Goal: Task Accomplishment & Management: Use online tool/utility

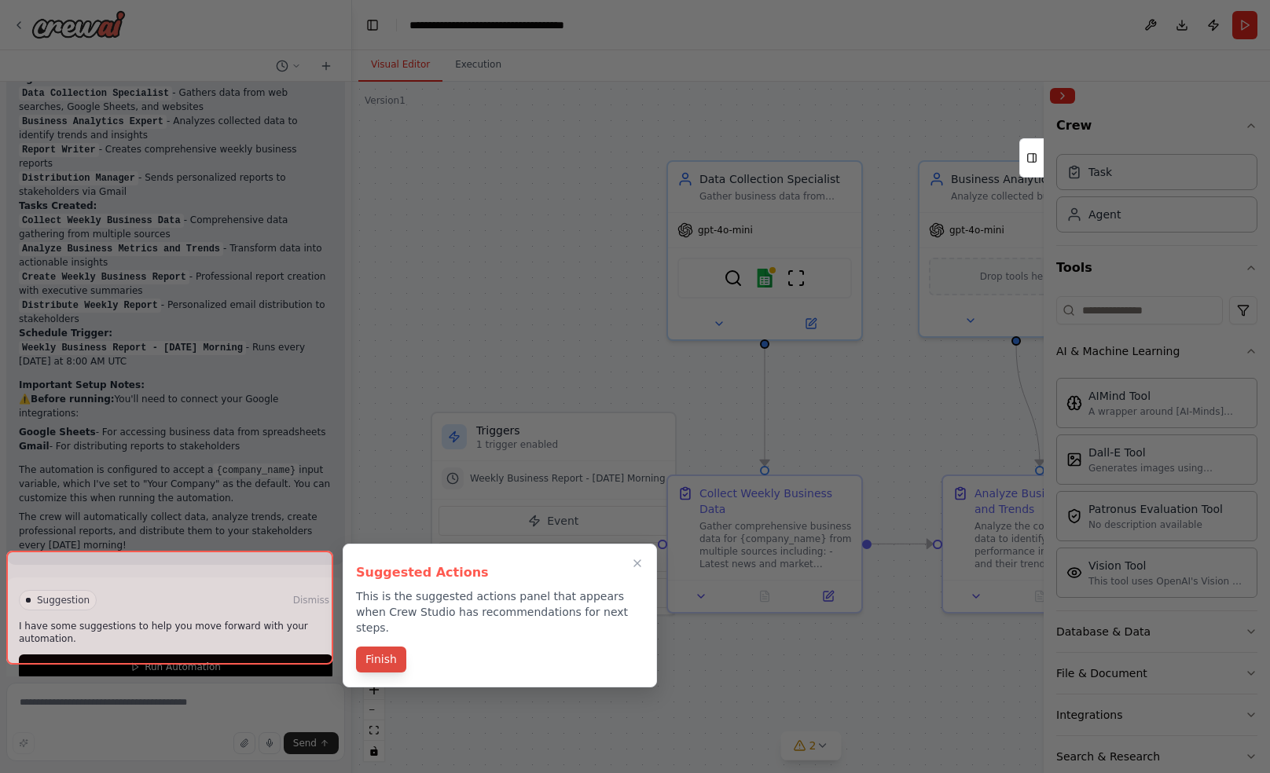
click at [394, 647] on button "Finish" at bounding box center [381, 660] width 50 height 26
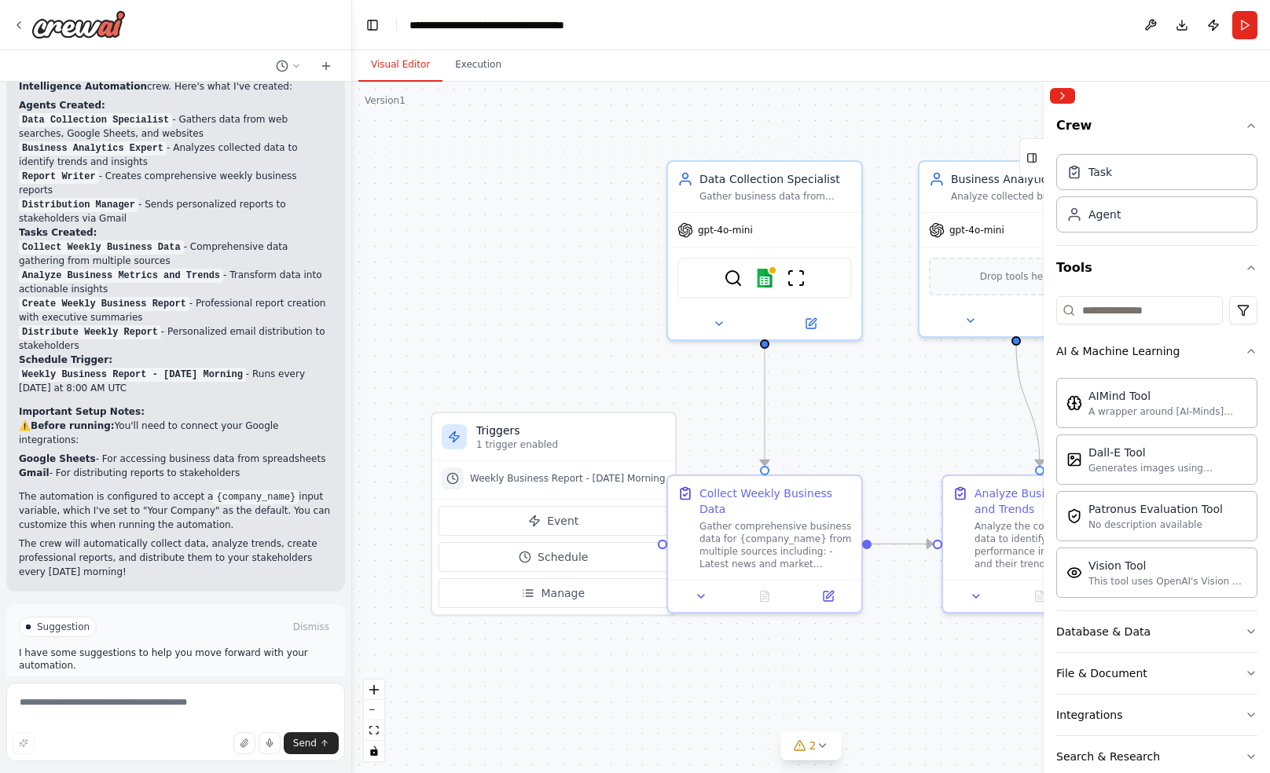
scroll to position [1179, 0]
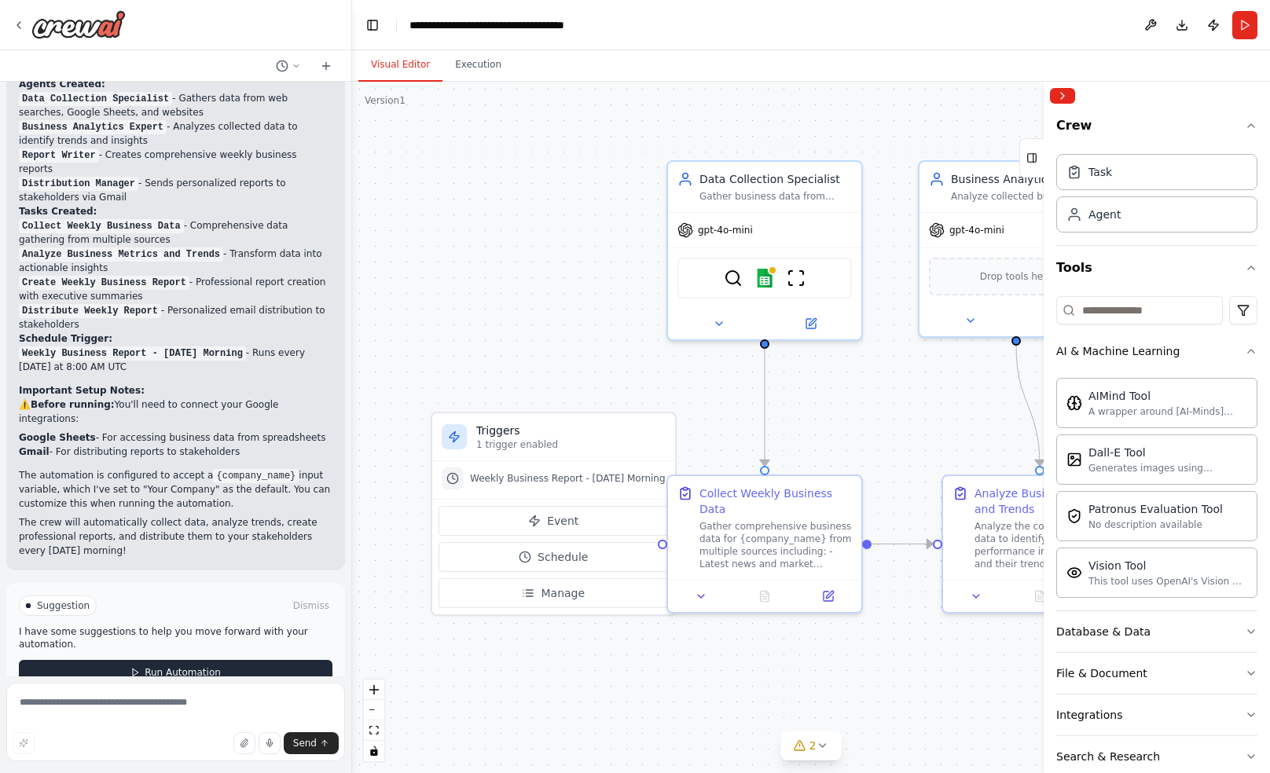
click at [189, 666] on span "Run Automation" at bounding box center [183, 672] width 76 height 13
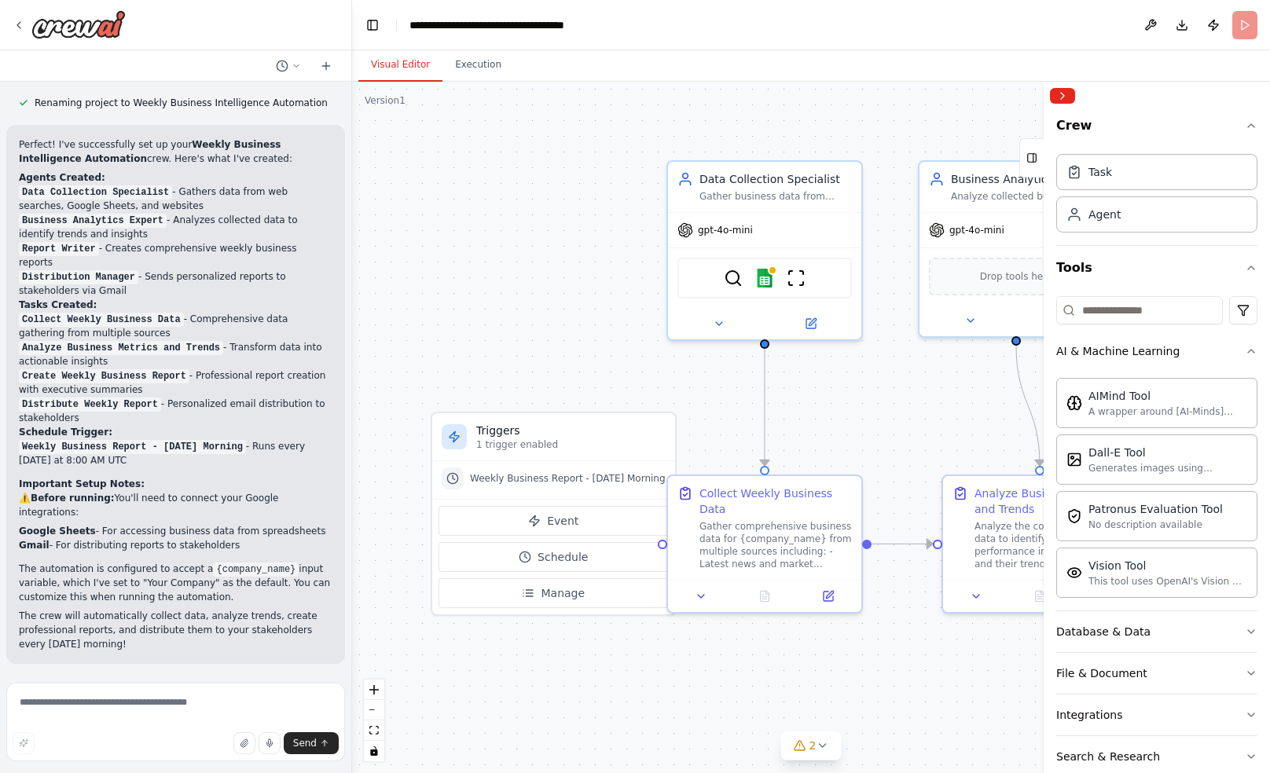
scroll to position [1058, 0]
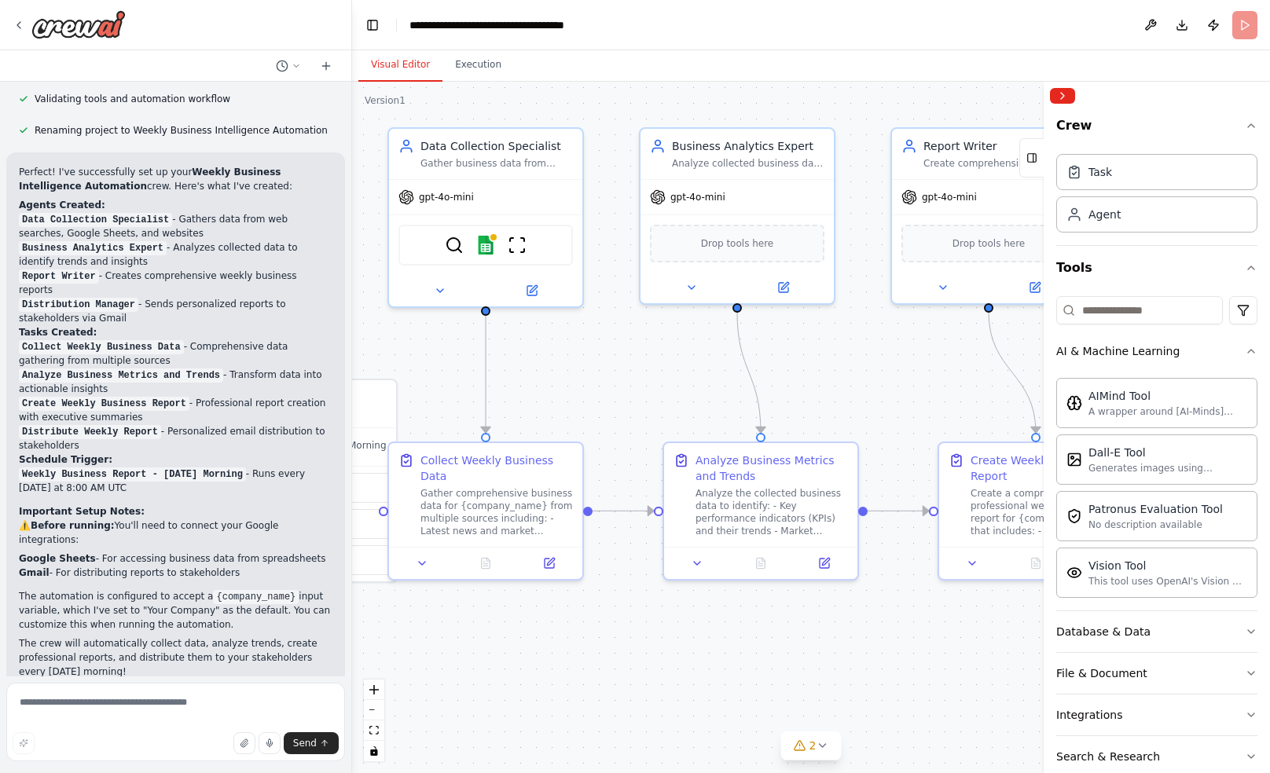
drag, startPoint x: 889, startPoint y: 447, endPoint x: 609, endPoint y: 414, distance: 281.7
click at [609, 414] on div ".deletable-edge-delete-btn { width: 20px; height: 20px; border: 0px solid #ffff…" at bounding box center [811, 428] width 918 height 692
click at [1172, 390] on div "AIMind Tool" at bounding box center [1167, 395] width 159 height 16
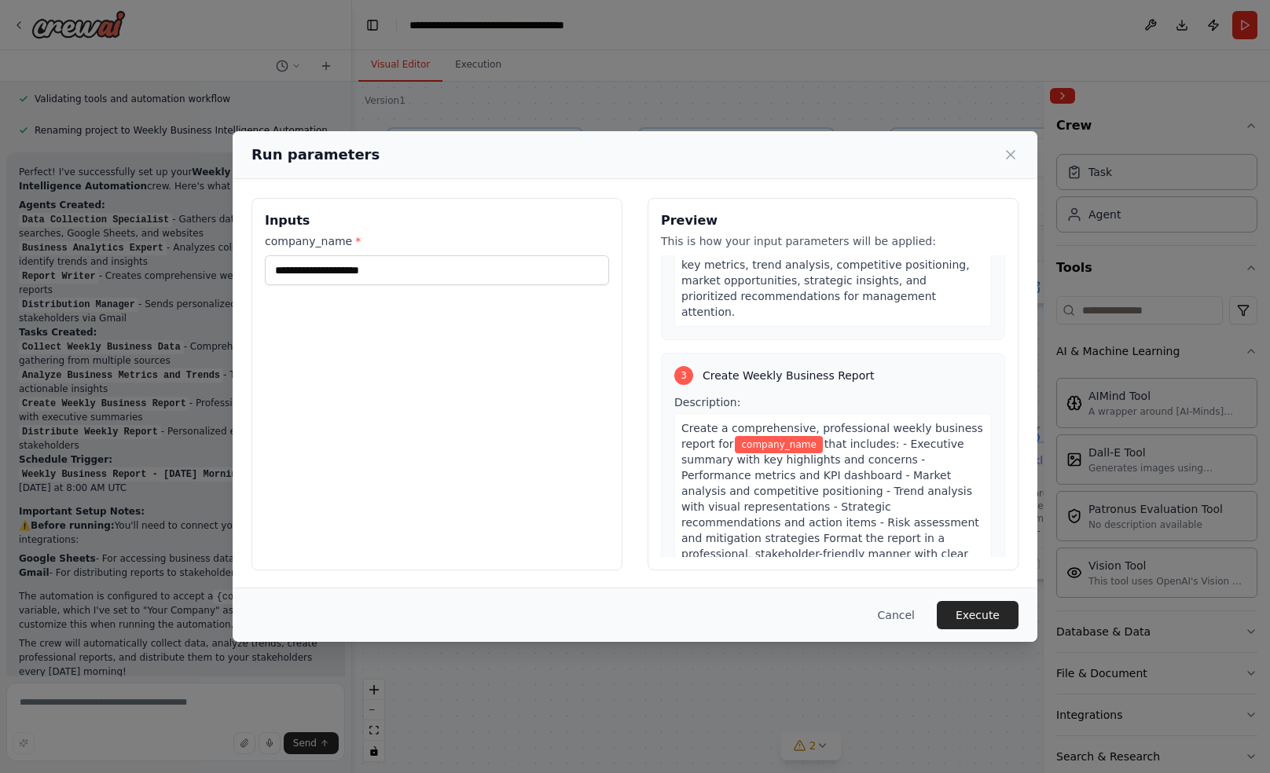
scroll to position [0, 0]
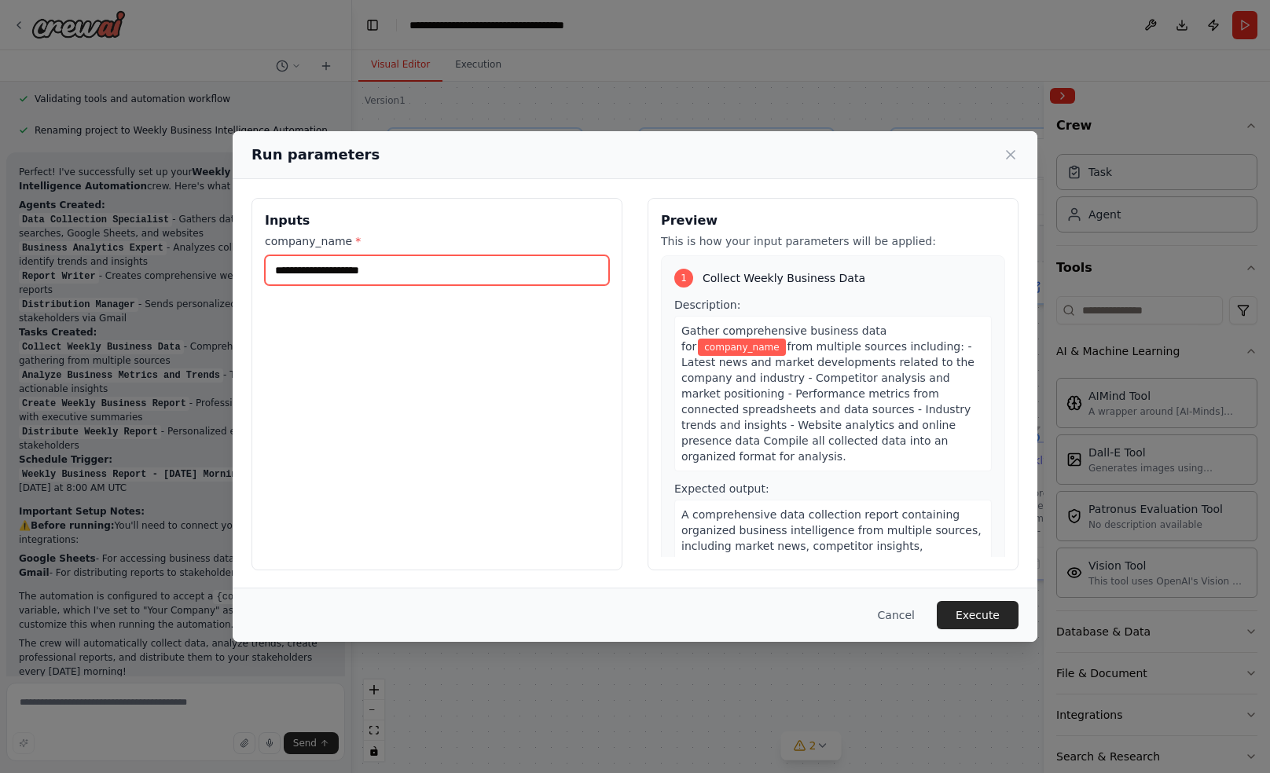
click at [512, 266] on input "company_name *" at bounding box center [437, 270] width 344 height 30
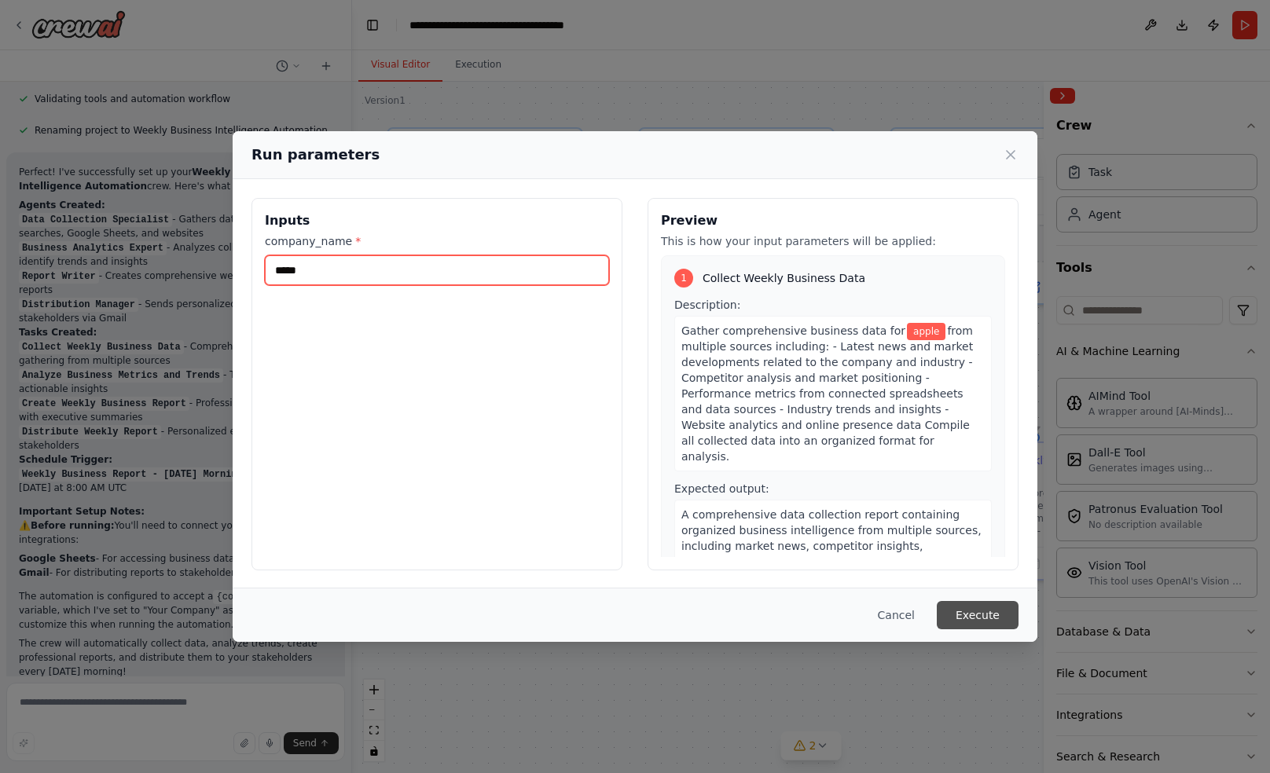
type input "*****"
click at [978, 614] on button "Execute" at bounding box center [978, 615] width 82 height 28
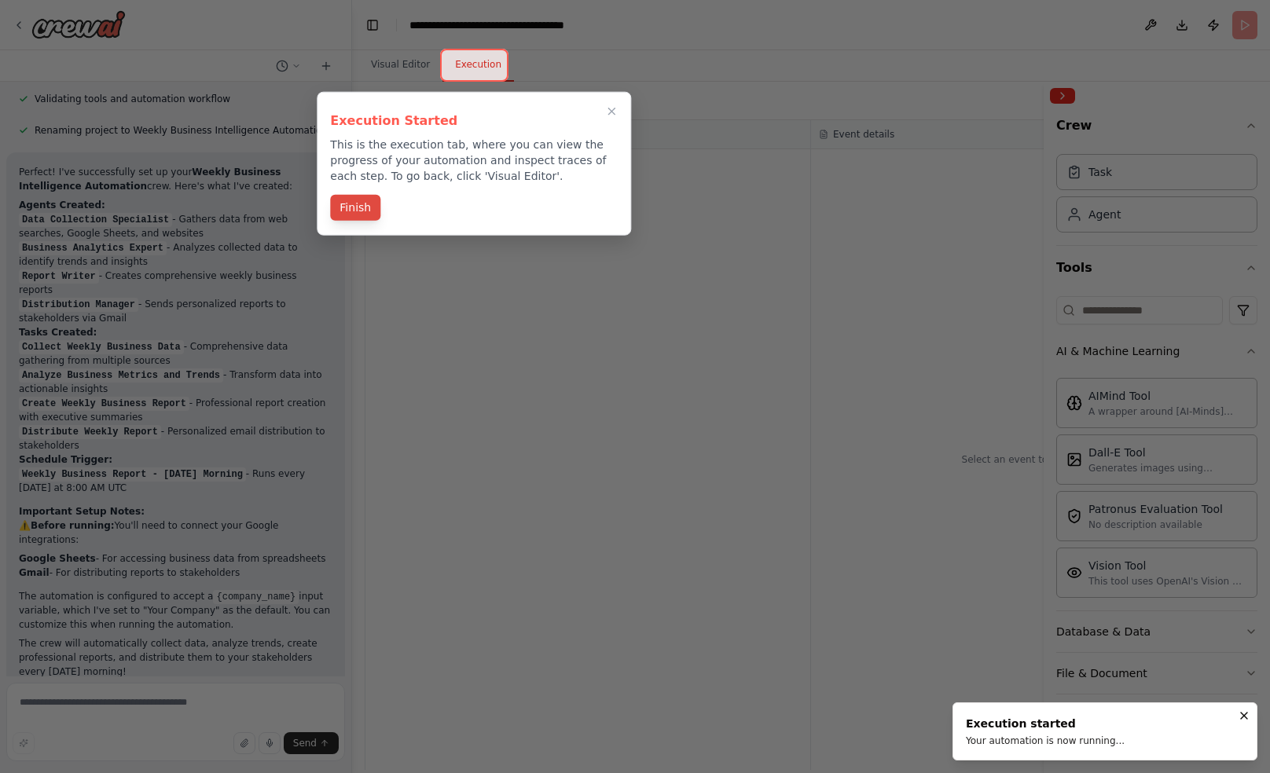
click at [339, 218] on button "Finish" at bounding box center [355, 208] width 50 height 26
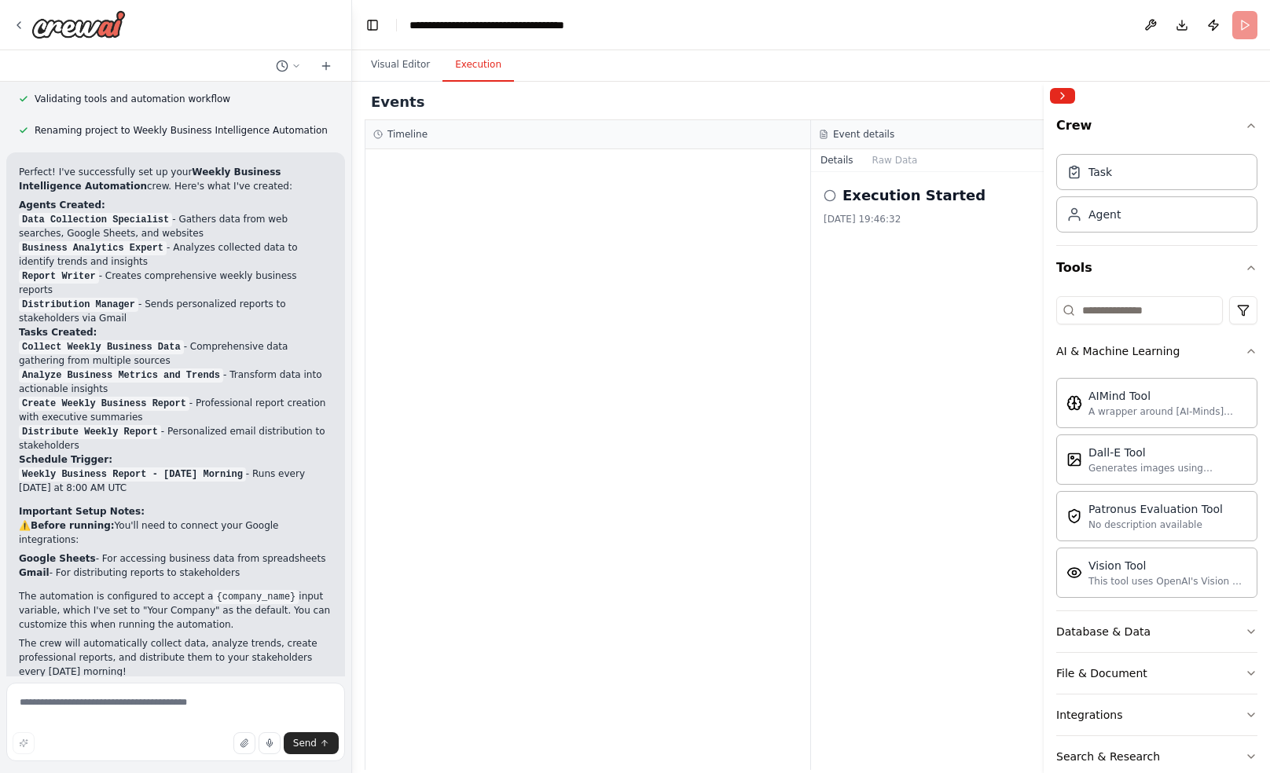
click at [910, 197] on h2 "Execution Started" at bounding box center [913, 196] width 143 height 22
click at [841, 200] on div "Execution Started" at bounding box center [1034, 196] width 421 height 22
click at [824, 198] on icon at bounding box center [830, 195] width 13 height 13
click at [404, 61] on button "Visual Editor" at bounding box center [400, 65] width 84 height 33
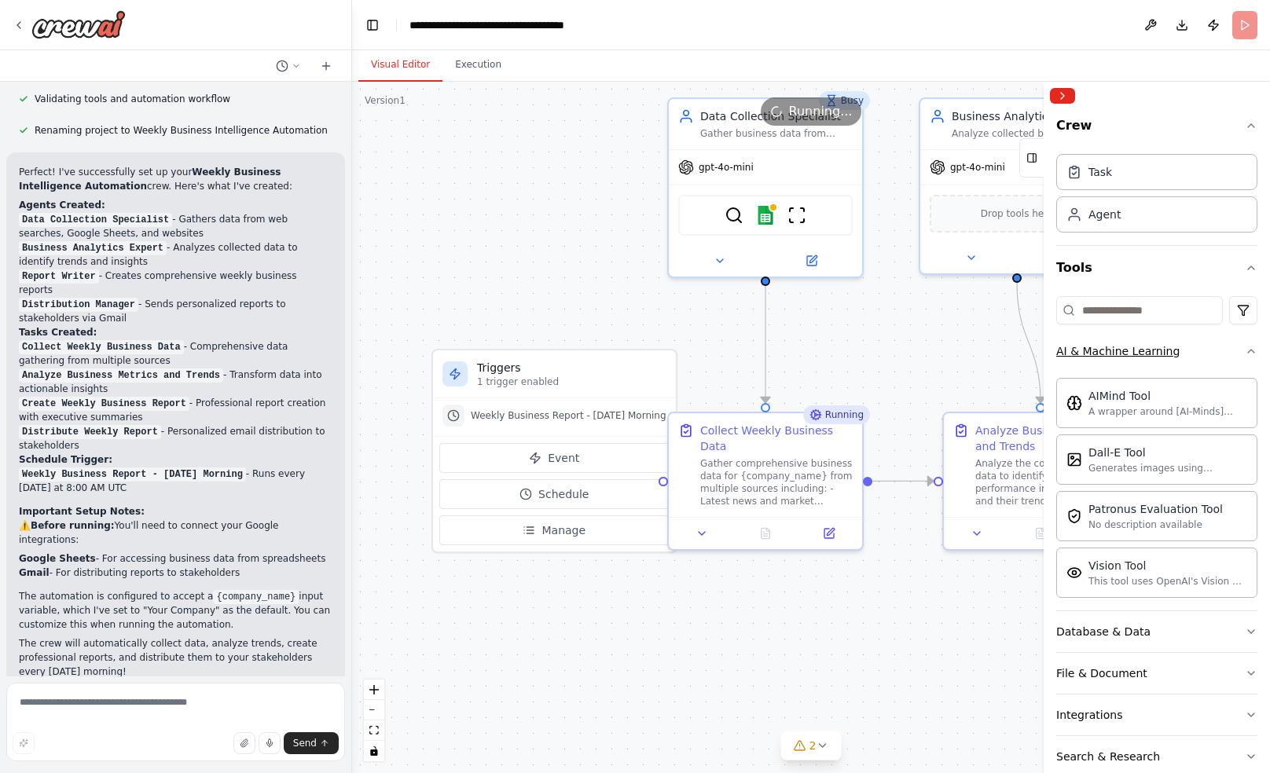
drag, startPoint x: 869, startPoint y: 374, endPoint x: 1150, endPoint y: 344, distance: 282.1
click at [1150, 344] on div "Set up a crew that collects data from multiple sources, creates comprehensive w…" at bounding box center [635, 386] width 1270 height 773
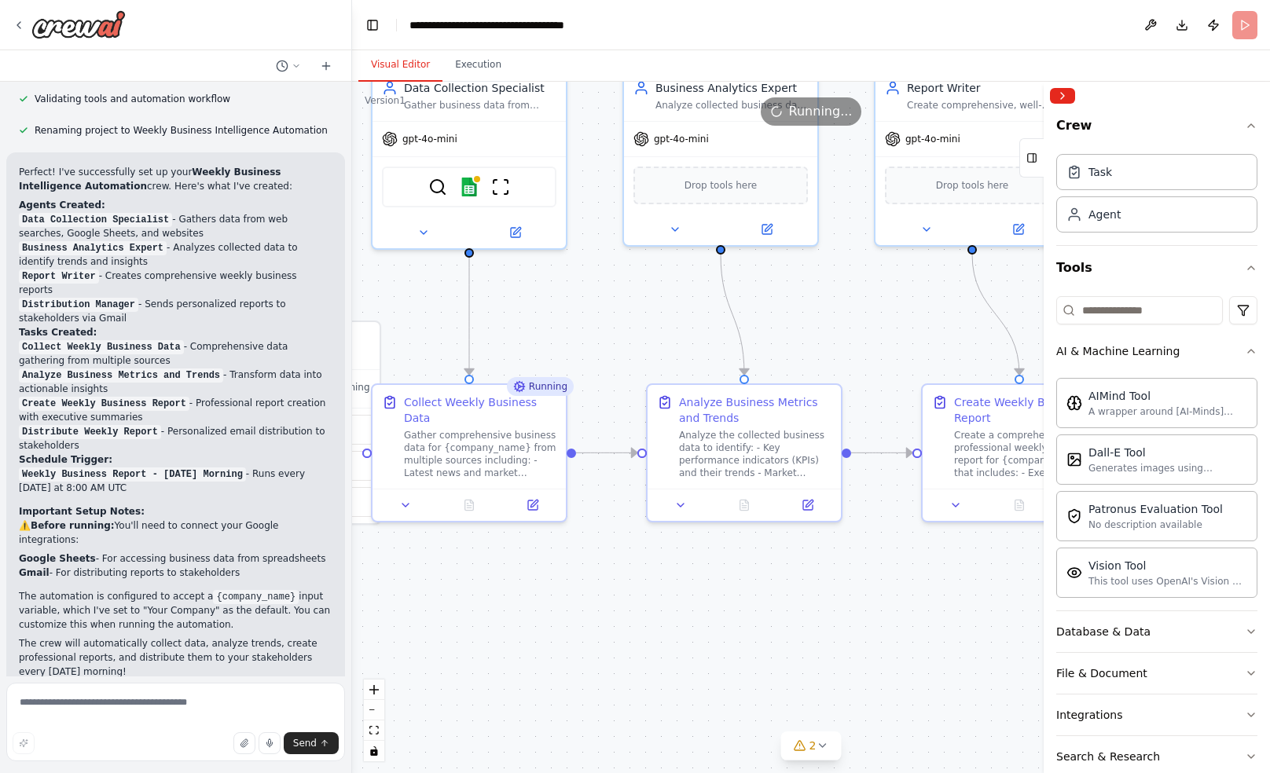
drag, startPoint x: 837, startPoint y: 332, endPoint x: 541, endPoint y: 303, distance: 297.6
click at [541, 303] on div ".deletable-edge-delete-btn { width: 20px; height: 20px; border: 0px solid #ffff…" at bounding box center [811, 428] width 918 height 692
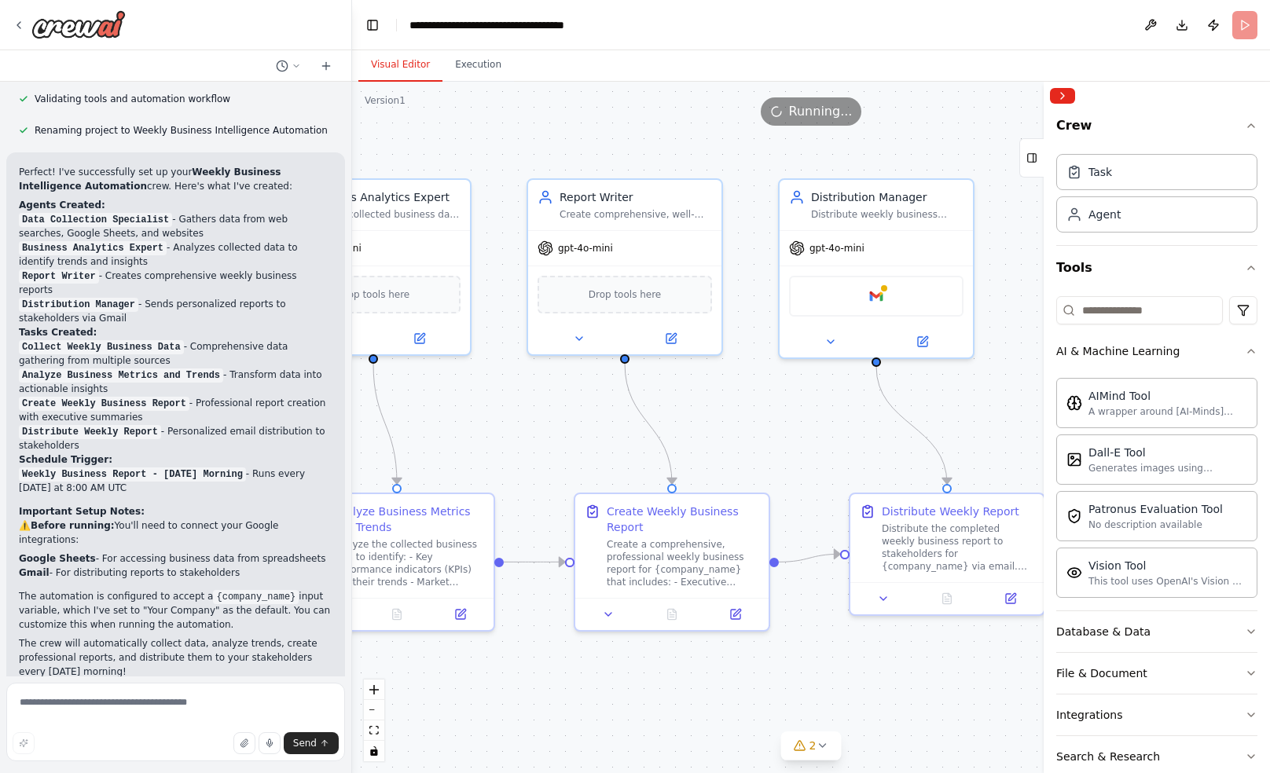
drag, startPoint x: 838, startPoint y: 332, endPoint x: 490, endPoint y: 441, distance: 364.1
click at [490, 441] on div ".deletable-edge-delete-btn { width: 20px; height: 20px; border: 0px solid #ffff…" at bounding box center [811, 428] width 918 height 692
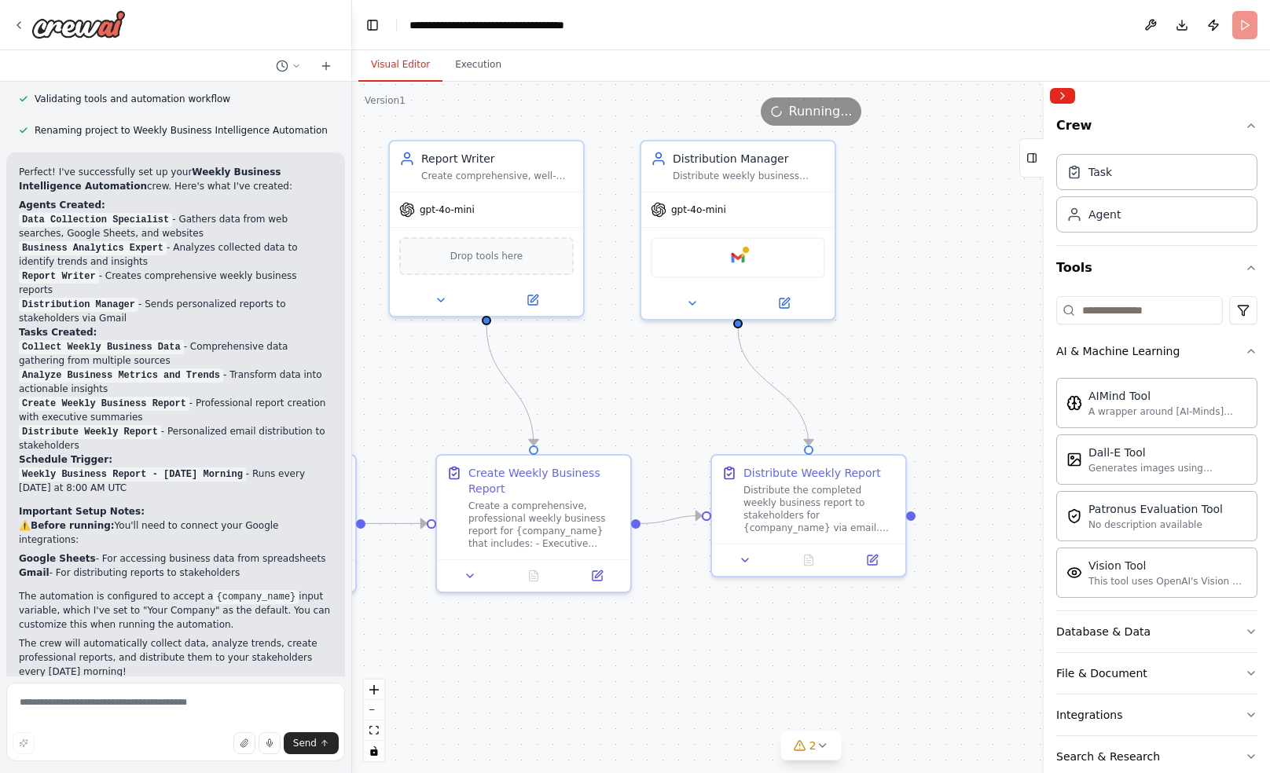
drag, startPoint x: 835, startPoint y: 430, endPoint x: 687, endPoint y: 391, distance: 152.9
click at [687, 391] on div ".deletable-edge-delete-btn { width: 20px; height: 20px; border: 0px solid #ffff…" at bounding box center [811, 428] width 918 height 692
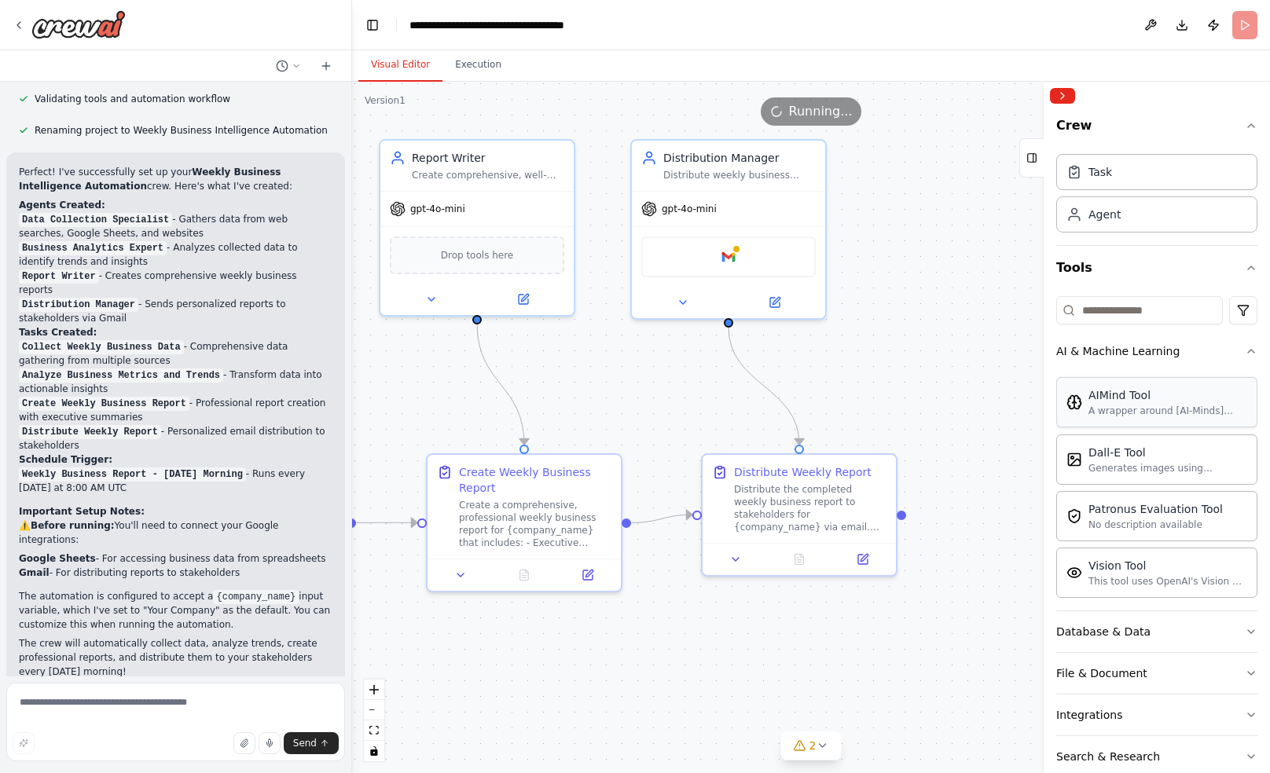
click at [1199, 422] on div "AIMind Tool A wrapper around [AI-Minds](https://mindsdb.com/minds). Useful for …" at bounding box center [1156, 402] width 201 height 50
click at [1183, 413] on div "A wrapper around [AI-Minds](https://mindsdb.com/minds). Useful for when you nee…" at bounding box center [1167, 411] width 159 height 13
click at [1081, 412] on div "AIMind Tool A wrapper around [AI-Minds](https://mindsdb.com/minds). Useful for …" at bounding box center [1156, 402] width 181 height 30
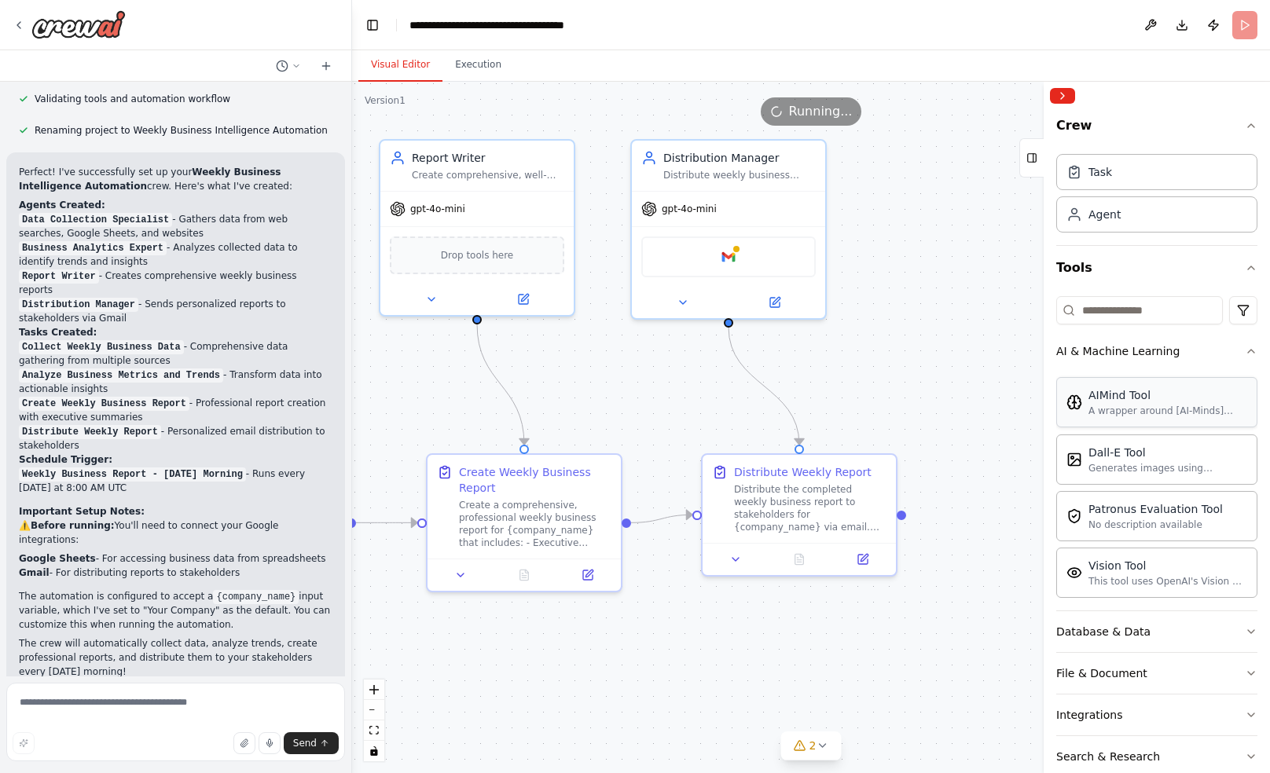
click at [1081, 412] on div "AIMind Tool A wrapper around [AI-Minds](https://mindsdb.com/minds). Useful for …" at bounding box center [1156, 402] width 181 height 30
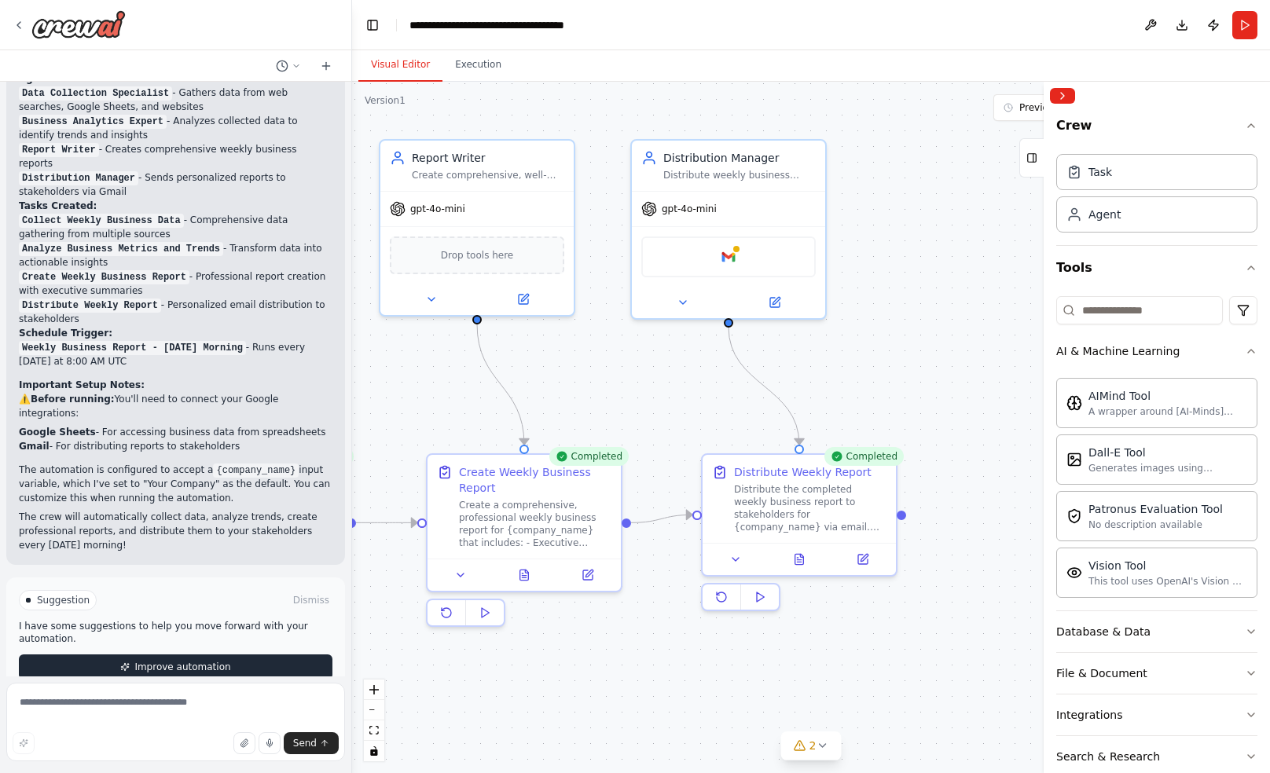
click at [139, 661] on span "Improve automation" at bounding box center [182, 667] width 96 height 13
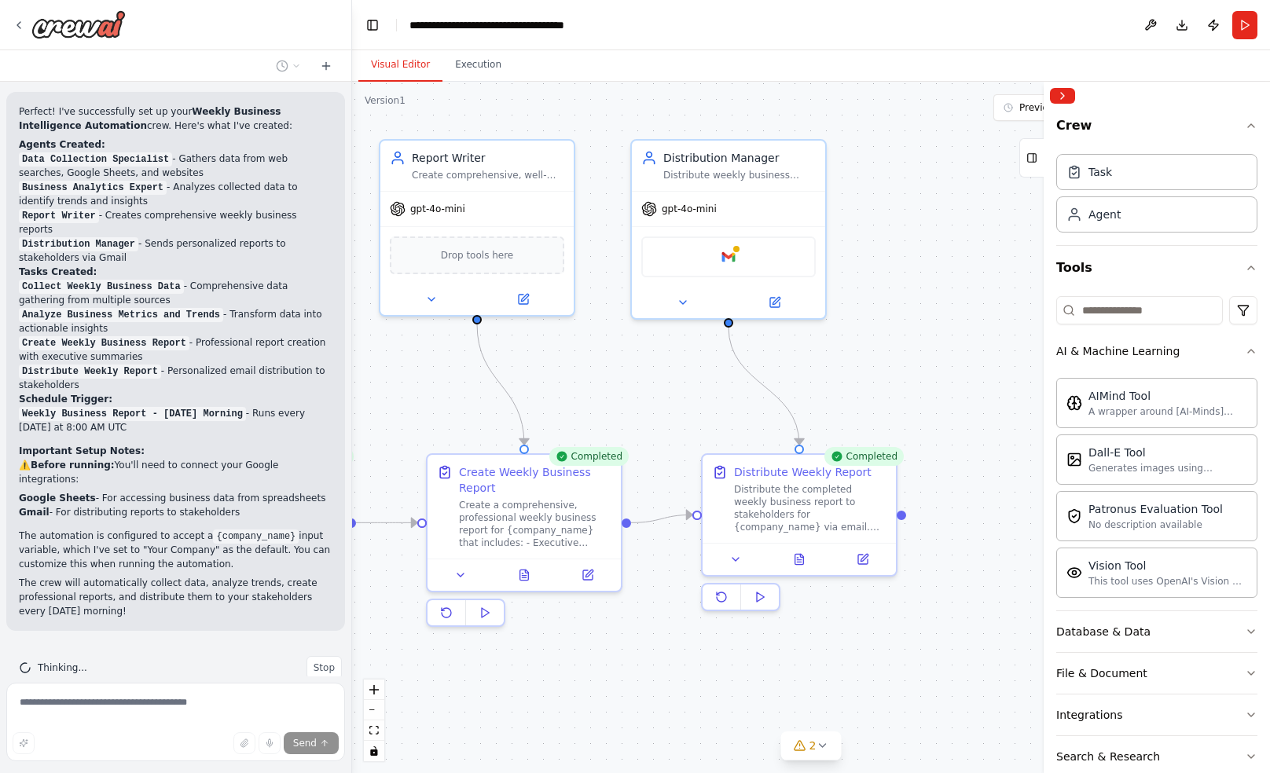
scroll to position [961, 0]
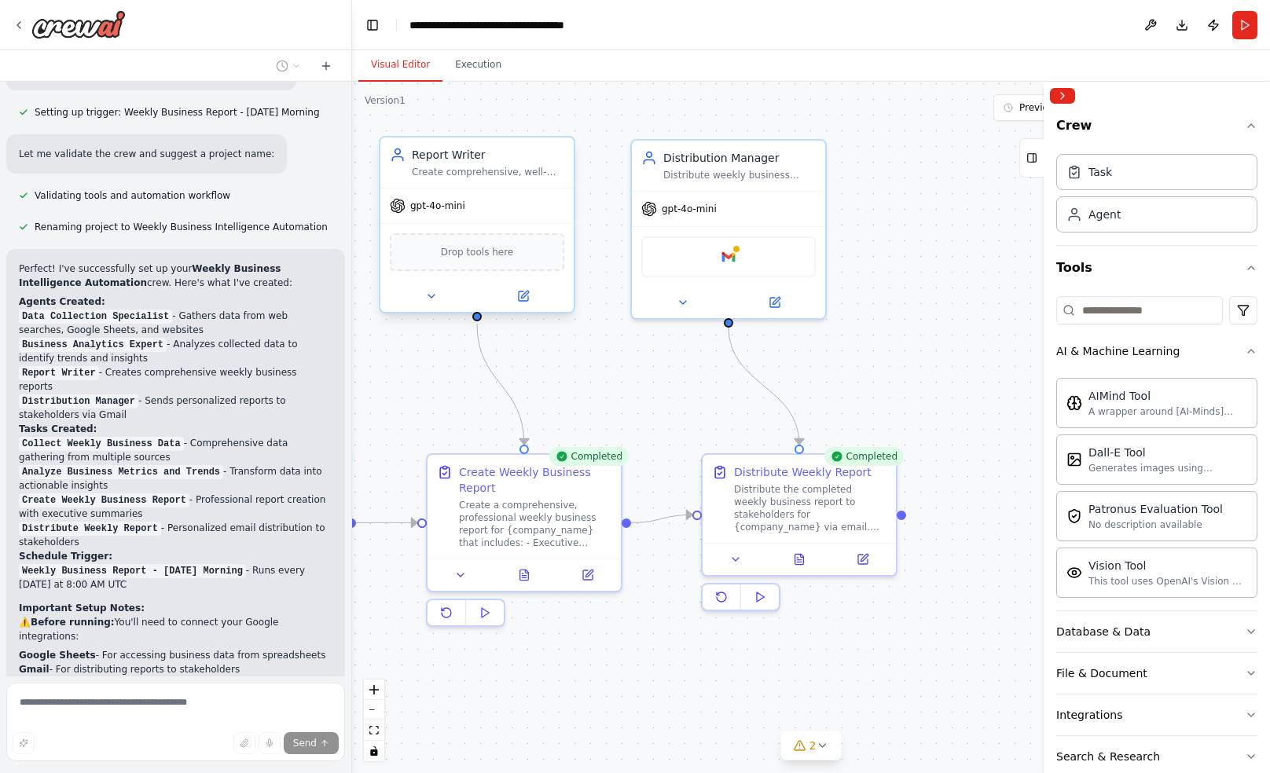
click at [512, 256] on div "Drop tools here" at bounding box center [477, 252] width 174 height 38
click at [495, 259] on span "Drop tools here" at bounding box center [477, 252] width 73 height 16
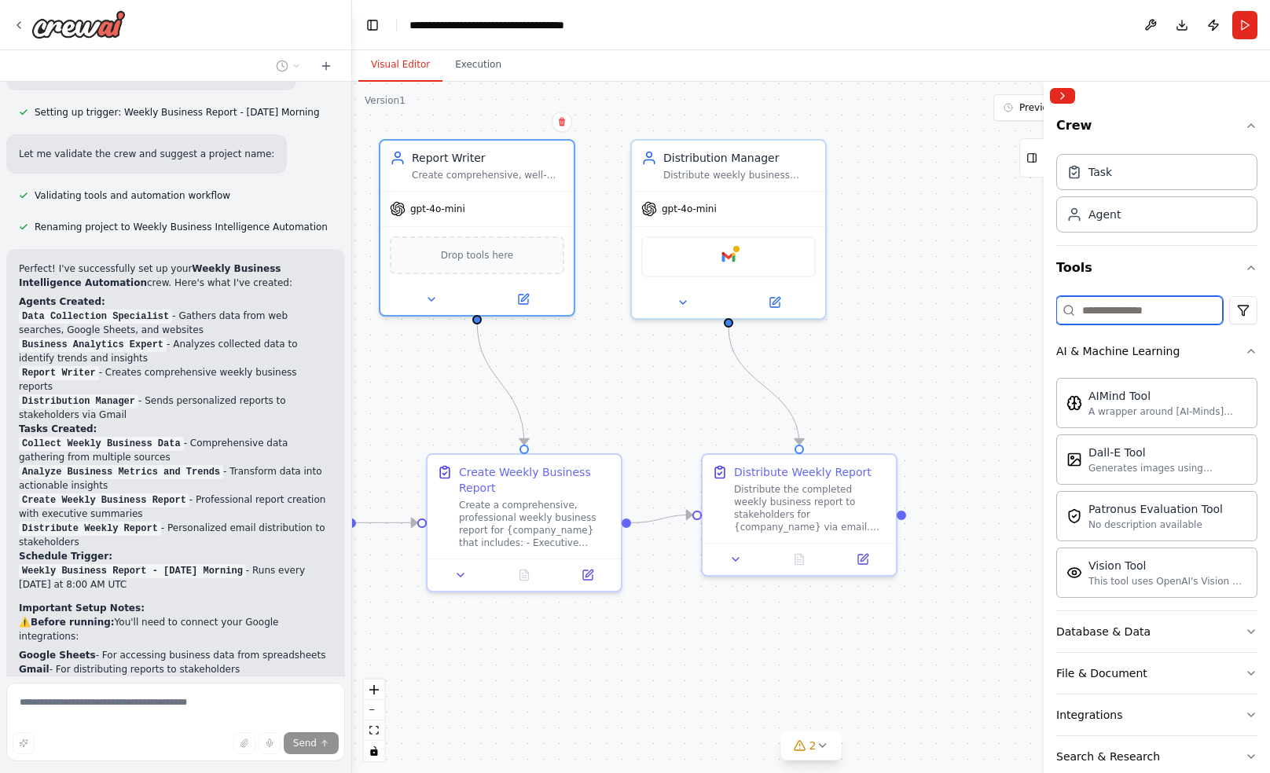
click at [1158, 314] on input at bounding box center [1139, 310] width 167 height 28
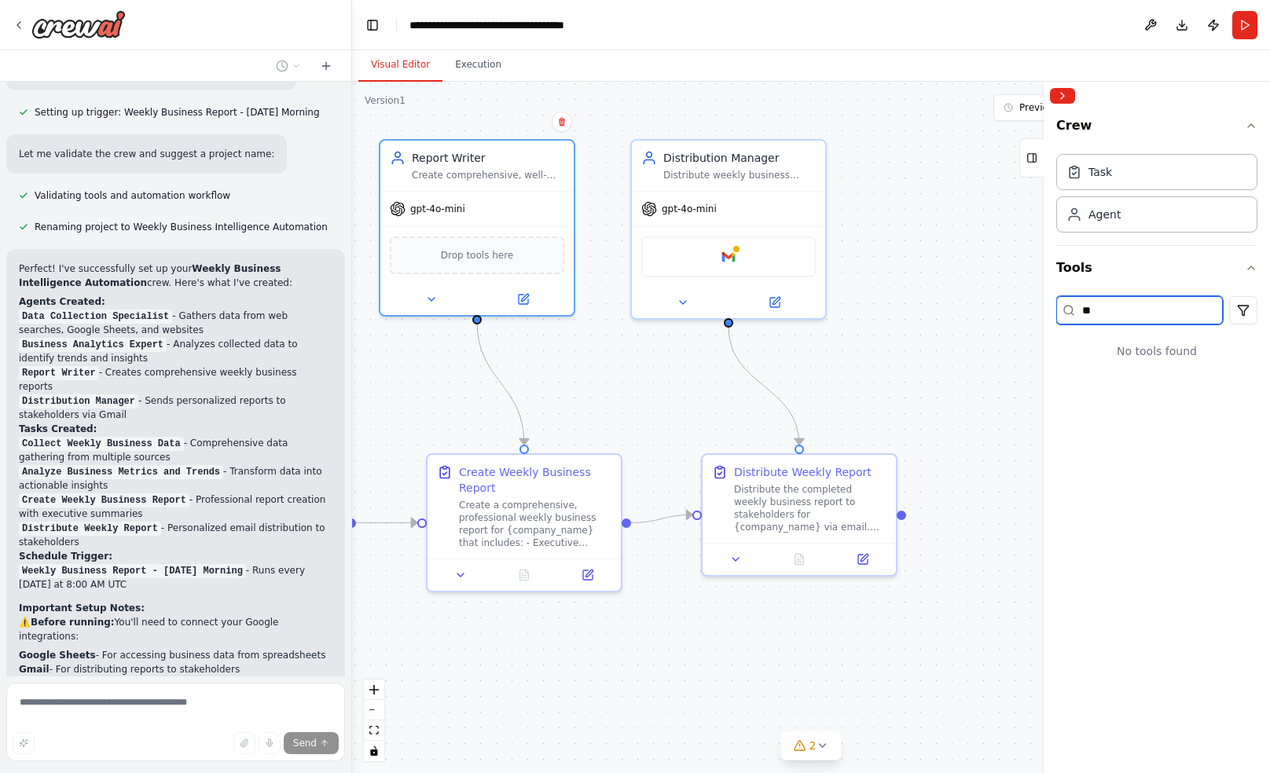
type input "*"
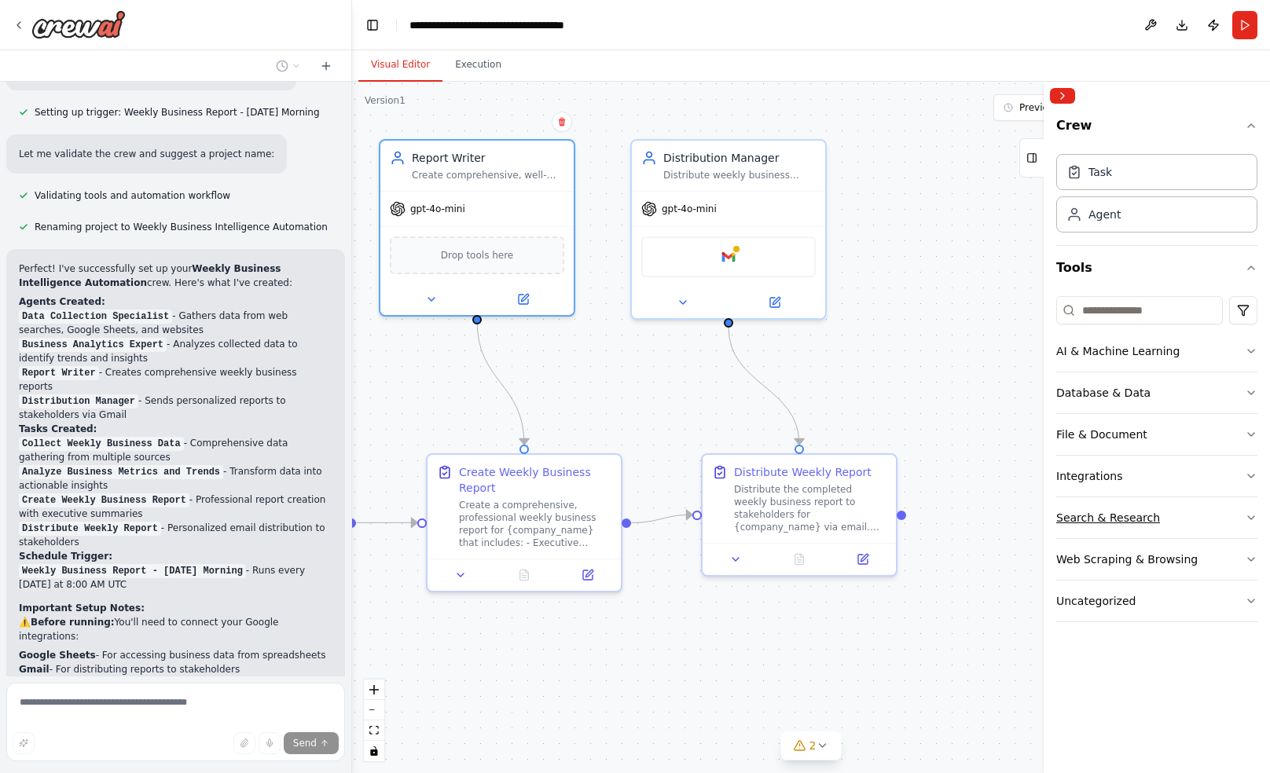
click at [1212, 517] on button "Search & Research" at bounding box center [1156, 517] width 201 height 41
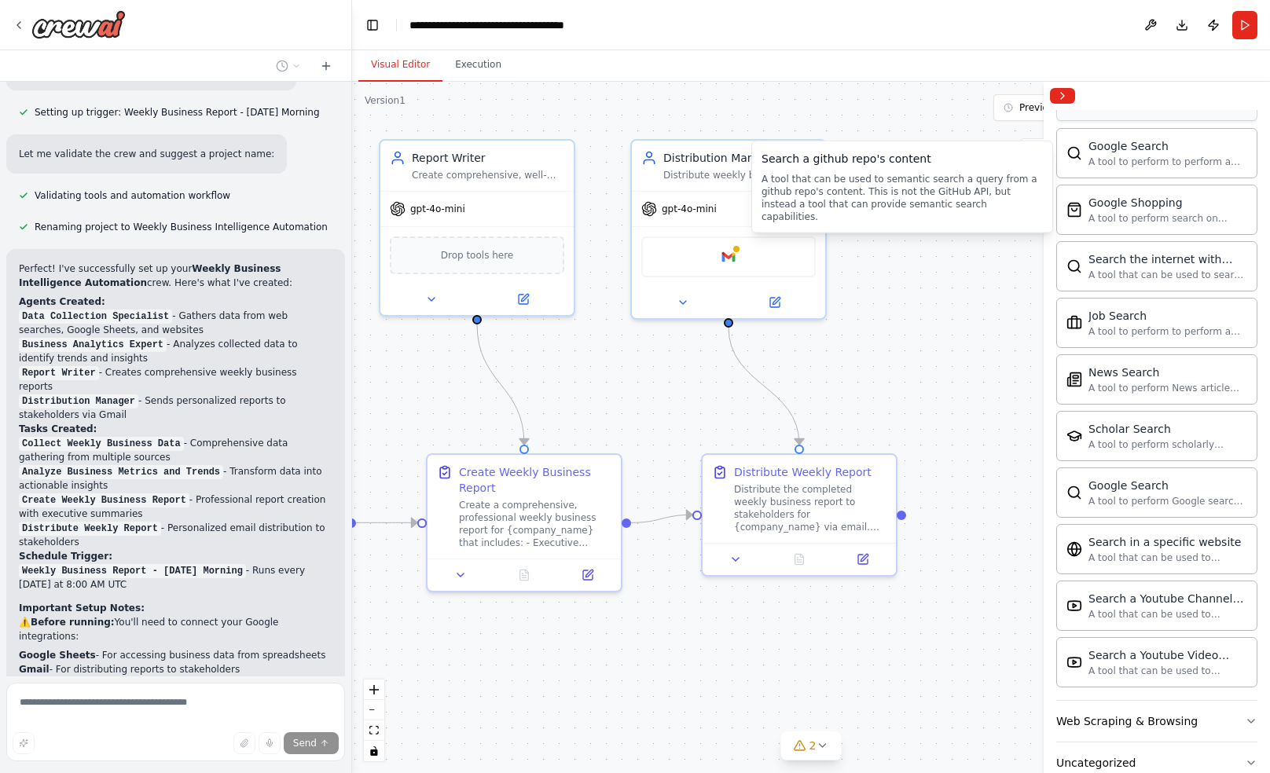
scroll to position [668, 0]
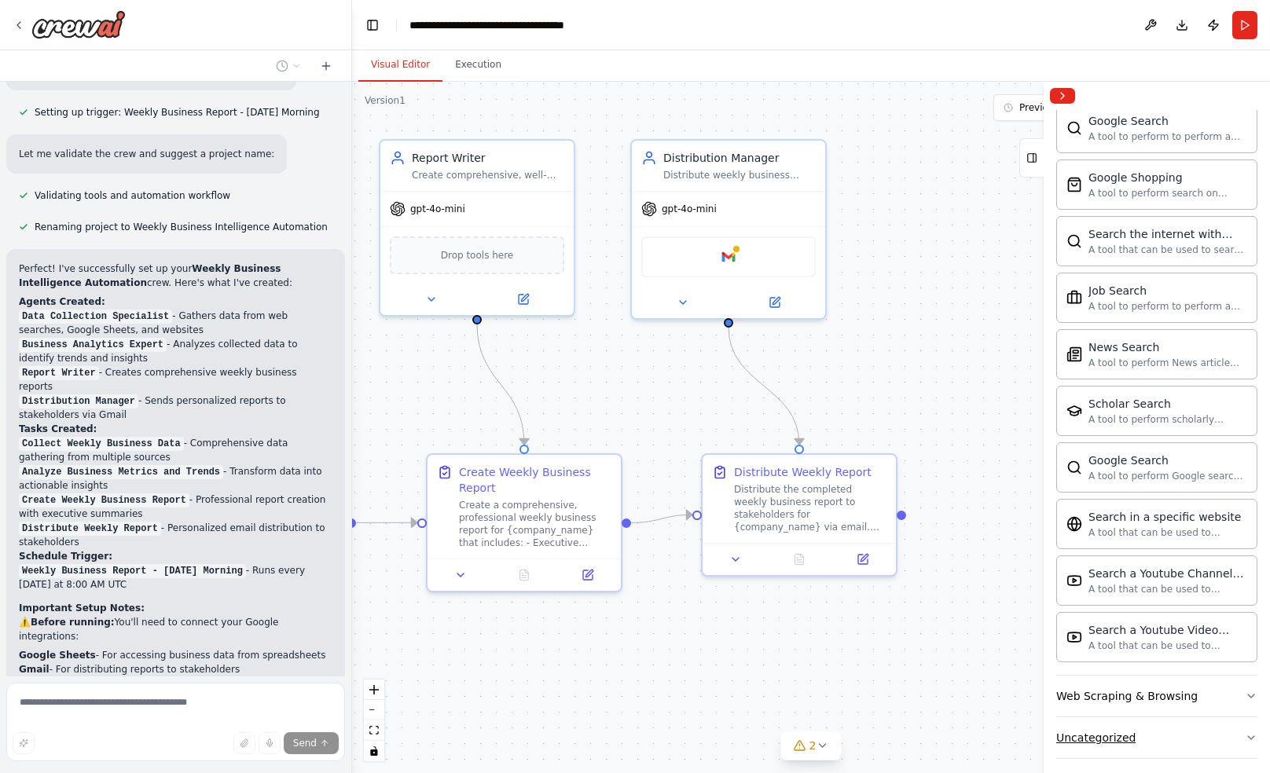
click at [1114, 717] on button "Uncategorized" at bounding box center [1156, 737] width 201 height 41
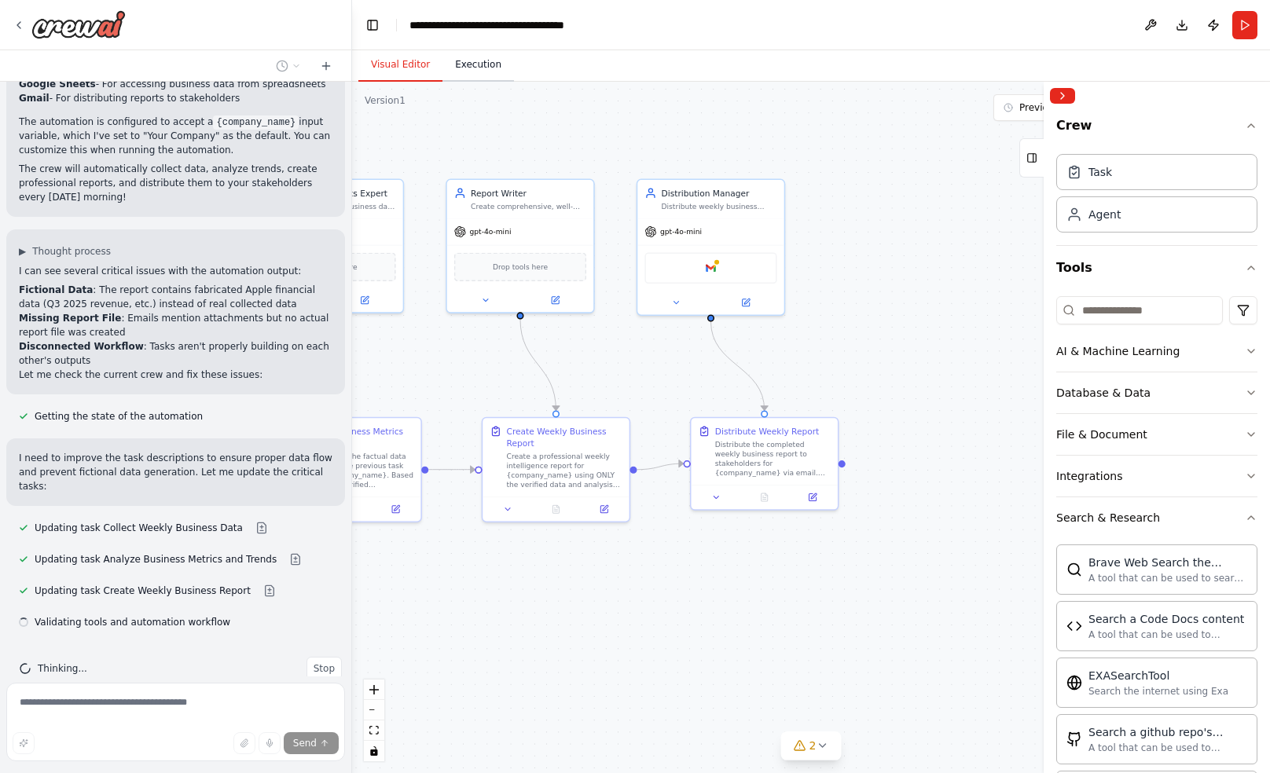
scroll to position [1533, 0]
click at [460, 68] on button "Execution" at bounding box center [478, 65] width 72 height 33
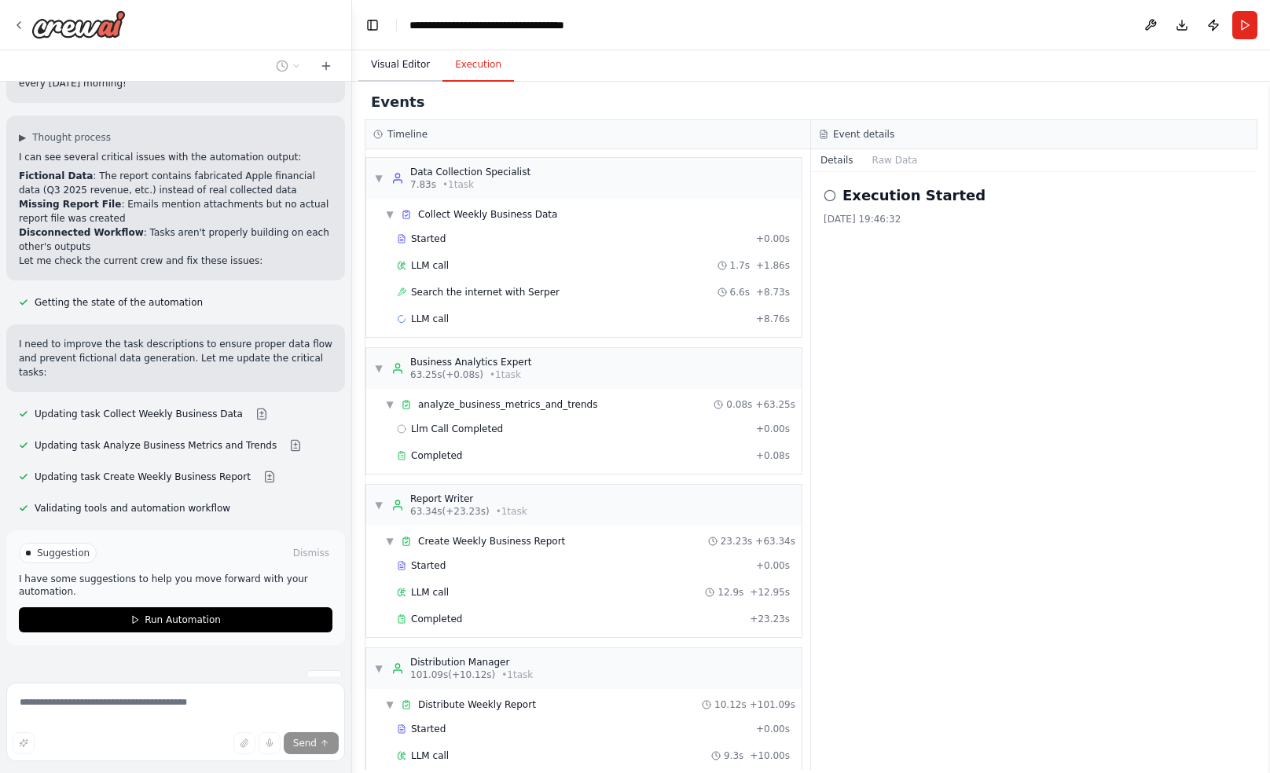
scroll to position [1660, 0]
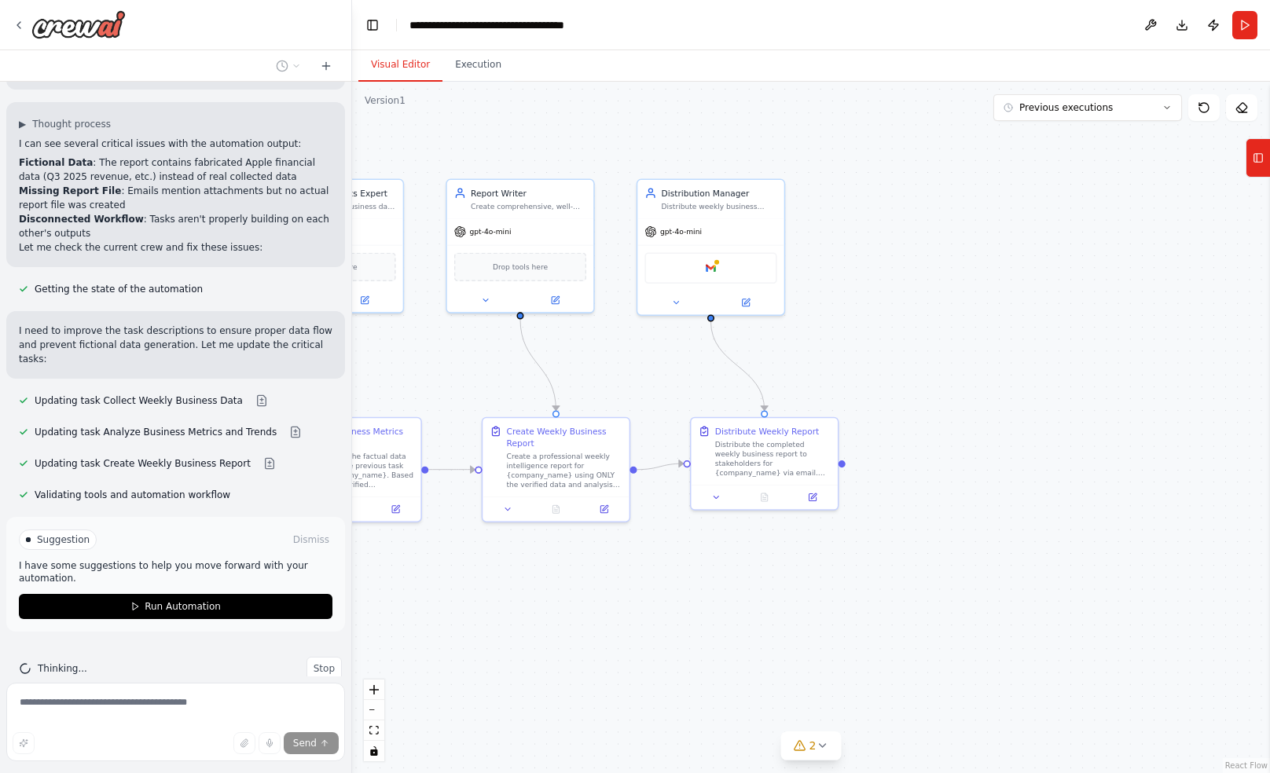
click at [408, 61] on button "Visual Editor" at bounding box center [400, 65] width 84 height 33
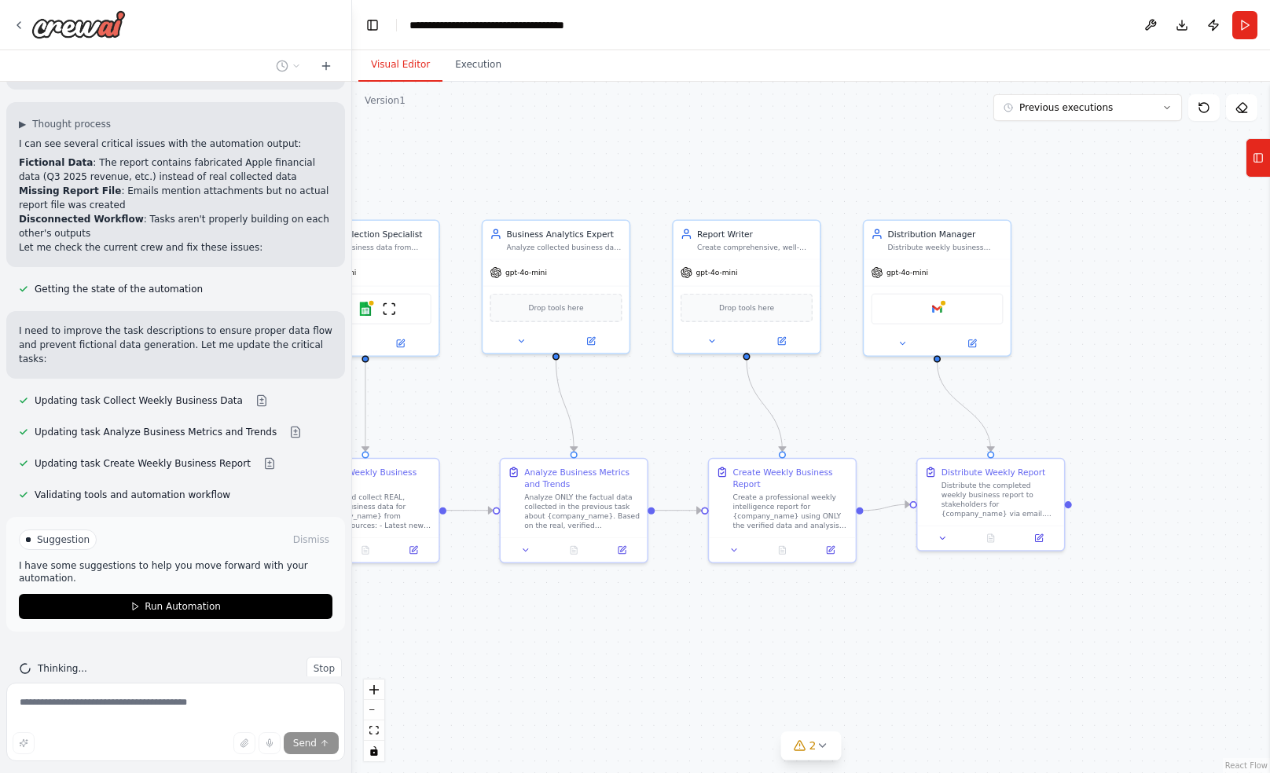
drag, startPoint x: 989, startPoint y: 255, endPoint x: 1215, endPoint y: 295, distance: 230.0
click at [1215, 295] on div ".deletable-edge-delete-btn { width: 20px; height: 20px; border: 0px solid #ffff…" at bounding box center [811, 428] width 918 height 692
click at [1149, 17] on button at bounding box center [1150, 25] width 25 height 28
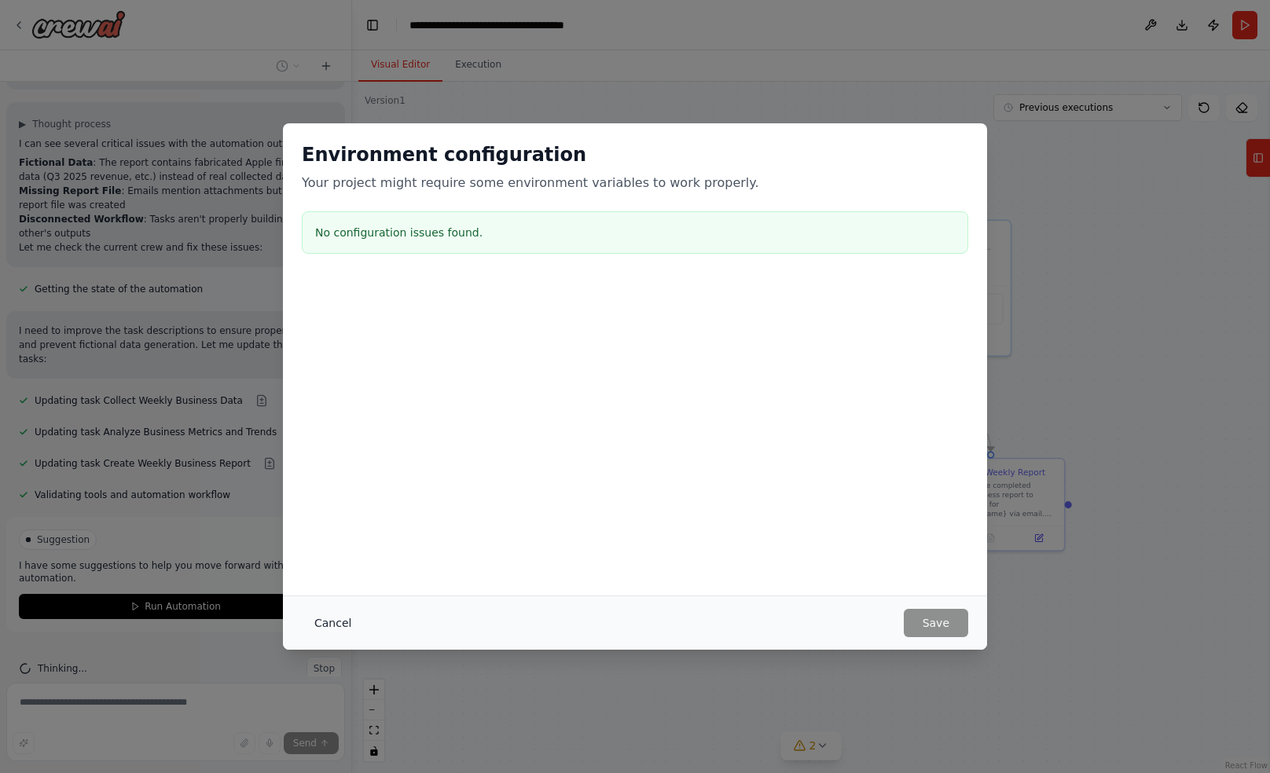
click at [326, 626] on button "Cancel" at bounding box center [333, 623] width 62 height 28
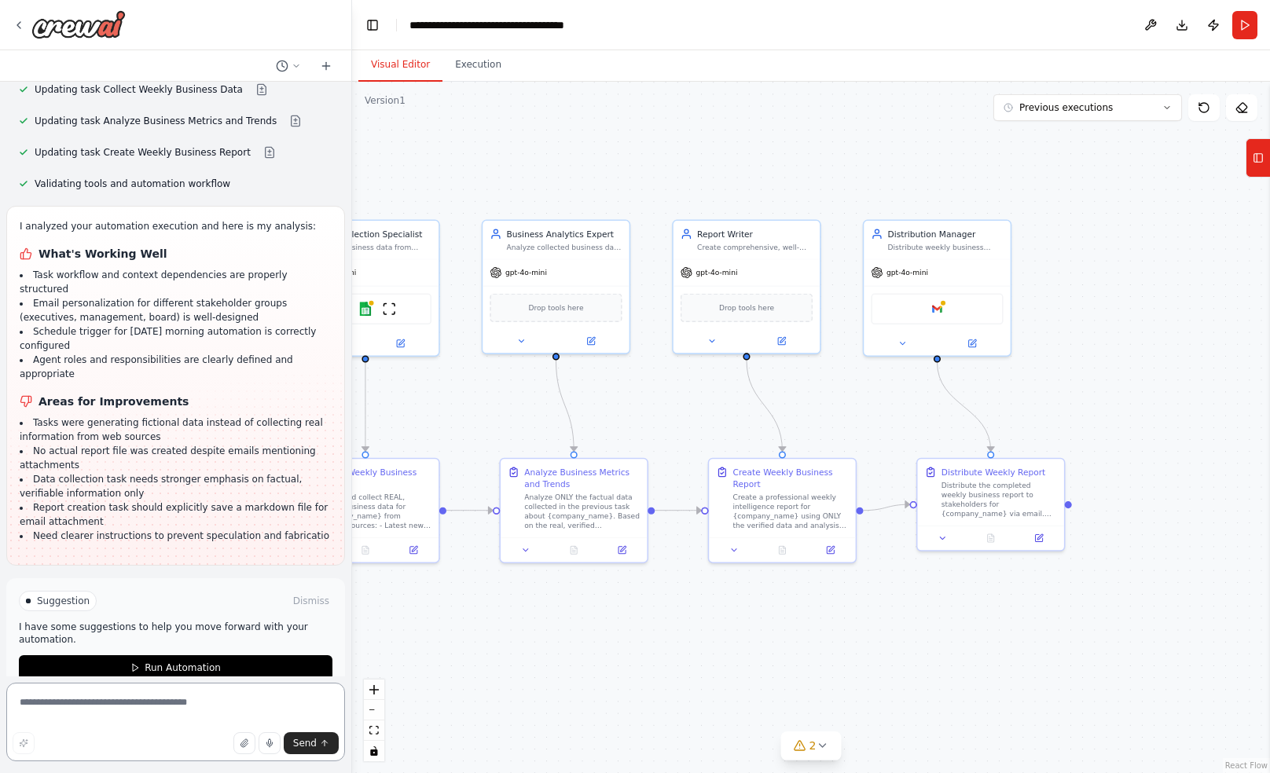
scroll to position [1985, 0]
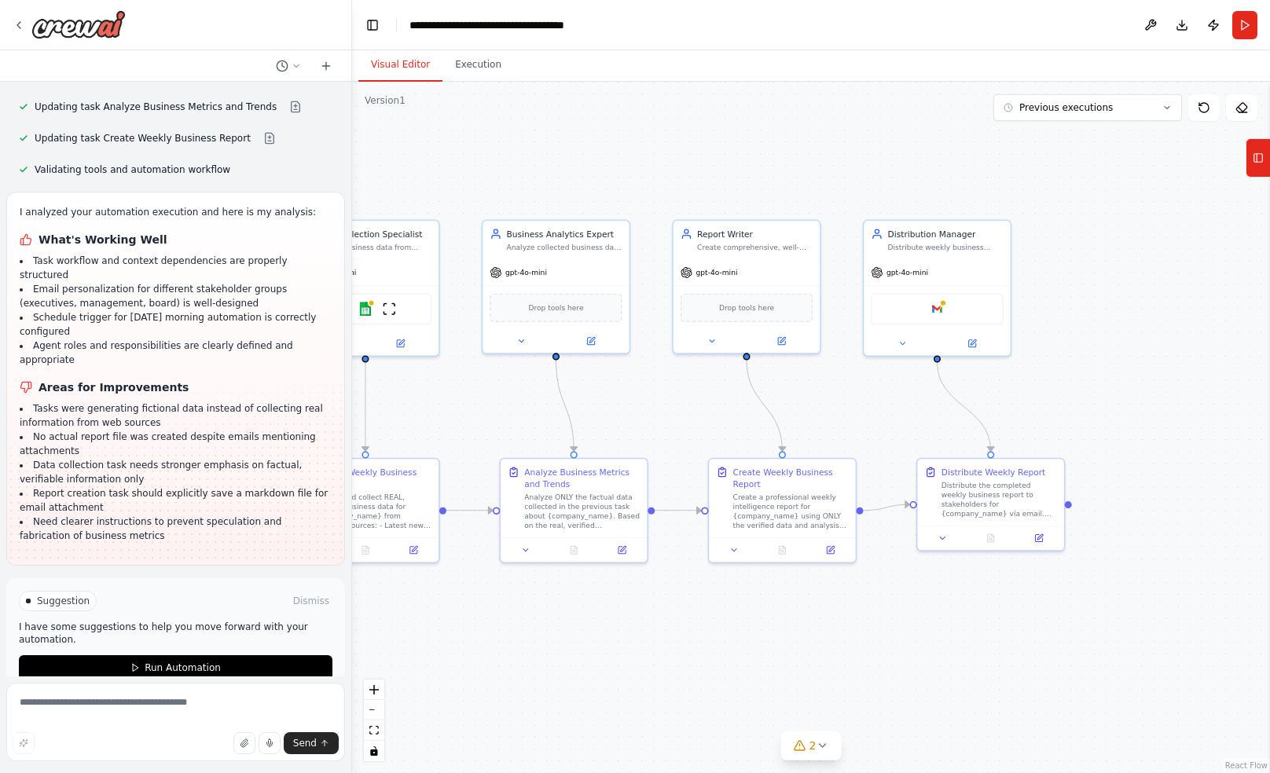
click at [46, 595] on span "Suggestion" at bounding box center [63, 601] width 53 height 13
click at [31, 591] on div "Suggestion" at bounding box center [58, 601] width 78 height 20
click at [66, 595] on span "Suggestion" at bounding box center [63, 601] width 53 height 13
click at [130, 655] on button "Run Automation" at bounding box center [176, 667] width 314 height 25
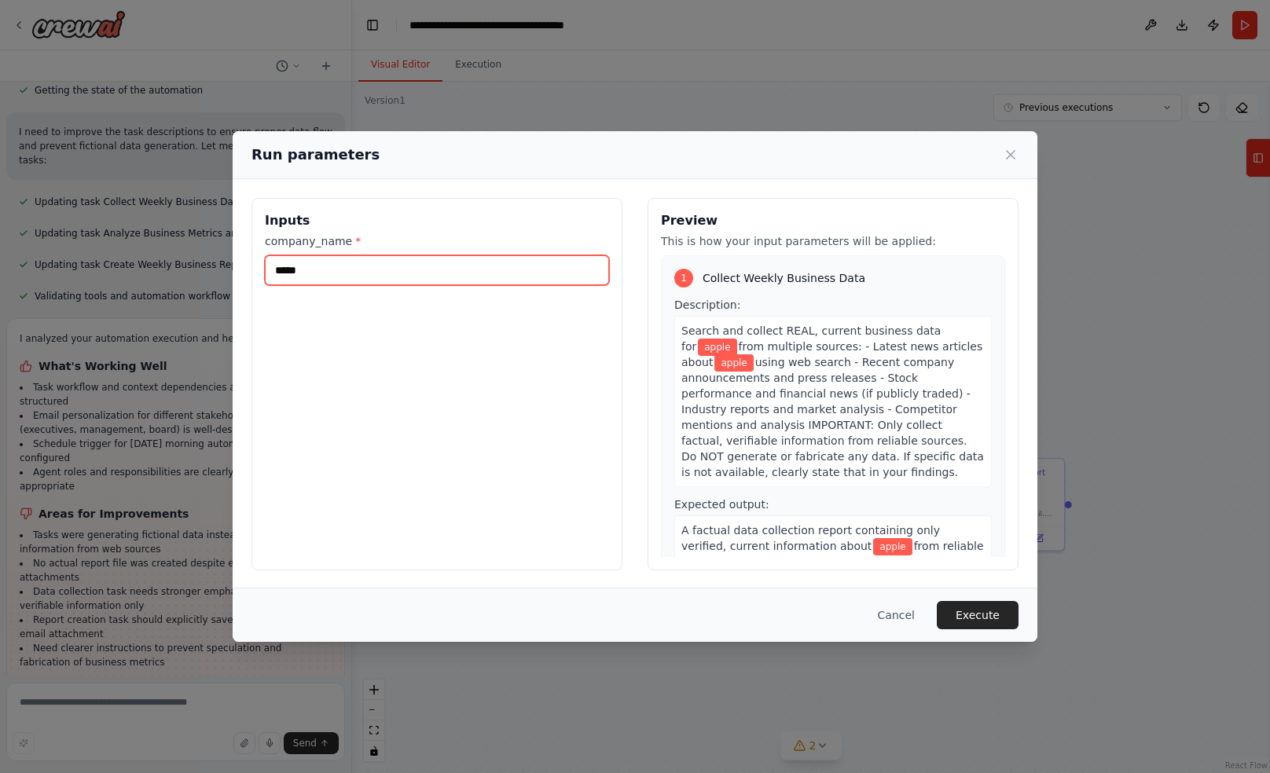
click at [399, 278] on input "*****" at bounding box center [437, 270] width 344 height 30
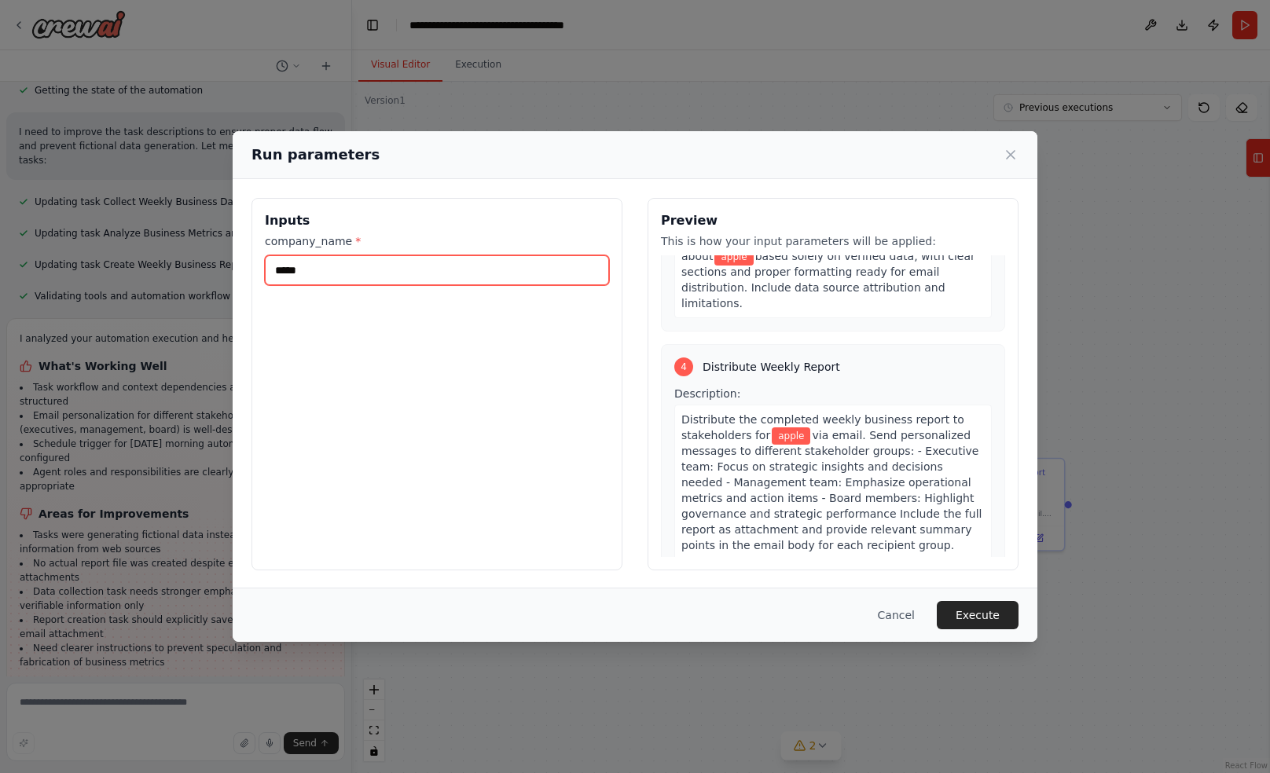
scroll to position [1179, 0]
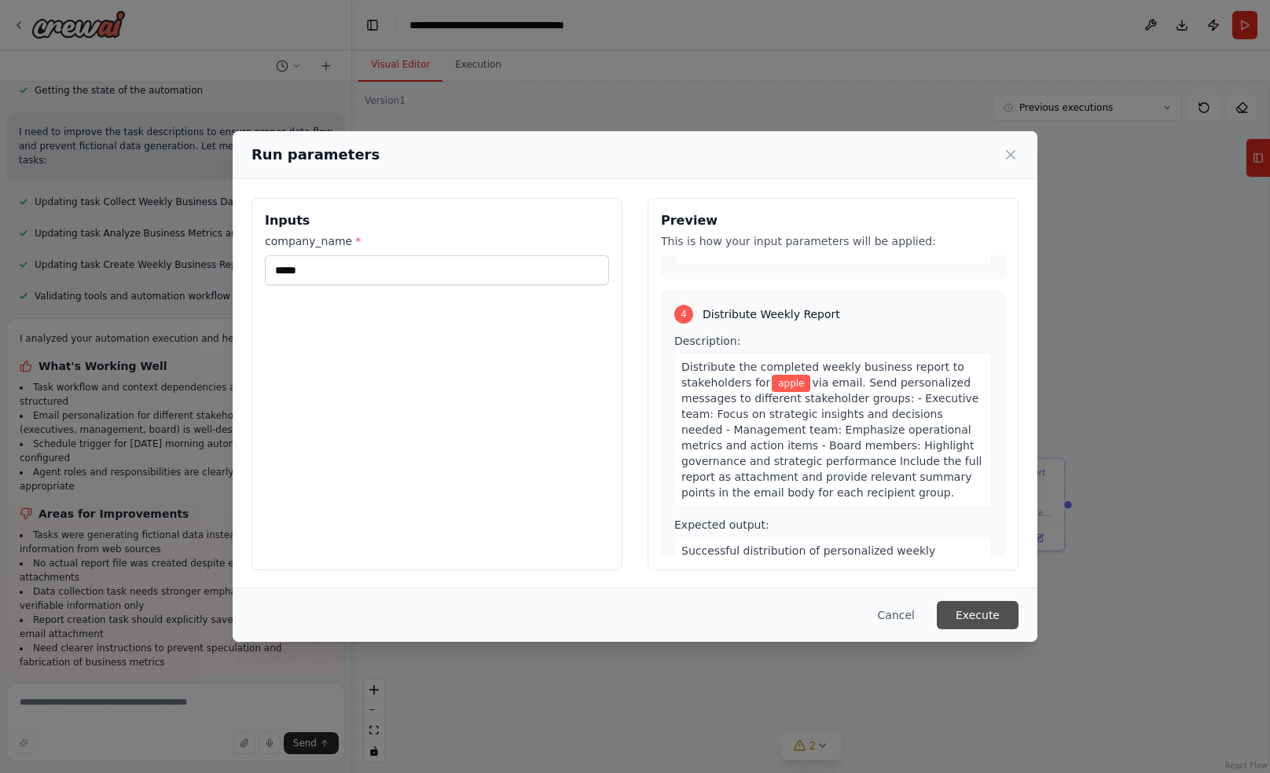
click at [984, 618] on button "Execute" at bounding box center [978, 615] width 82 height 28
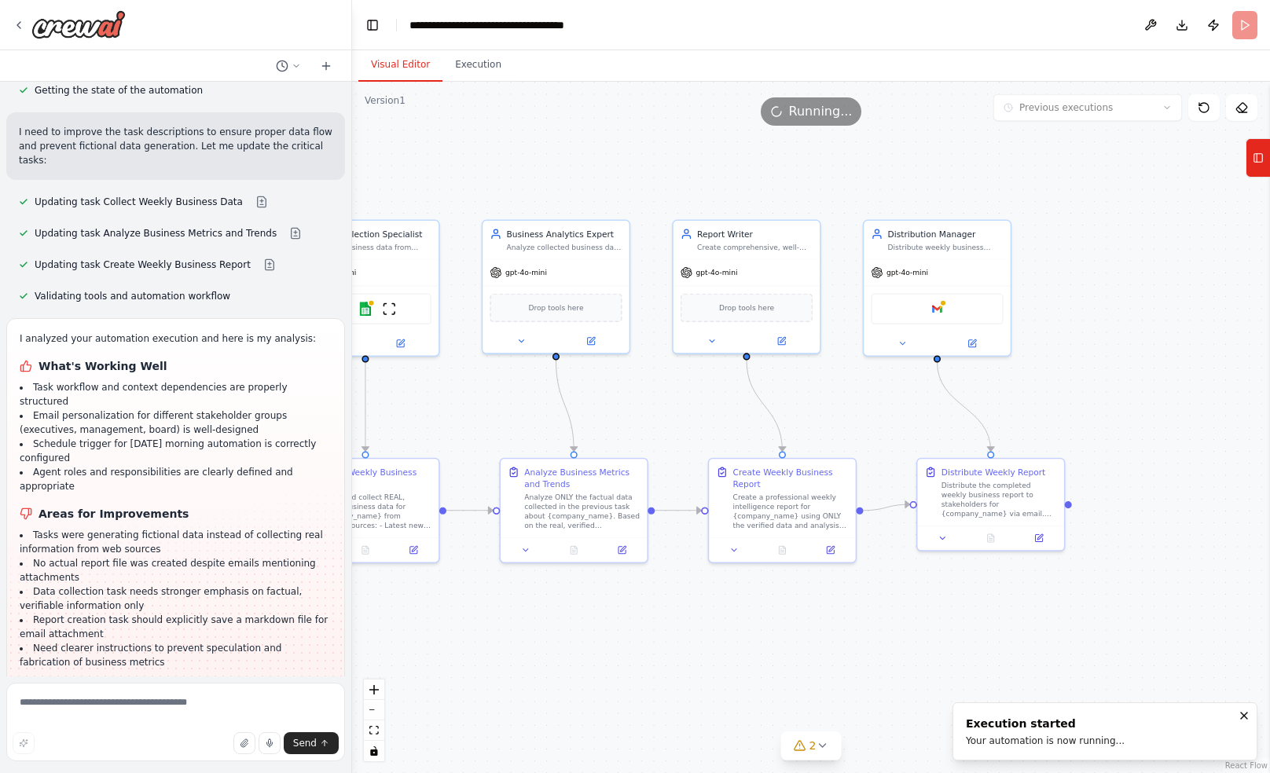
click at [388, 72] on button "Visual Editor" at bounding box center [400, 65] width 84 height 33
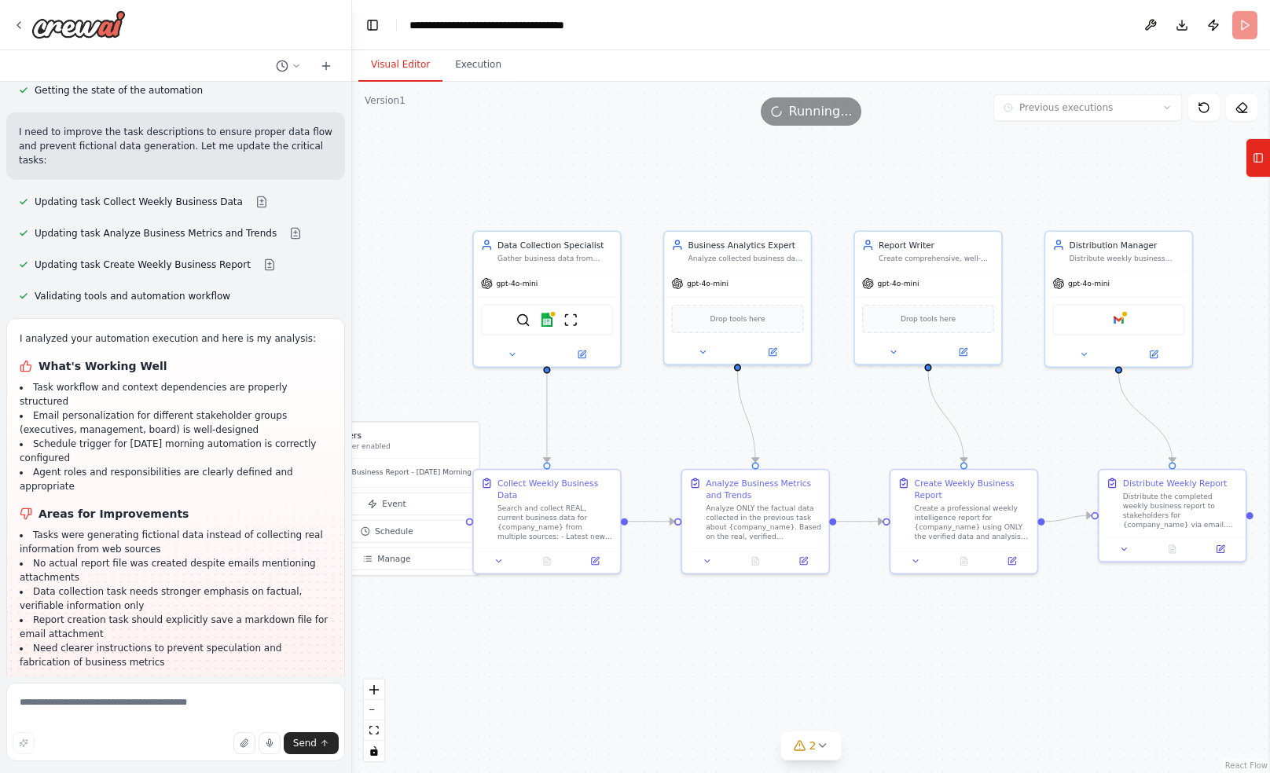
drag, startPoint x: 665, startPoint y: 156, endPoint x: 846, endPoint y: 167, distance: 181.9
click at [846, 167] on div ".deletable-edge-delete-btn { width: 20px; height: 20px; border: 0px solid #ffff…" at bounding box center [811, 428] width 918 height 692
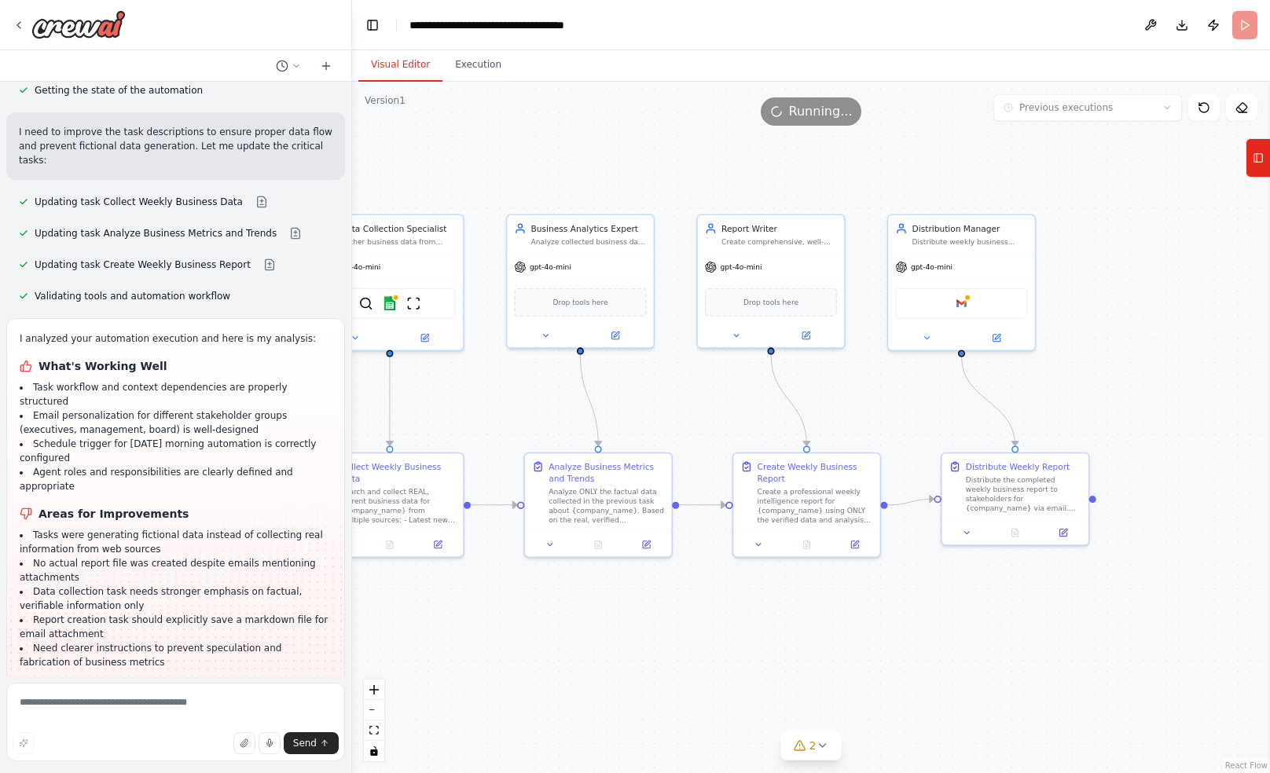
drag, startPoint x: 670, startPoint y: 450, endPoint x: 512, endPoint y: 433, distance: 158.0
click at [512, 433] on div ".deletable-edge-delete-btn { width: 20px; height: 20px; border: 0px solid #ffff…" at bounding box center [811, 428] width 918 height 692
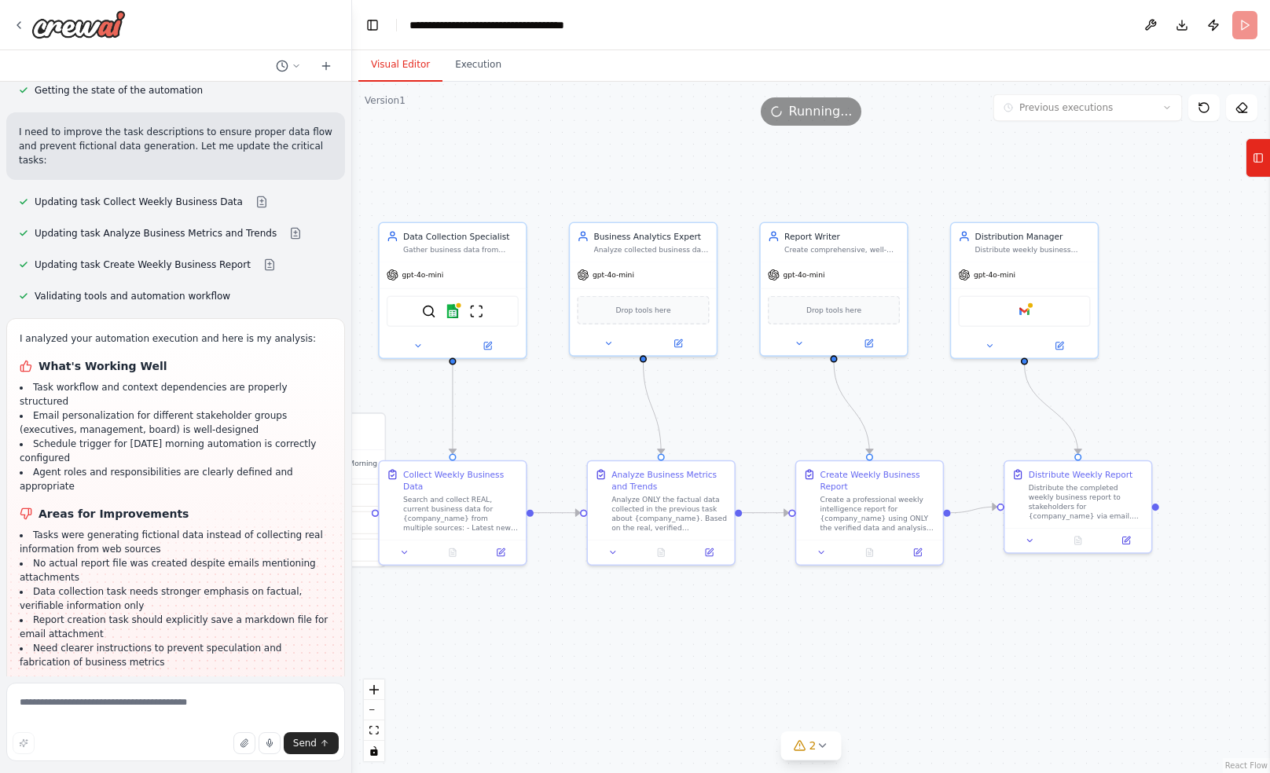
drag, startPoint x: 682, startPoint y: 402, endPoint x: 745, endPoint y: 410, distance: 63.4
click at [745, 410] on div ".deletable-edge-delete-btn { width: 20px; height: 20px; border: 0px solid #ffff…" at bounding box center [811, 428] width 918 height 692
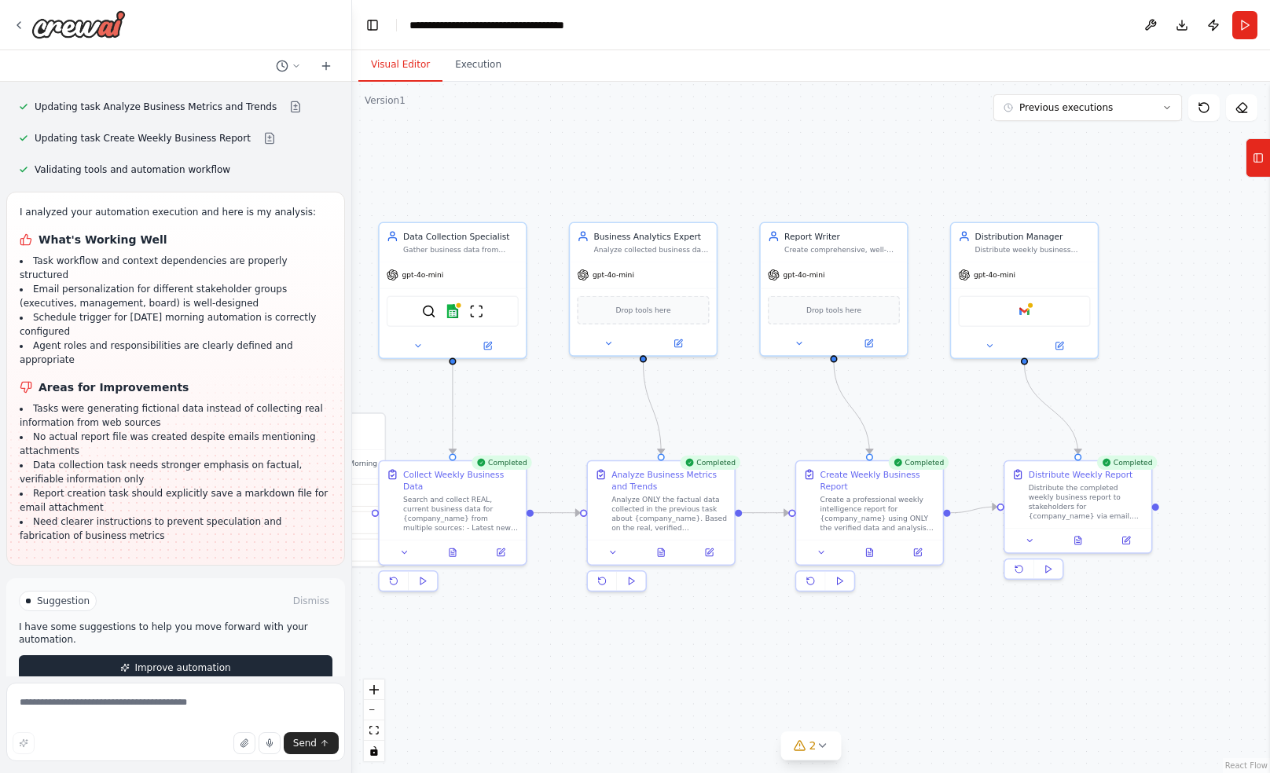
click at [267, 655] on button "Improve automation" at bounding box center [176, 667] width 314 height 25
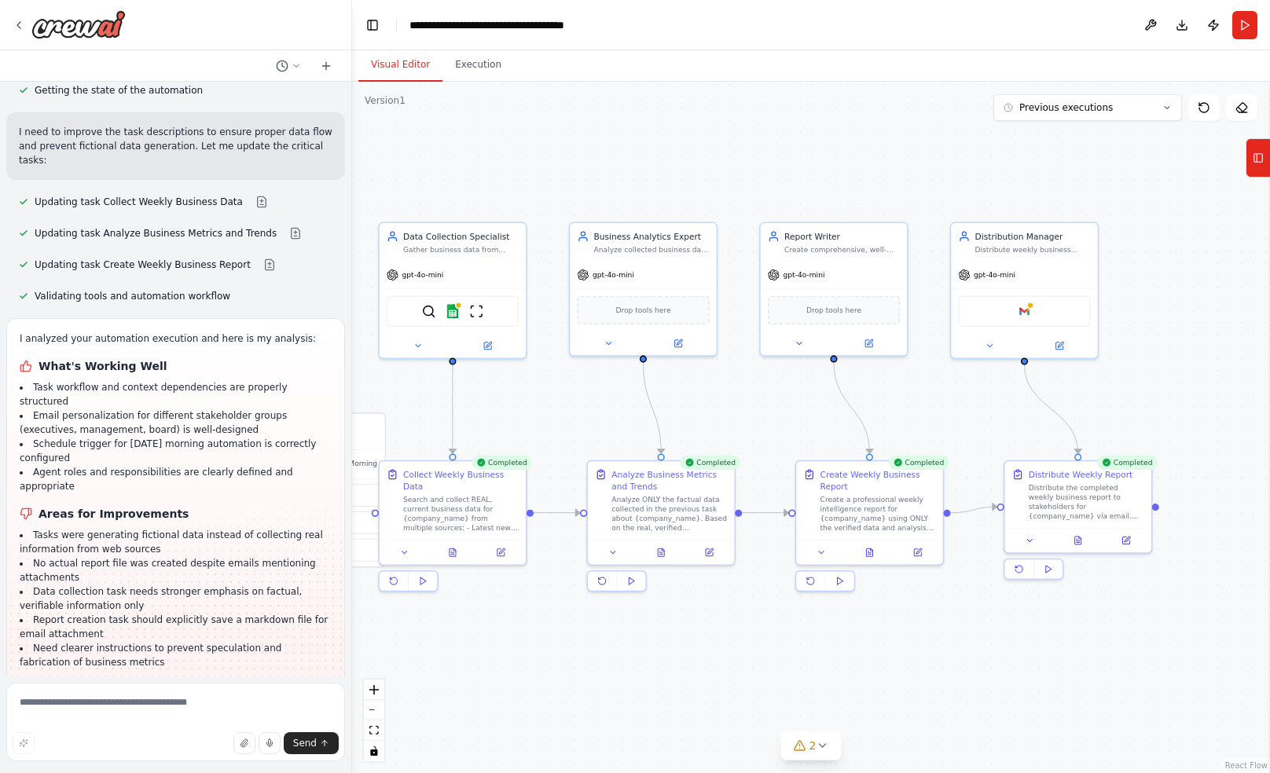
scroll to position [1919, 0]
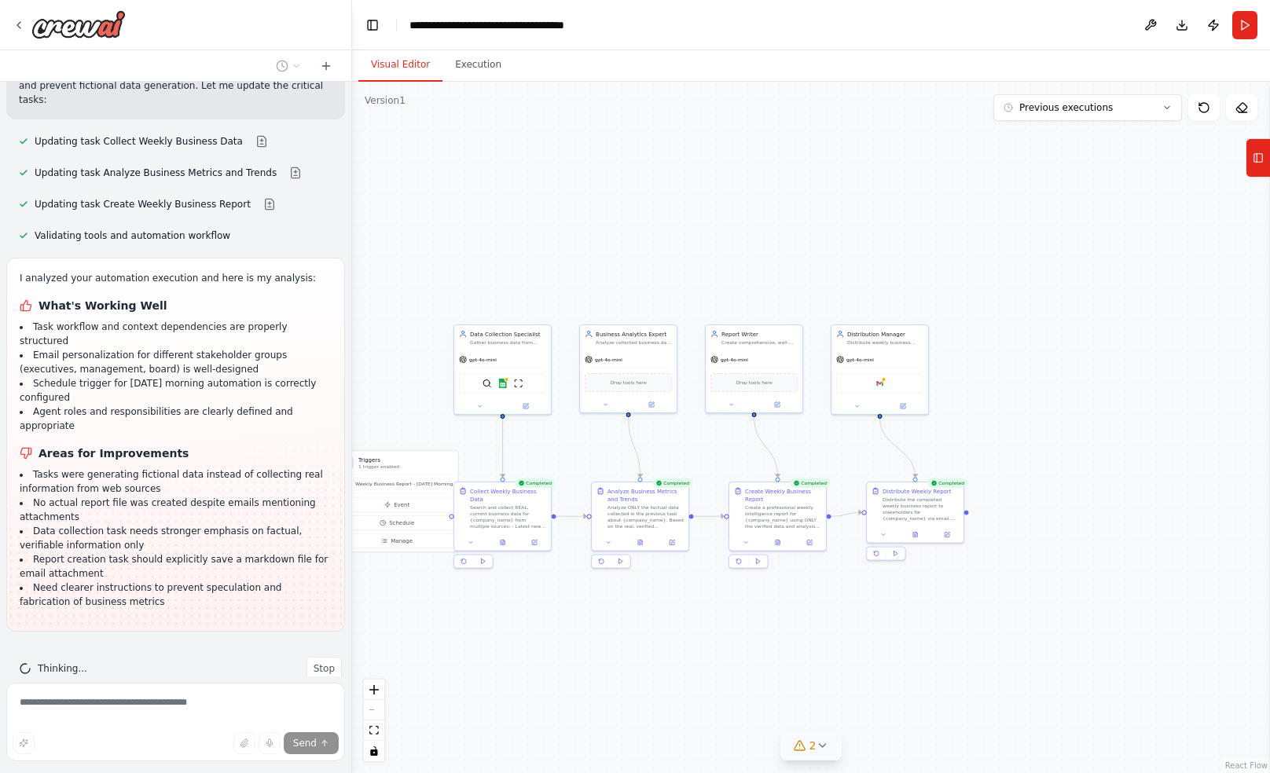
click at [817, 742] on icon at bounding box center [822, 745] width 13 height 13
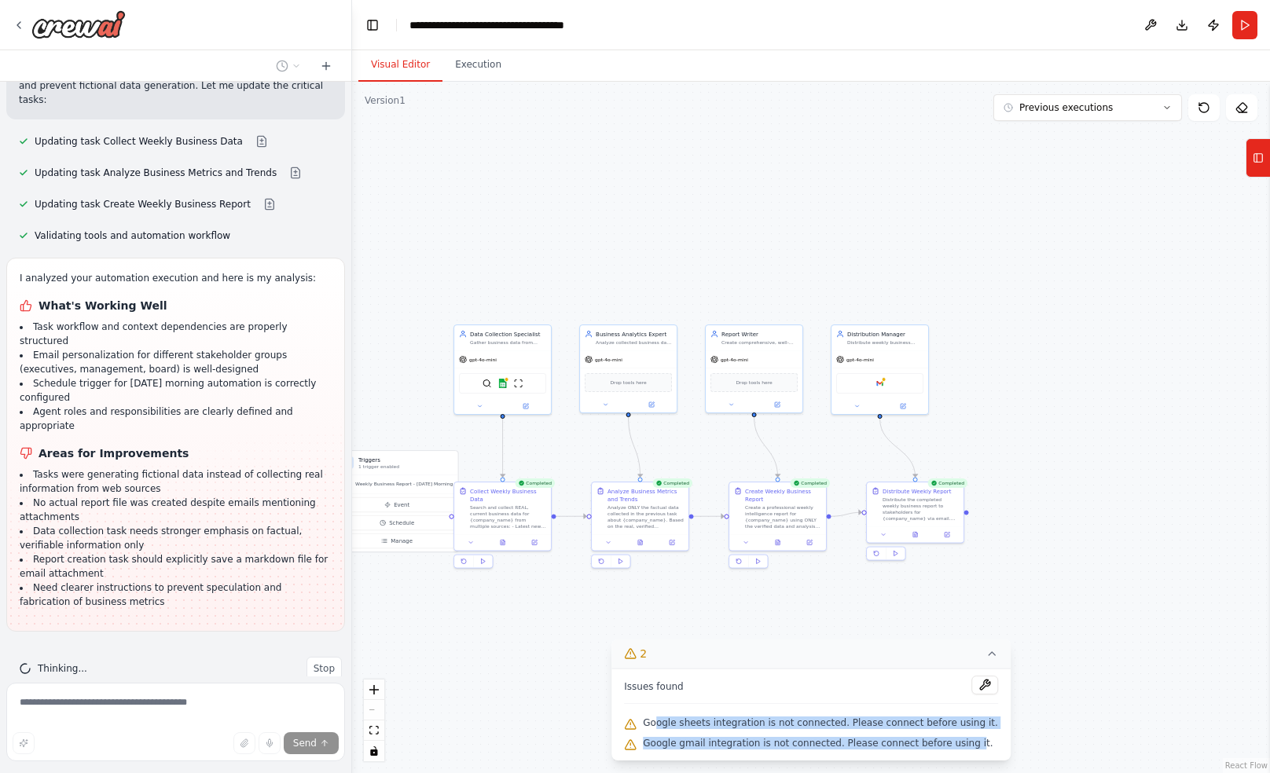
drag, startPoint x: 665, startPoint y: 722, endPoint x: 981, endPoint y: 747, distance: 316.8
click at [981, 747] on div "Issues found Google sheets integration is not connected. Please connect before …" at bounding box center [810, 715] width 399 height 92
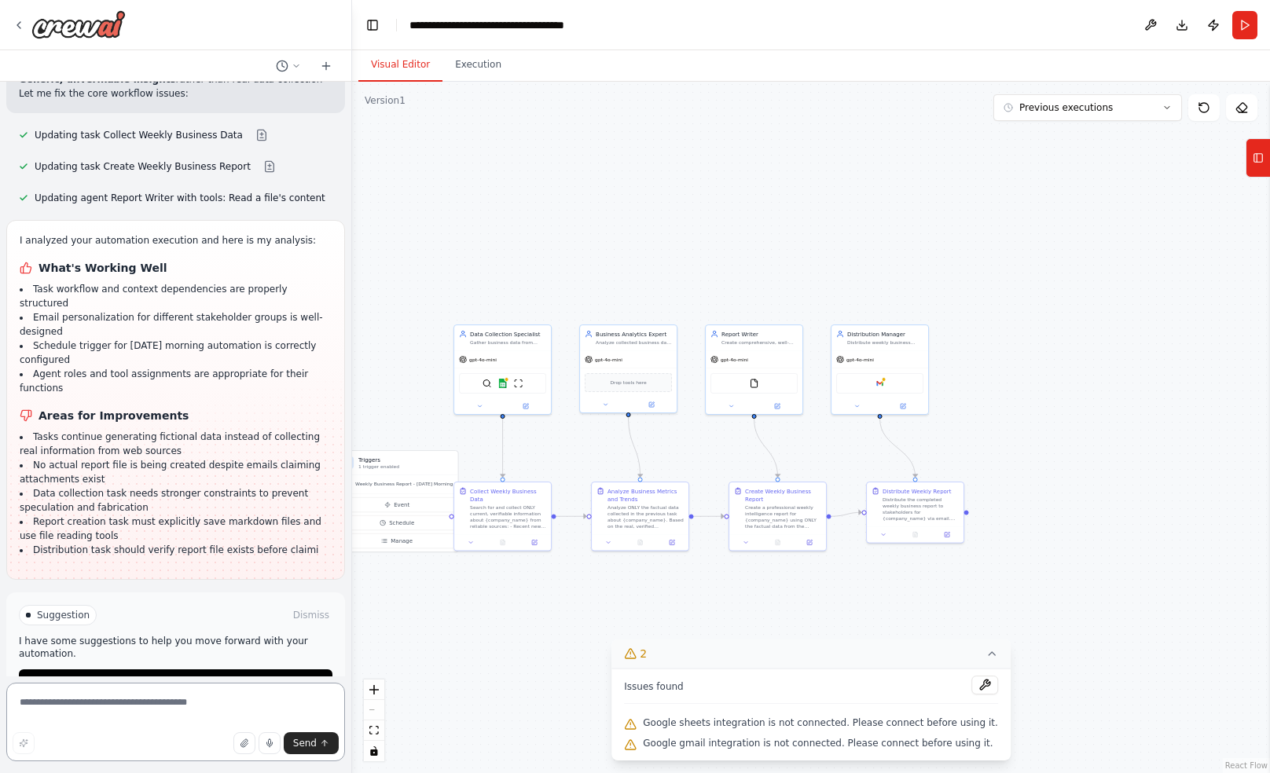
scroll to position [2615, 0]
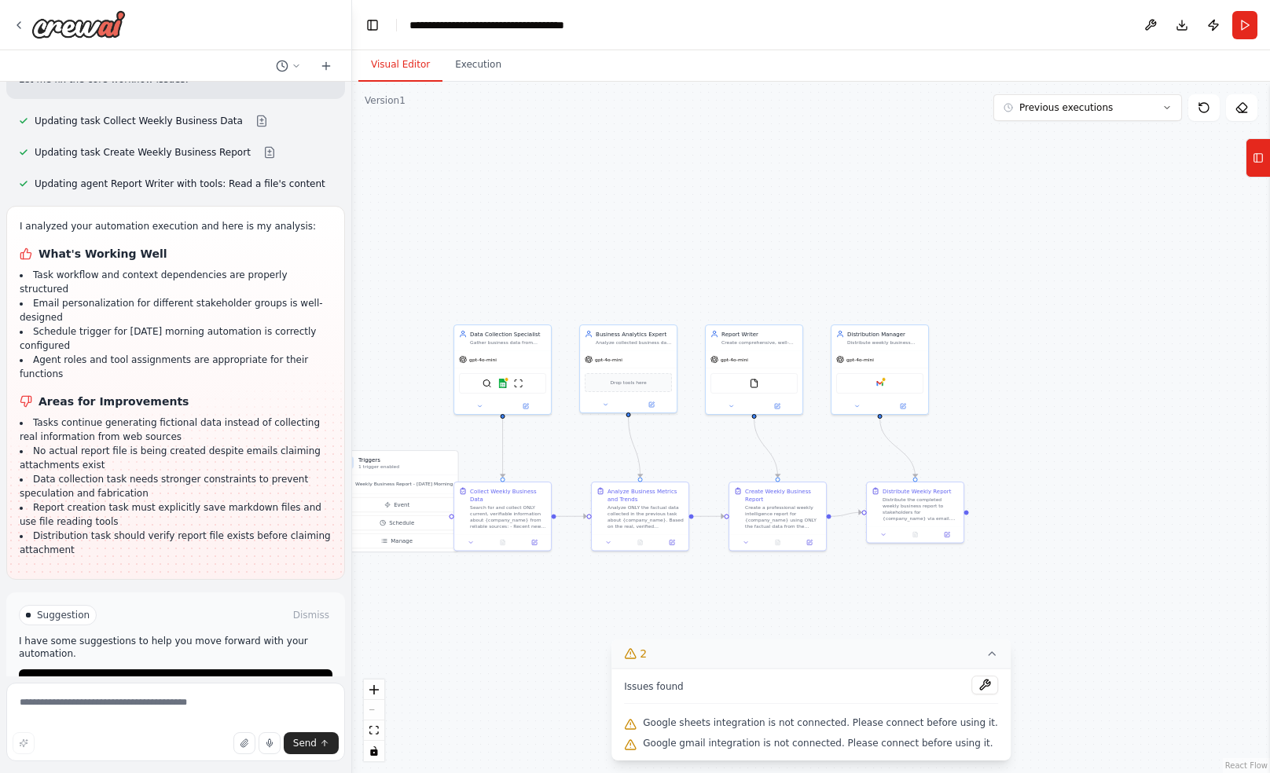
click at [59, 609] on span "Suggestion" at bounding box center [63, 615] width 53 height 13
click at [38, 609] on span "Suggestion" at bounding box center [63, 615] width 53 height 13
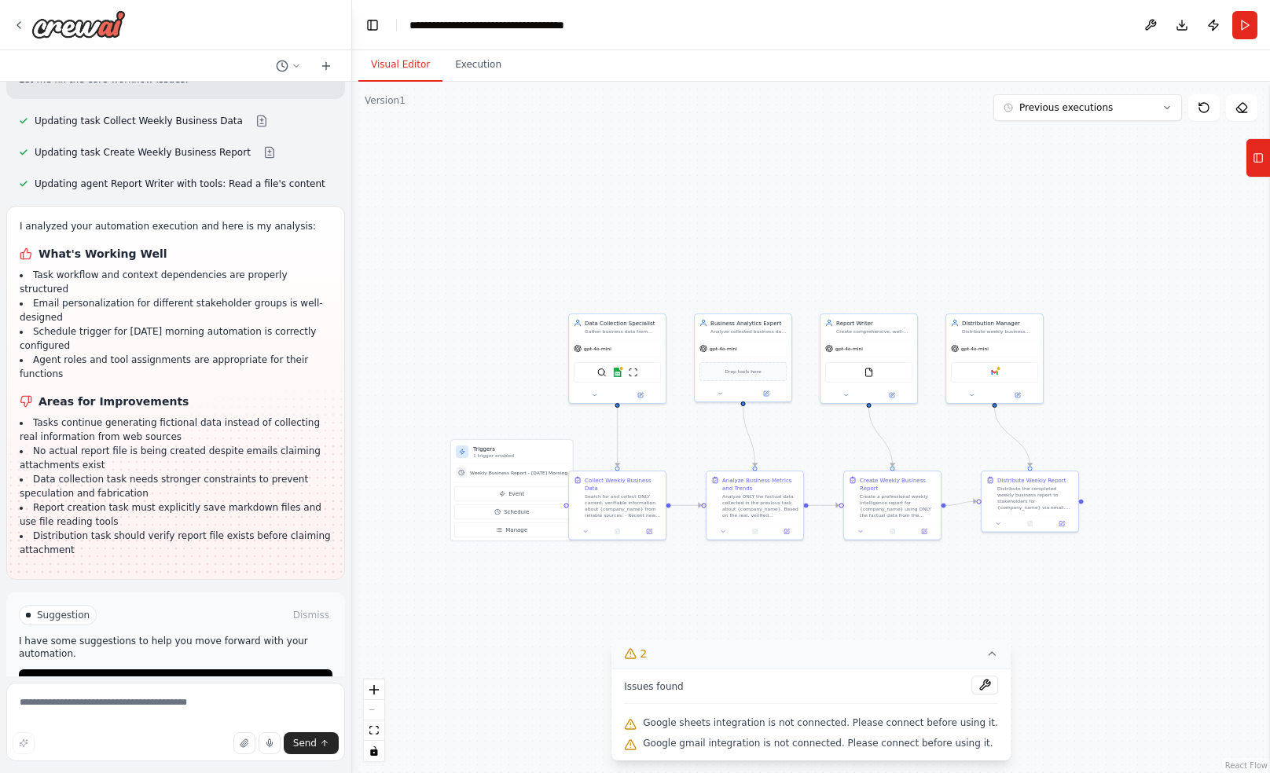
drag, startPoint x: 604, startPoint y: 442, endPoint x: 718, endPoint y: 431, distance: 115.3
click at [718, 431] on div ".deletable-edge-delete-btn { width: 20px; height: 20px; border: 0px solid #ffff…" at bounding box center [811, 428] width 918 height 692
click at [747, 723] on span "Google sheets integration is not connected. Please connect before using it." at bounding box center [820, 723] width 355 height 13
click at [979, 684] on button at bounding box center [984, 685] width 27 height 19
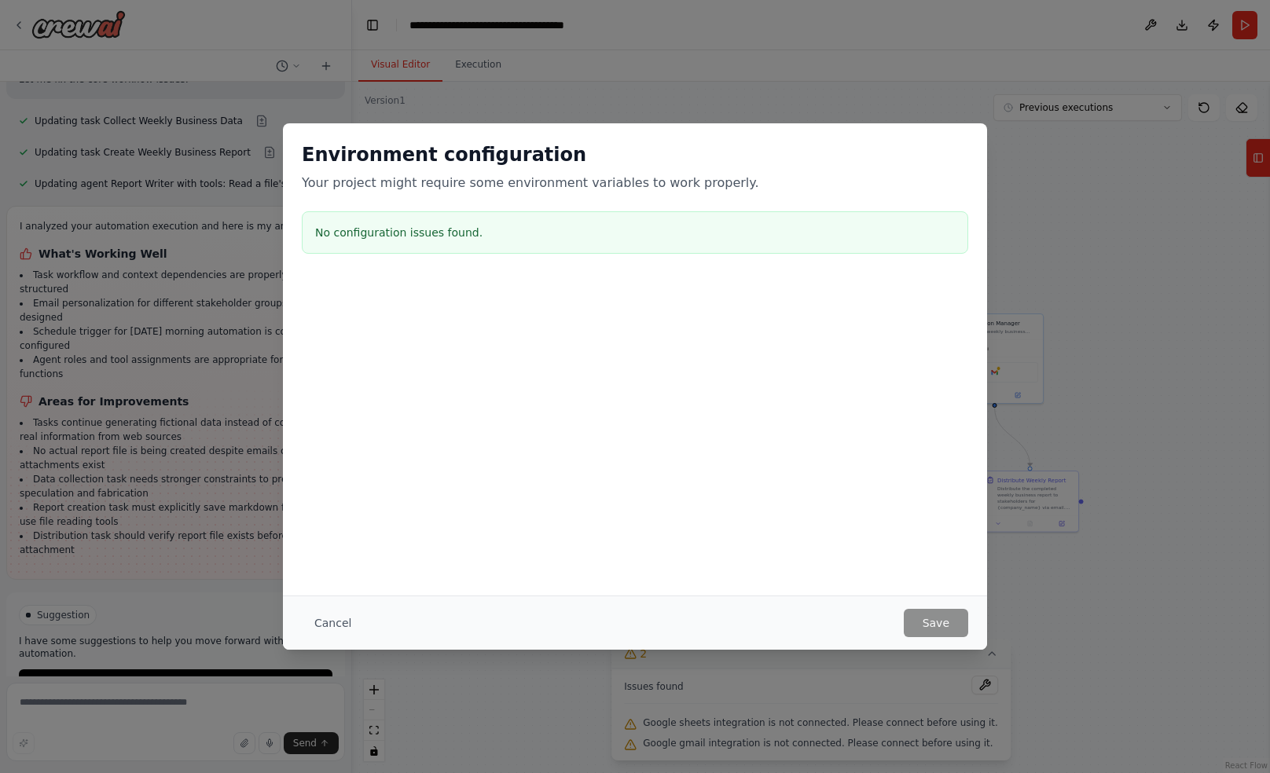
click at [376, 233] on h3 "No configuration issues found." at bounding box center [635, 233] width 640 height 16
click at [338, 611] on button "Cancel" at bounding box center [333, 623] width 62 height 28
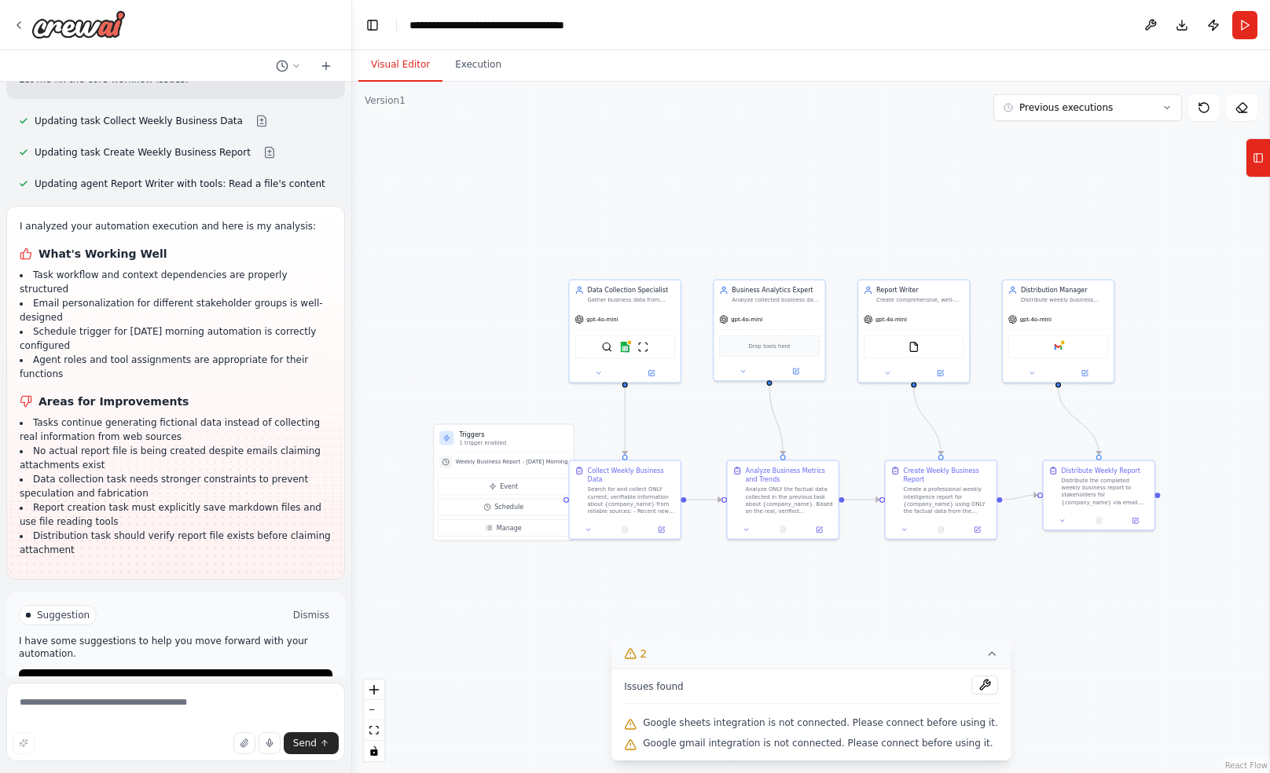
click at [290, 607] on button "Dismiss" at bounding box center [311, 615] width 42 height 16
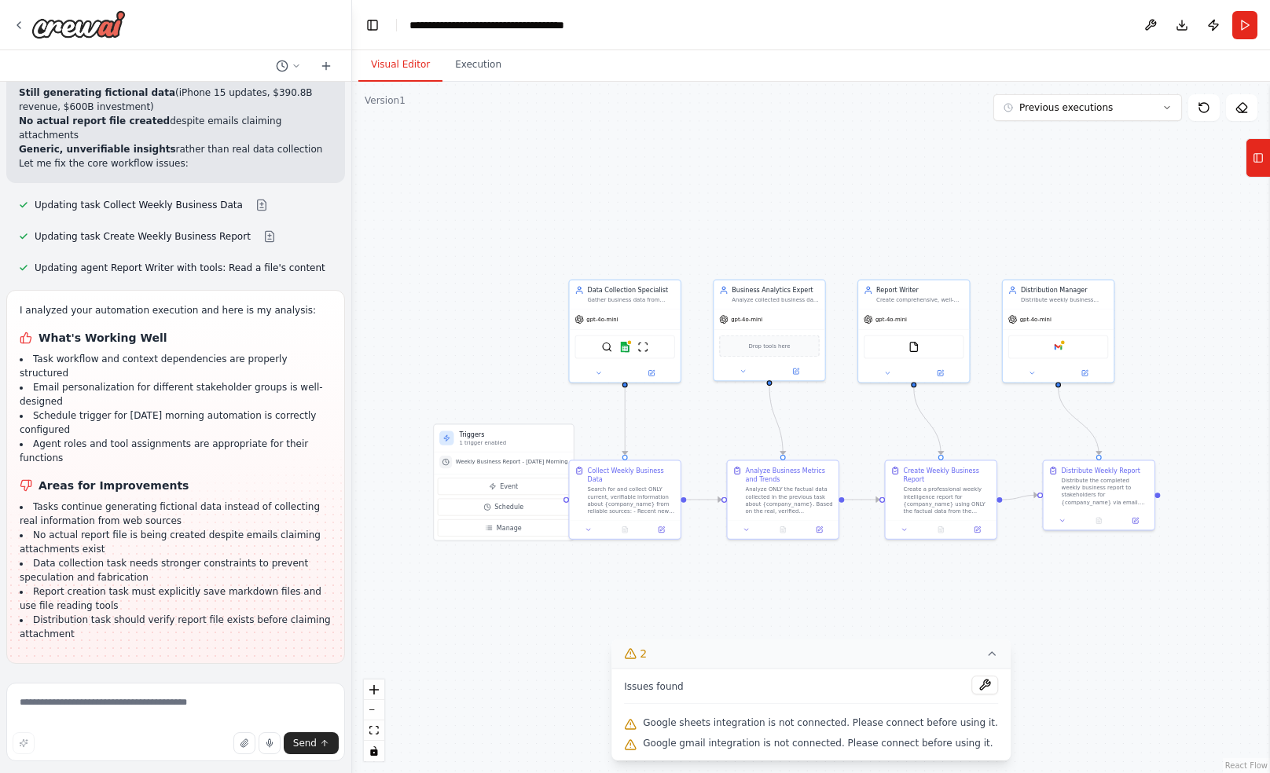
scroll to position [2488, 0]
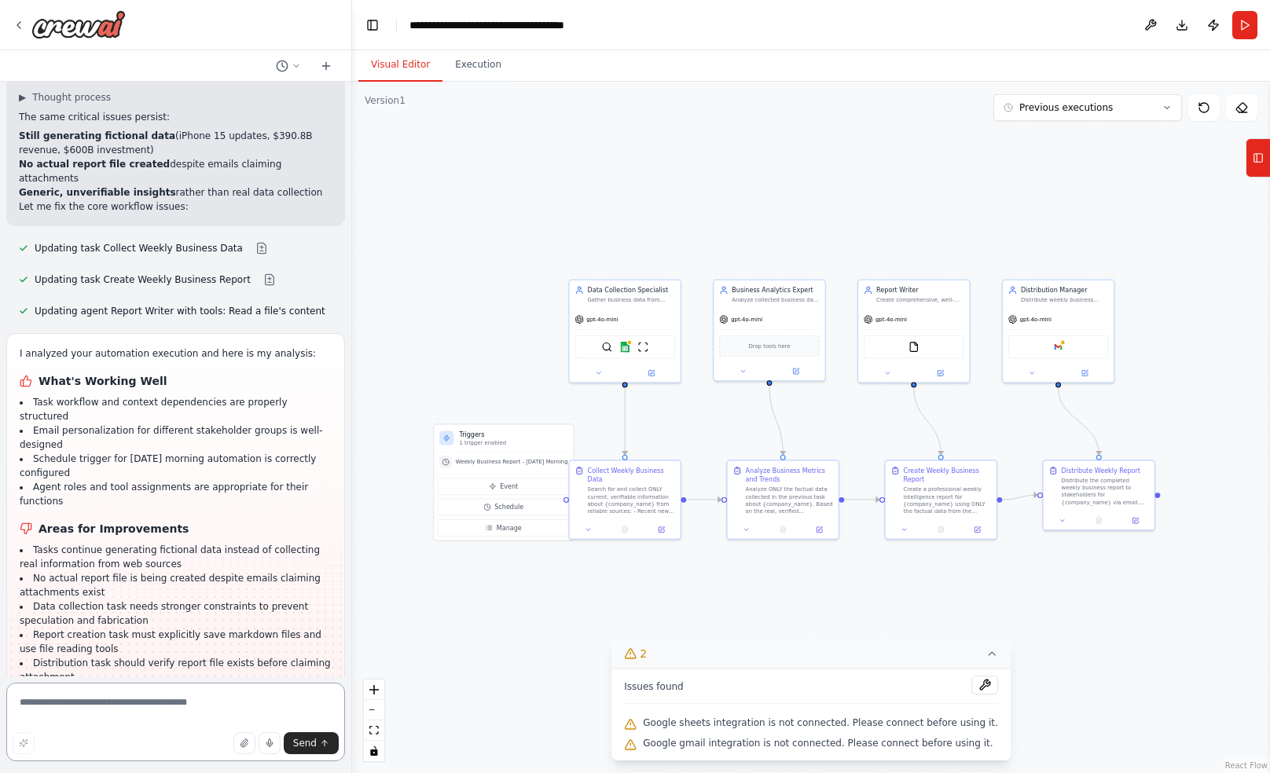
click at [176, 717] on textarea at bounding box center [175, 722] width 339 height 79
click at [145, 715] on textarea at bounding box center [175, 722] width 339 height 79
type textarea "**********"
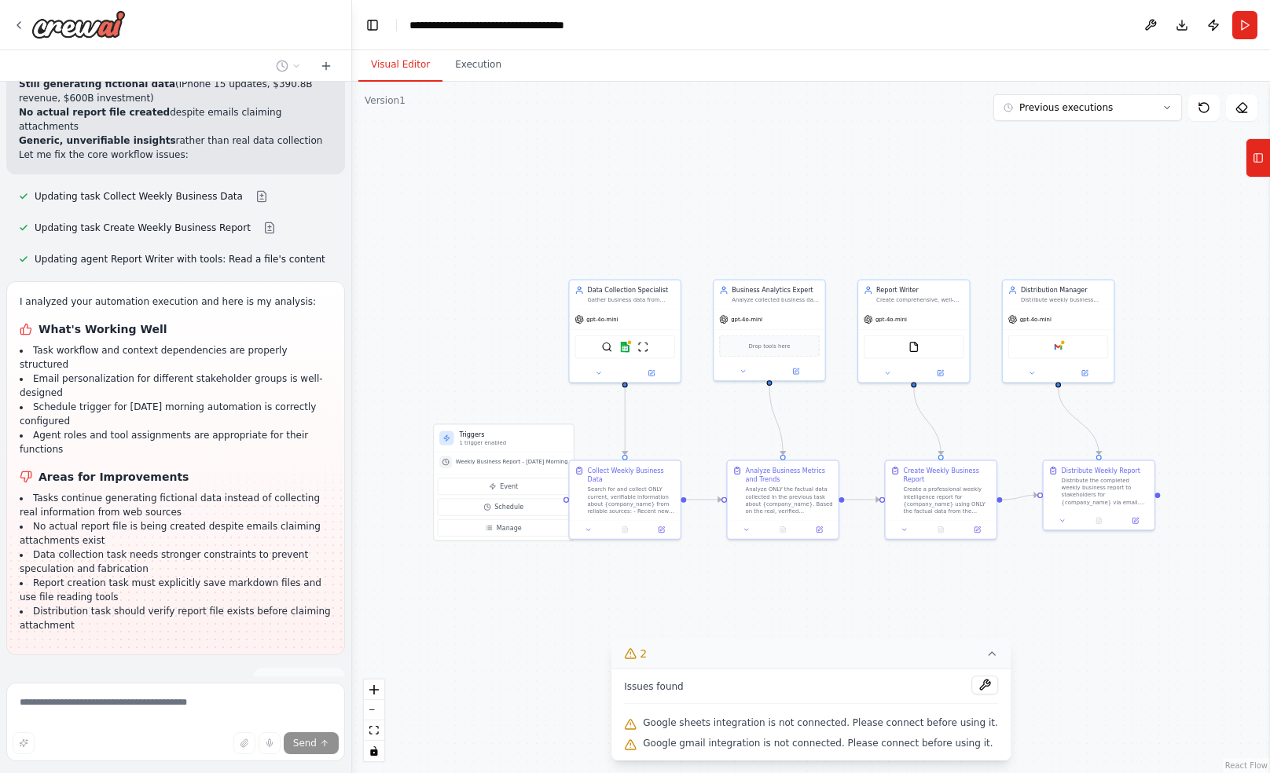
scroll to position [2626, 0]
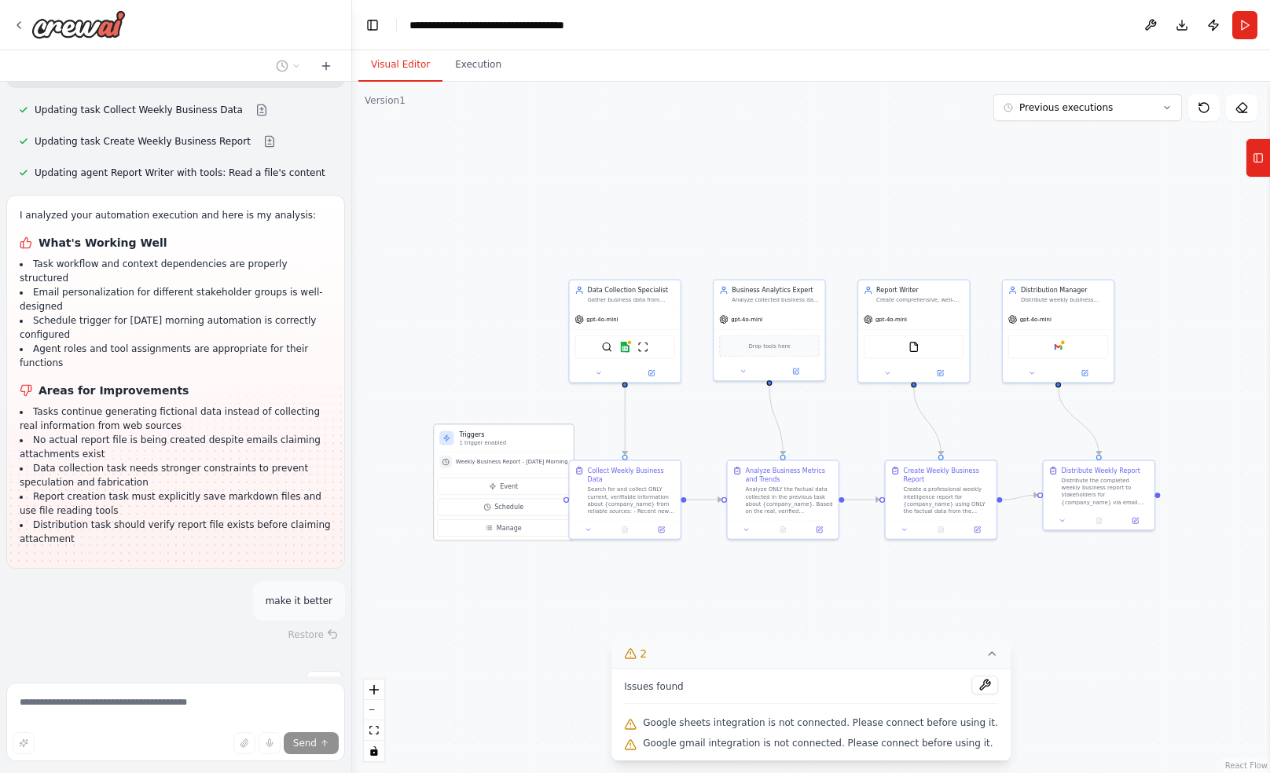
click at [484, 446] on p "1 trigger enabled" at bounding box center [513, 442] width 108 height 7
click at [769, 505] on div "Analyze ONLY the factual data collected in the previous task about {company_nam…" at bounding box center [789, 498] width 87 height 29
click at [644, 497] on div "Search for and collect ONLY current, verifiable information about {company_name…" at bounding box center [631, 498] width 87 height 29
click at [622, 517] on div "Collect Weekly Business Data Search for and collect ONLY current, verifiable in…" at bounding box center [625, 489] width 111 height 60
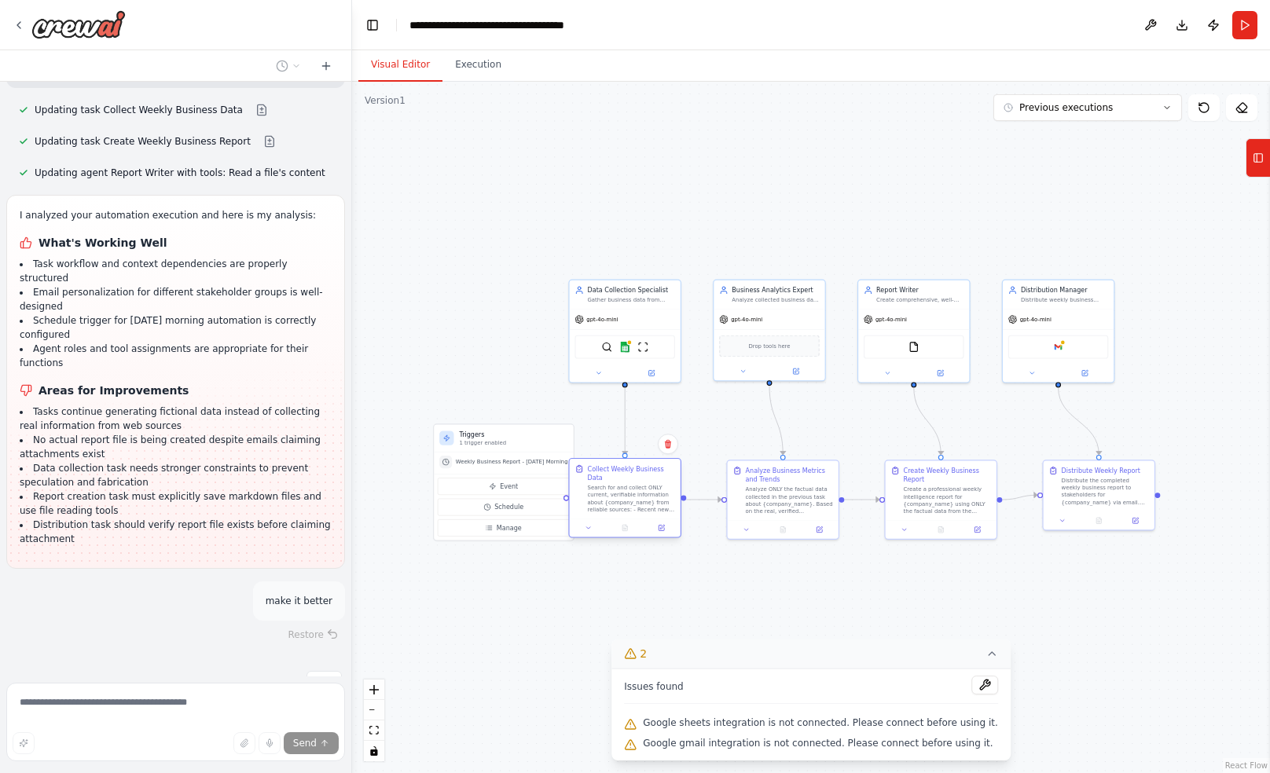
click at [622, 517] on div "Collect Weekly Business Data Search for and collect ONLY current, verifiable in…" at bounding box center [625, 489] width 111 height 60
click at [628, 349] on img at bounding box center [624, 344] width 11 height 11
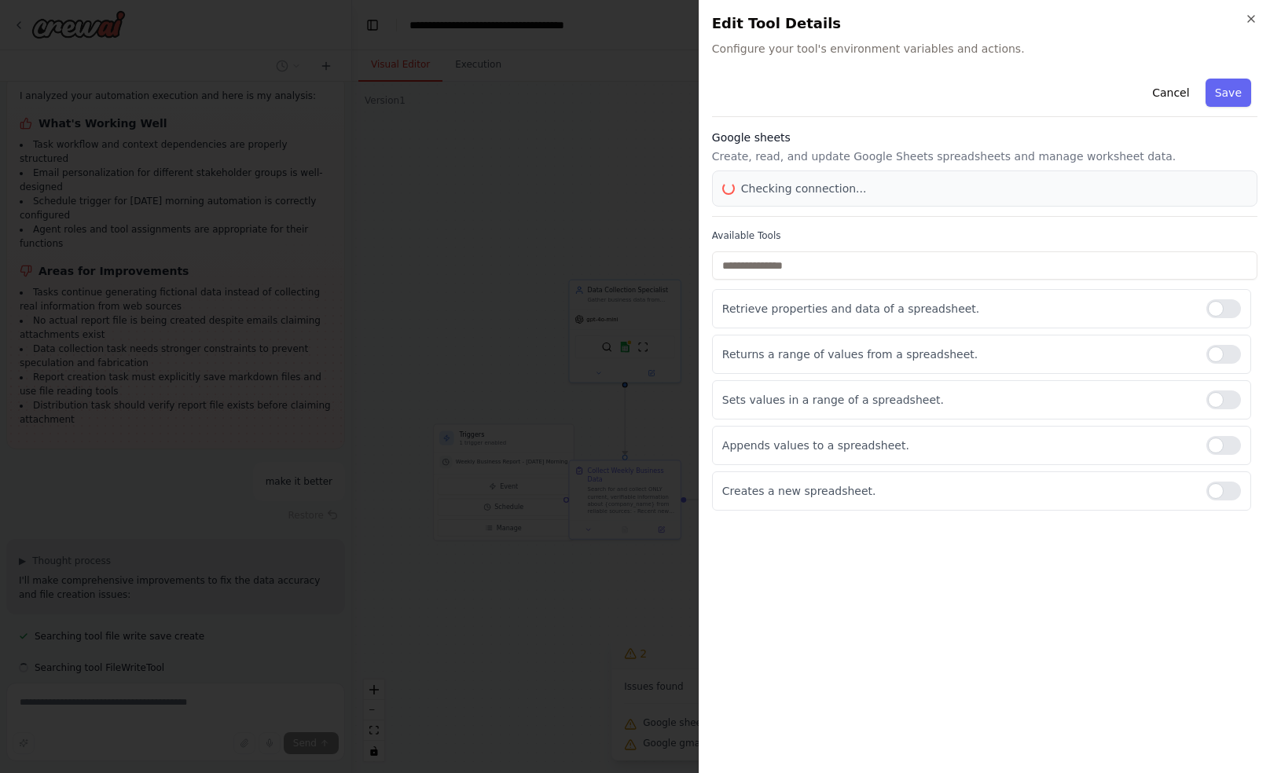
scroll to position [2777, 0]
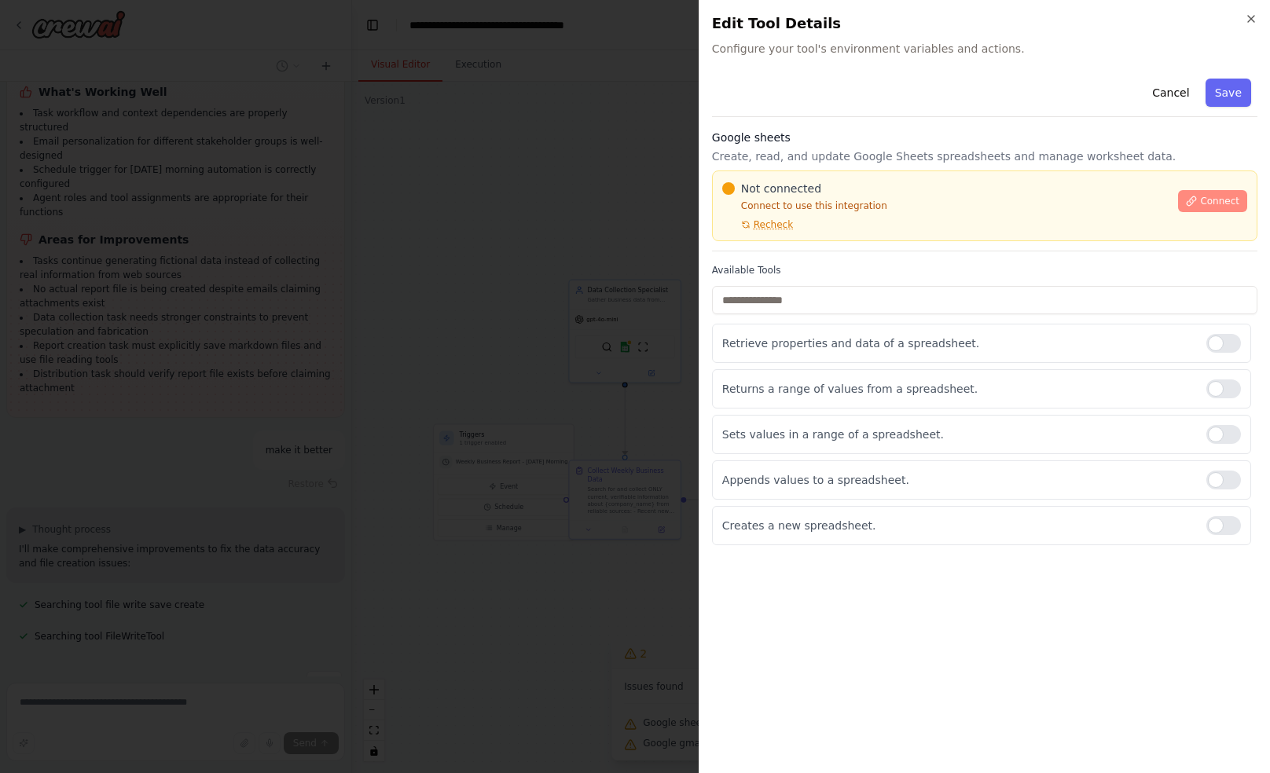
click at [1223, 190] on button "Connect" at bounding box center [1212, 201] width 69 height 22
click at [1215, 209] on button "Connect" at bounding box center [1212, 201] width 69 height 22
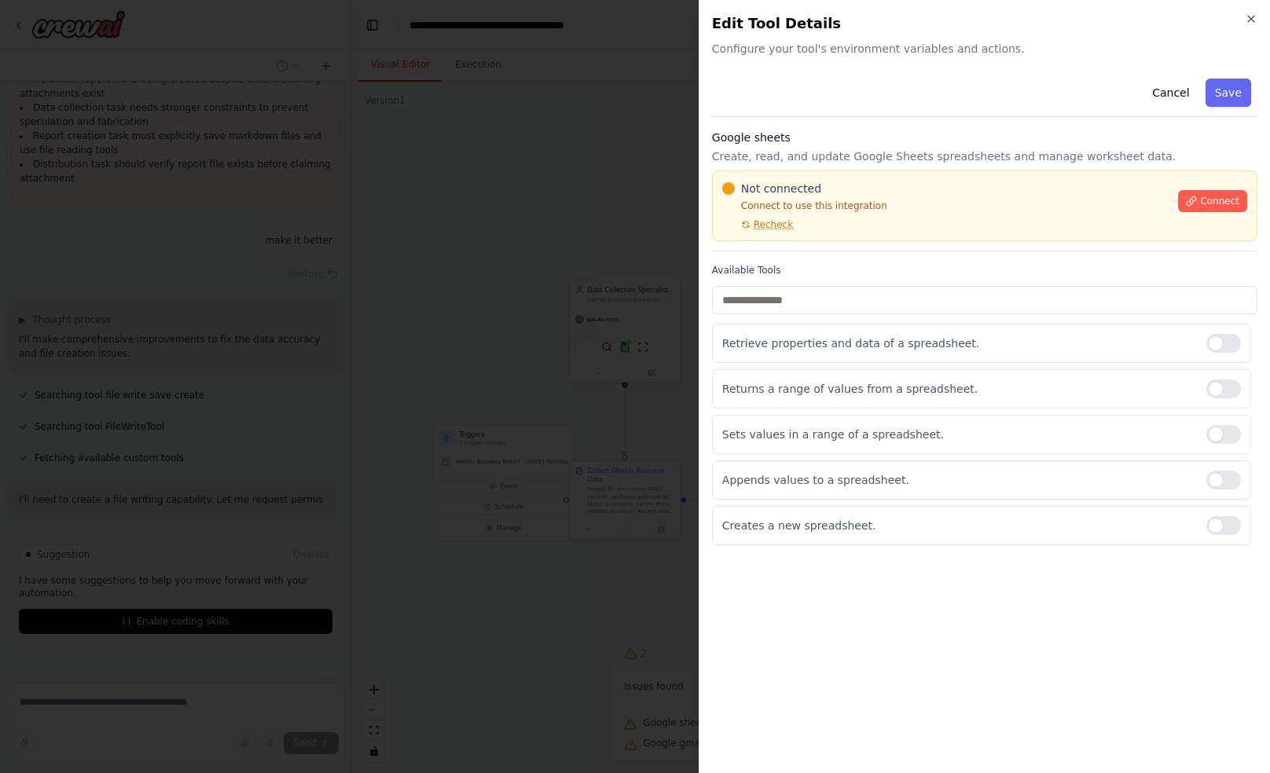
scroll to position [3001, 0]
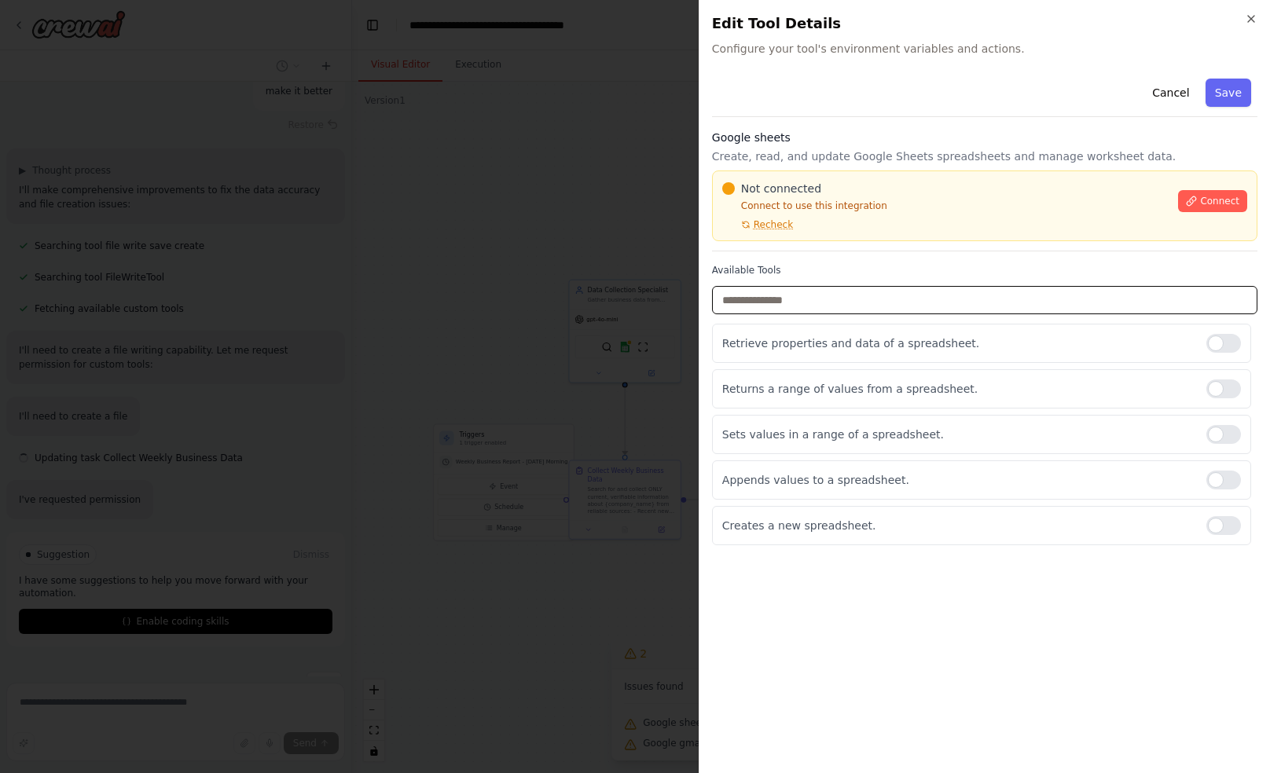
click at [796, 295] on input "text" at bounding box center [984, 300] width 545 height 28
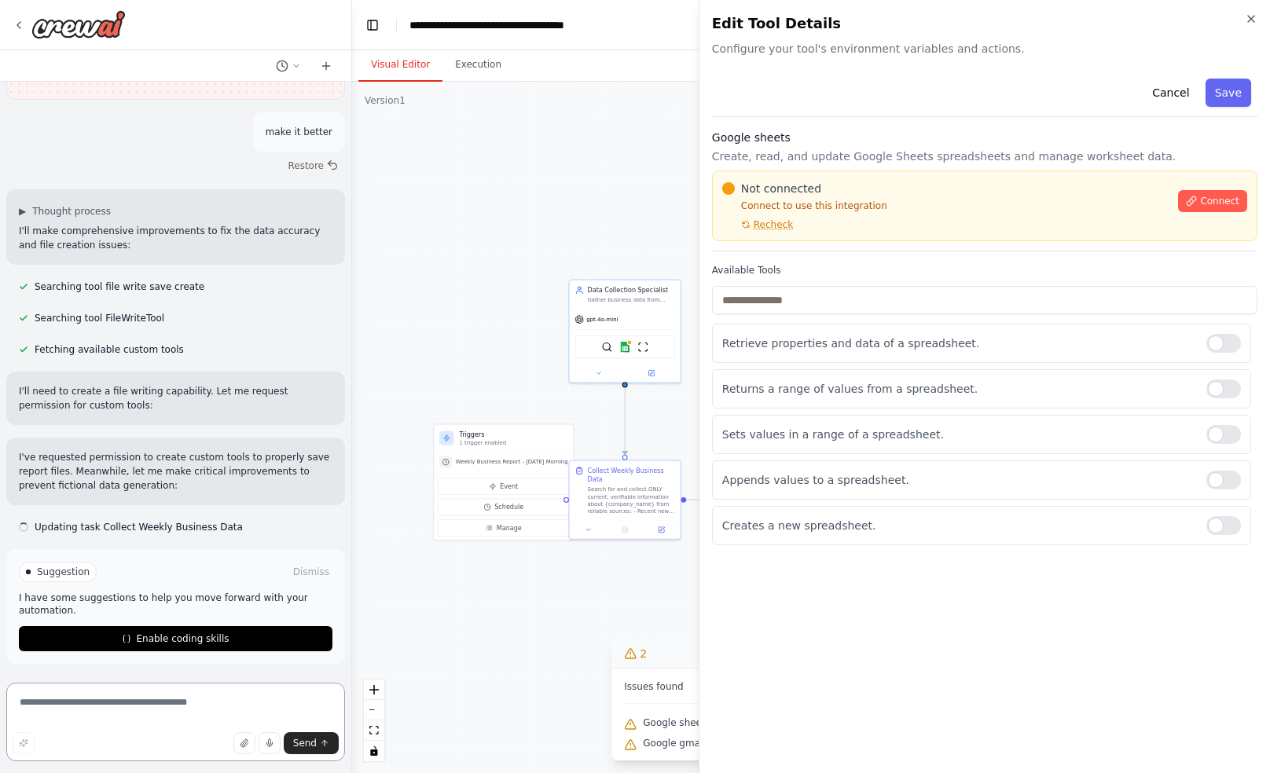
scroll to position [3052, 0]
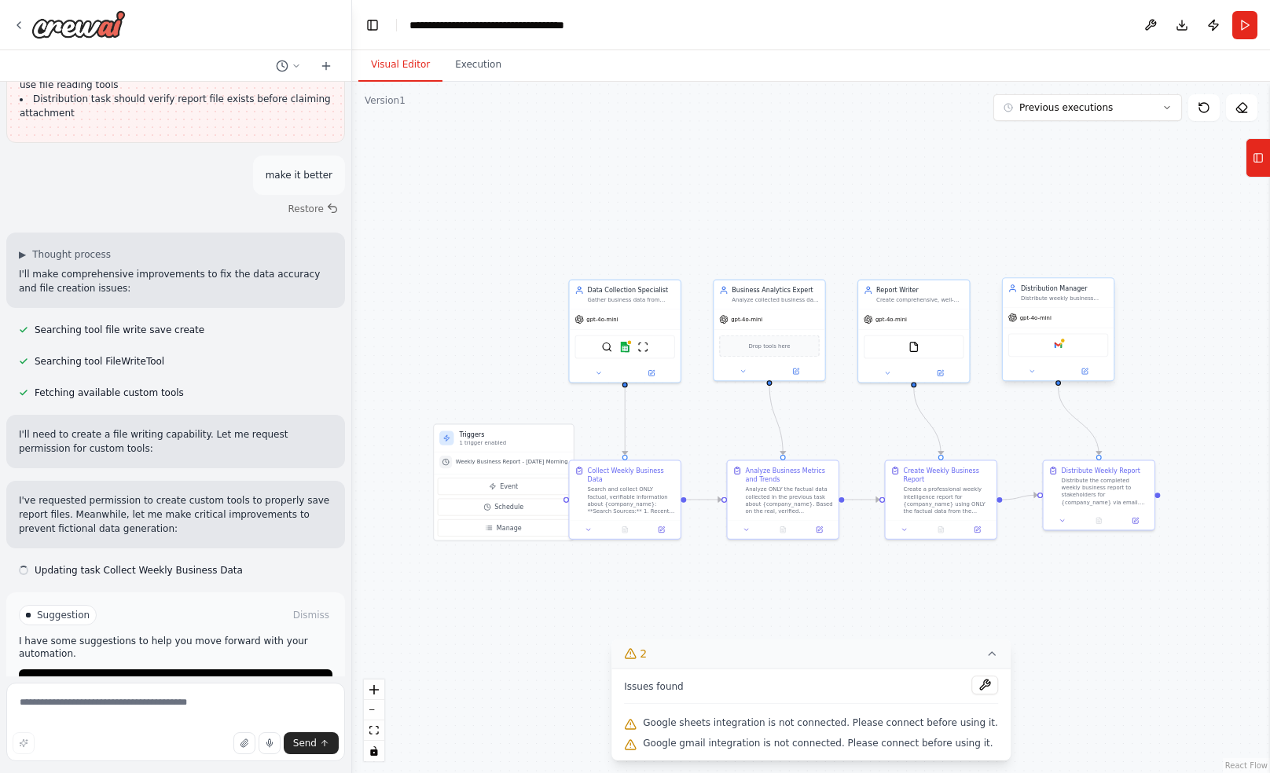
click at [1070, 352] on div "Google gmail" at bounding box center [1058, 345] width 101 height 24
click at [1056, 343] on img at bounding box center [1058, 344] width 11 height 11
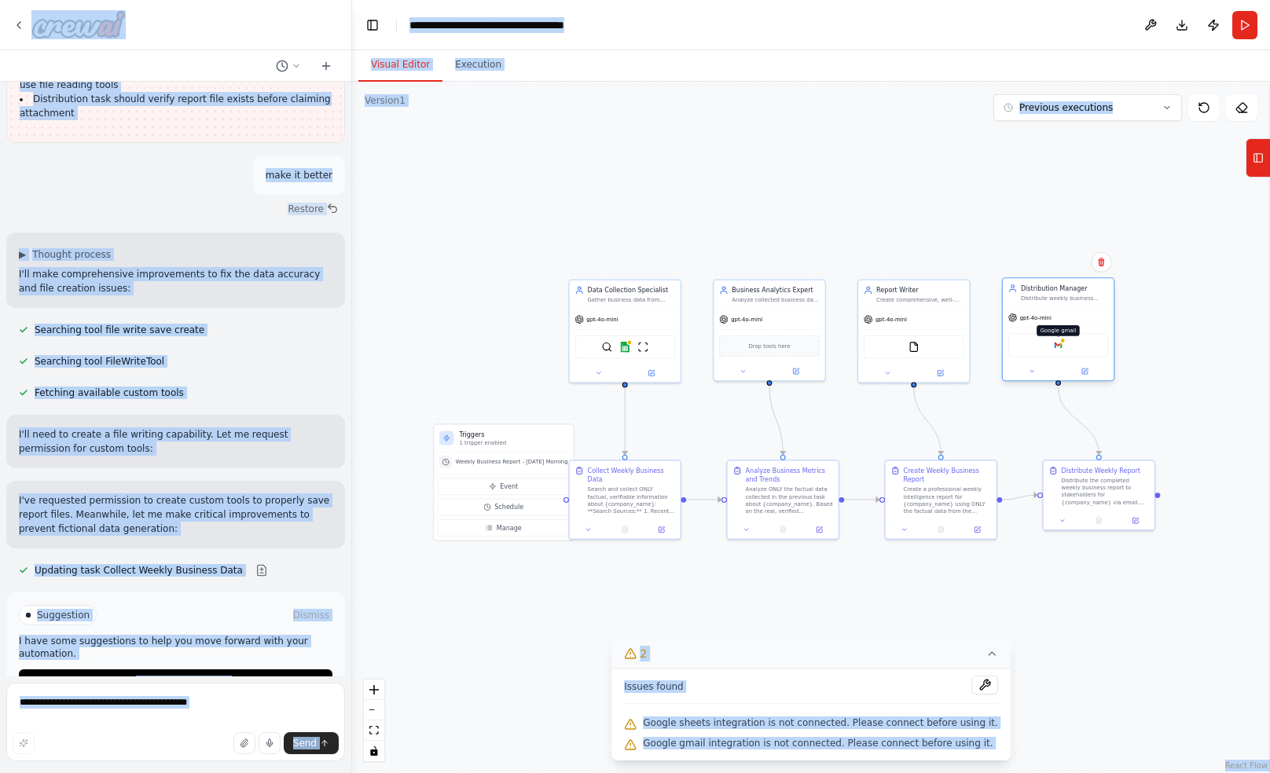
click at [1056, 343] on body "Set up a crew that collects data from multiple sources, creates comprehensive w…" at bounding box center [635, 386] width 1270 height 773
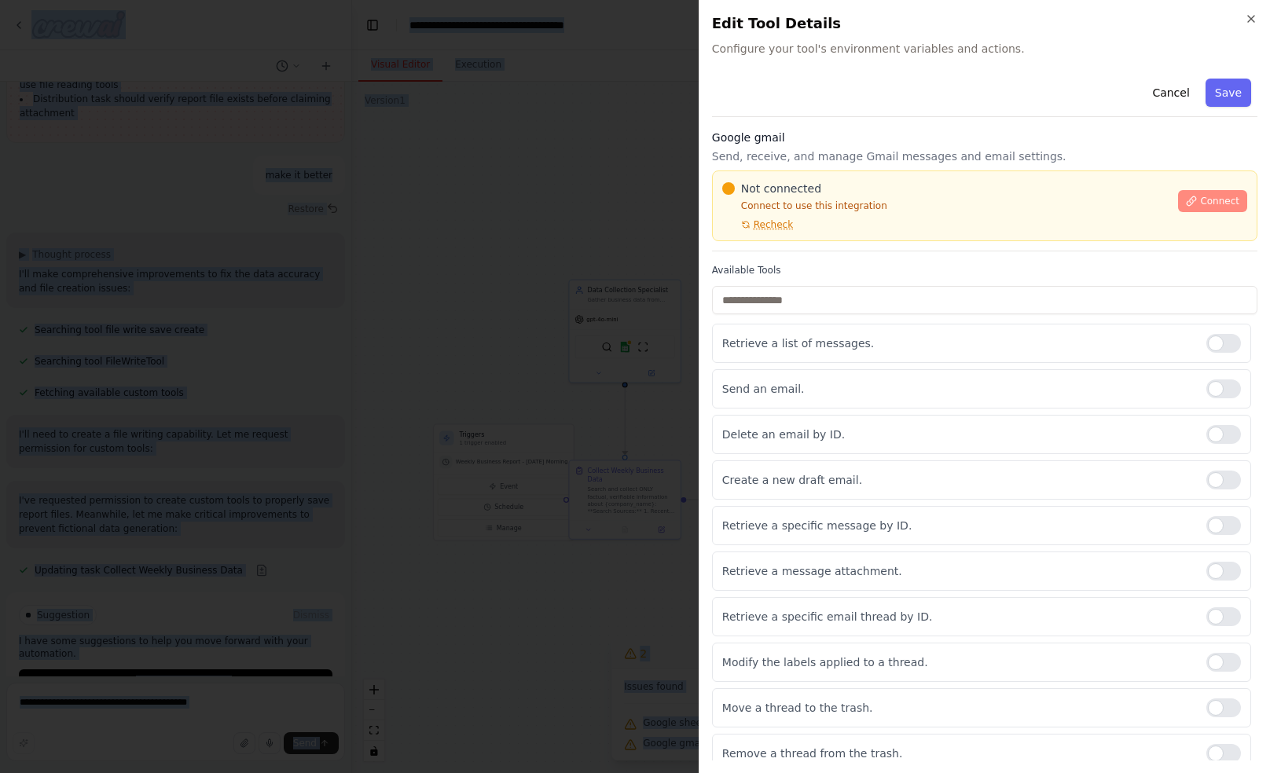
click at [1216, 206] on span "Connect" at bounding box center [1219, 201] width 39 height 13
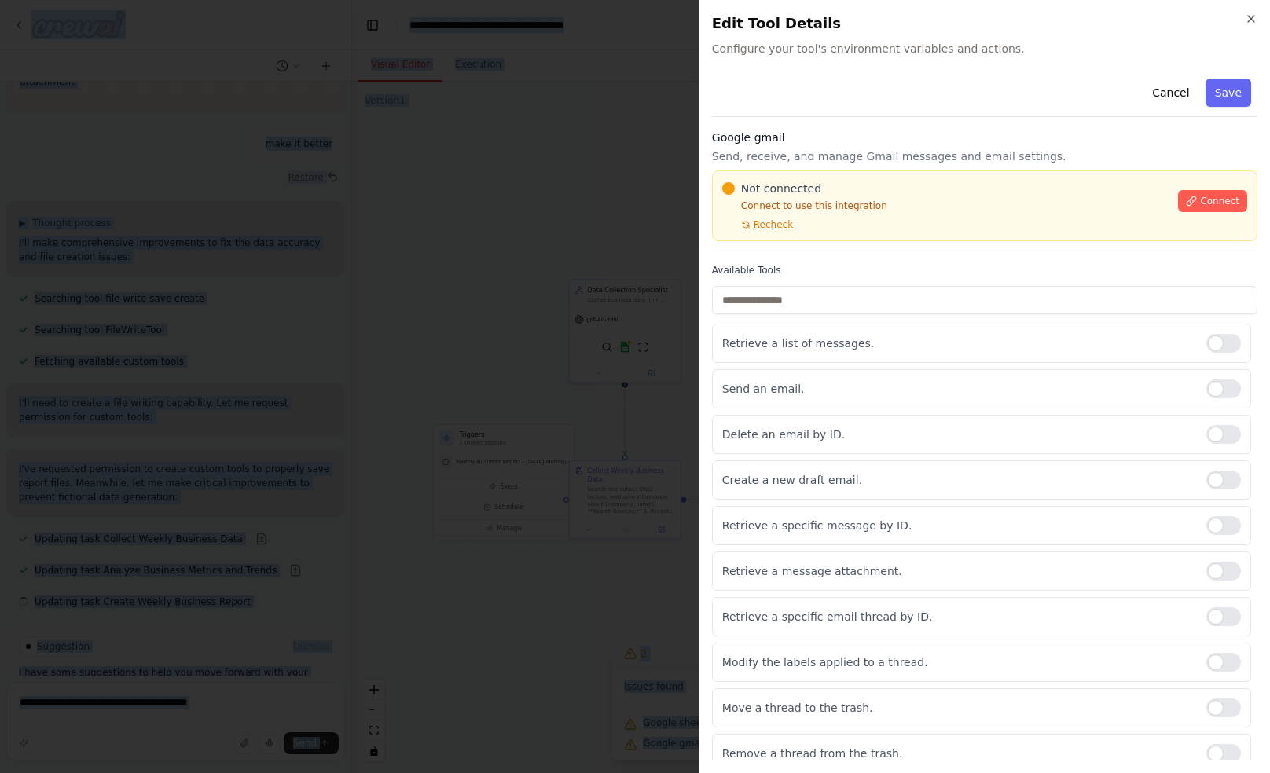
scroll to position [3115, 0]
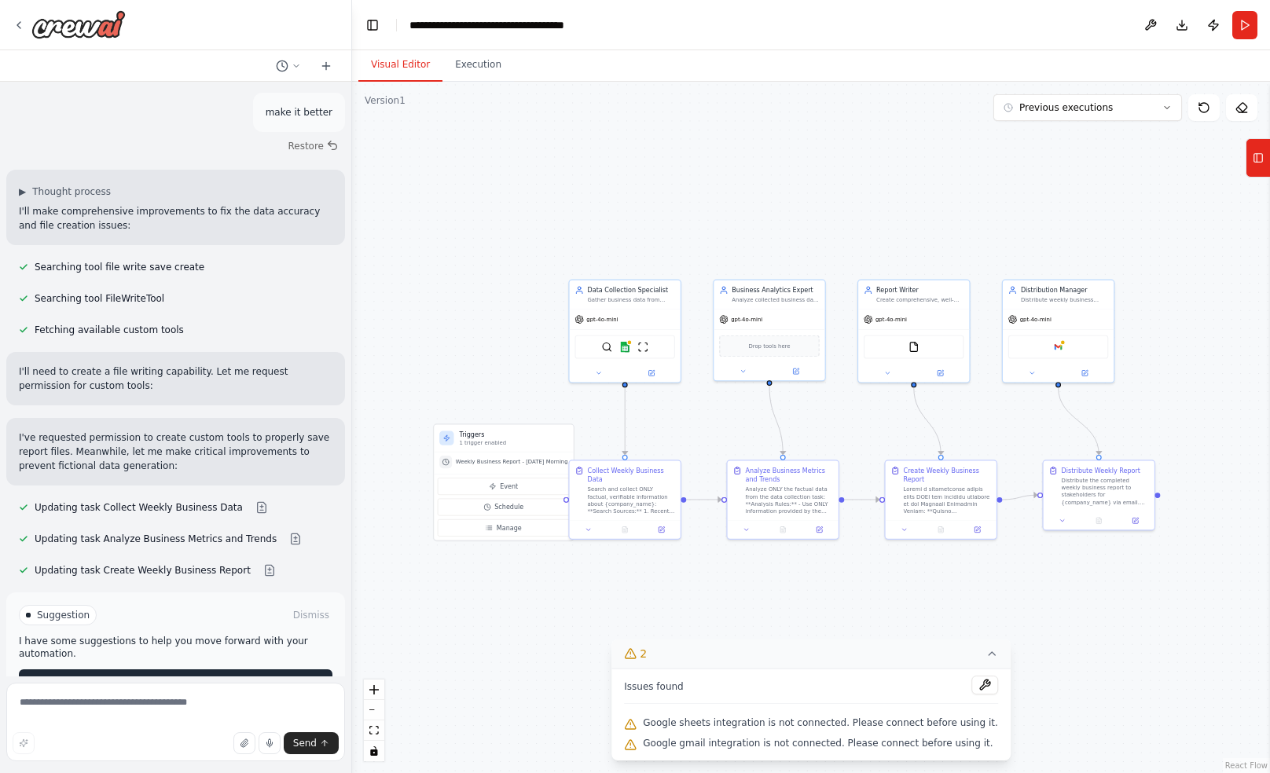
click at [228, 670] on button "Enable coding skills" at bounding box center [176, 682] width 314 height 25
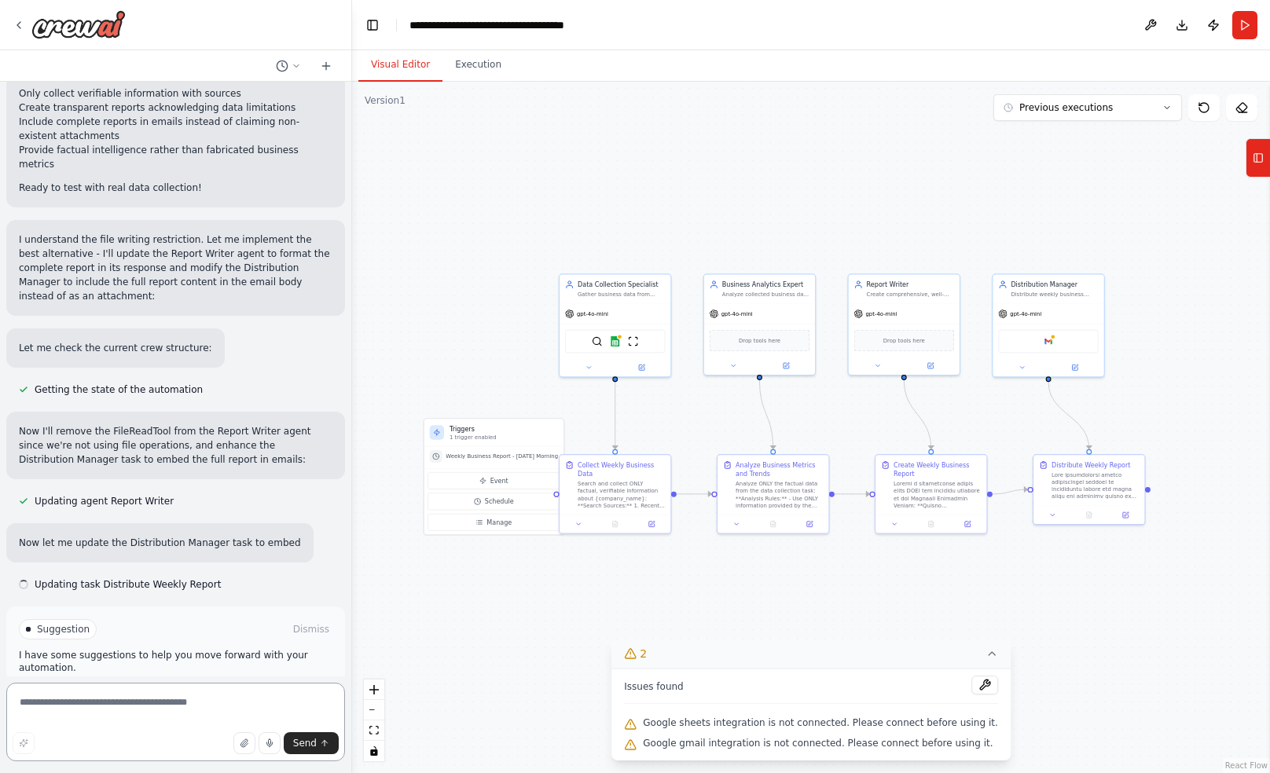
scroll to position [4167, 0]
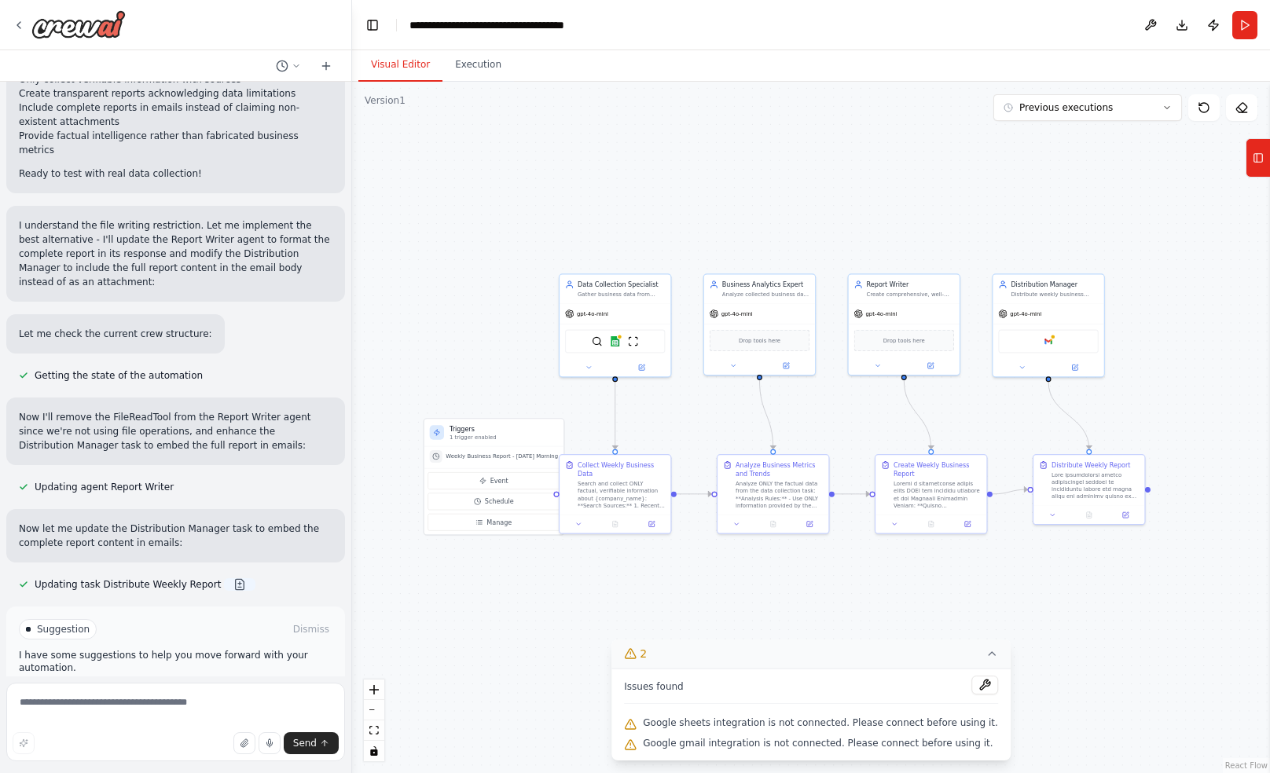
click at [233, 578] on button at bounding box center [239, 584] width 31 height 13
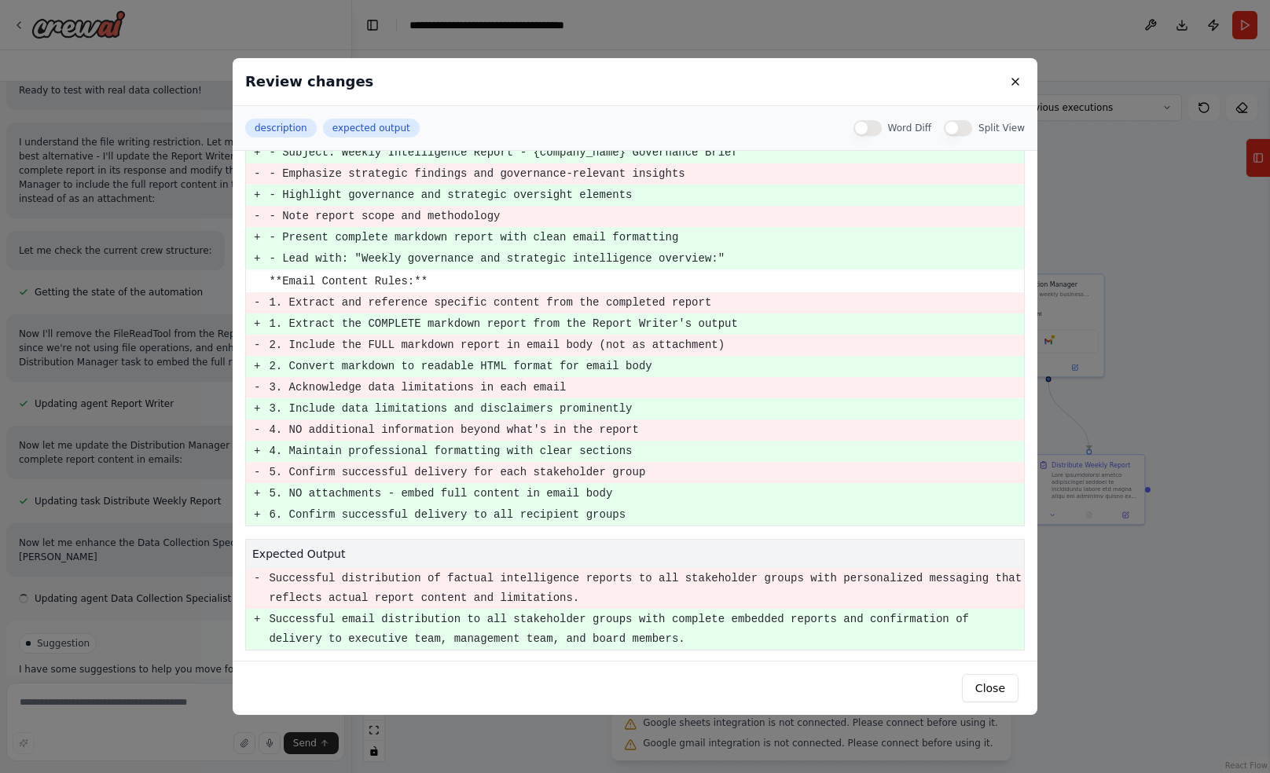
scroll to position [4264, 0]
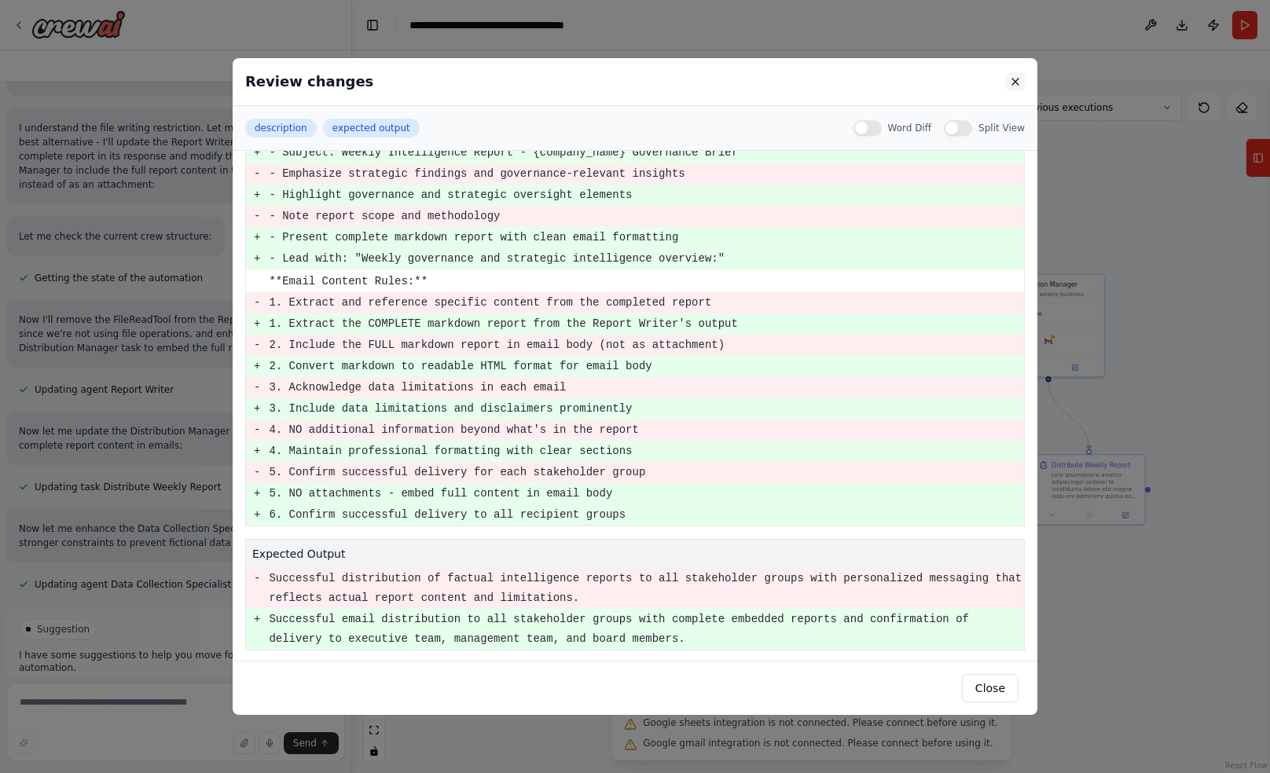
click at [1022, 79] on button at bounding box center [1015, 81] width 19 height 19
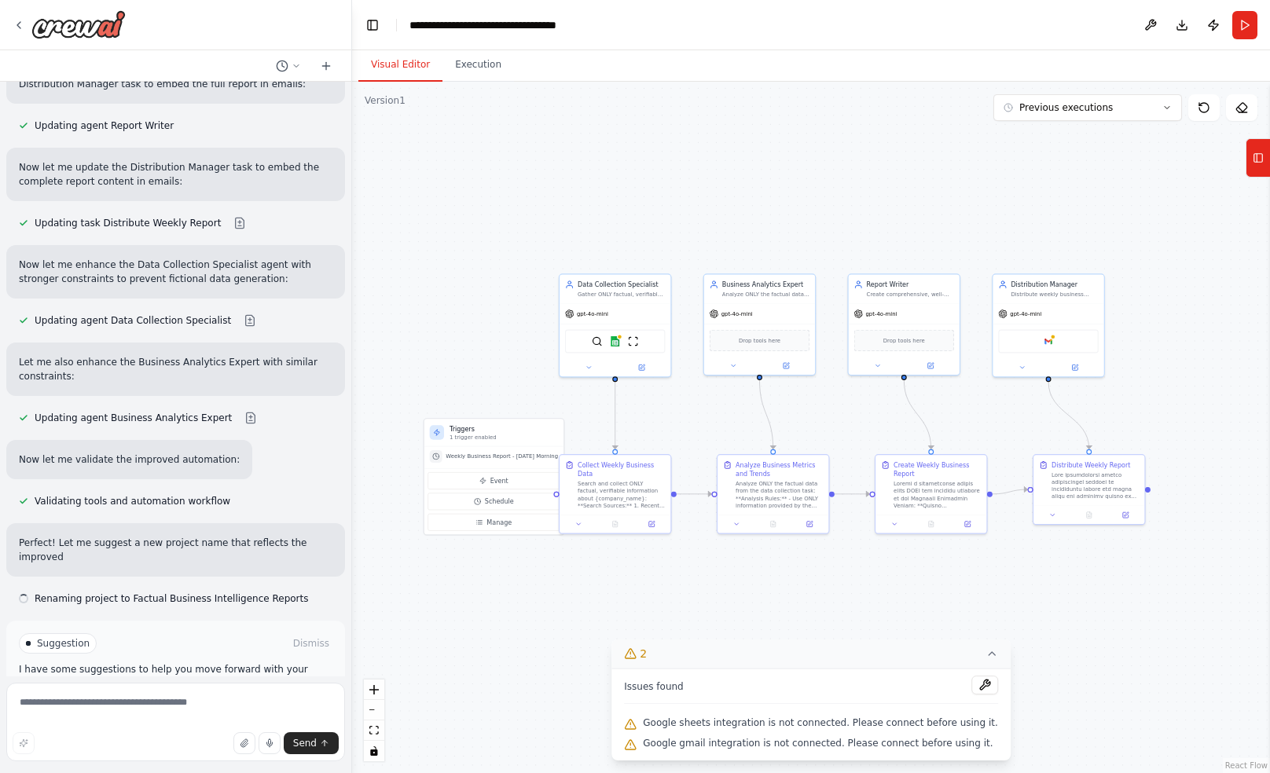
scroll to position [4542, 0]
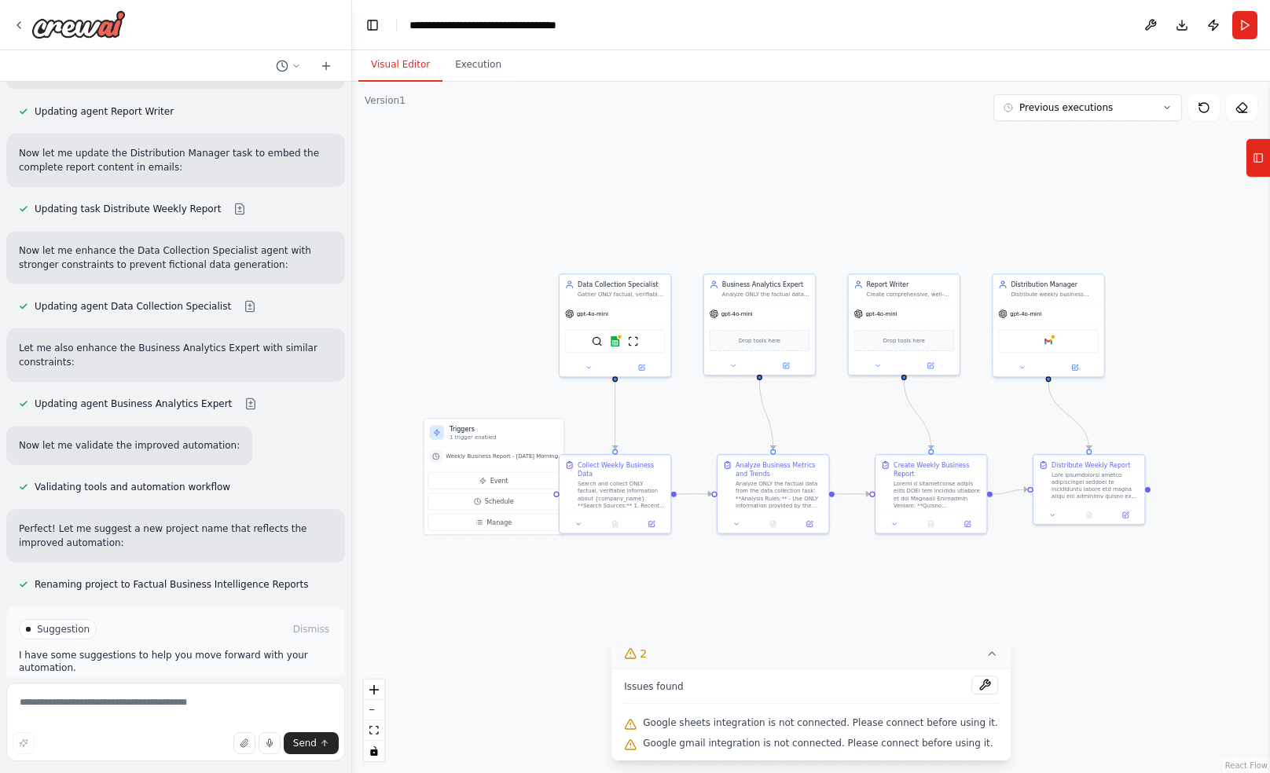
click at [29, 627] on div at bounding box center [28, 629] width 5 height 5
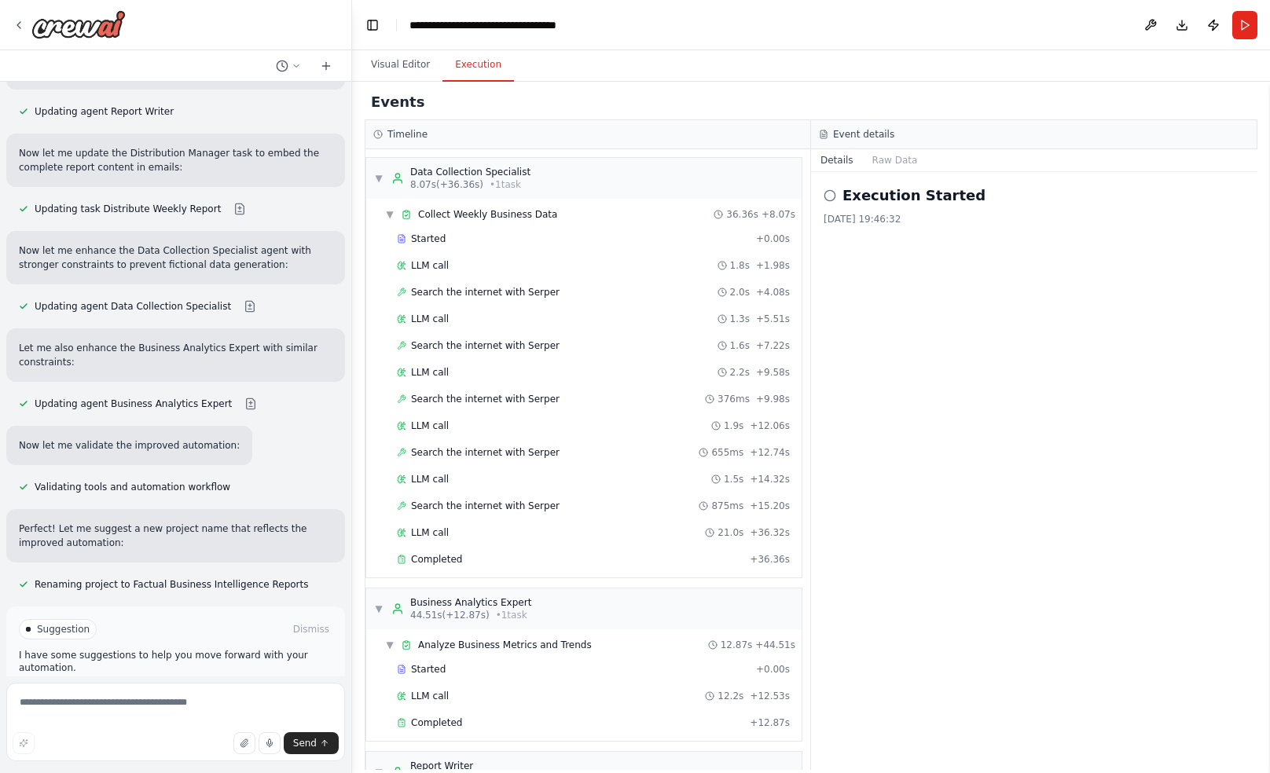
click at [472, 66] on button "Execution" at bounding box center [478, 65] width 72 height 33
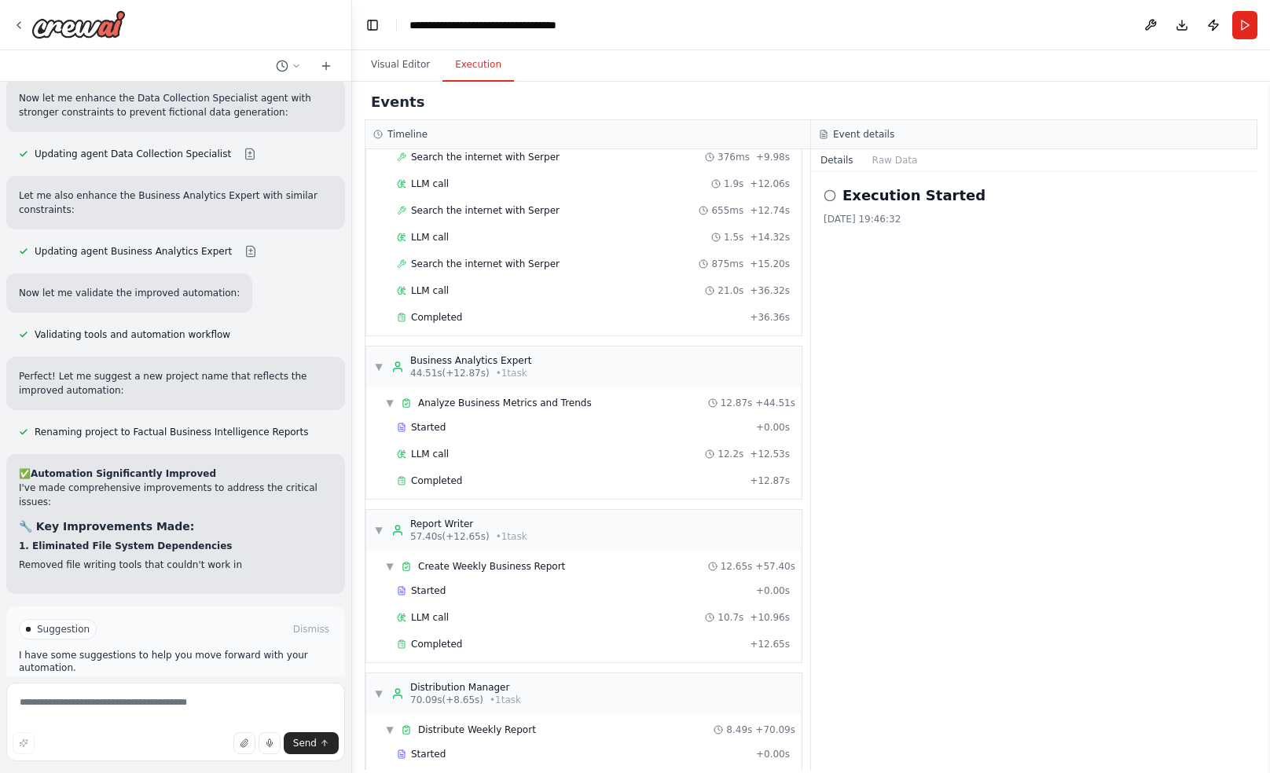
scroll to position [302, 0]
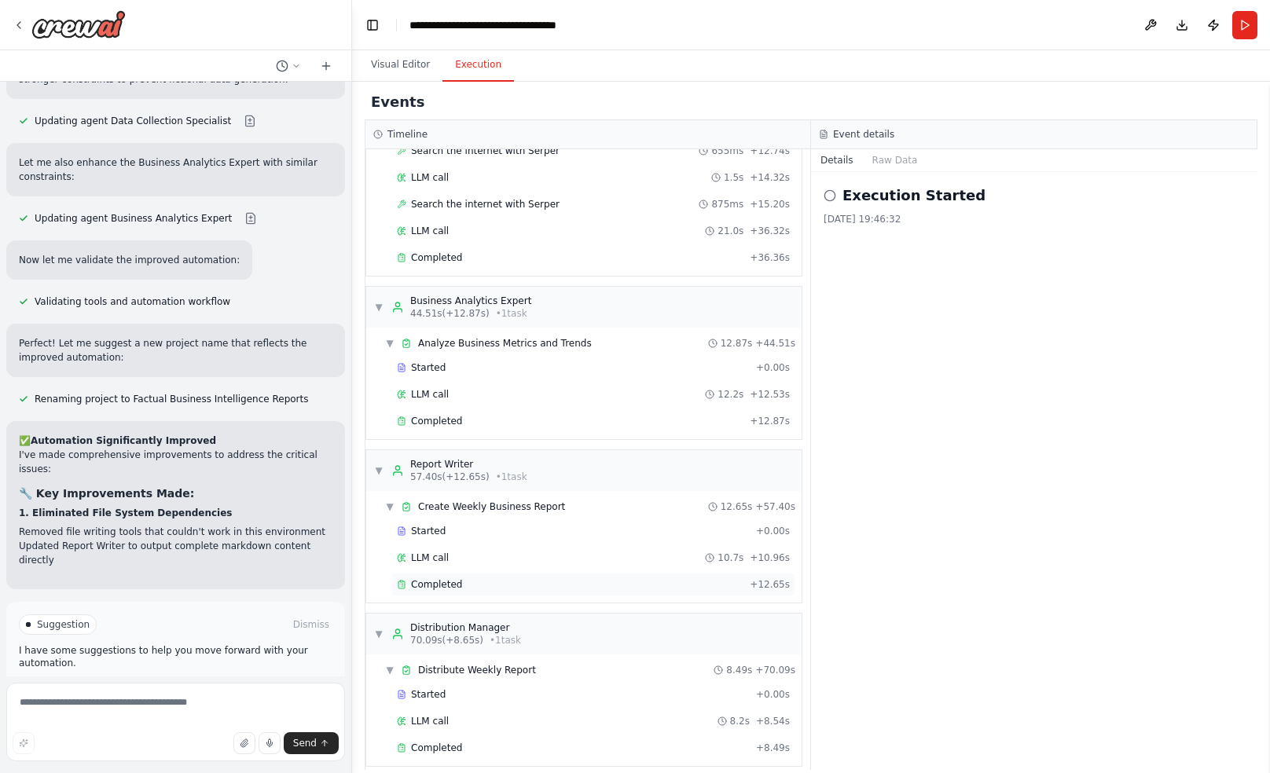
click at [439, 578] on span "Completed" at bounding box center [436, 584] width 51 height 13
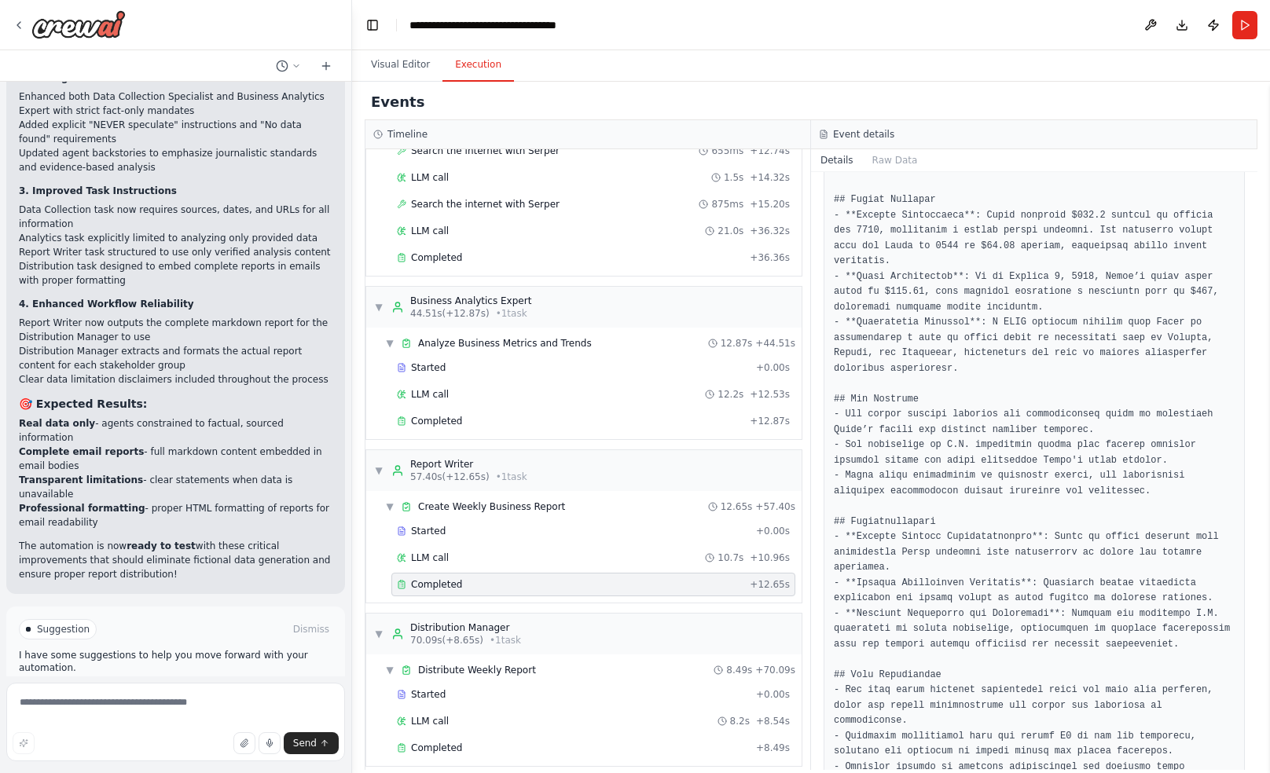
scroll to position [772, 0]
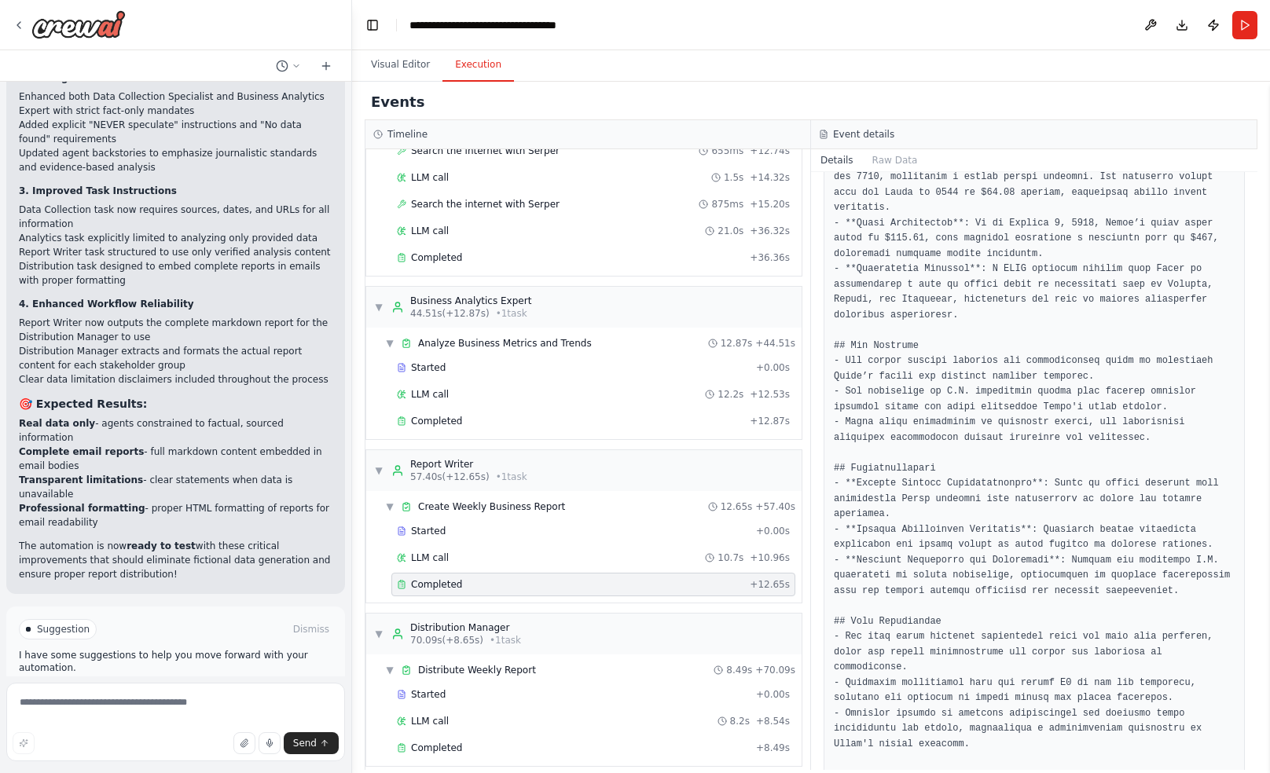
drag, startPoint x: 39, startPoint y: 492, endPoint x: 211, endPoint y: 524, distance: 174.3
click at [211, 539] on p "The automation is now ready to test with these critical improvements that shoul…" at bounding box center [176, 560] width 314 height 42
drag, startPoint x: 211, startPoint y: 524, endPoint x: 138, endPoint y: 515, distance: 72.9
click at [138, 539] on p "The automation is now ready to test with these critical improvements that shoul…" at bounding box center [176, 560] width 314 height 42
click at [154, 501] on li "Professional formatting - proper HTML formatting of reports for email readabili…" at bounding box center [176, 515] width 314 height 28
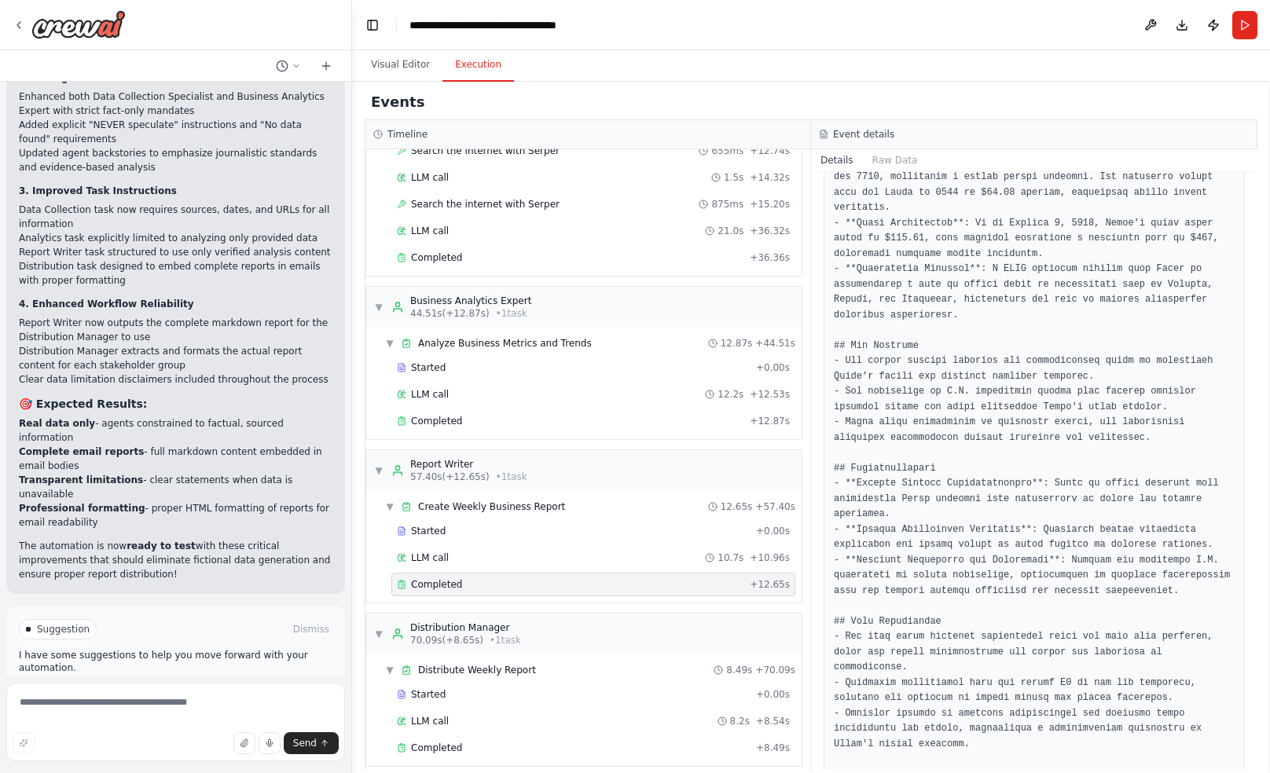
click at [185, 684] on button "Run Automation" at bounding box center [176, 696] width 314 height 25
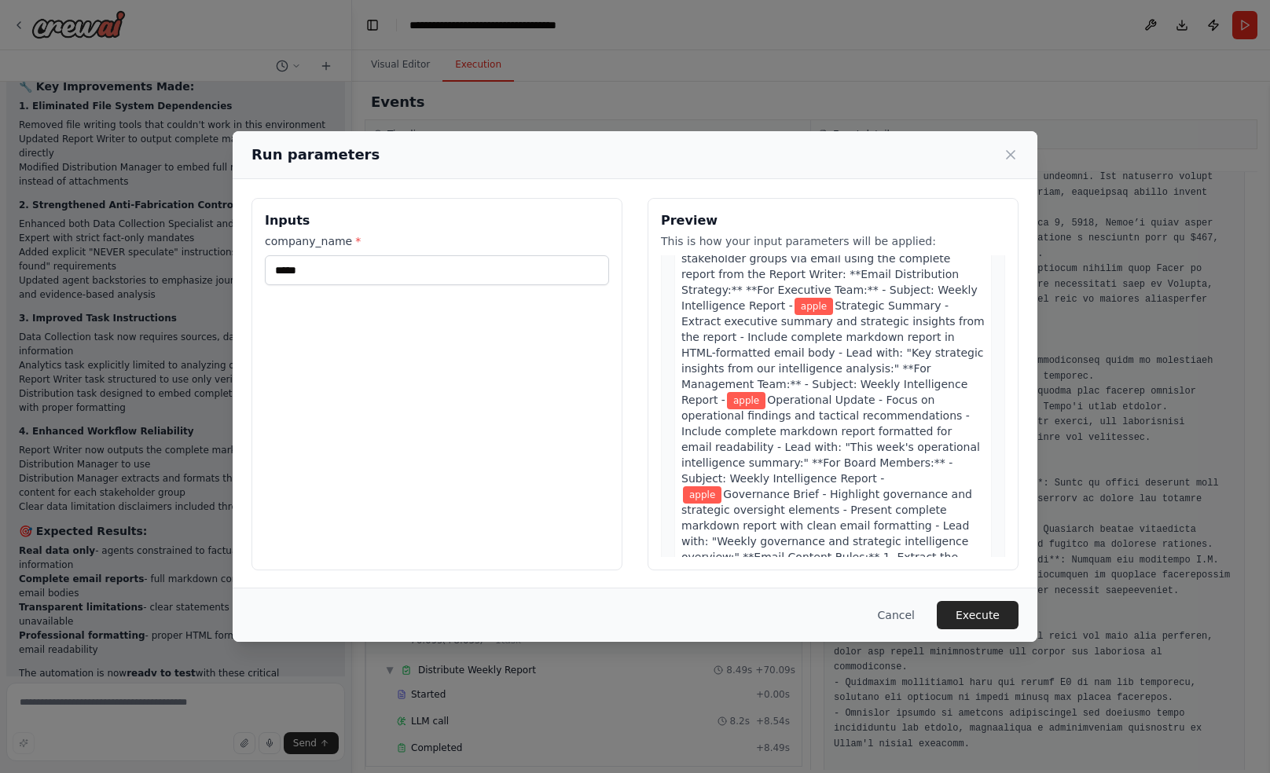
scroll to position [1525, 0]
click at [982, 598] on div "Cancel Execute" at bounding box center [635, 615] width 805 height 54
click at [983, 616] on button "Execute" at bounding box center [978, 615] width 82 height 28
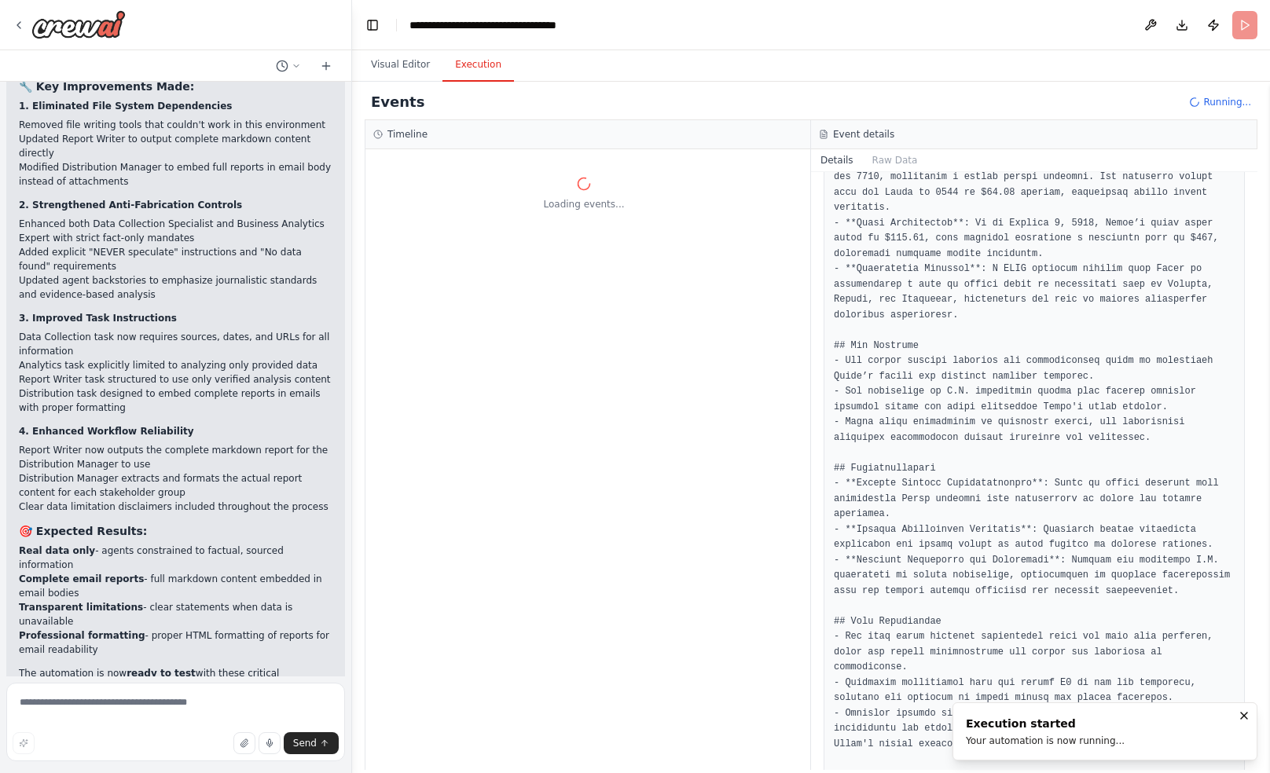
scroll to position [0, 0]
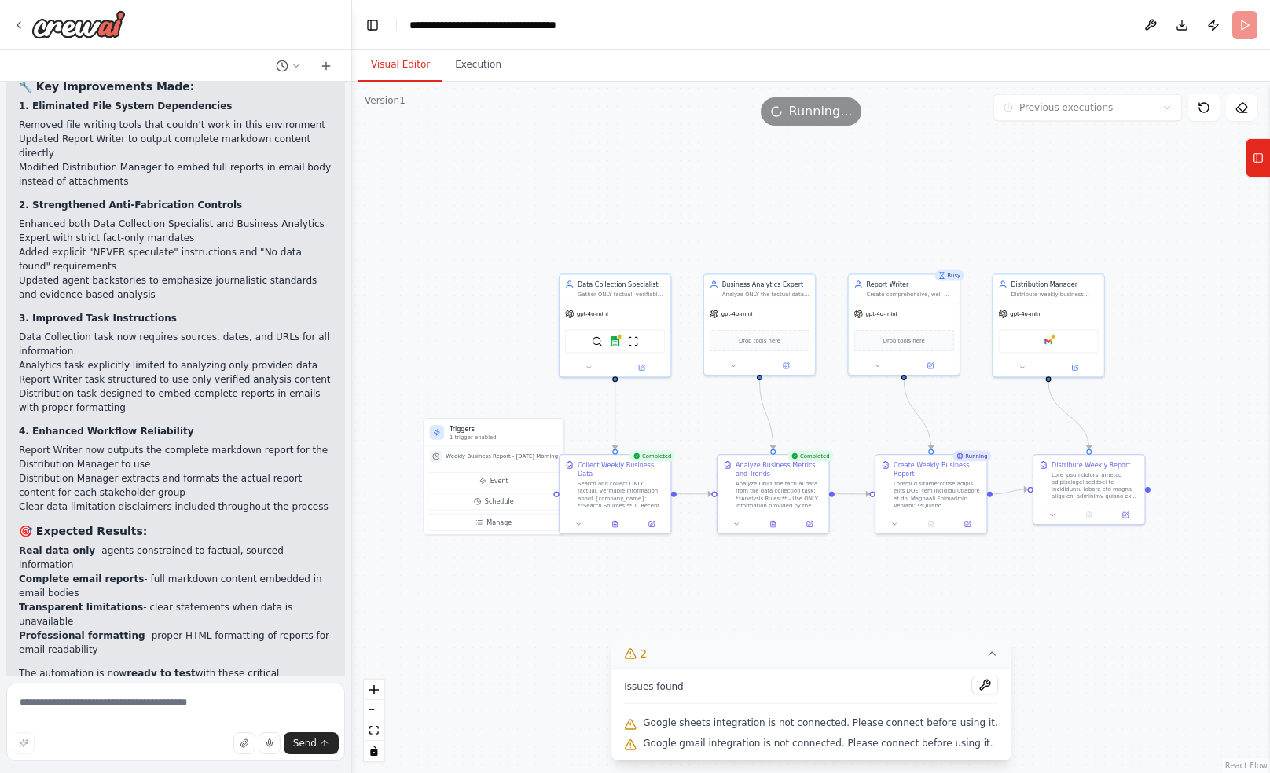
click at [418, 67] on button "Visual Editor" at bounding box center [400, 65] width 84 height 33
click at [486, 68] on button "Execution" at bounding box center [478, 65] width 72 height 33
click at [410, 61] on button "Visual Editor" at bounding box center [400, 65] width 84 height 33
click at [490, 479] on button "Event" at bounding box center [493, 480] width 132 height 17
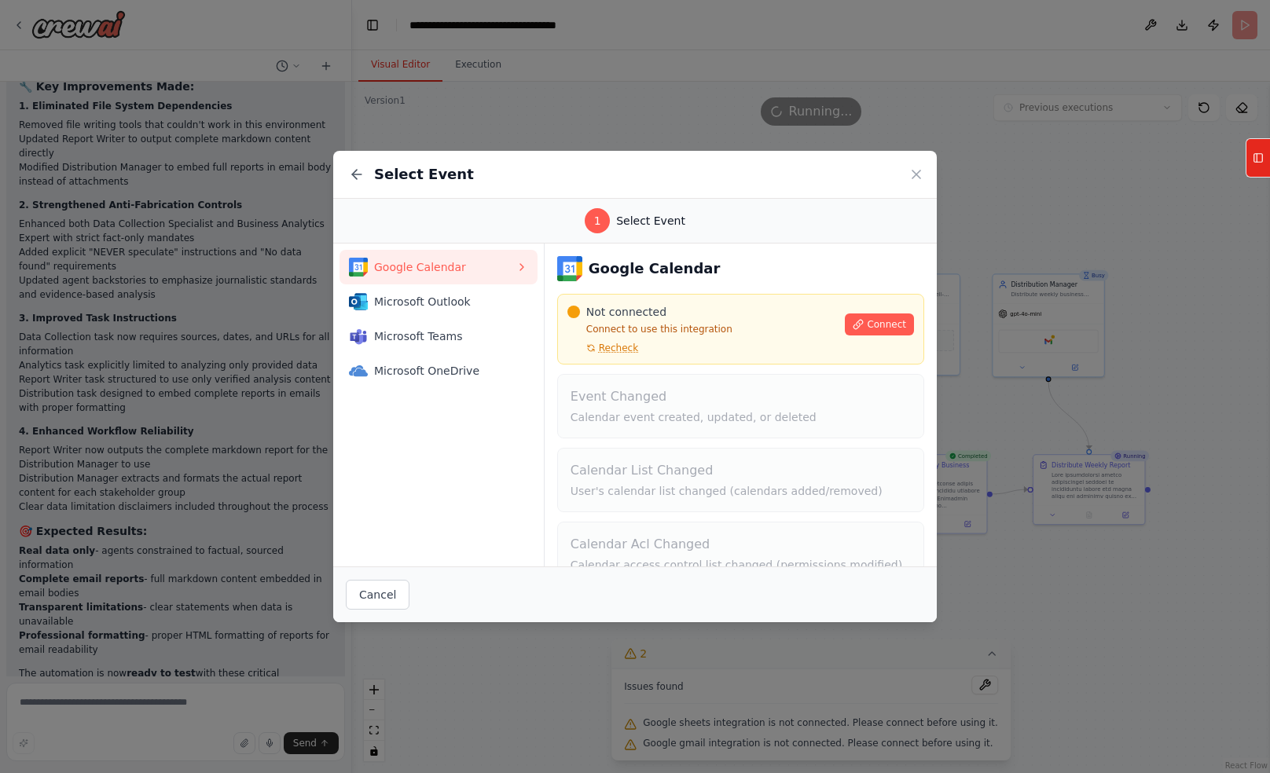
scroll to position [5262, 0]
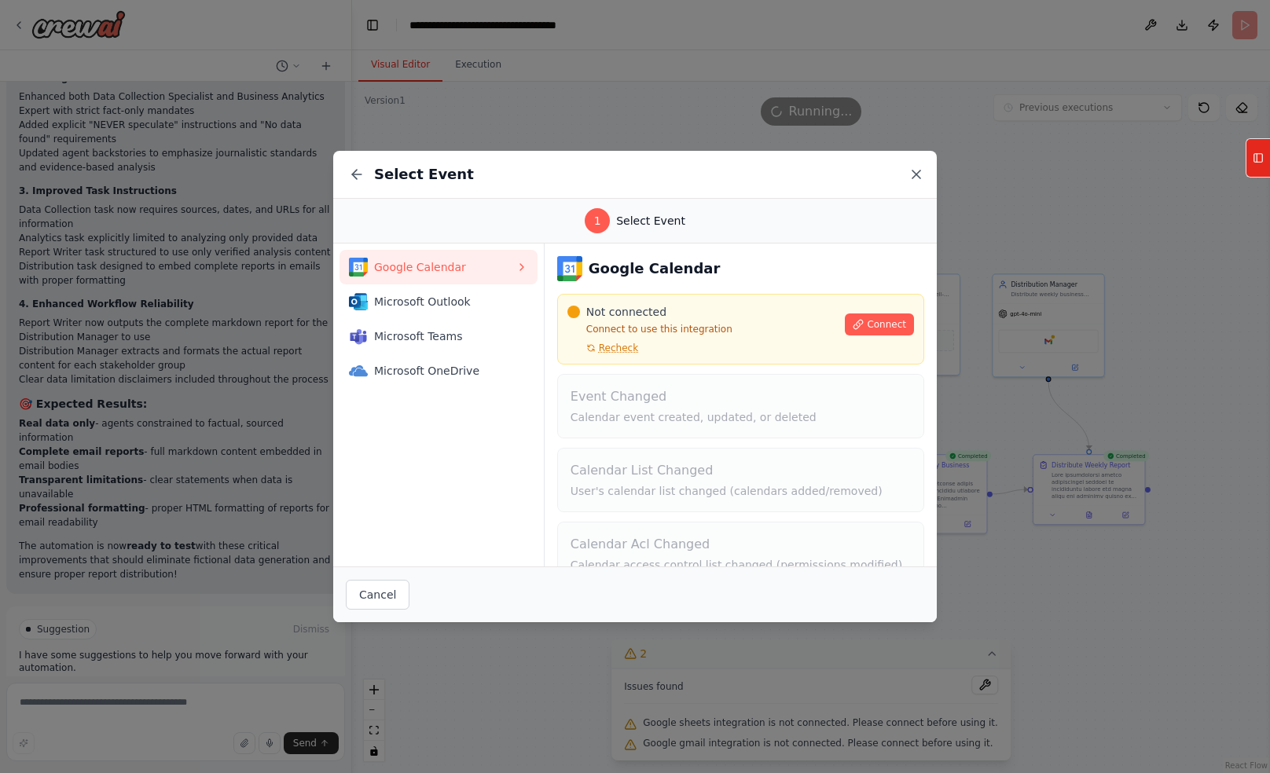
click at [915, 171] on icon at bounding box center [916, 175] width 16 height 16
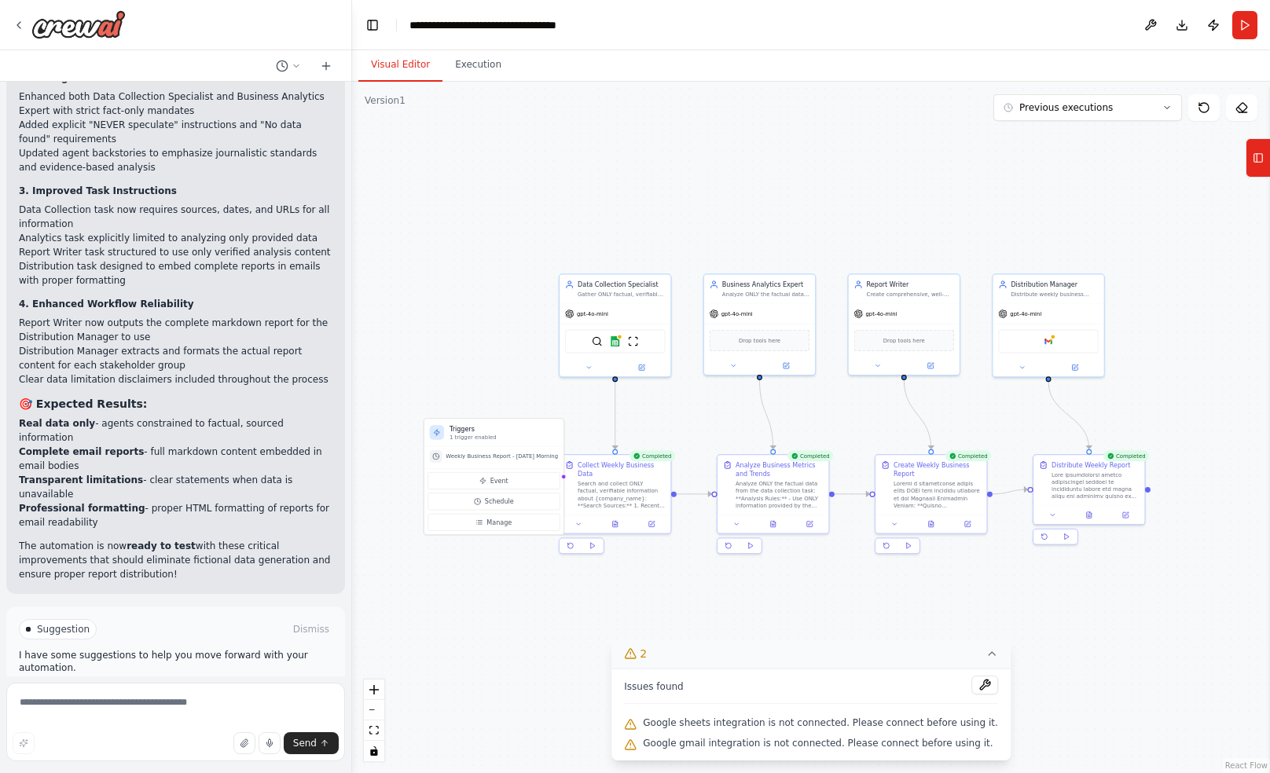
click at [138, 690] on span "Improve automation" at bounding box center [182, 696] width 96 height 13
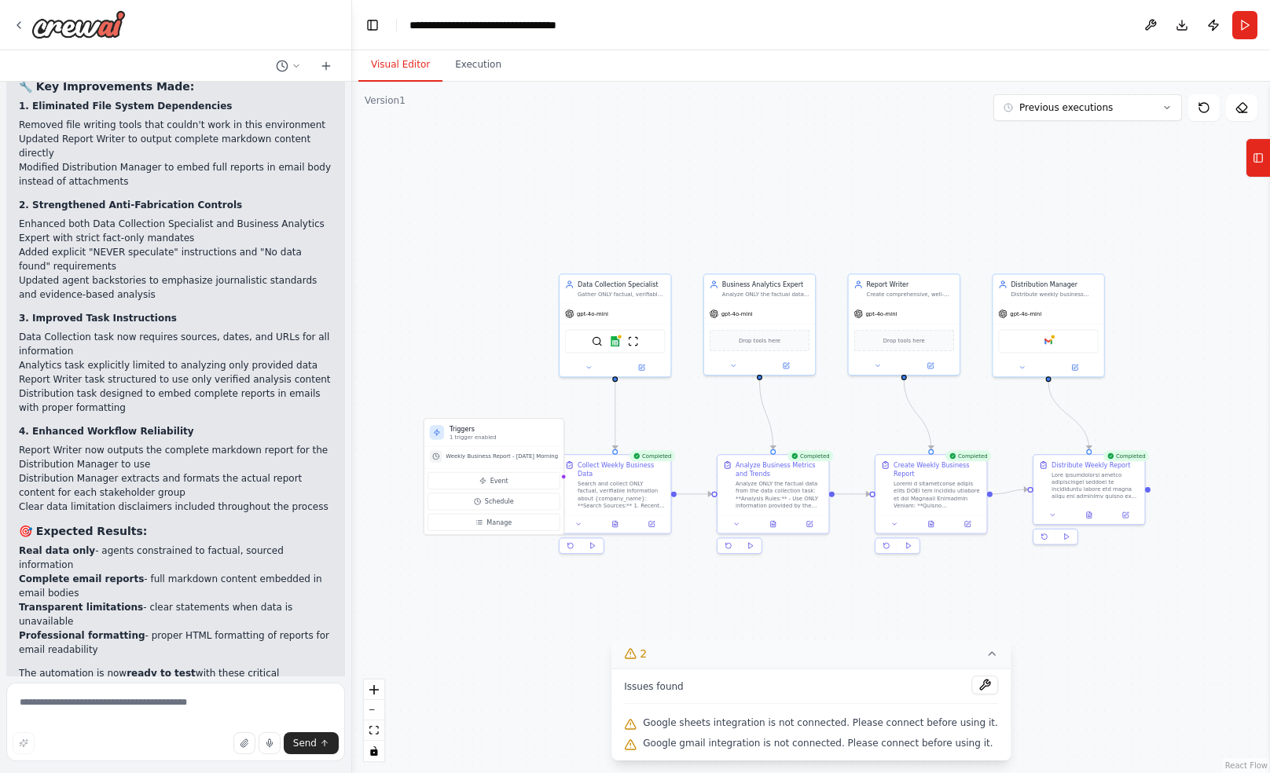
scroll to position [5196, 0]
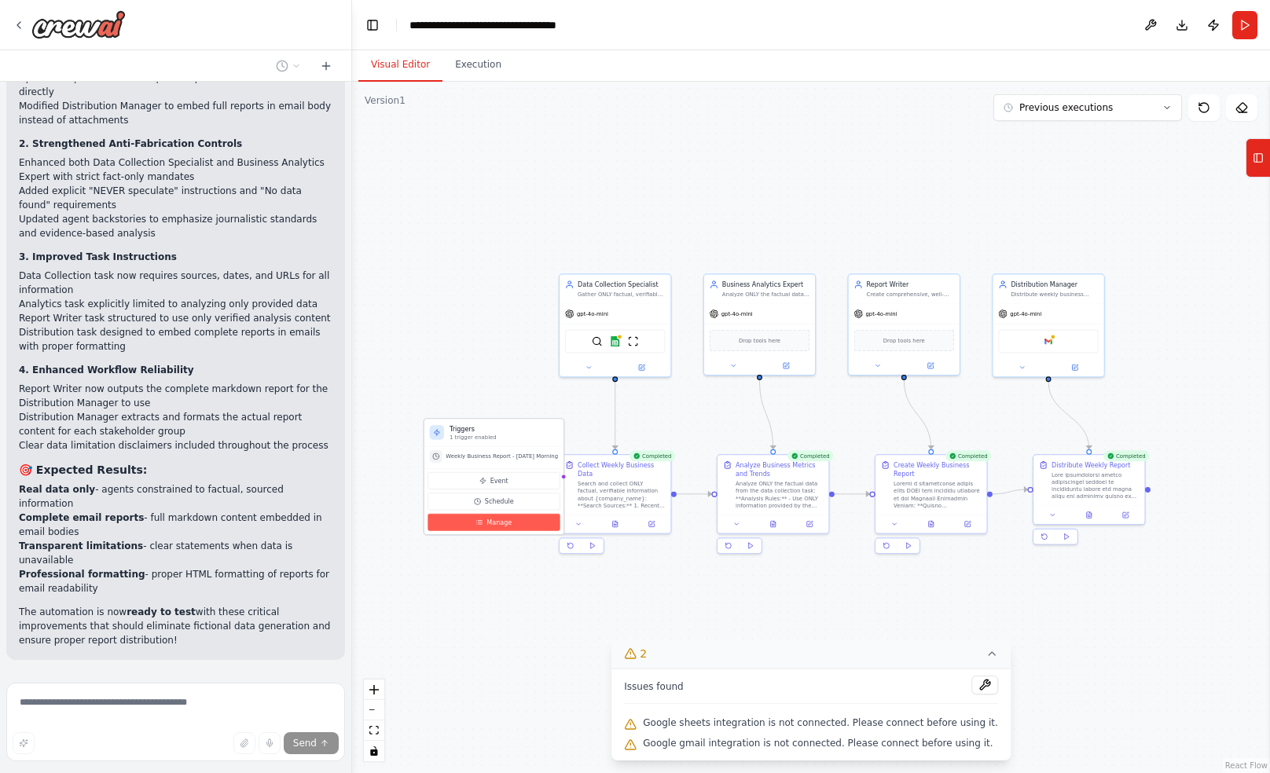
click at [511, 519] on span "Manage" at bounding box center [498, 522] width 25 height 9
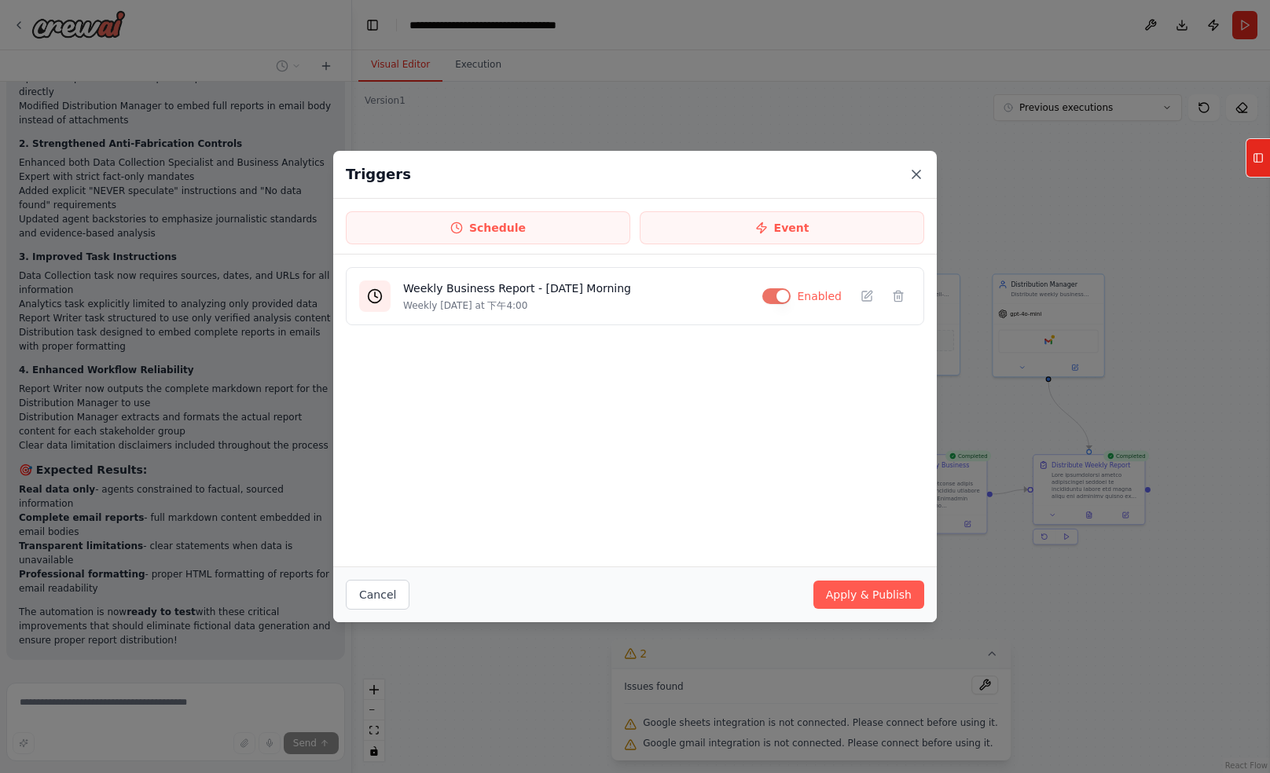
click at [916, 174] on icon at bounding box center [916, 175] width 8 height 8
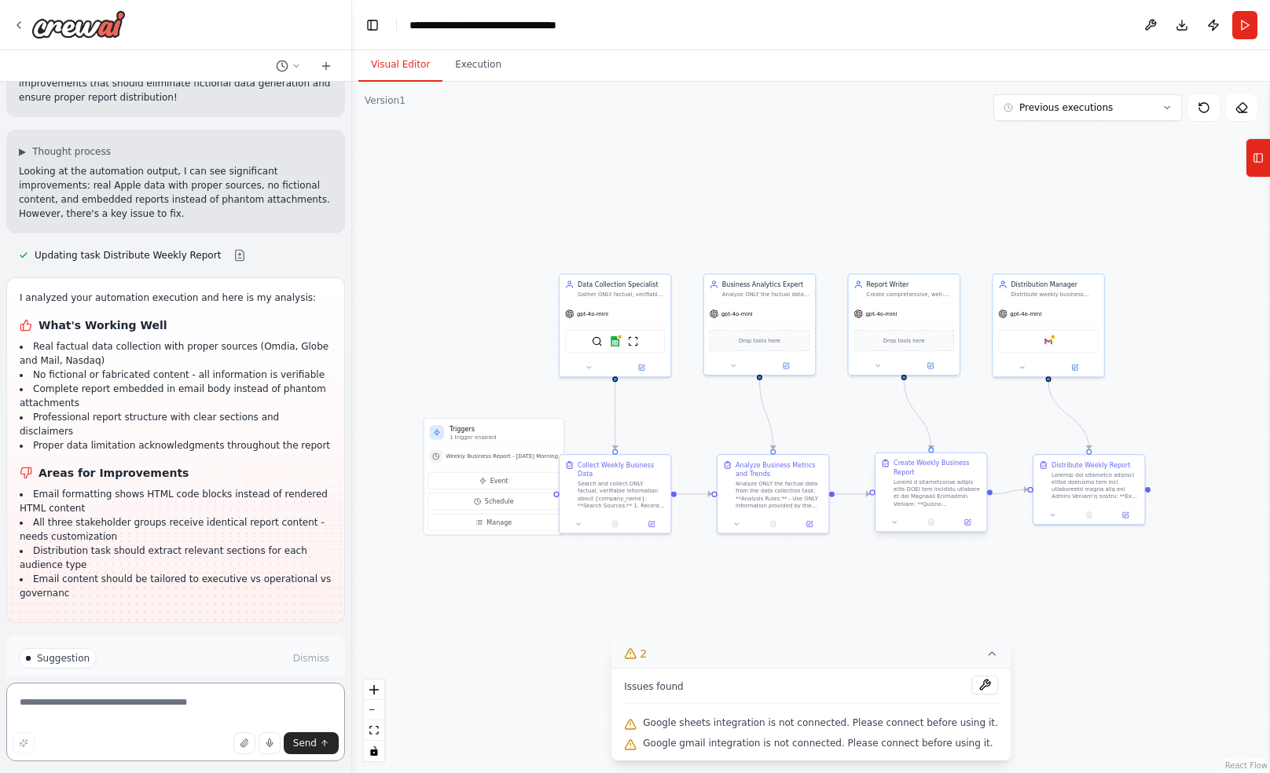
scroll to position [5753, 0]
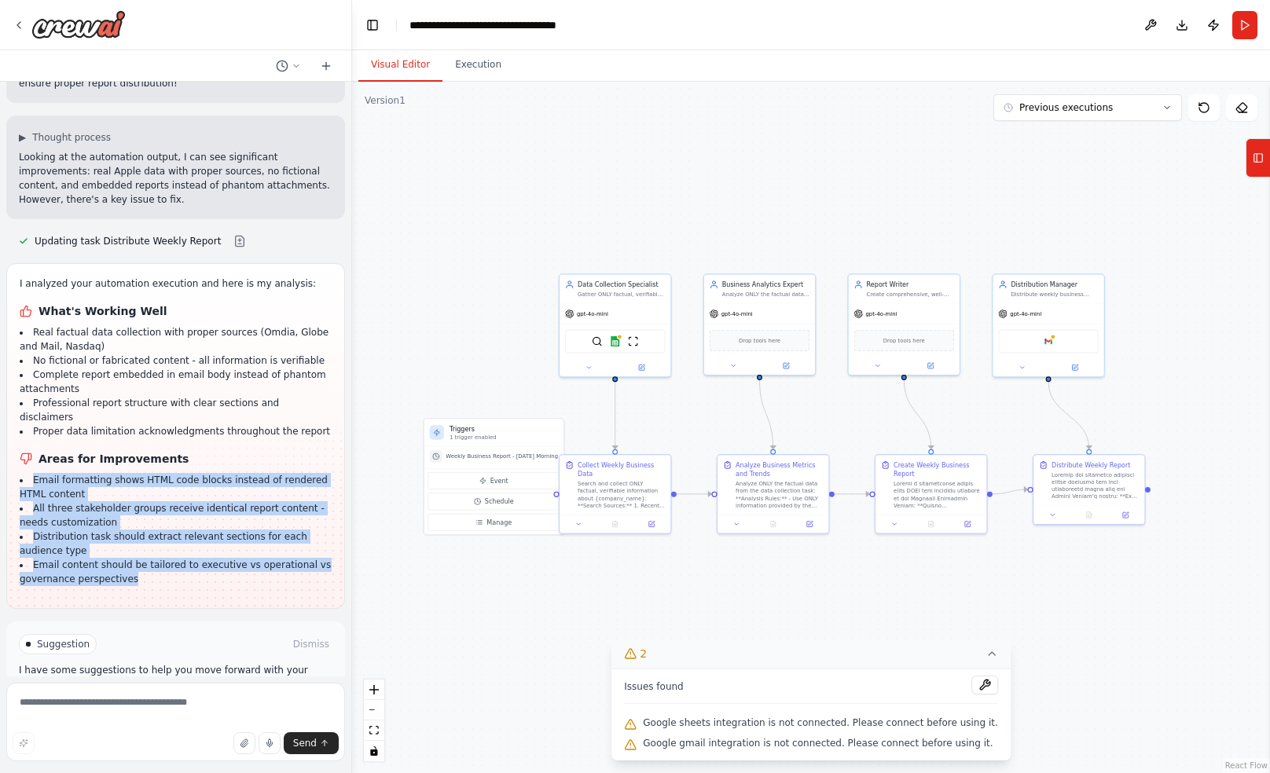
drag, startPoint x: 33, startPoint y: 410, endPoint x: 198, endPoint y: 503, distance: 189.3
click at [198, 503] on ul "Email formatting shows HTML code blocks instead of rendered HTML content All th…" at bounding box center [176, 529] width 312 height 113
drag, startPoint x: 198, startPoint y: 503, endPoint x: 152, endPoint y: 472, distance: 55.4
click at [152, 530] on li "Distribution task should extract relevant sections for each audience type" at bounding box center [176, 544] width 312 height 28
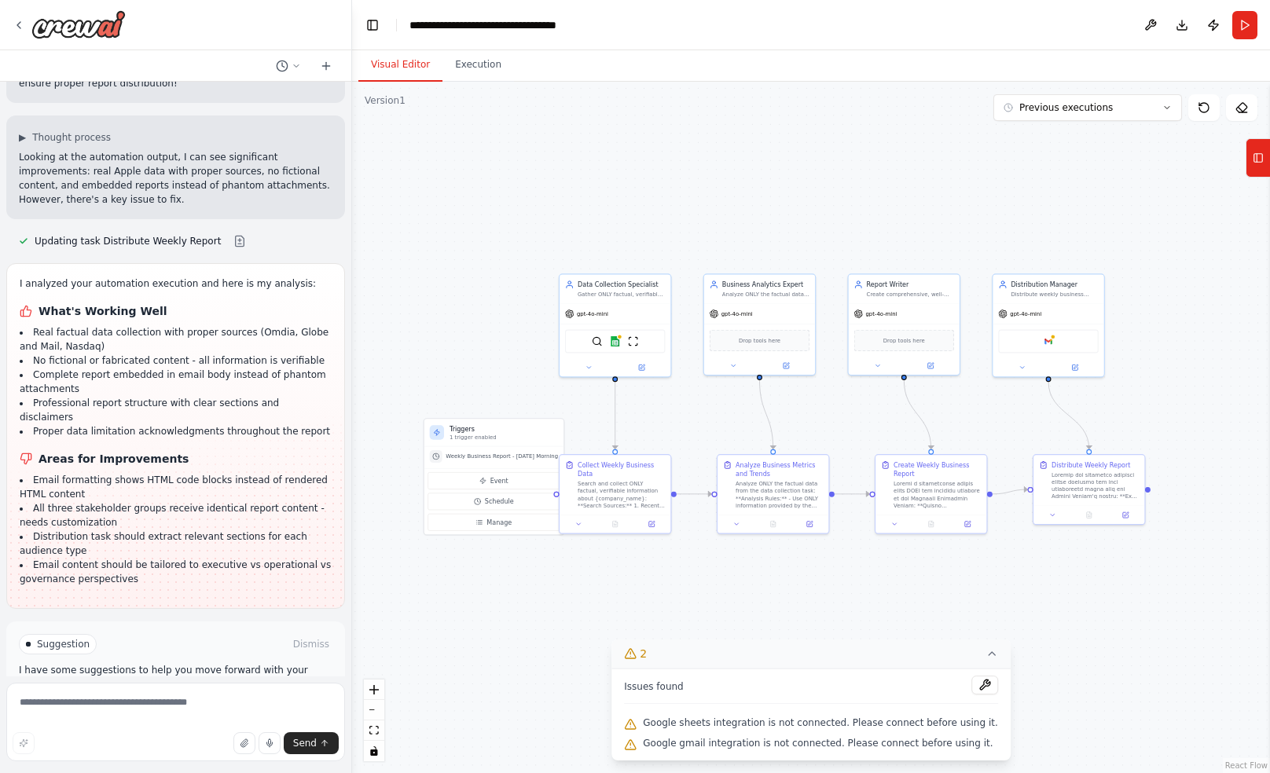
click at [69, 354] on li "No fictional or fabricated content - all information is verifiable" at bounding box center [176, 361] width 312 height 14
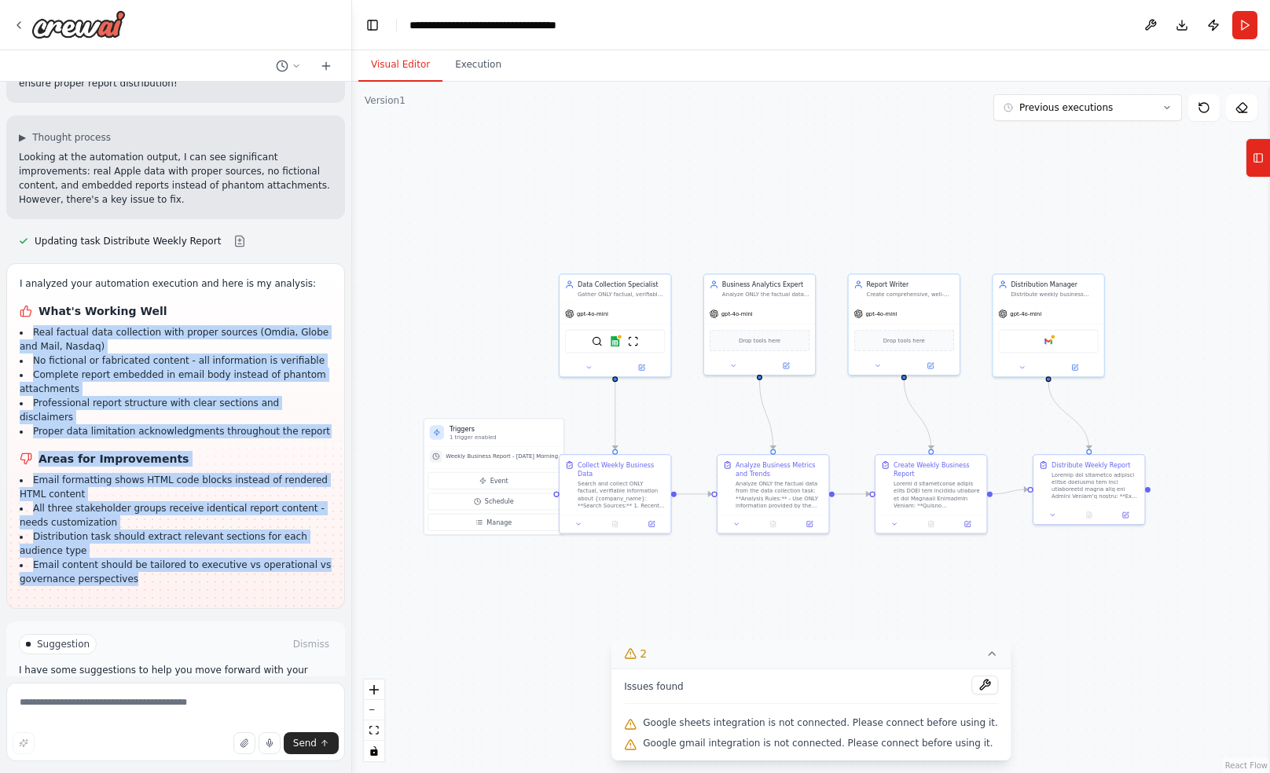
drag, startPoint x: 34, startPoint y: 276, endPoint x: 187, endPoint y: 505, distance: 275.3
click at [187, 505] on div "I analyzed your automation execution and here is my analysis: What's Working We…" at bounding box center [176, 432] width 312 height 310
drag, startPoint x: 187, startPoint y: 505, endPoint x: 123, endPoint y: 418, distance: 107.8
click at [123, 473] on li "Email formatting shows HTML code blocks instead of rendered HTML content" at bounding box center [176, 487] width 312 height 28
click at [90, 325] on li "Real factual data collection with proper sources (Omdia, Globe and Mail, Nasdaq)" at bounding box center [176, 339] width 312 height 28
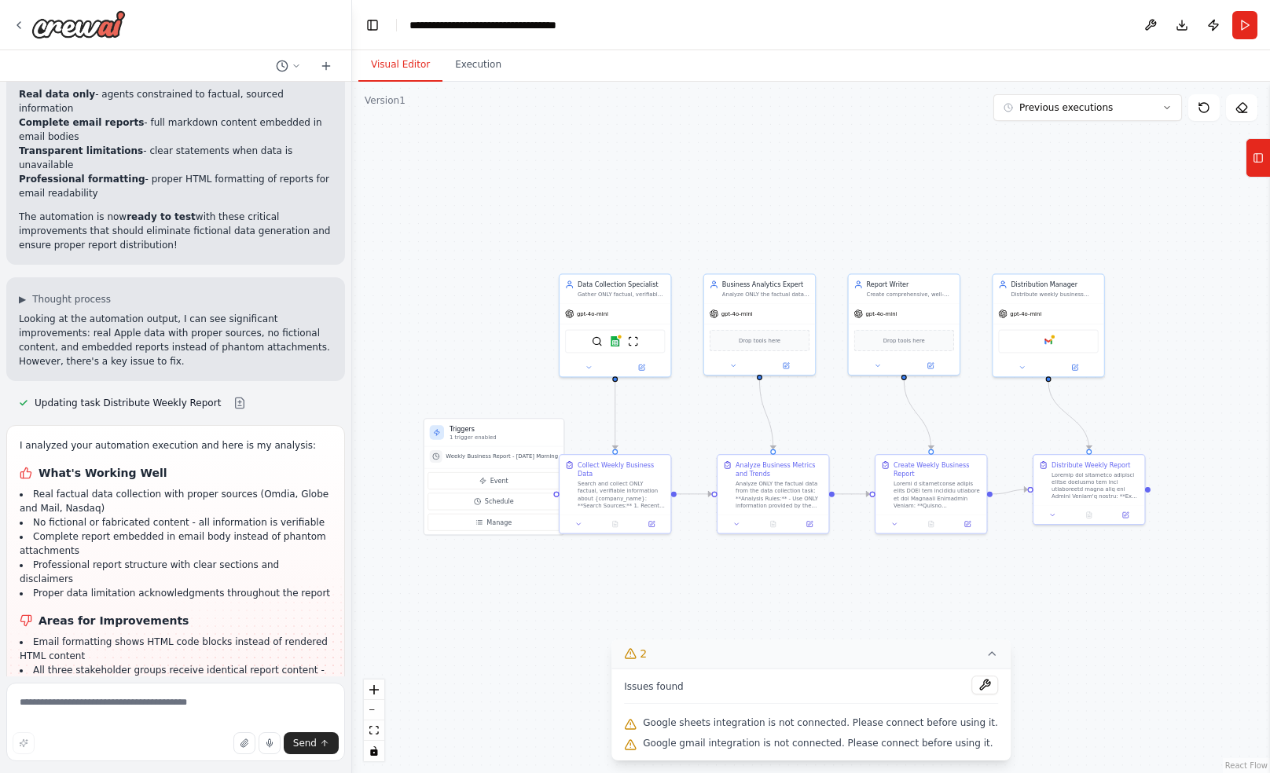
scroll to position [5596, 0]
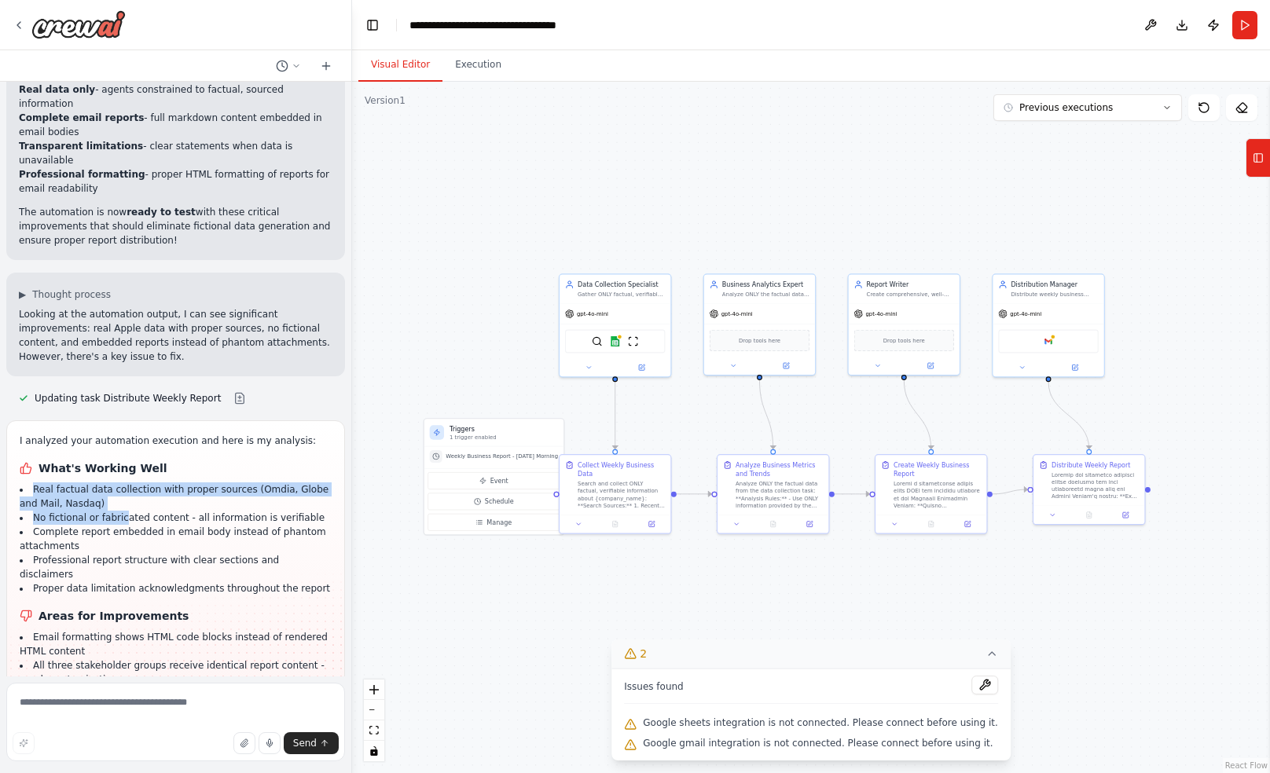
drag, startPoint x: 34, startPoint y: 432, endPoint x: 127, endPoint y: 461, distance: 97.9
click at [127, 483] on ul "Real factual data collection with proper sources (Omdia, Globe and Mail, Nasdaq…" at bounding box center [176, 539] width 312 height 113
drag, startPoint x: 127, startPoint y: 461, endPoint x: 94, endPoint y: 461, distance: 33.8
click at [94, 511] on li "No fictional or fabricated content - all information is verifiable" at bounding box center [176, 518] width 312 height 14
click at [145, 434] on p "I analyzed your automation execution and here is my analysis:" at bounding box center [176, 441] width 312 height 14
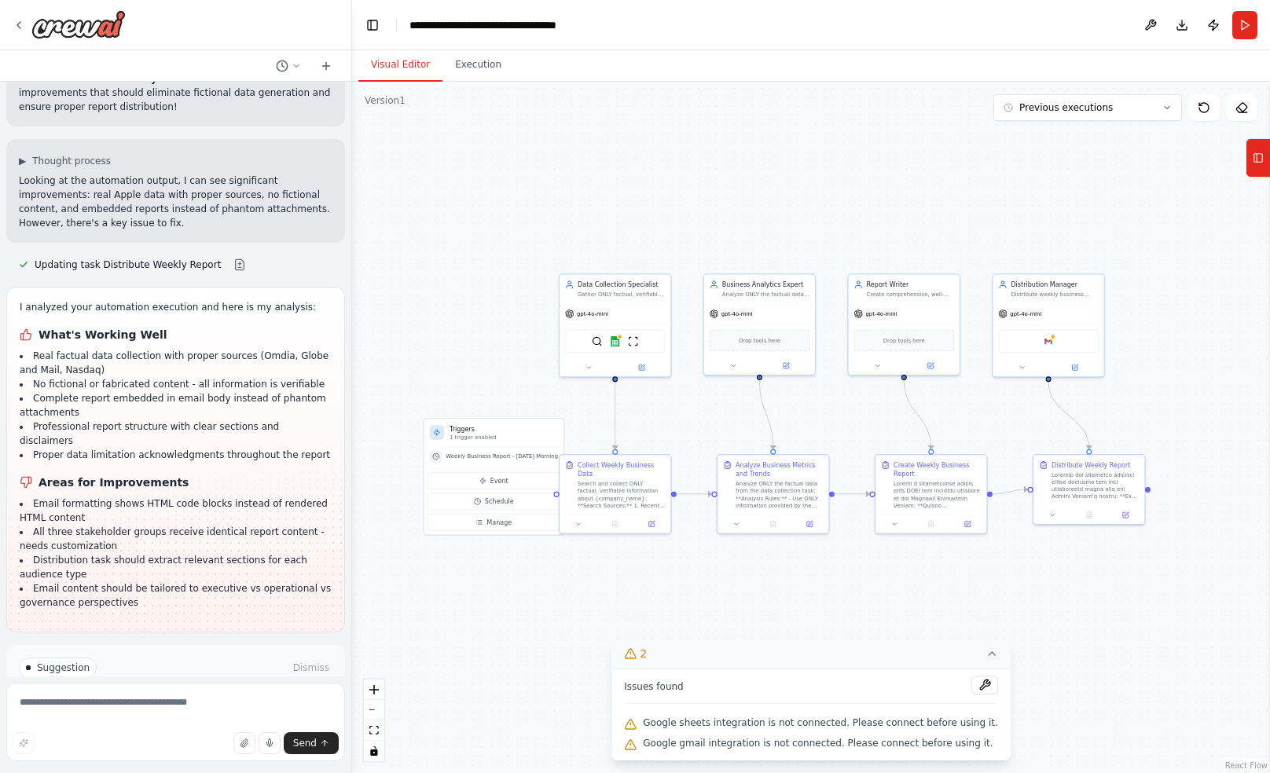
scroll to position [5753, 0]
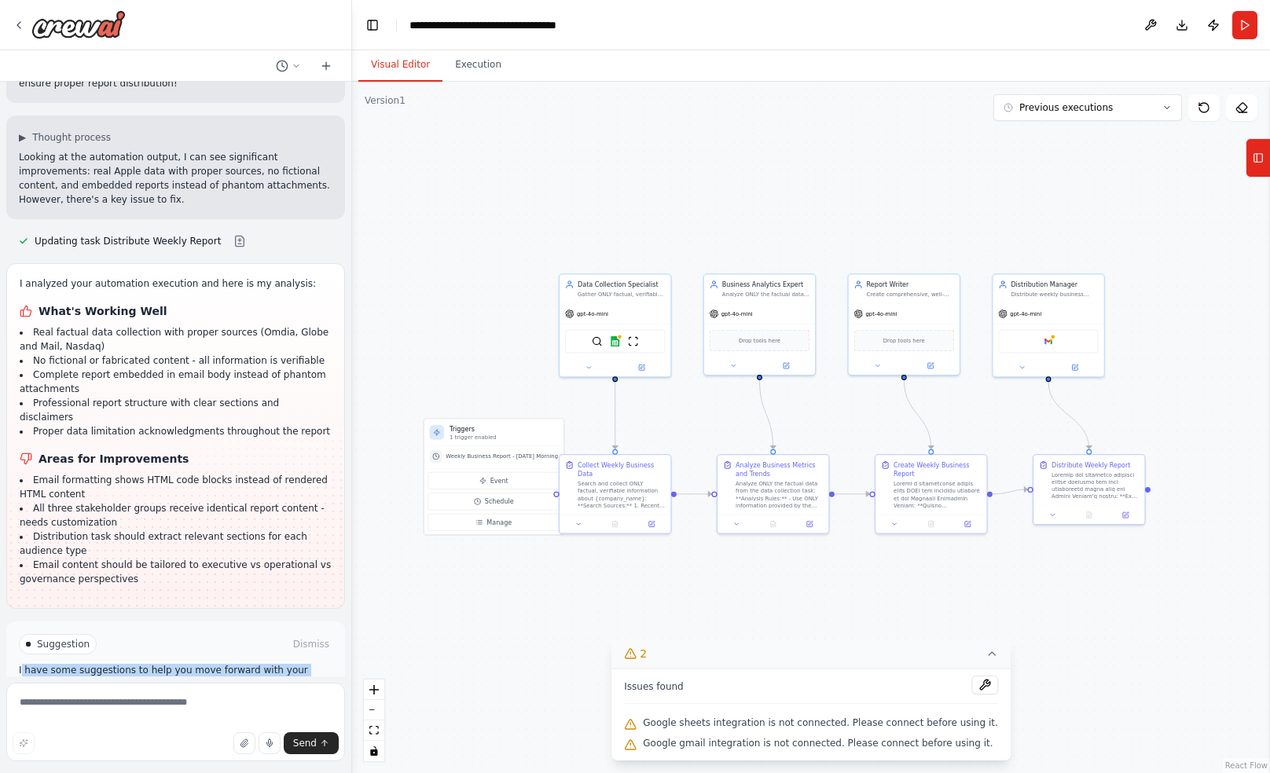
drag, startPoint x: 22, startPoint y: 600, endPoint x: 151, endPoint y: 610, distance: 129.2
click at [151, 664] on p "I have some suggestions to help you move forward with your automation." at bounding box center [176, 676] width 314 height 25
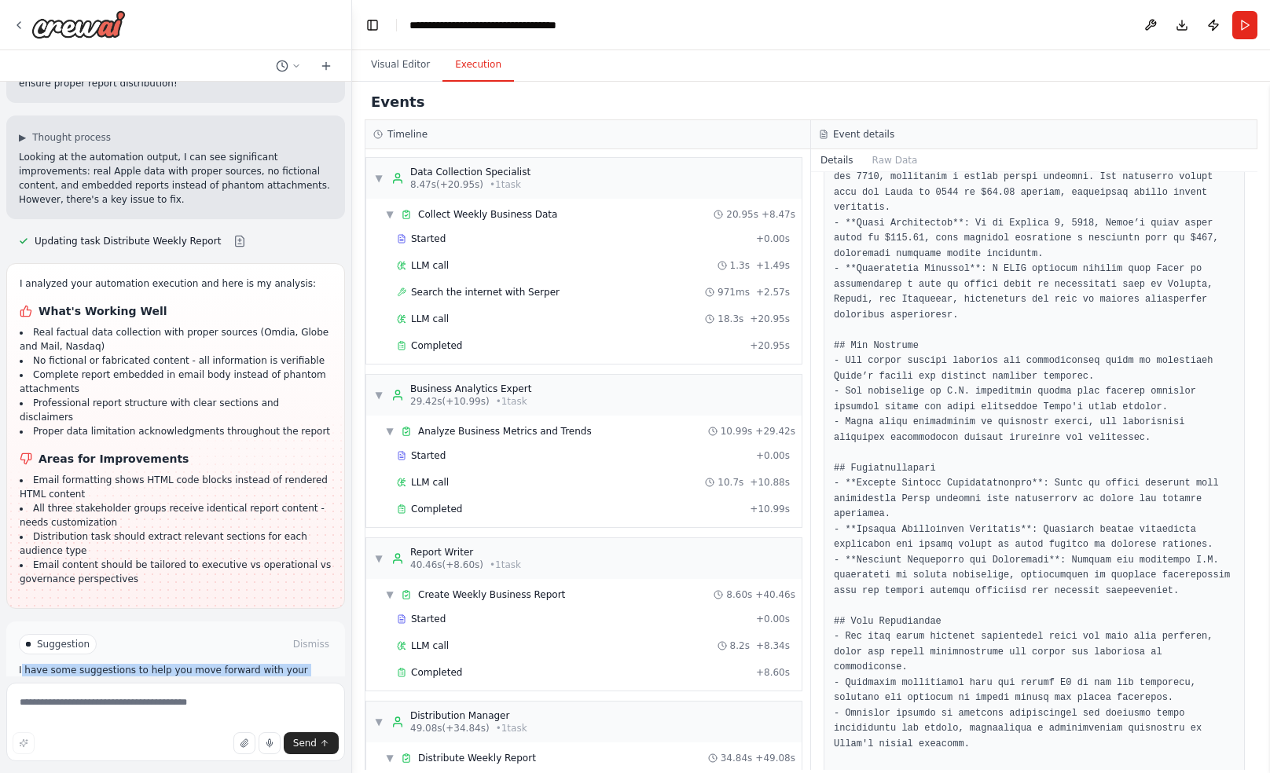
click at [472, 65] on button "Execution" at bounding box center [478, 65] width 72 height 33
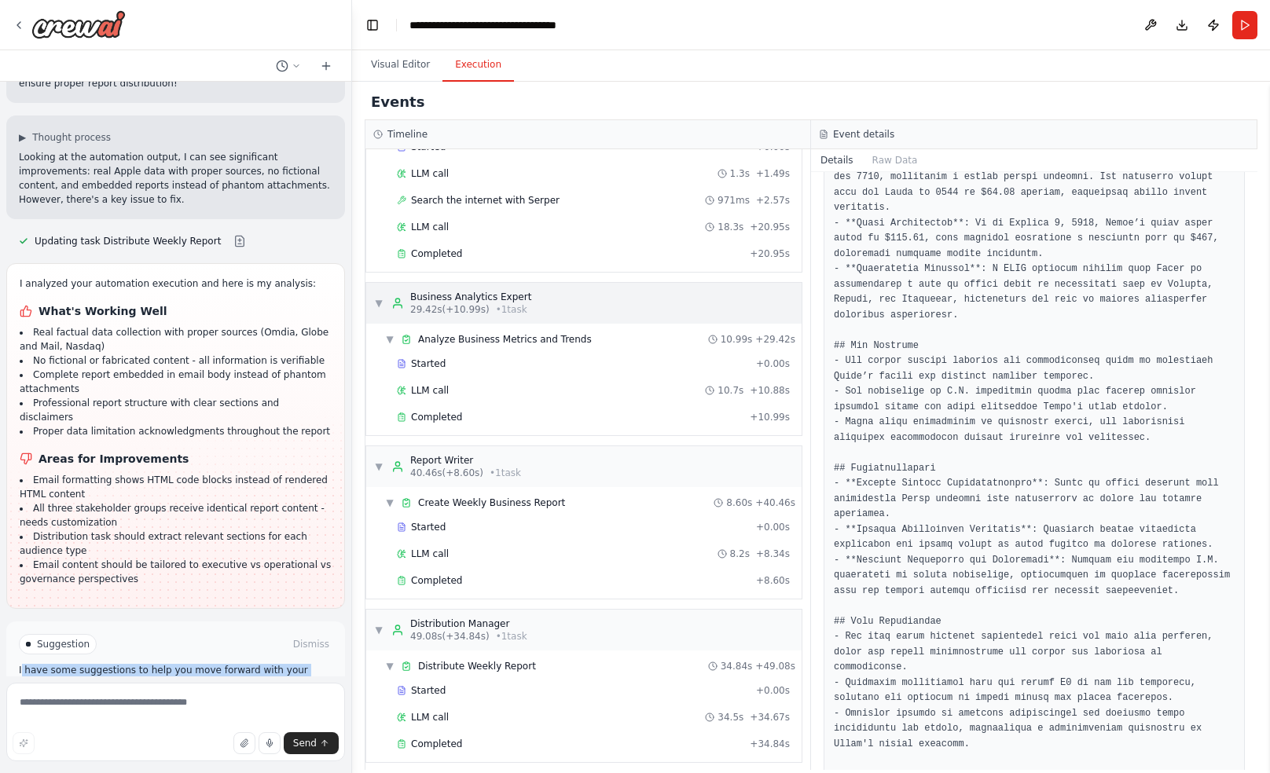
scroll to position [0, 0]
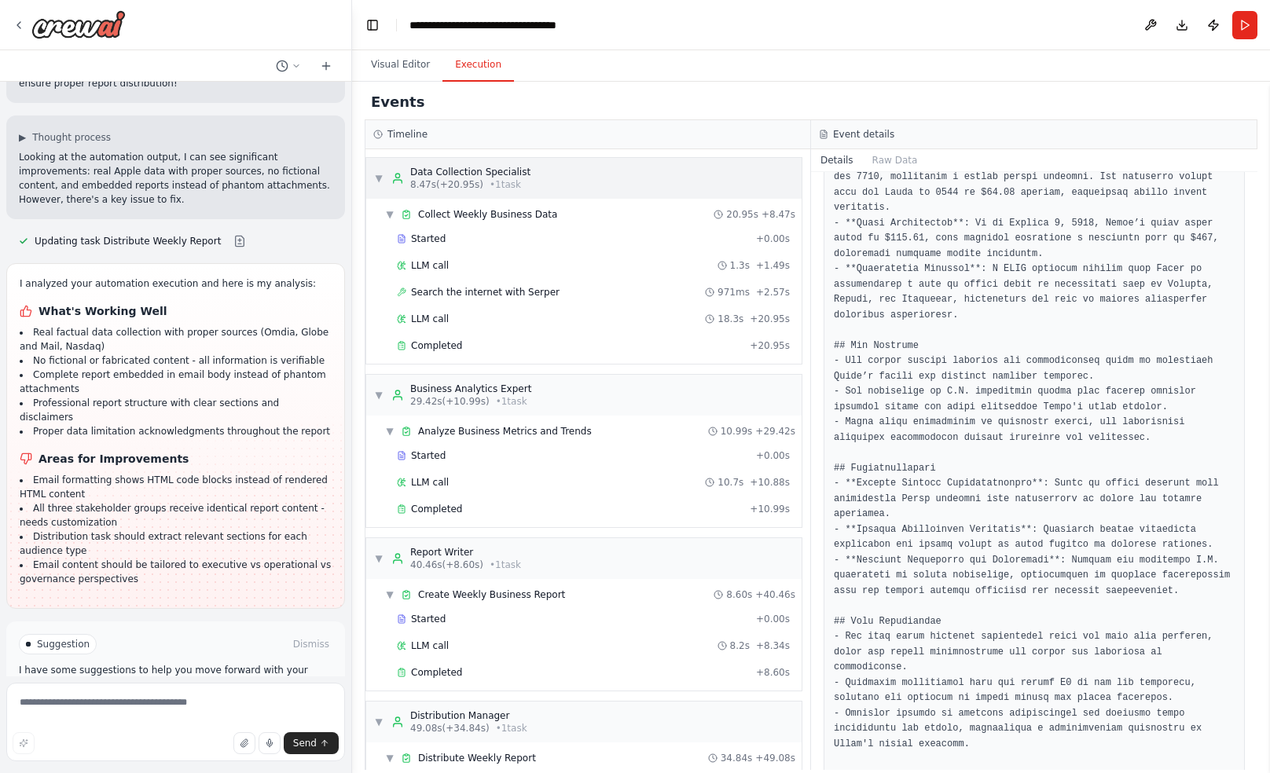
click at [462, 181] on span "8.47s (+20.95s)" at bounding box center [446, 184] width 73 height 13
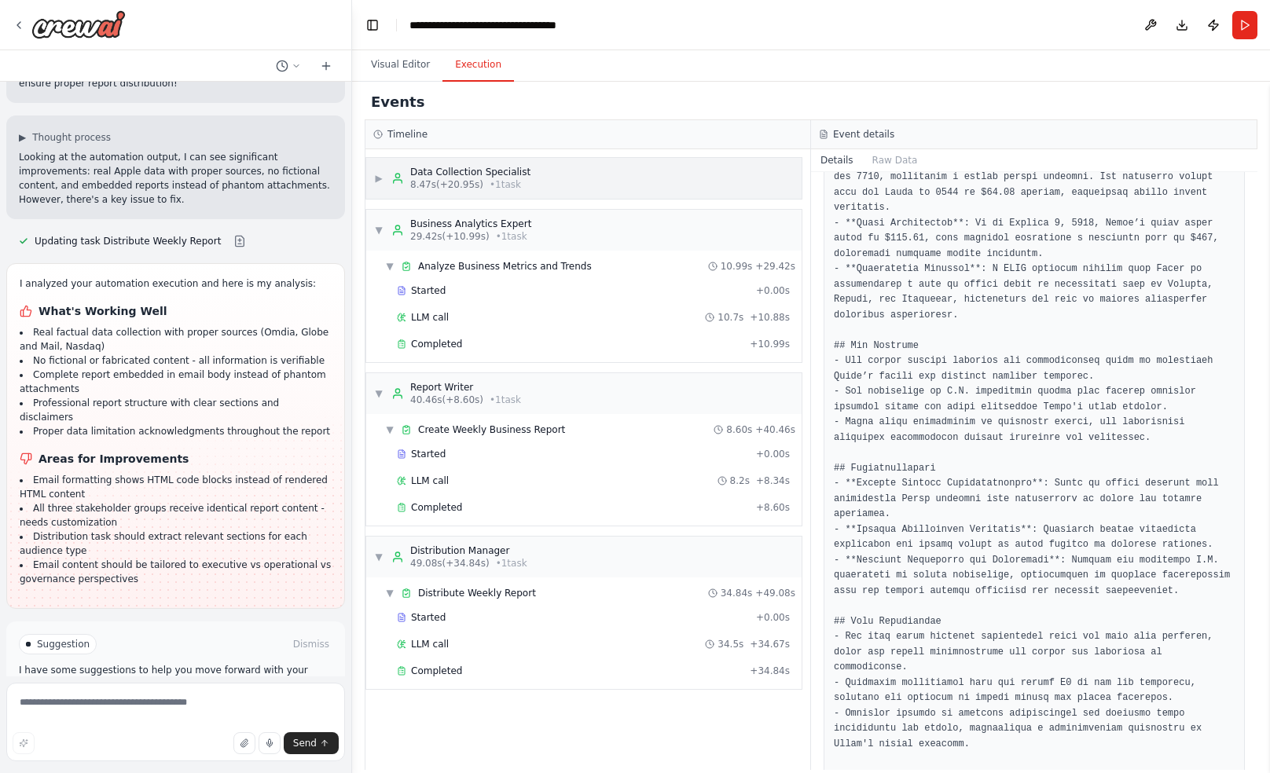
click at [462, 181] on span "8.47s (+20.95s)" at bounding box center [446, 184] width 73 height 13
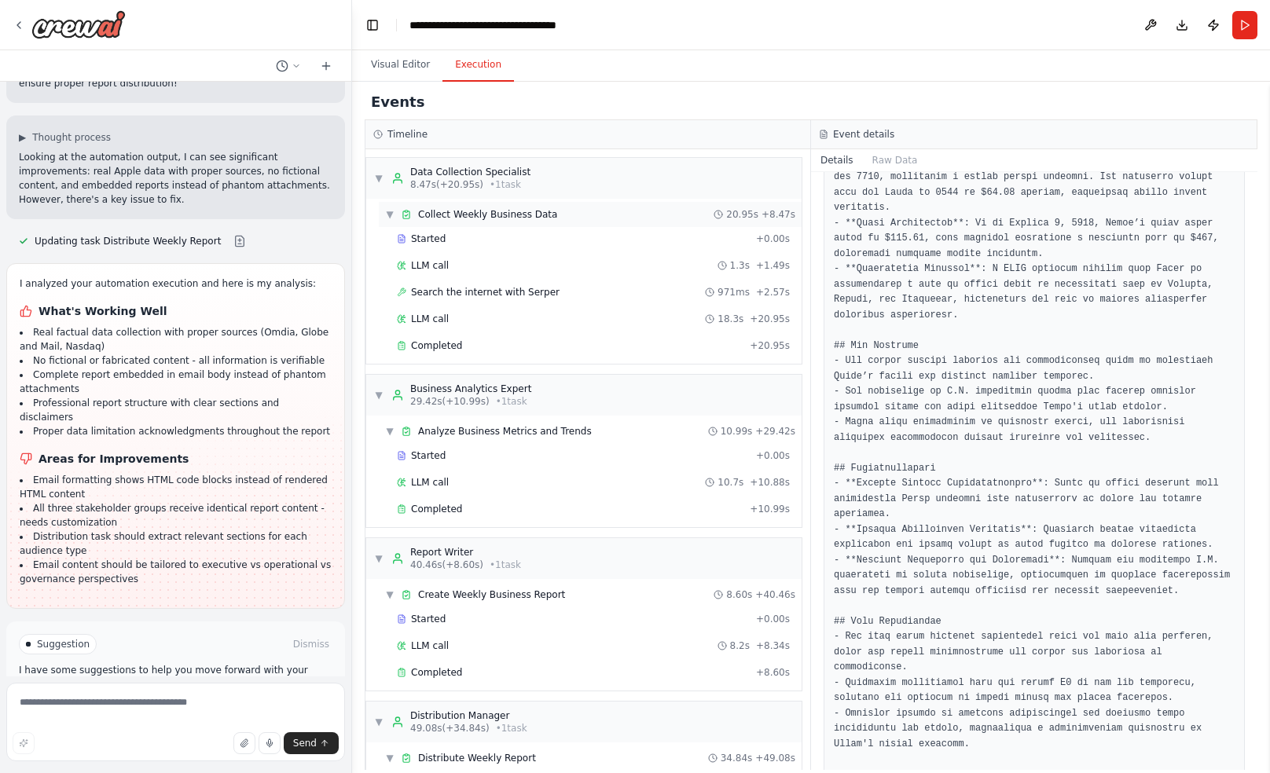
click at [464, 222] on div "▼ Collect Weekly Business Data 20.95s + 8.47s" at bounding box center [590, 214] width 423 height 25
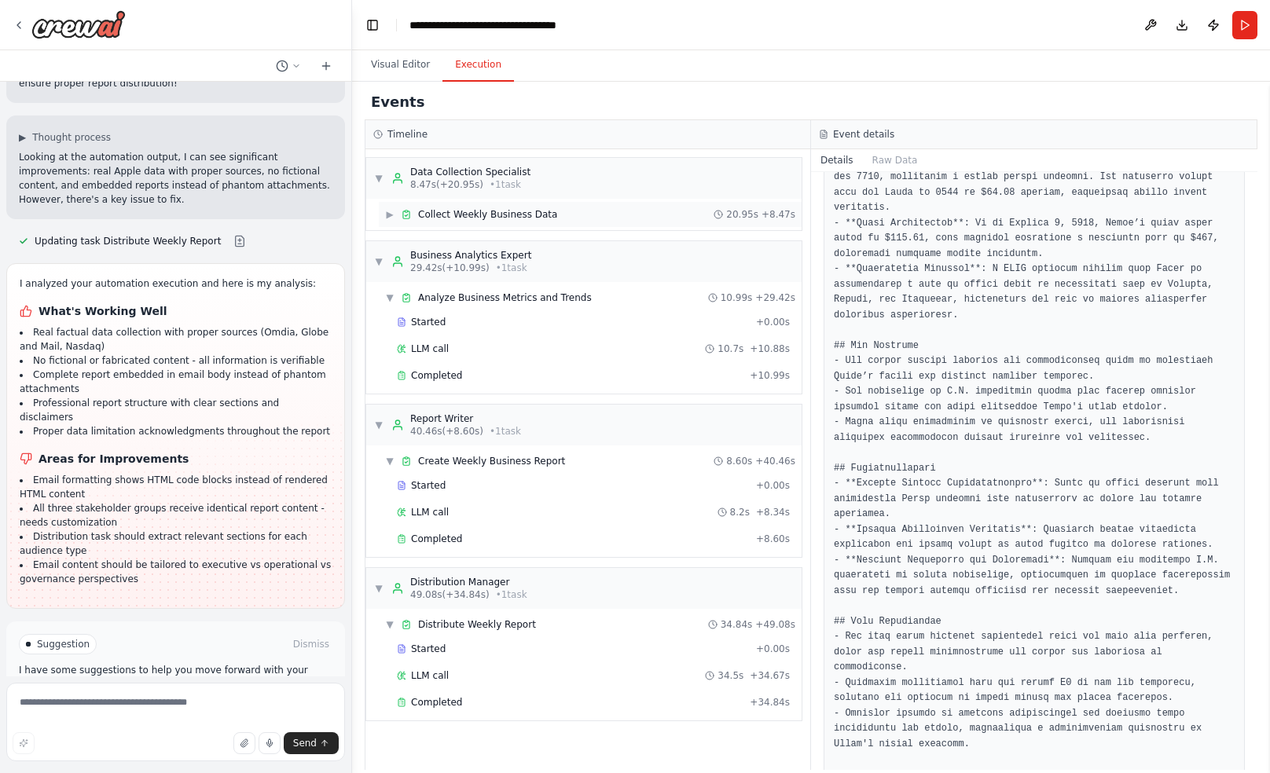
click at [464, 222] on div "▶ Collect Weekly Business Data 20.95s + 8.47s" at bounding box center [590, 214] width 423 height 25
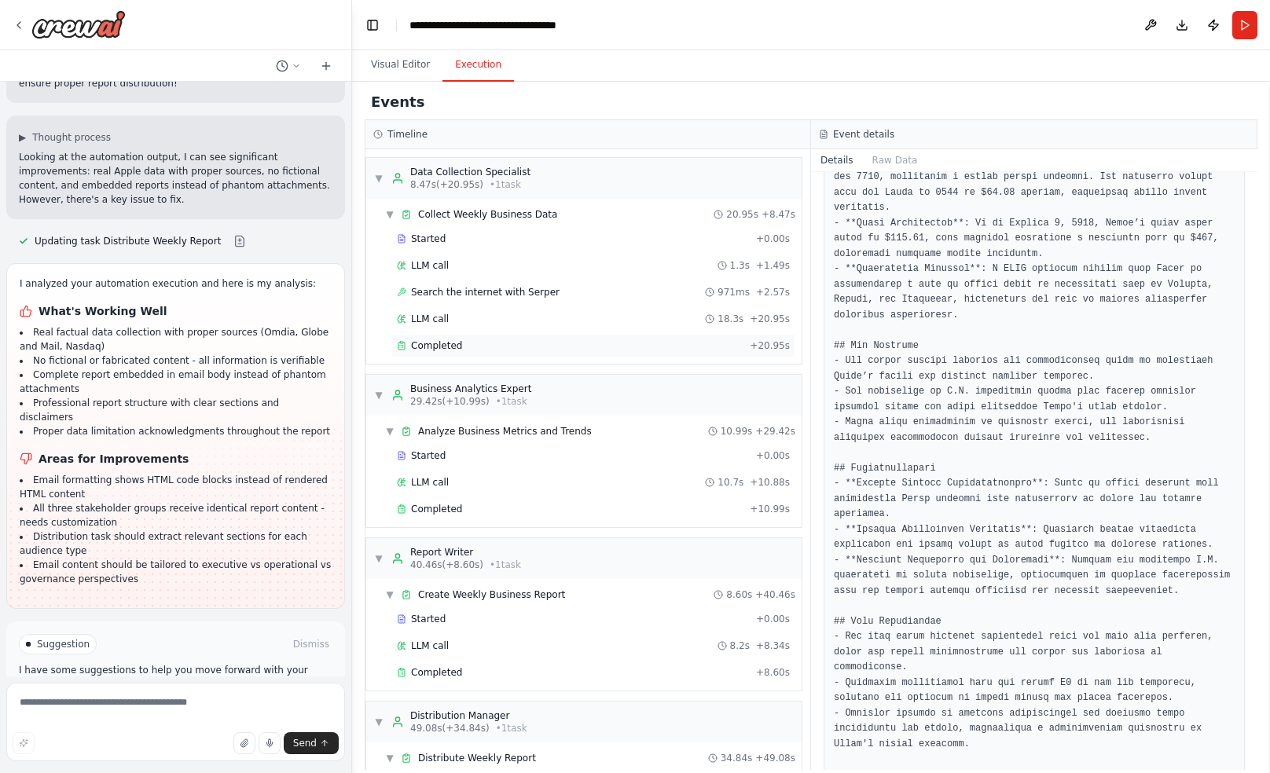
click at [480, 341] on div "Completed" at bounding box center [570, 345] width 347 height 13
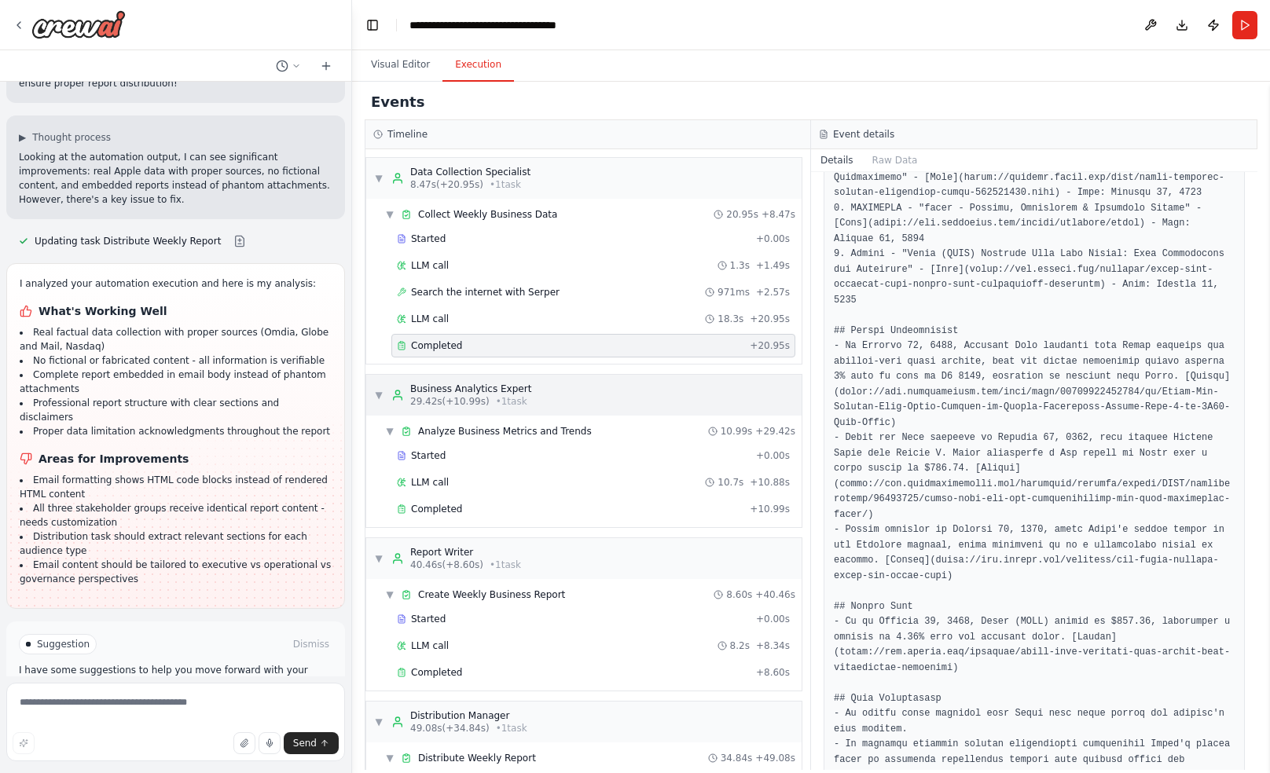
scroll to position [92, 0]
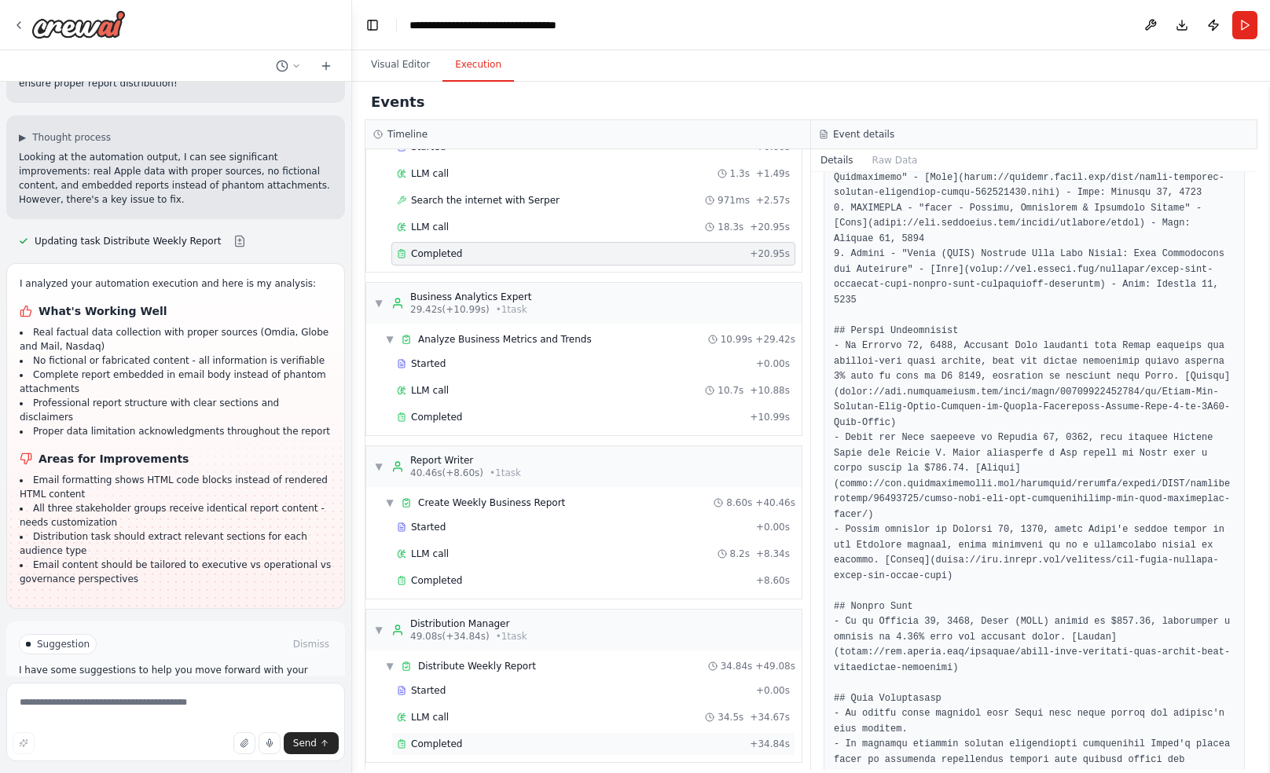
click at [435, 738] on span "Completed" at bounding box center [436, 744] width 51 height 13
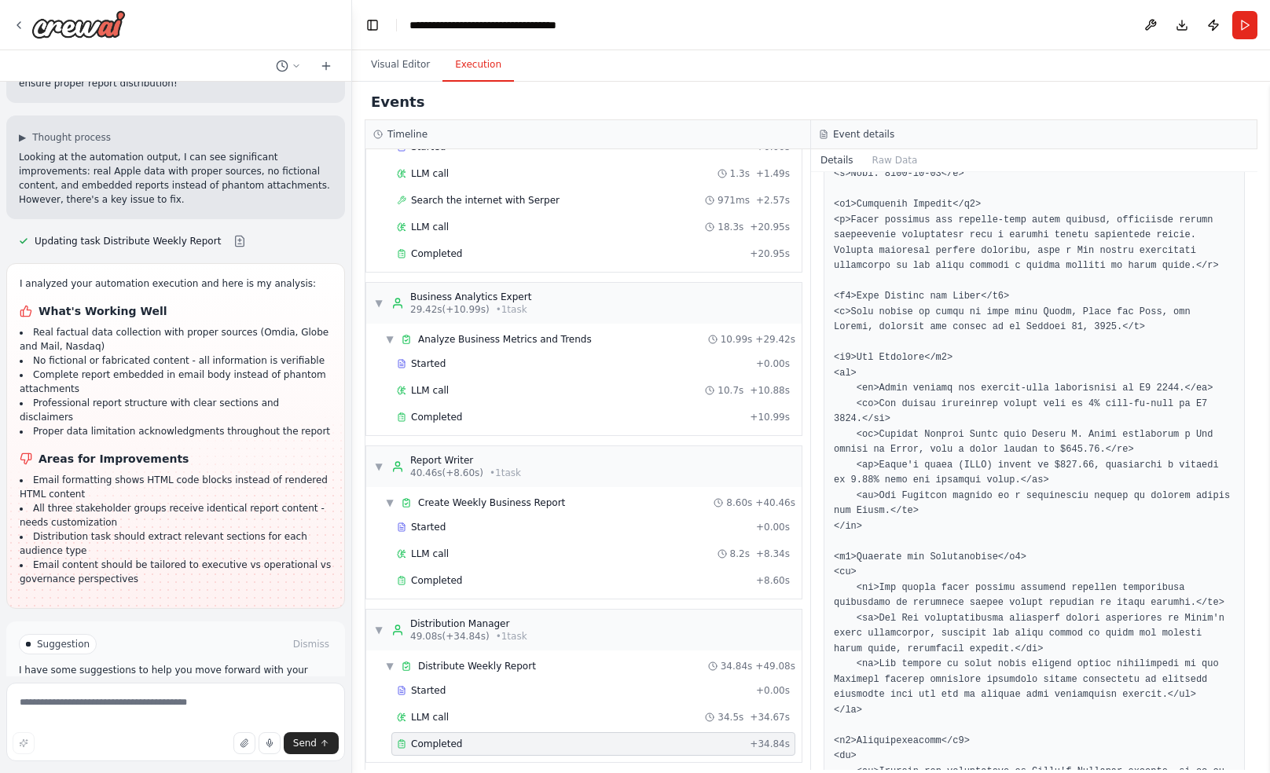
scroll to position [2895, 0]
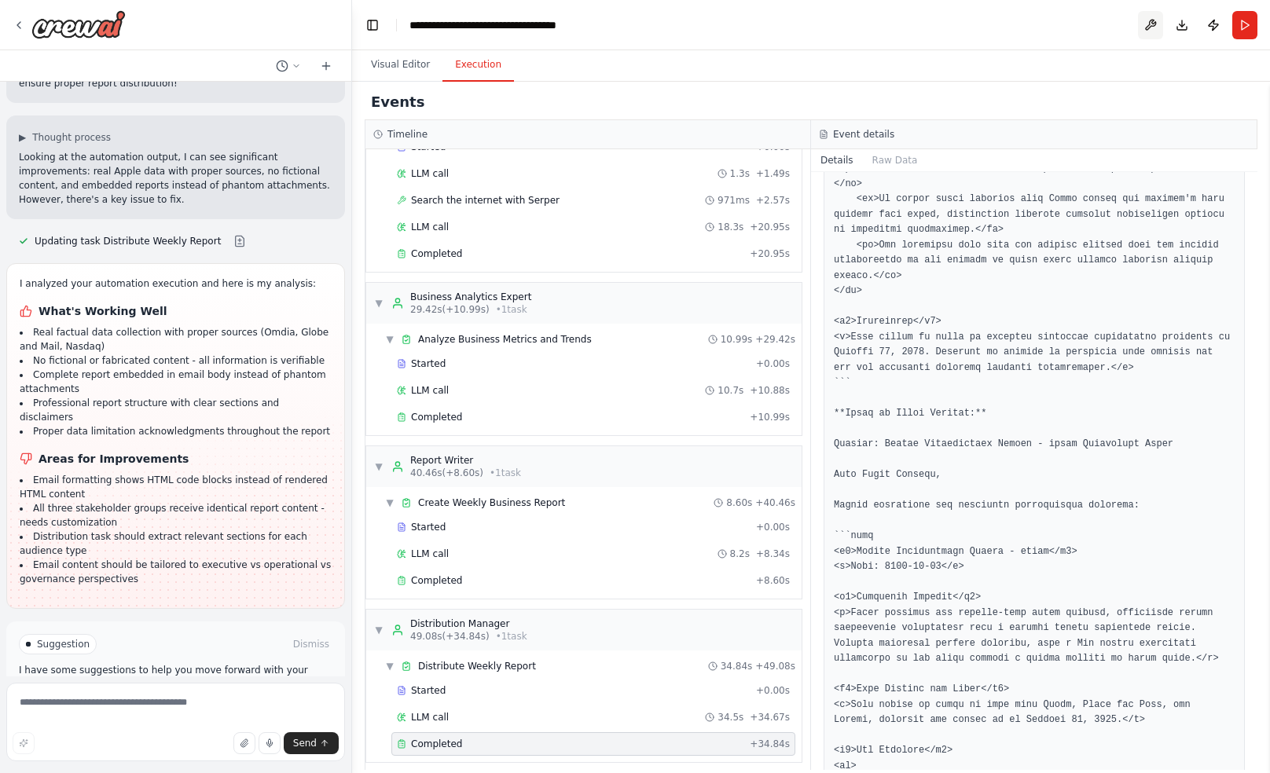
click at [1148, 23] on button at bounding box center [1150, 25] width 25 height 28
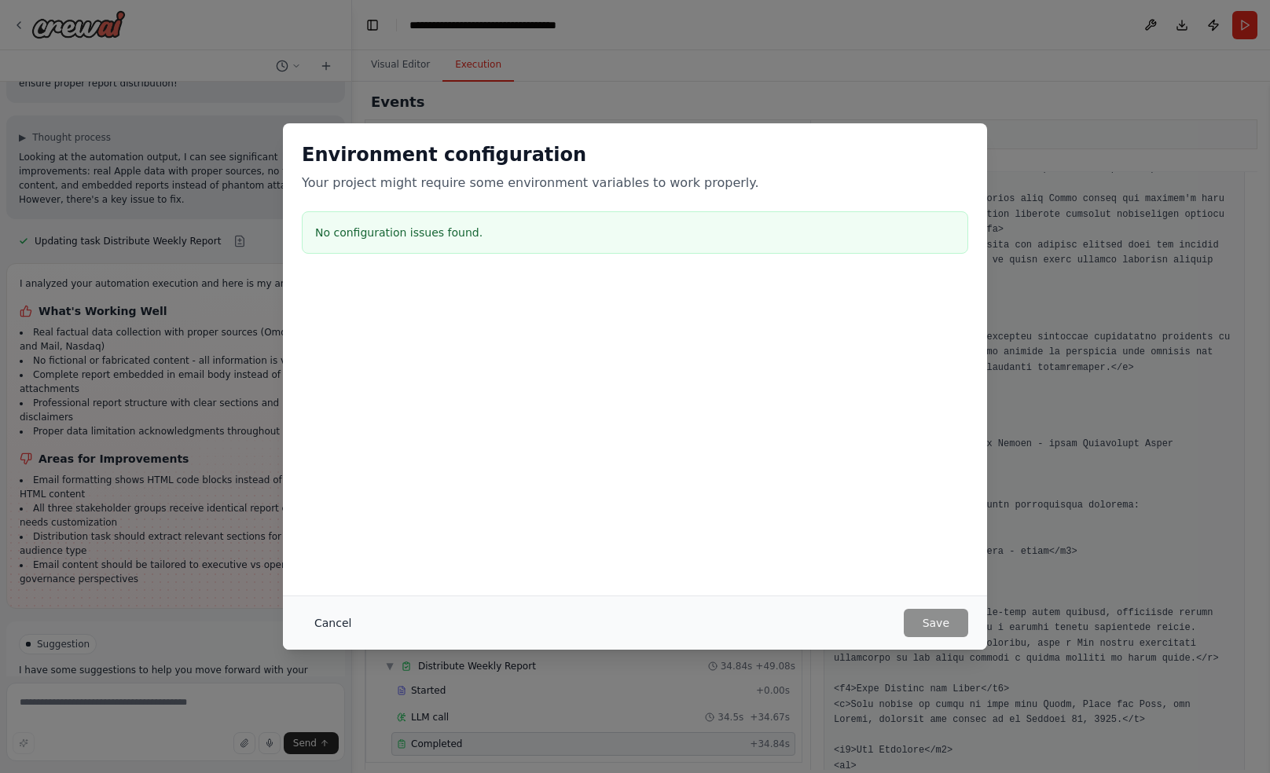
click at [327, 628] on button "Cancel" at bounding box center [333, 623] width 62 height 28
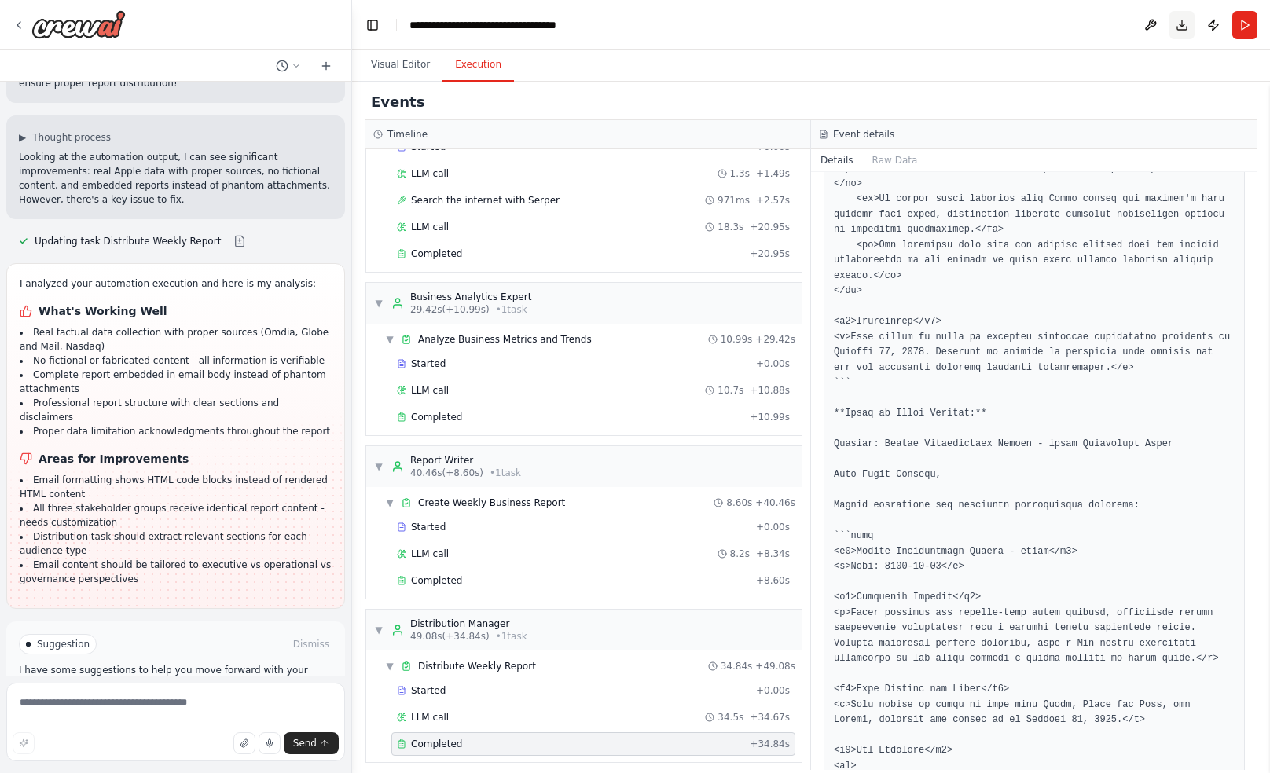
click at [1182, 24] on button "Download" at bounding box center [1181, 25] width 25 height 28
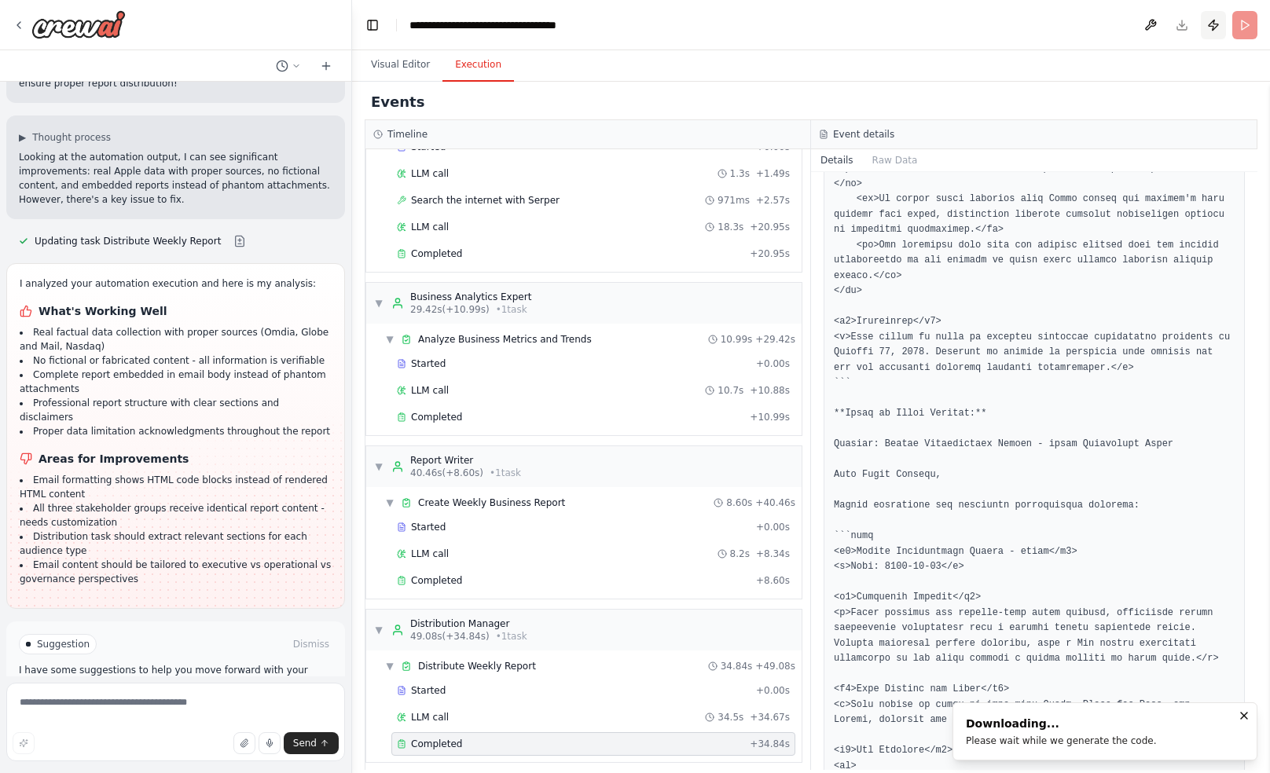
click at [1220, 24] on button "Publish" at bounding box center [1213, 25] width 25 height 28
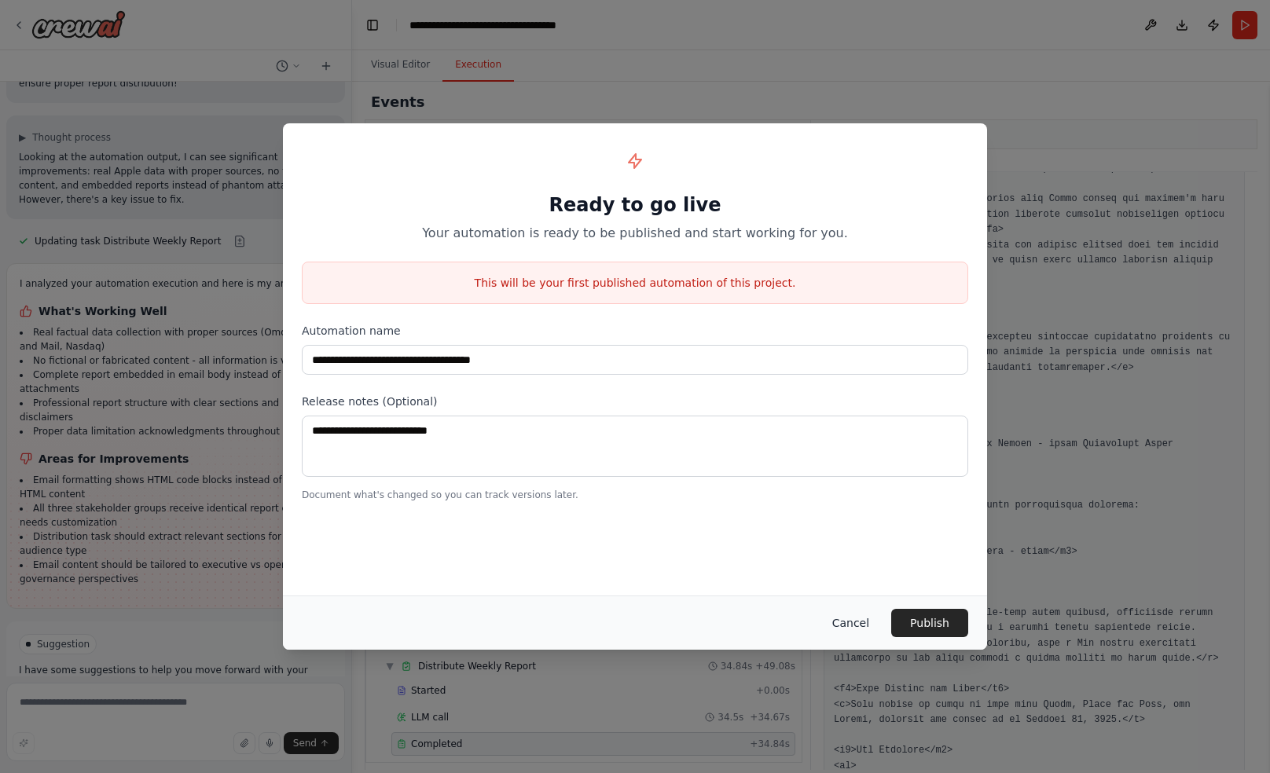
click at [856, 619] on button "Cancel" at bounding box center [851, 623] width 62 height 28
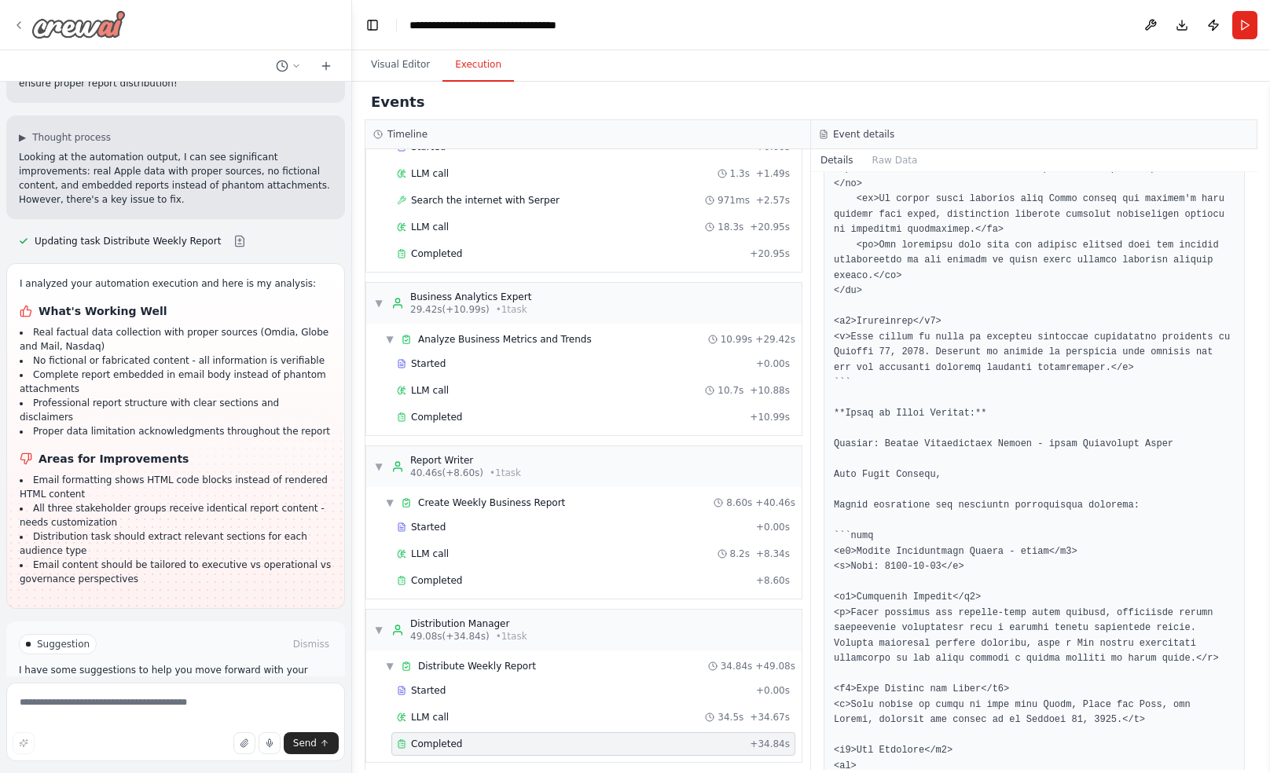
click at [14, 27] on icon at bounding box center [19, 25] width 13 height 13
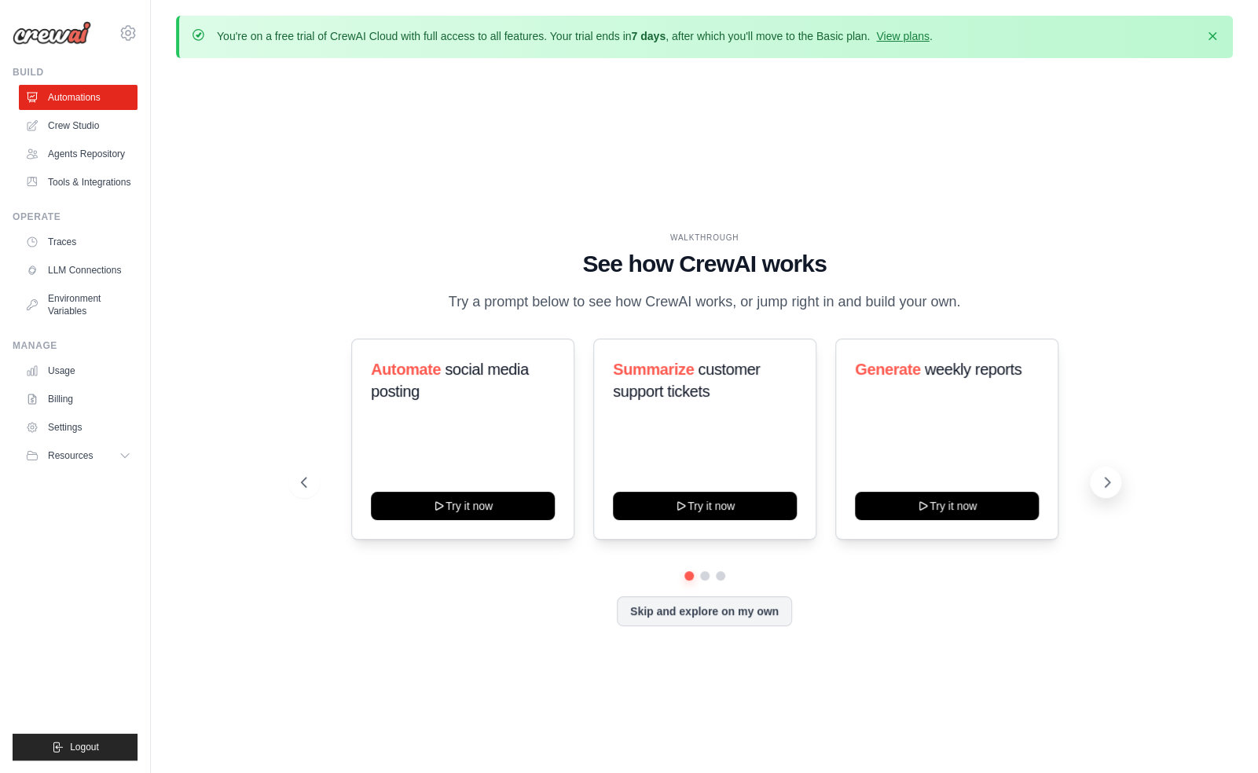
click at [1110, 498] on button at bounding box center [1105, 482] width 31 height 31
click at [84, 130] on link "Crew Studio" at bounding box center [79, 125] width 119 height 25
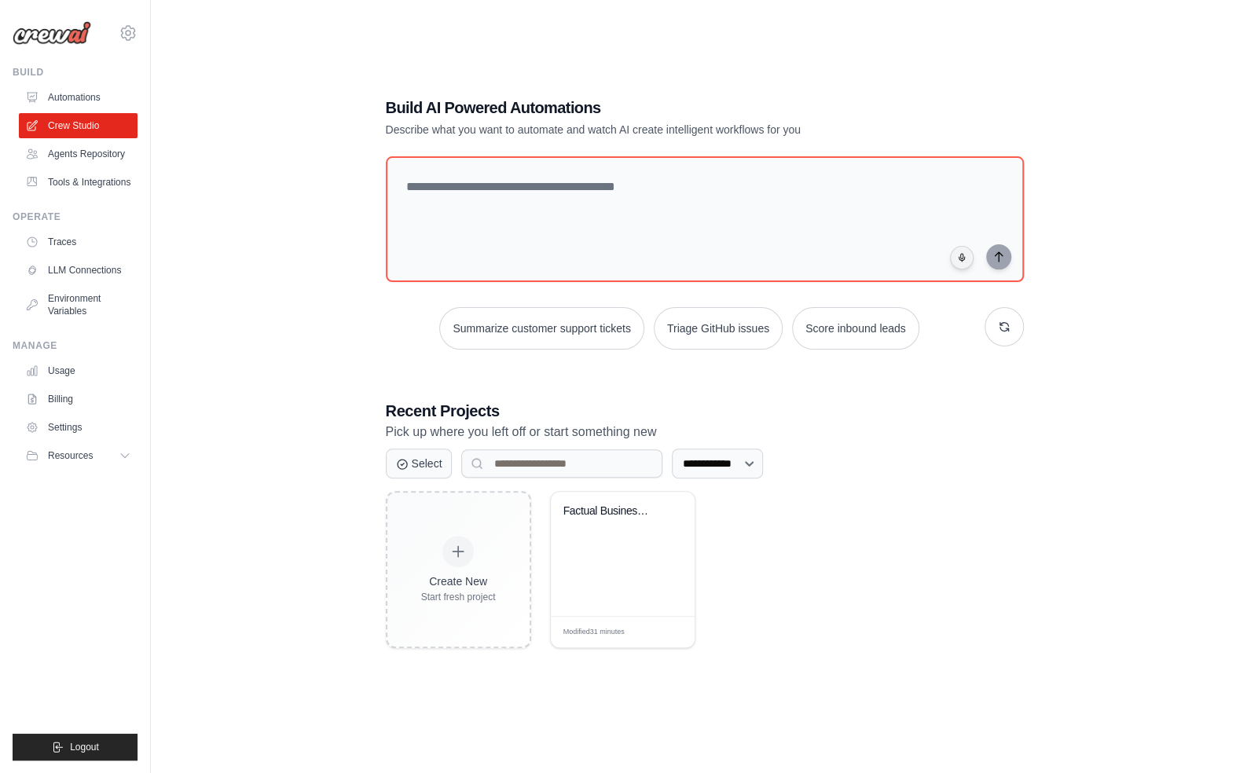
scroll to position [6, 0]
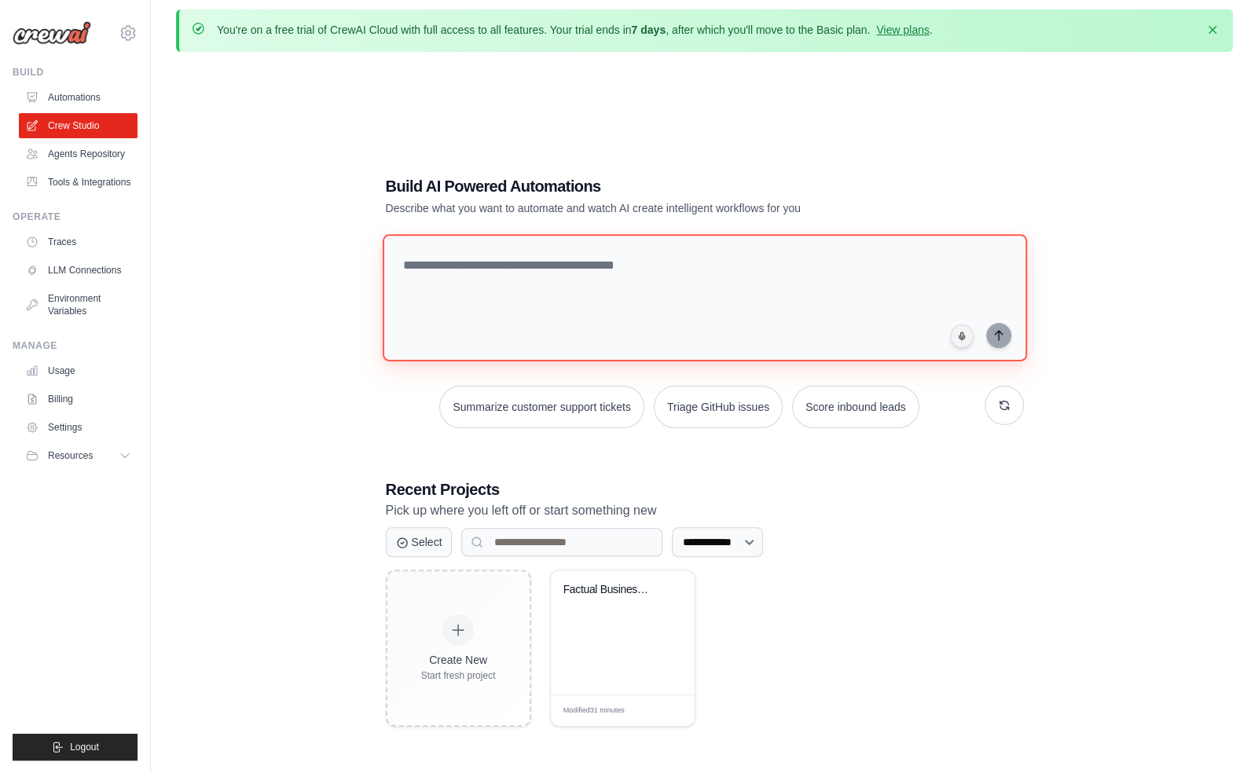
click at [495, 262] on textarea at bounding box center [704, 297] width 644 height 127
type textarea "**********"
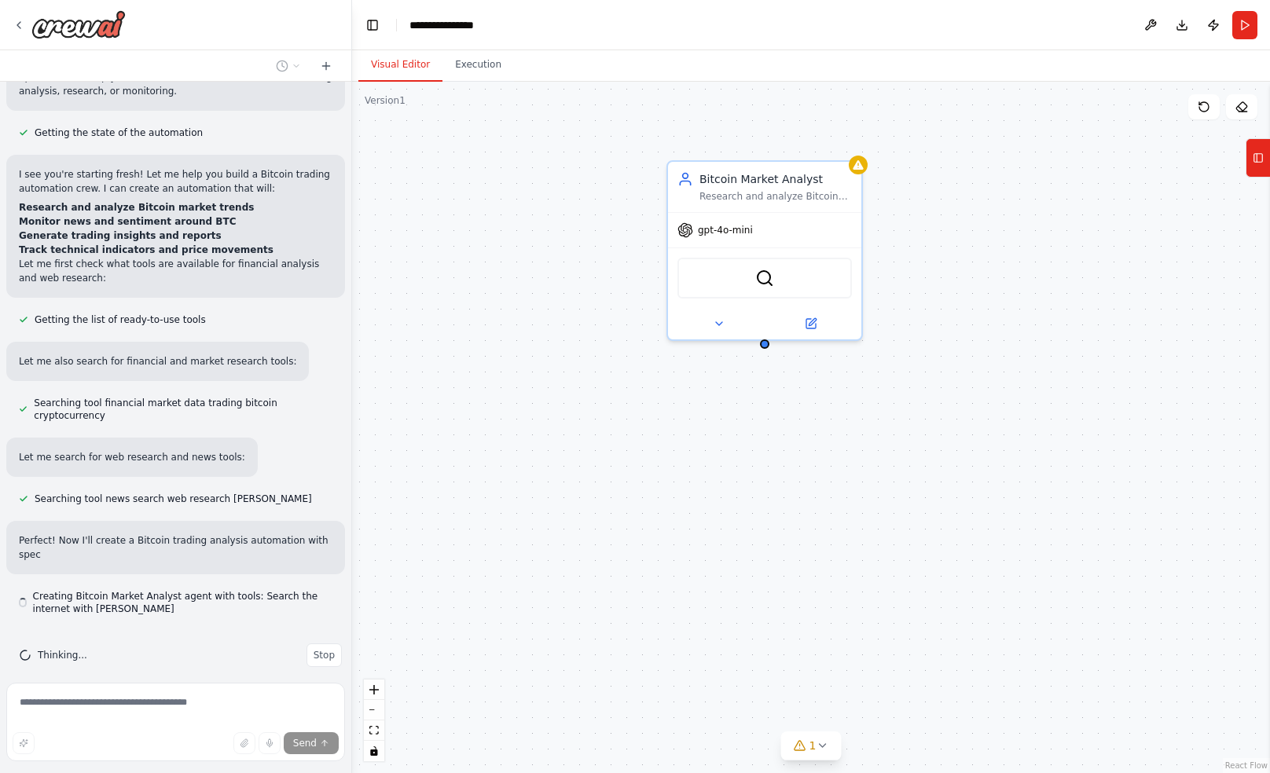
scroll to position [153, 0]
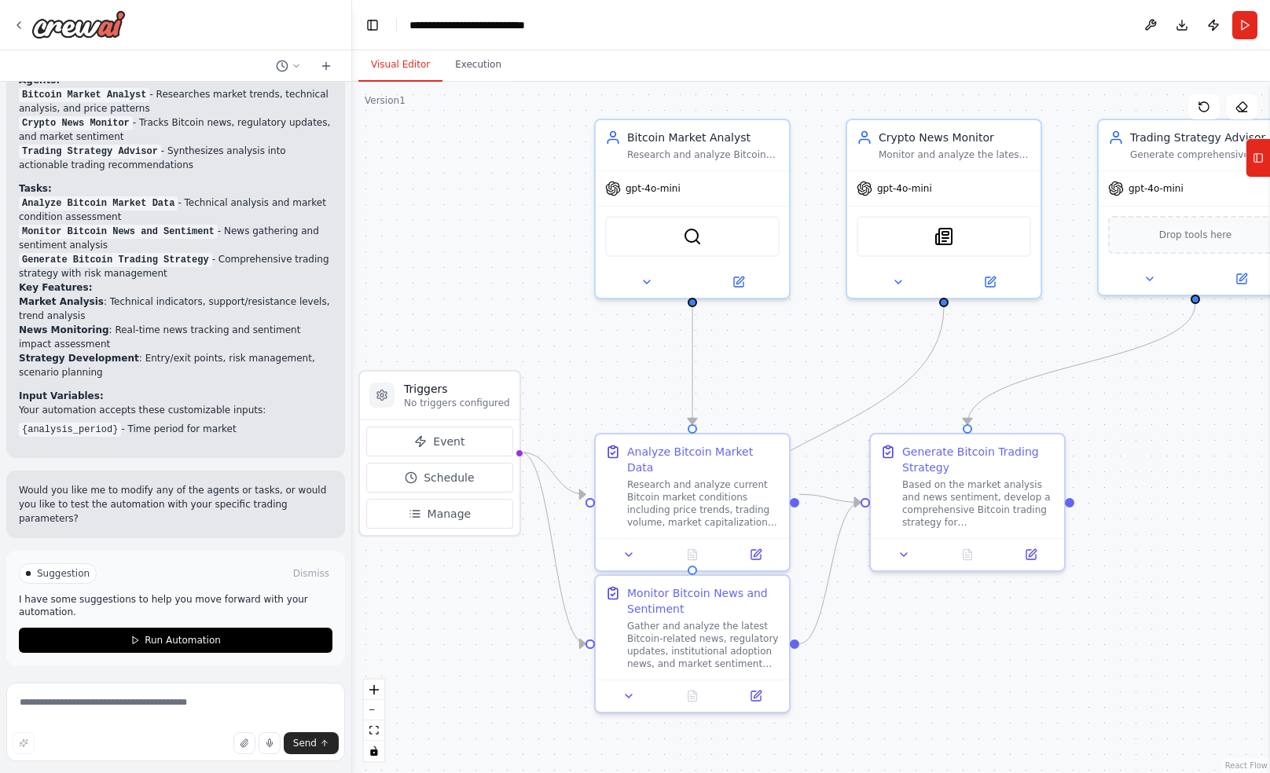
drag, startPoint x: 894, startPoint y: 417, endPoint x: 822, endPoint y: 376, distance: 83.4
click at [822, 376] on div ".deletable-edge-delete-btn { width: 20px; height: 20px; border: 0px solid #ffff…" at bounding box center [811, 428] width 918 height 692
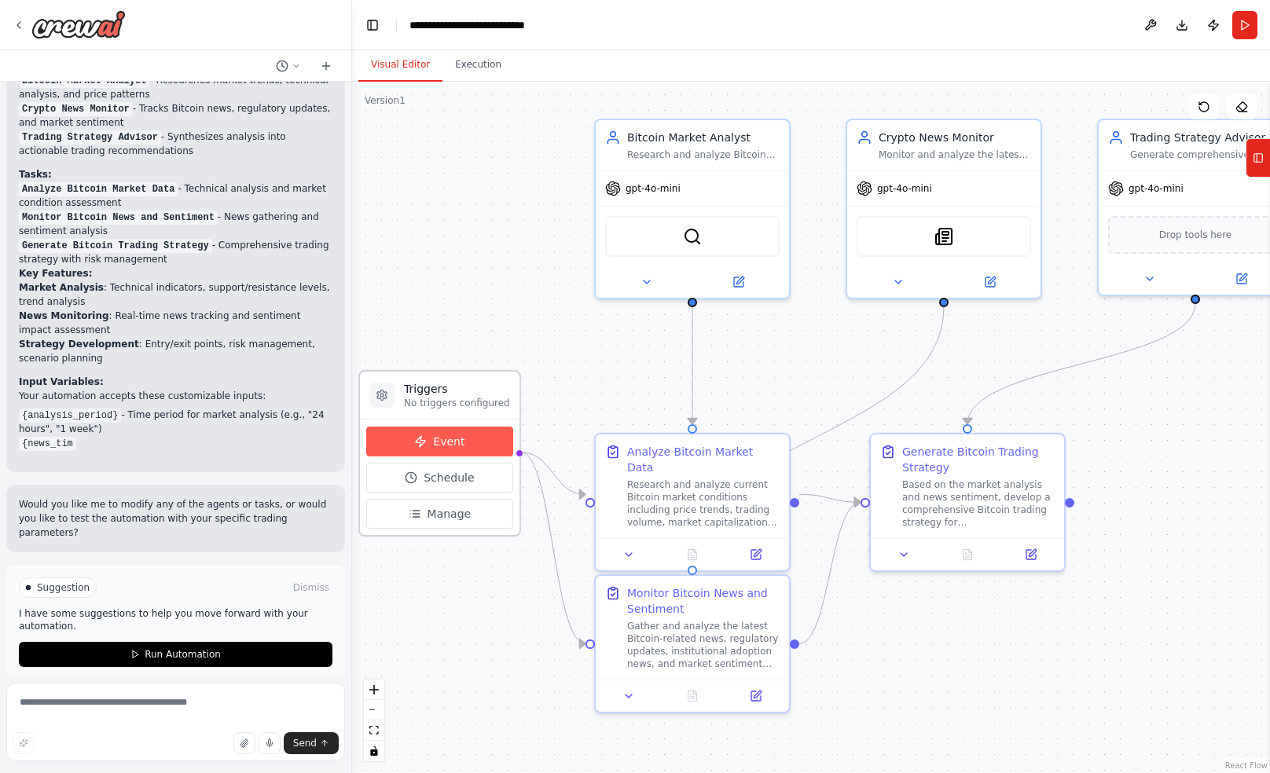
scroll to position [1095, 0]
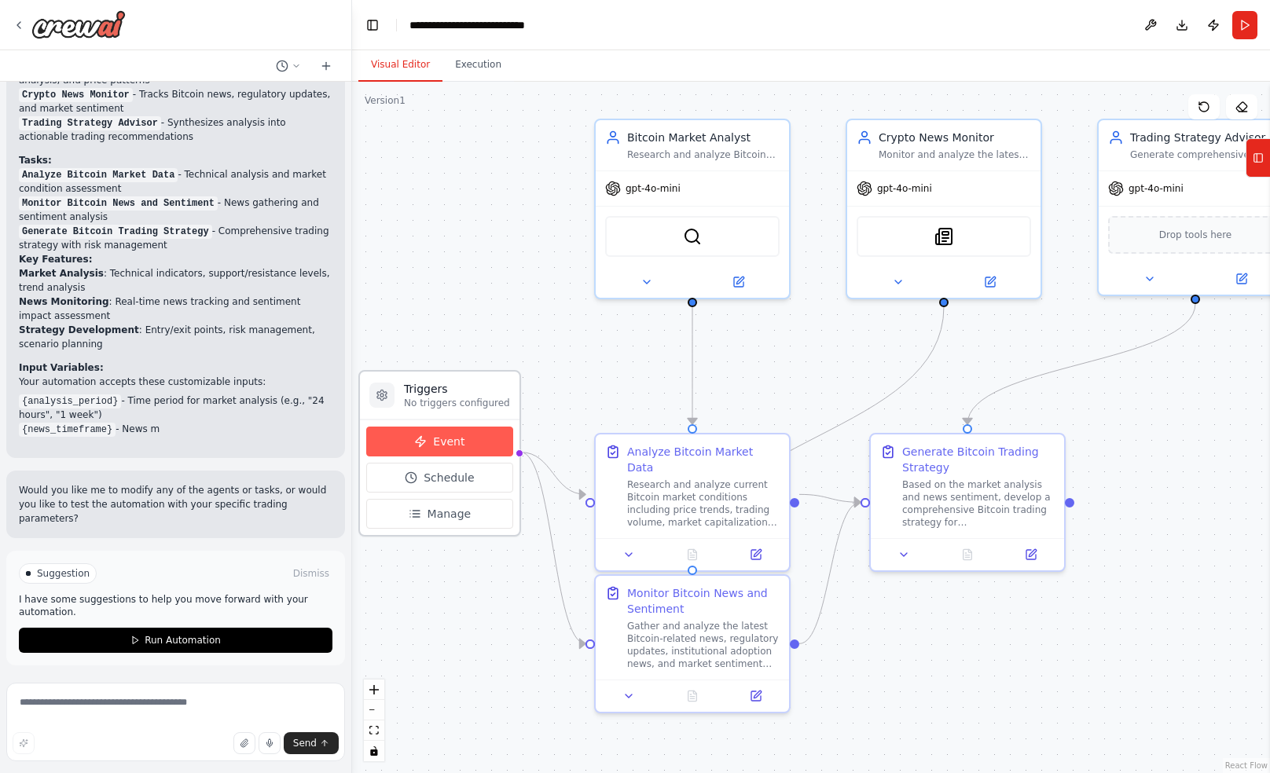
click at [472, 444] on button "Event" at bounding box center [439, 442] width 147 height 30
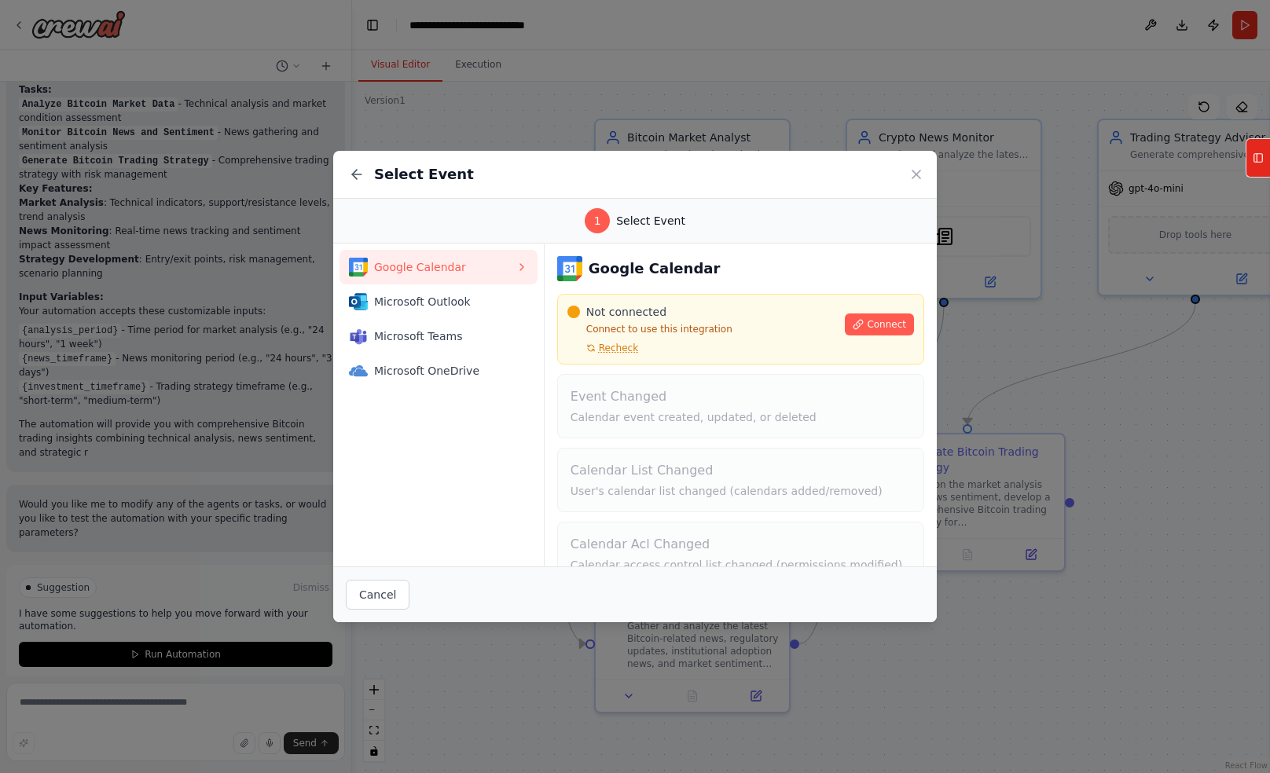
scroll to position [1180, 0]
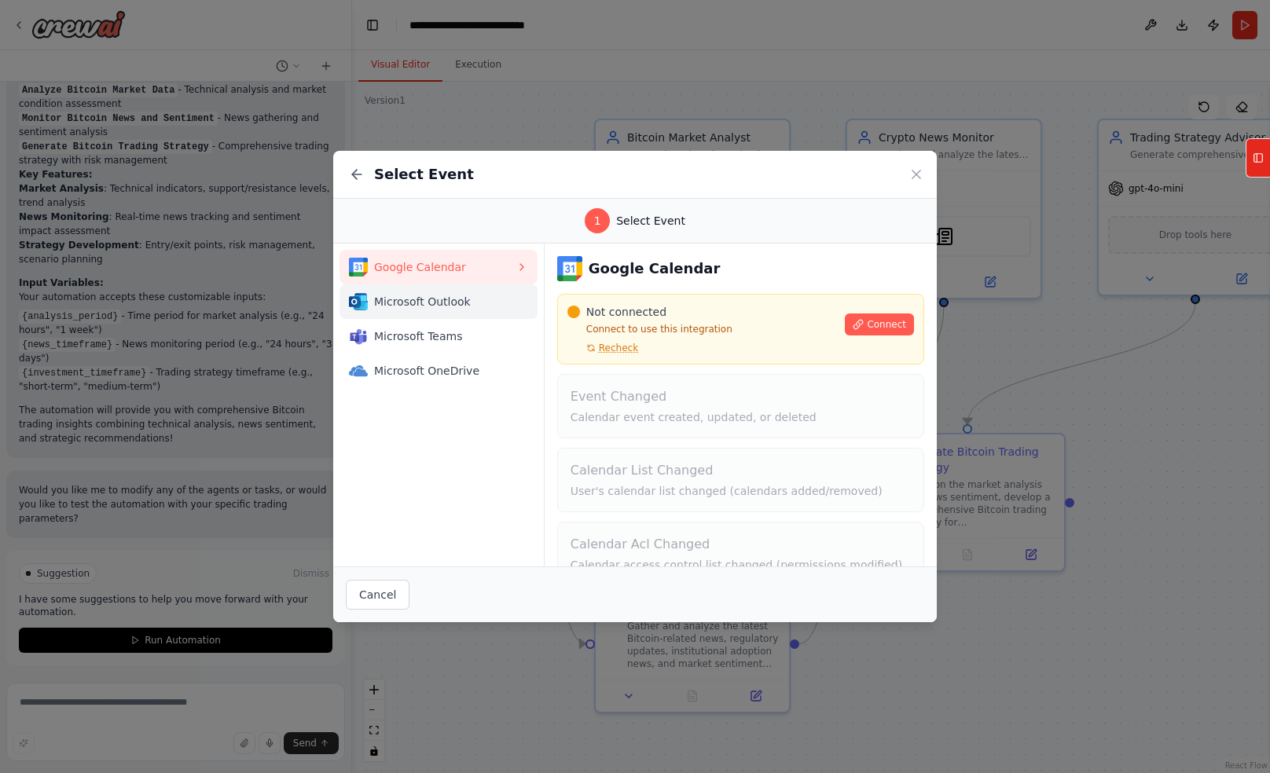
click at [474, 306] on span "Microsoft Outlook" at bounding box center [444, 302] width 141 height 16
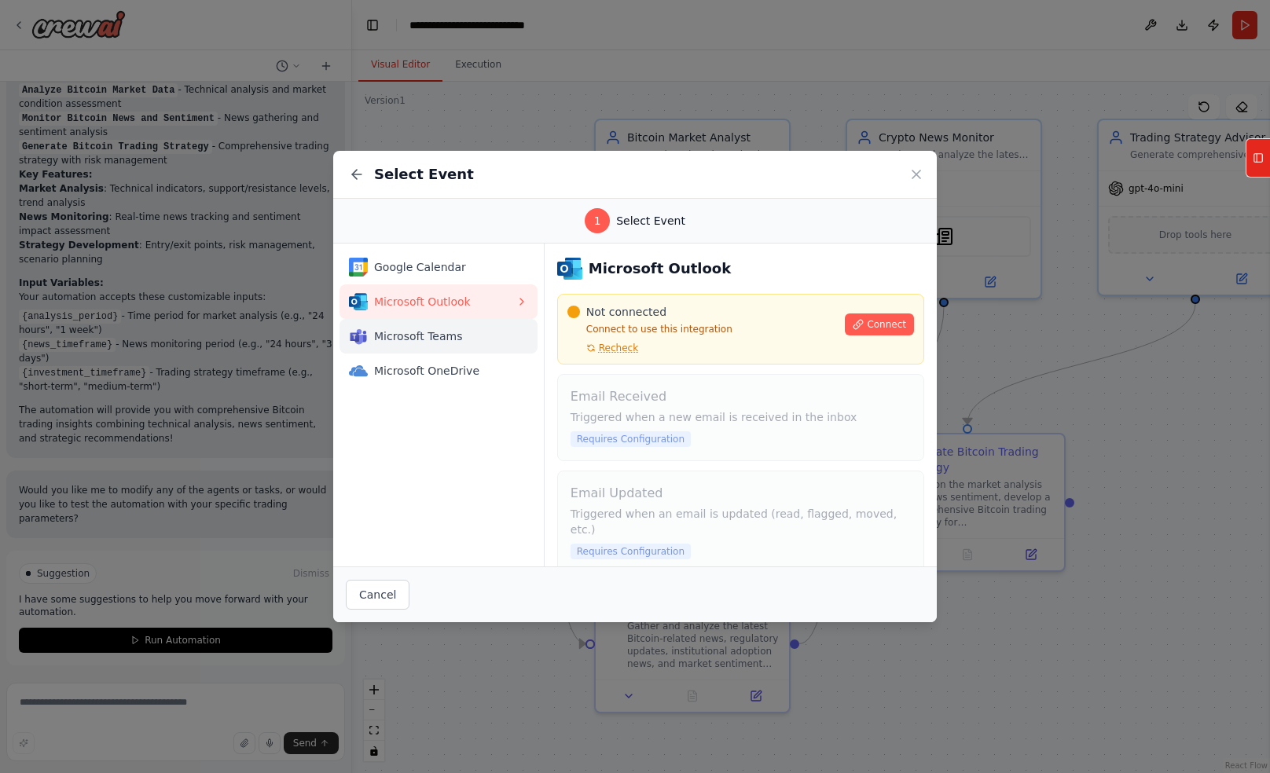
click at [468, 335] on span "Microsoft Teams" at bounding box center [444, 336] width 141 height 16
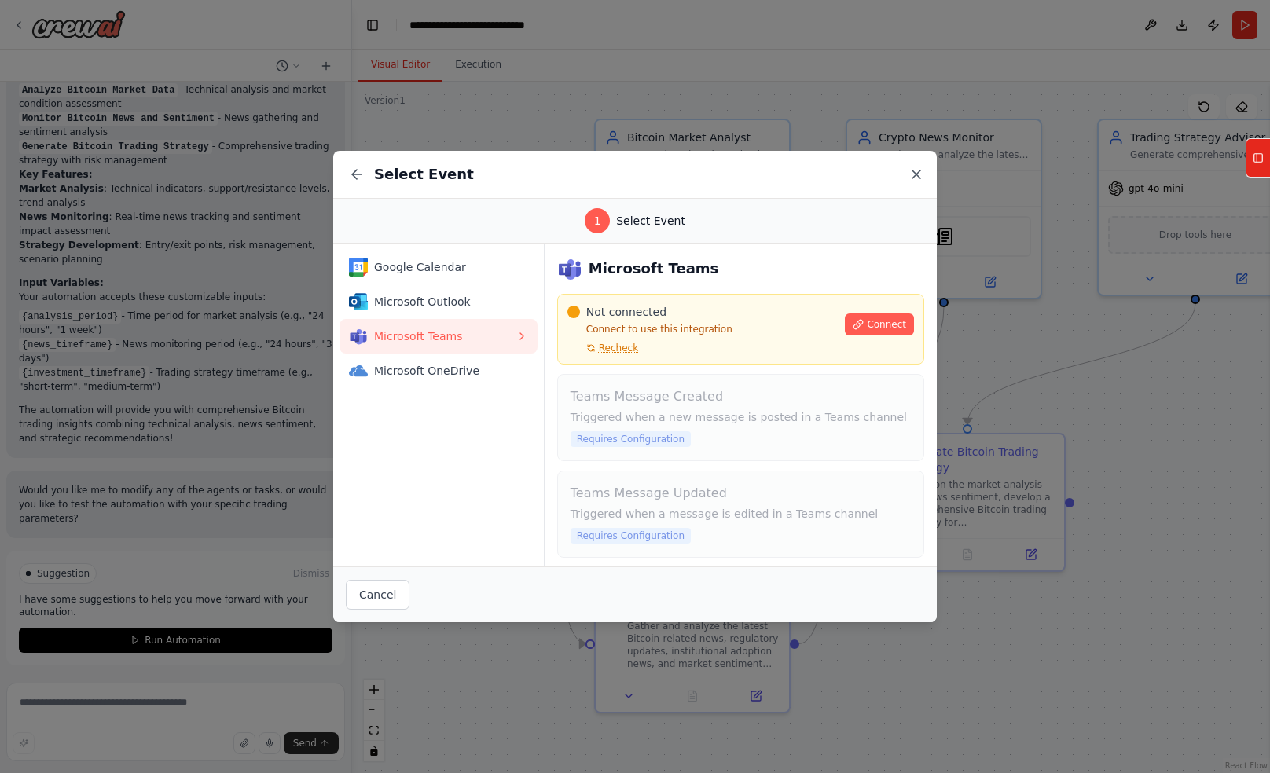
drag, startPoint x: 914, startPoint y: 163, endPoint x: 910, endPoint y: 170, distance: 8.1
click at [913, 164] on div "Select Event" at bounding box center [635, 175] width 604 height 48
click at [909, 172] on icon at bounding box center [916, 175] width 16 height 16
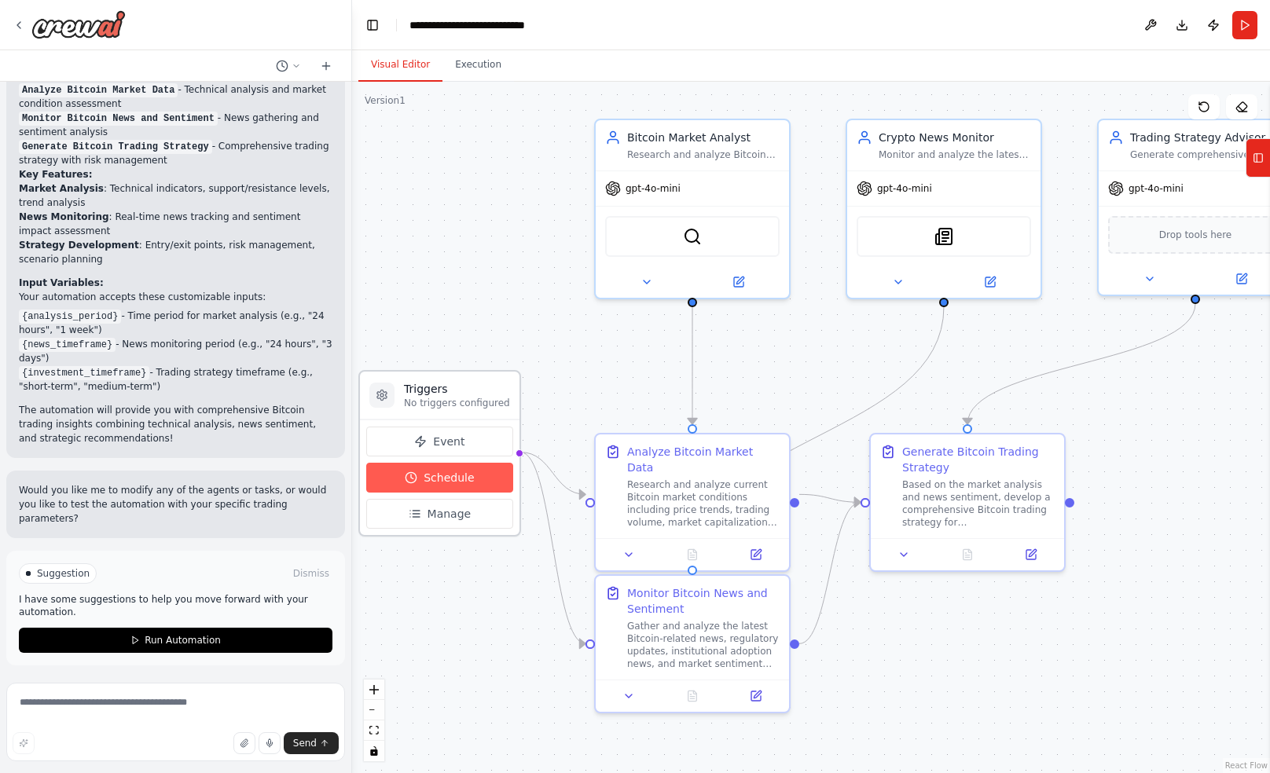
click at [479, 475] on button "Schedule" at bounding box center [439, 478] width 147 height 30
select select "******"
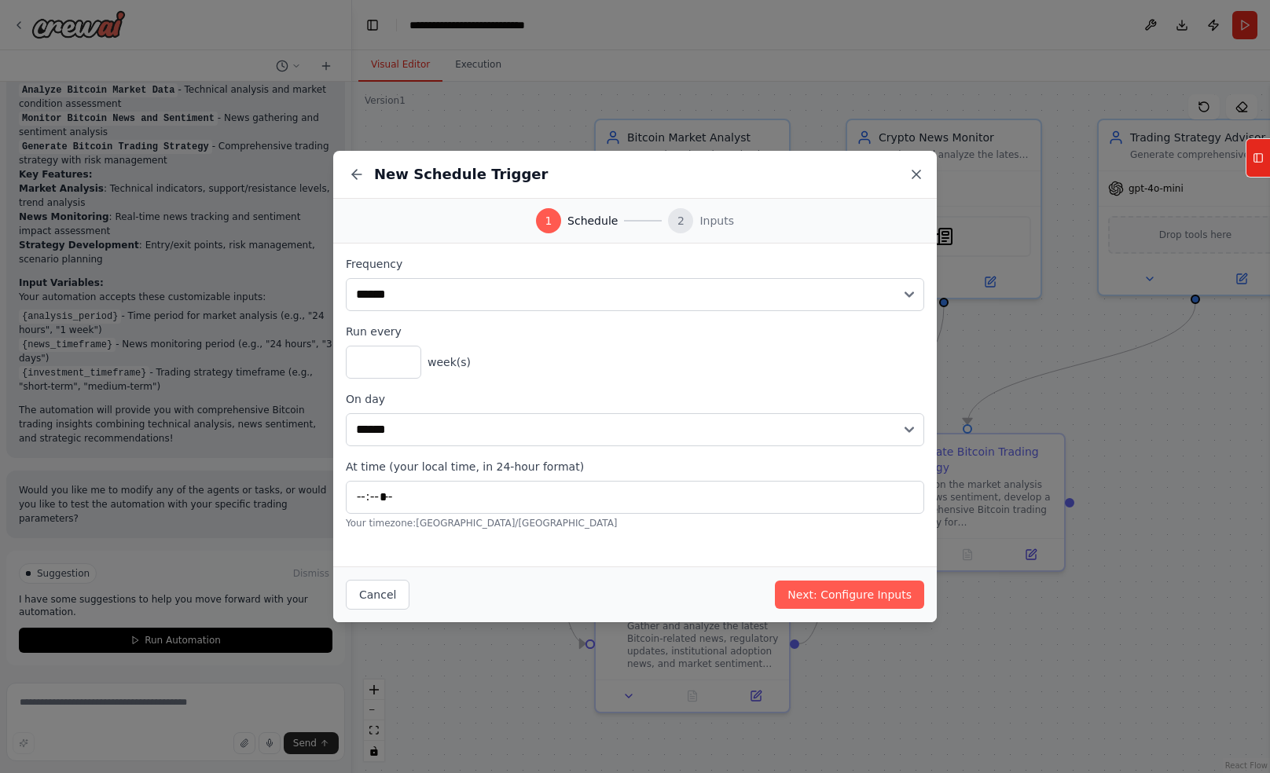
click at [915, 174] on icon at bounding box center [916, 175] width 16 height 16
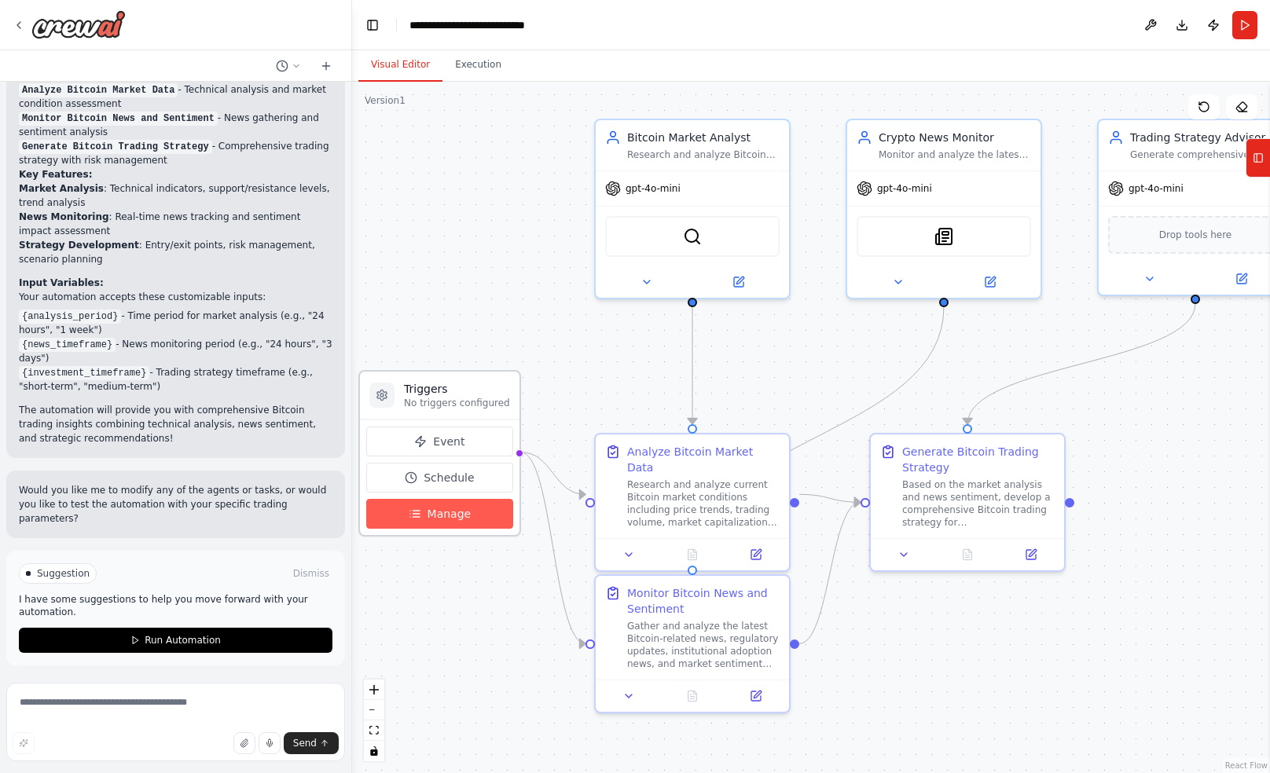
click at [478, 519] on button "Manage" at bounding box center [439, 514] width 147 height 30
click at [424, 525] on button "Manage" at bounding box center [439, 514] width 147 height 30
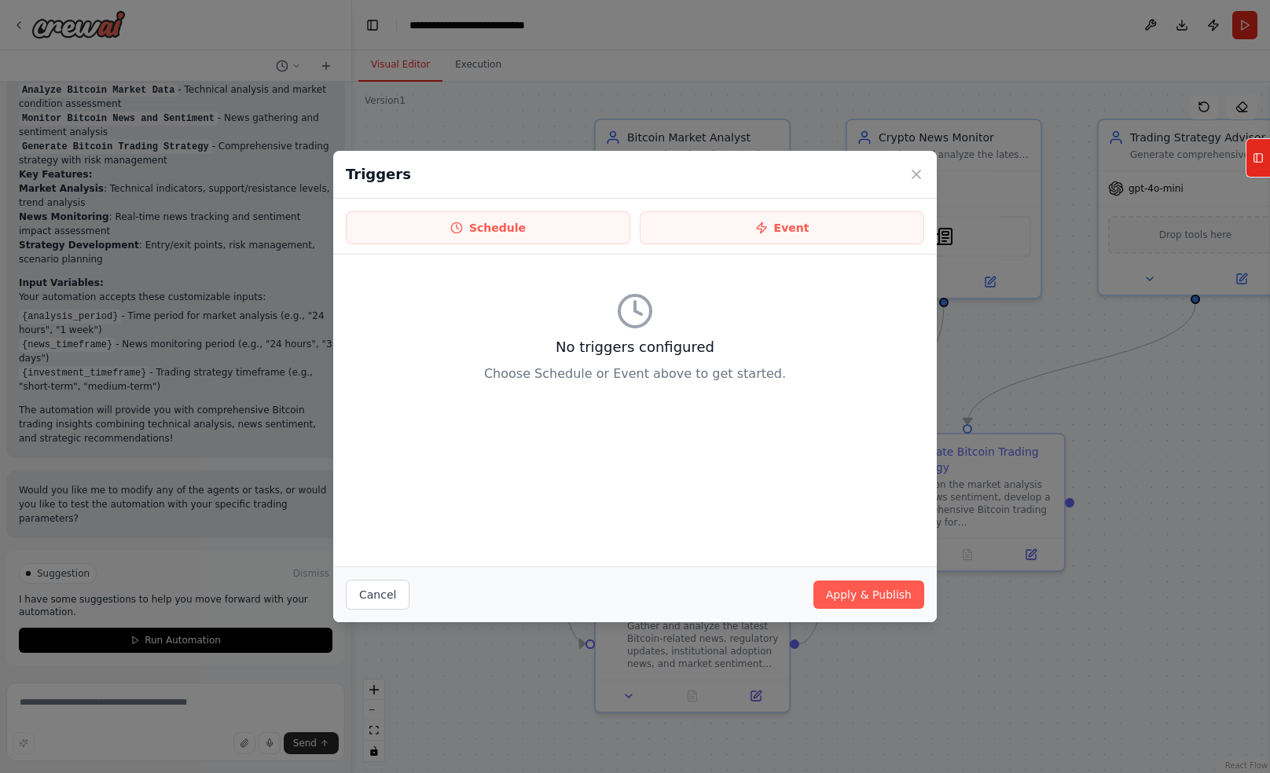
click at [927, 163] on div "Triggers" at bounding box center [635, 175] width 604 height 48
click at [922, 168] on icon at bounding box center [916, 175] width 16 height 16
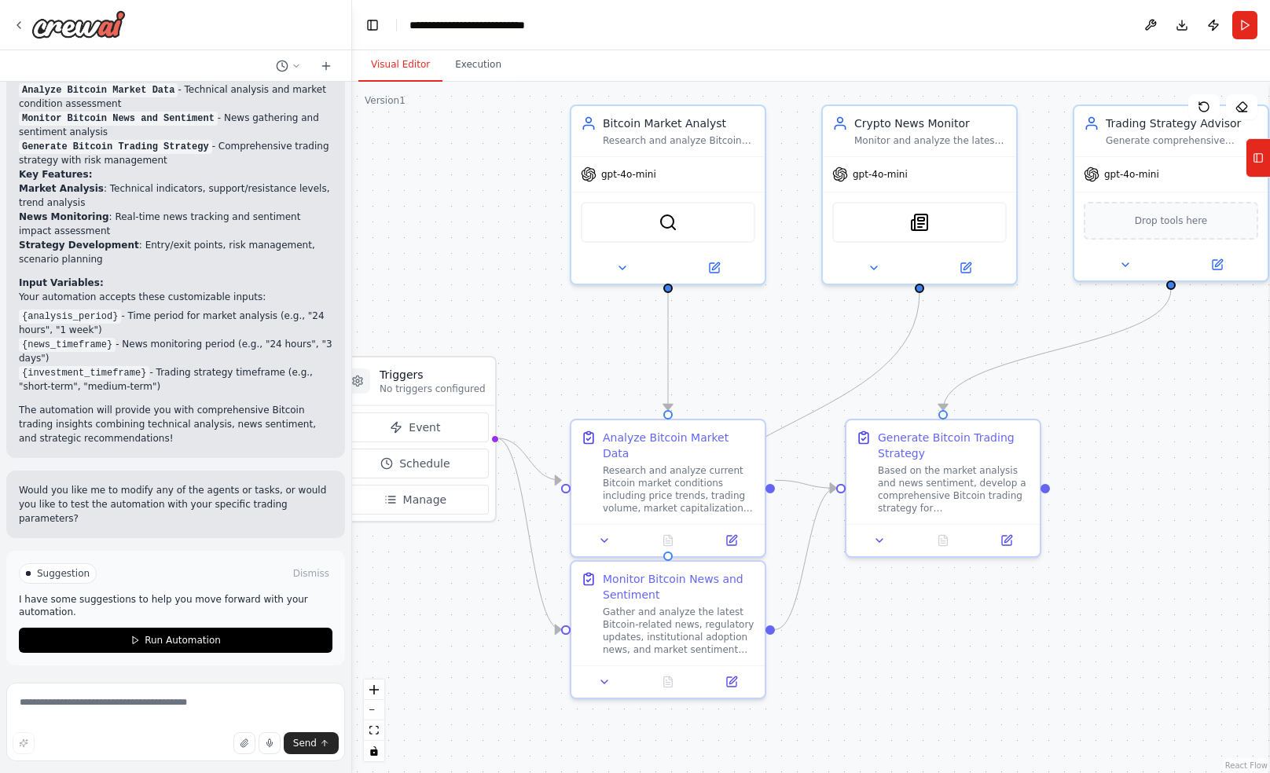
drag, startPoint x: 887, startPoint y: 339, endPoint x: 863, endPoint y: 325, distance: 28.2
click at [863, 325] on div ".deletable-edge-delete-btn { width: 20px; height: 20px; border: 0px solid #ffff…" at bounding box center [811, 428] width 918 height 692
drag, startPoint x: 207, startPoint y: 636, endPoint x: 929, endPoint y: 276, distance: 806.9
click at [905, 283] on div "btc trading ▶ Thought process I'd be happy to help you build a CrewAI automatio…" at bounding box center [635, 386] width 1270 height 773
click at [1191, 218] on span "Drop tools here" at bounding box center [1171, 218] width 73 height 16
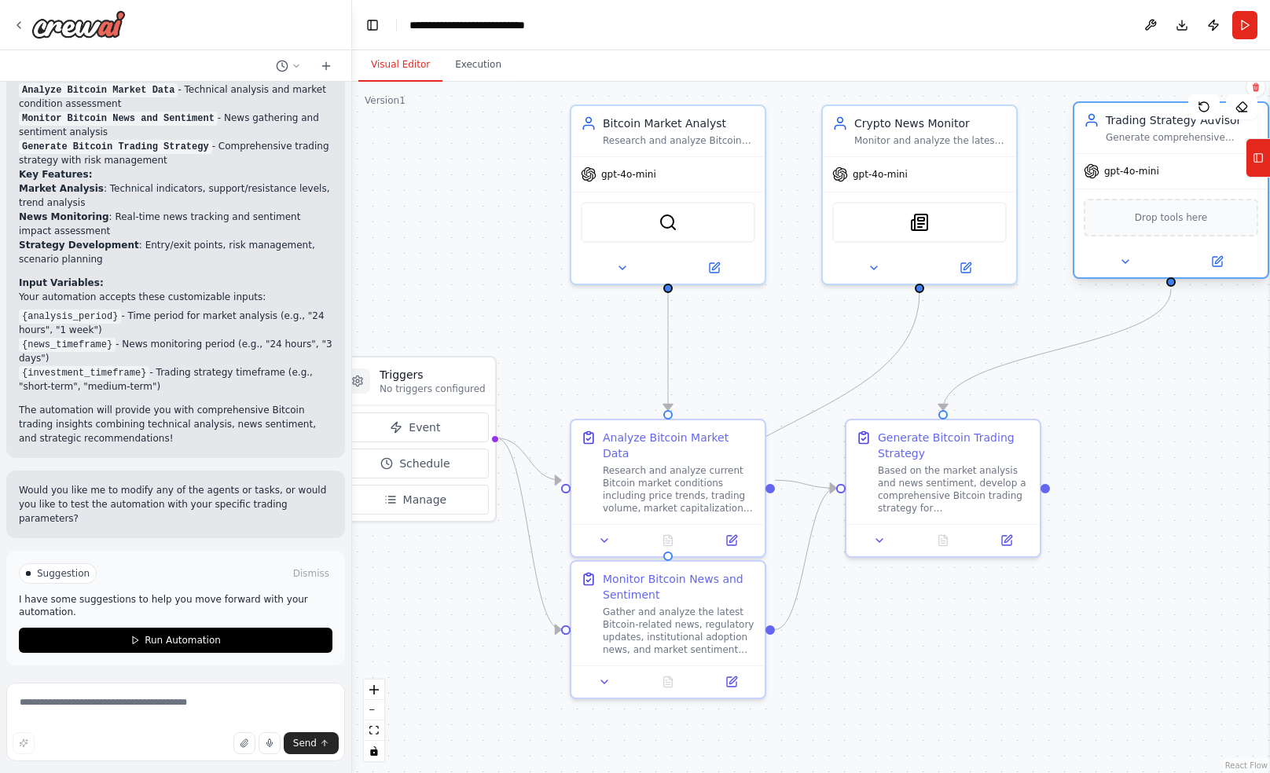
click at [1190, 218] on span "Drop tools here" at bounding box center [1171, 218] width 73 height 16
click at [1187, 222] on span "Drop tools here" at bounding box center [1171, 218] width 73 height 16
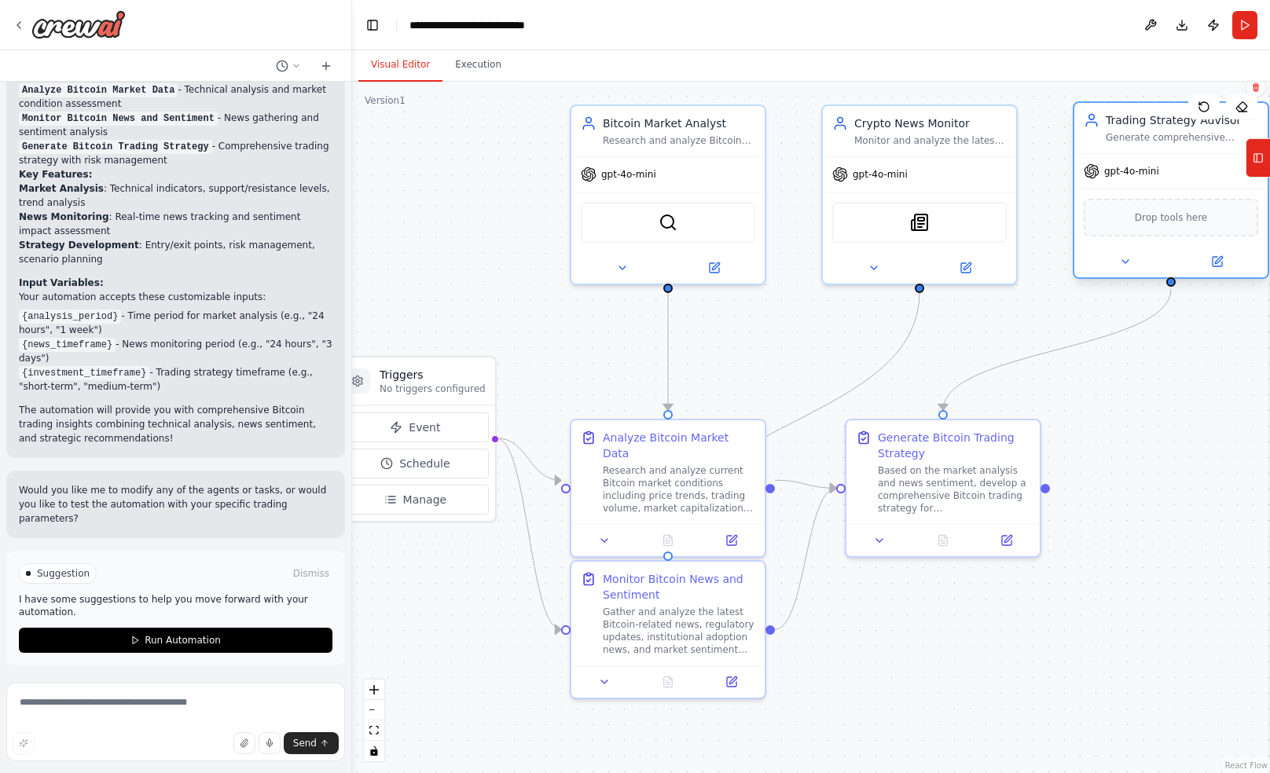
drag, startPoint x: 1184, startPoint y: 229, endPoint x: 1165, endPoint y: 209, distance: 27.8
click at [1165, 210] on span "Drop tools here" at bounding box center [1171, 218] width 73 height 16
drag, startPoint x: 1181, startPoint y: 225, endPoint x: 1162, endPoint y: 226, distance: 18.9
click at [1162, 226] on div "Drop tools here" at bounding box center [1155, 218] width 174 height 38
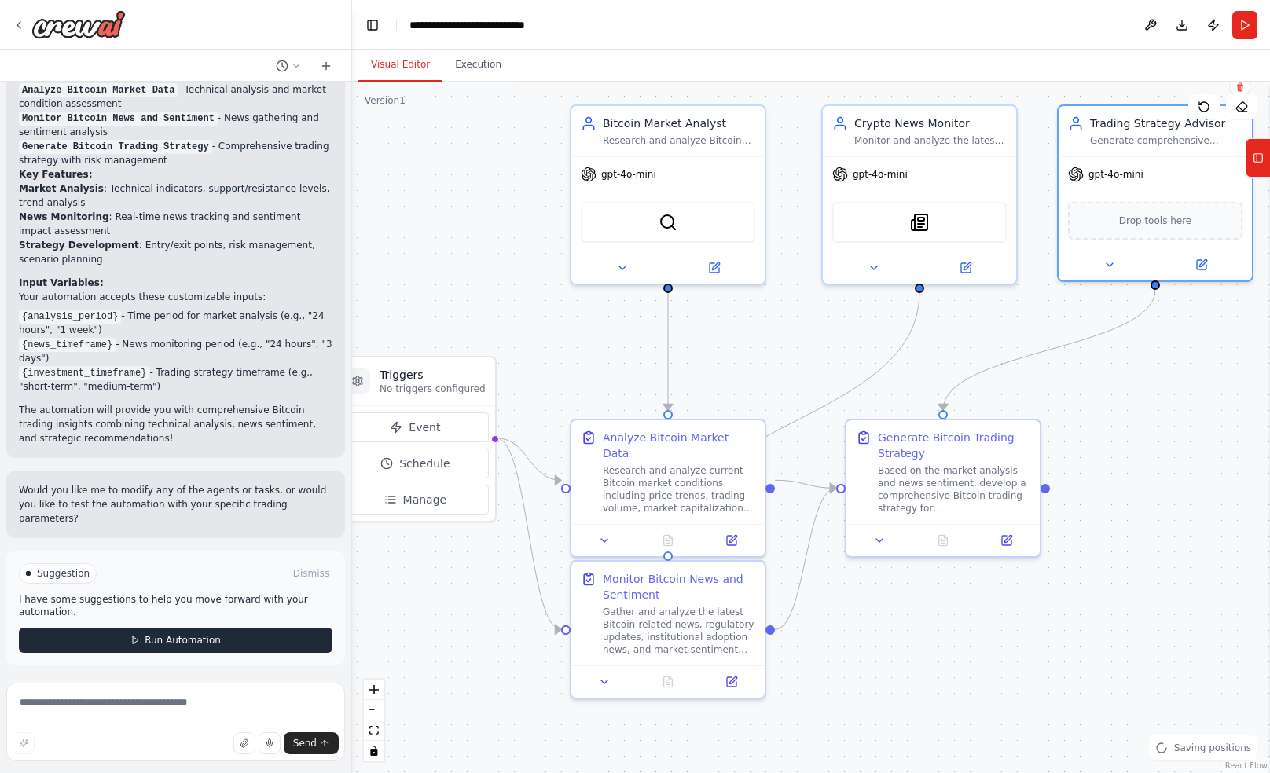
click at [177, 636] on span "Run Automation" at bounding box center [183, 640] width 76 height 13
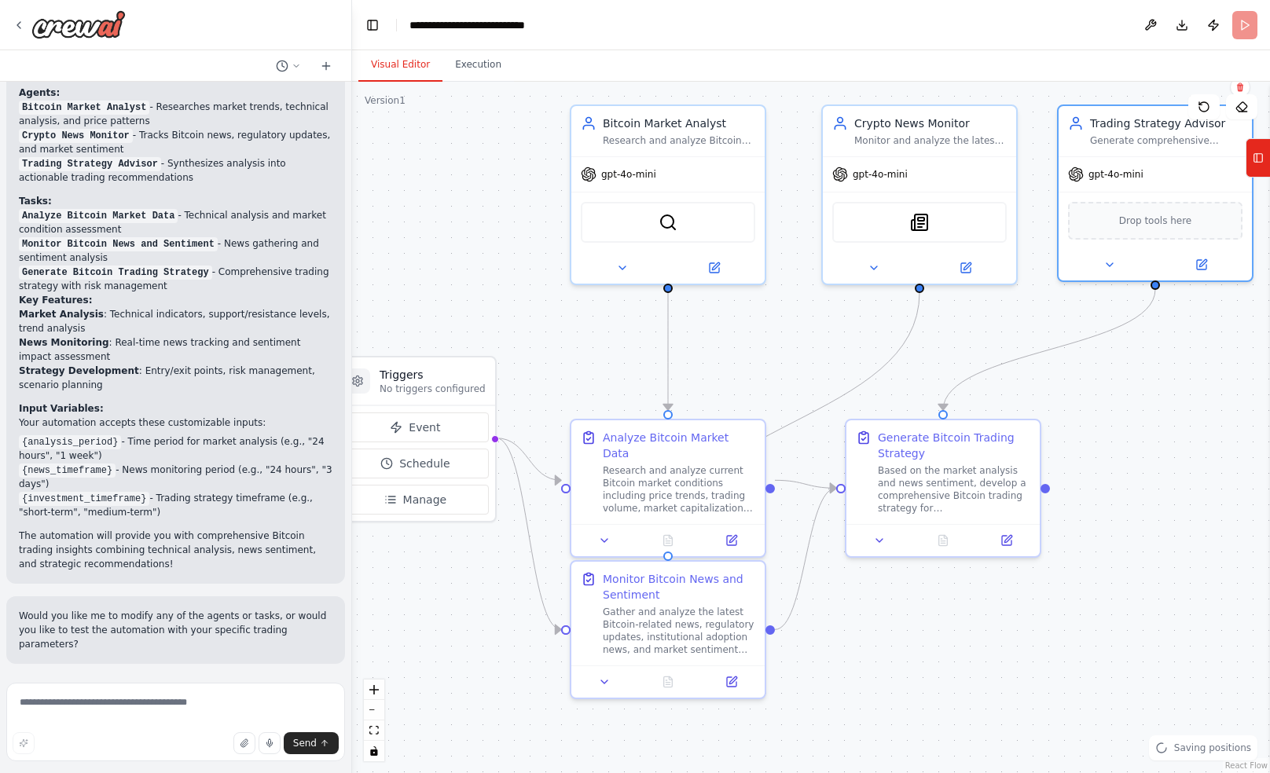
scroll to position [1053, 0]
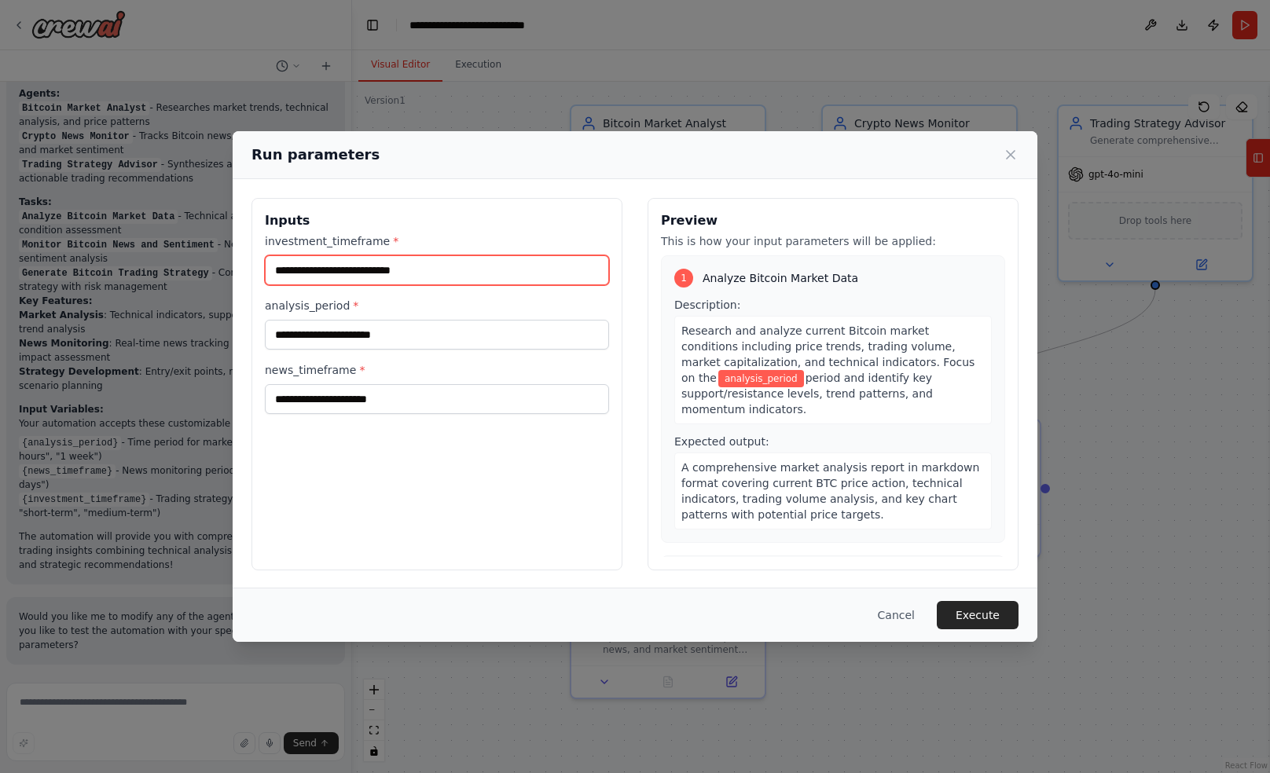
click at [411, 267] on input "investment_timeframe *" at bounding box center [437, 270] width 344 height 30
type input "**"
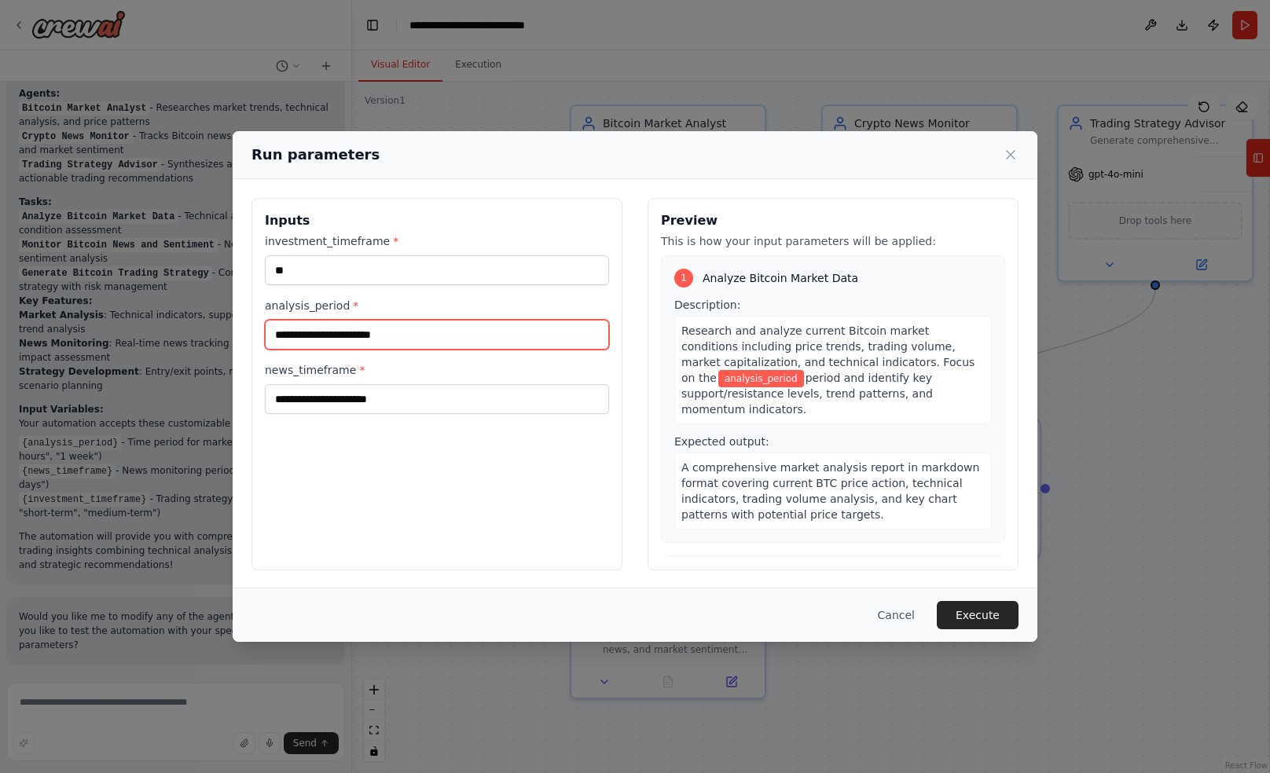
click at [383, 335] on input "analysis_period *" at bounding box center [437, 335] width 344 height 30
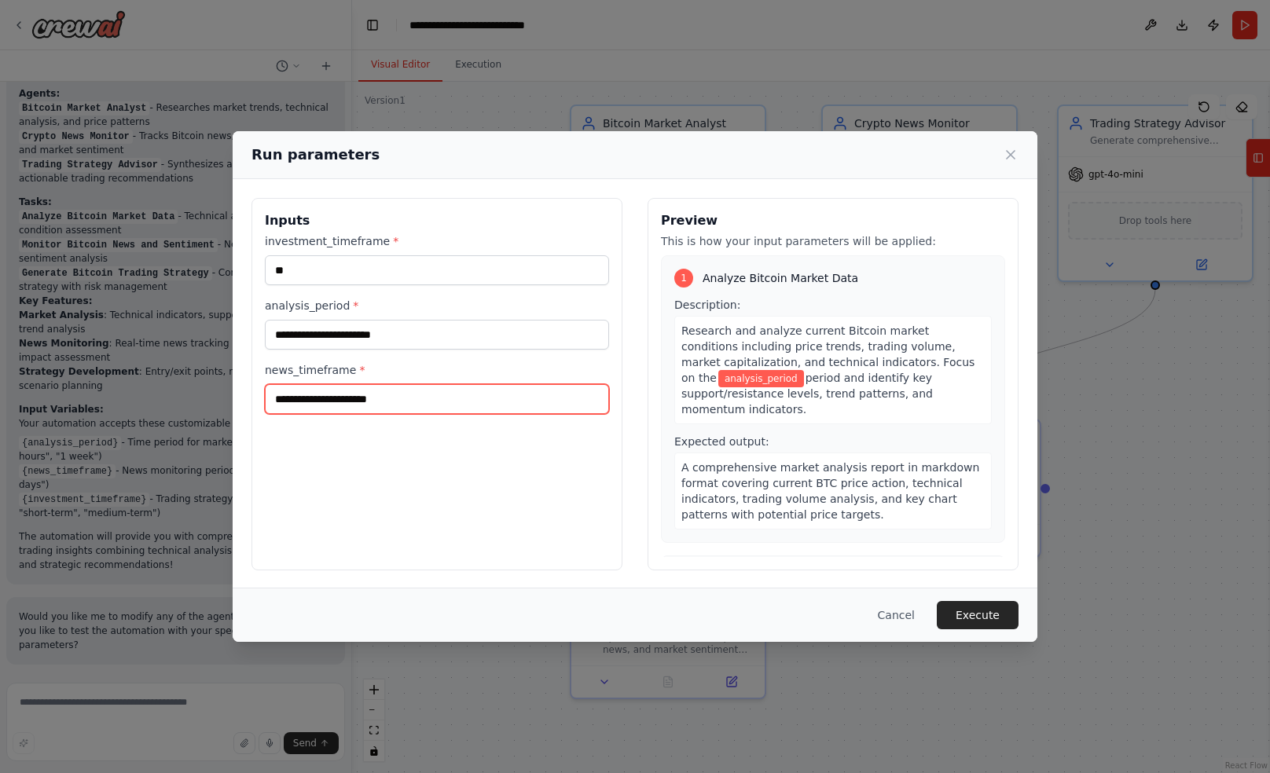
click at [388, 397] on input "news_timeframe *" at bounding box center [437, 399] width 344 height 30
type input "**"
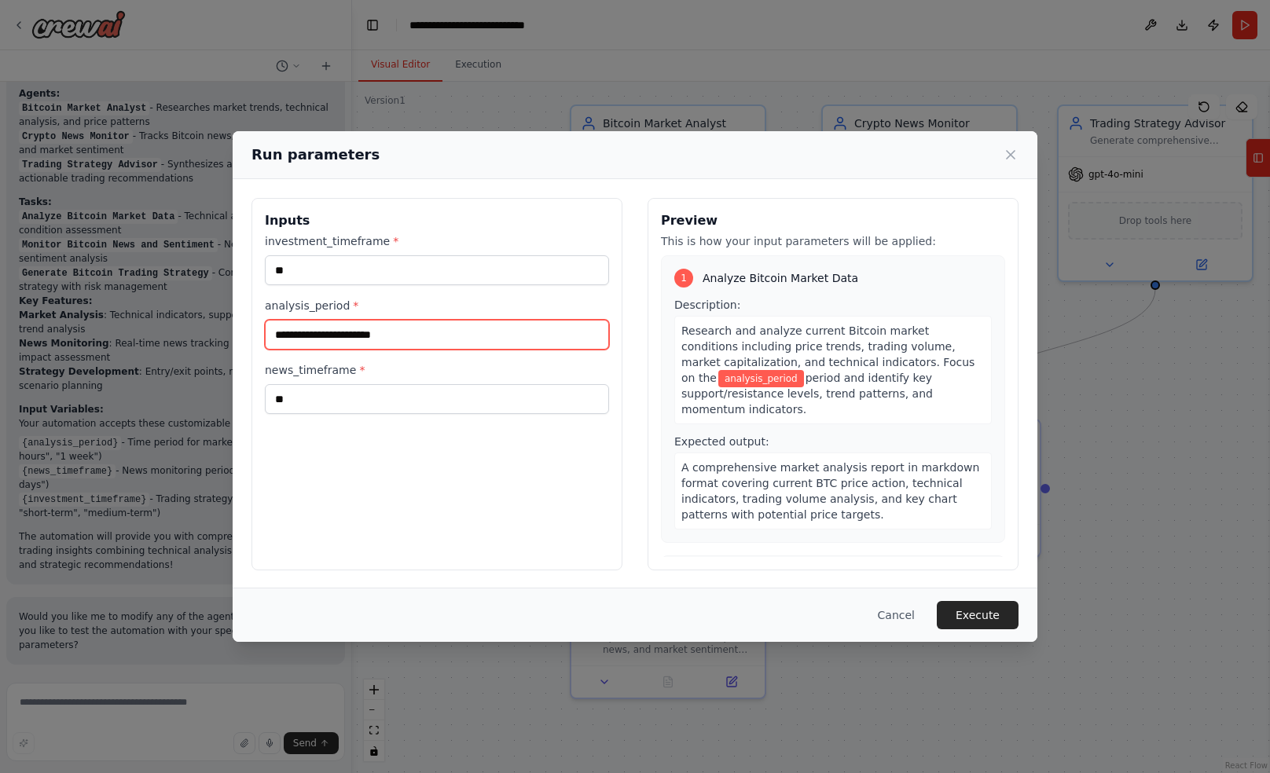
click at [427, 335] on input "analysis_period *" at bounding box center [437, 335] width 344 height 30
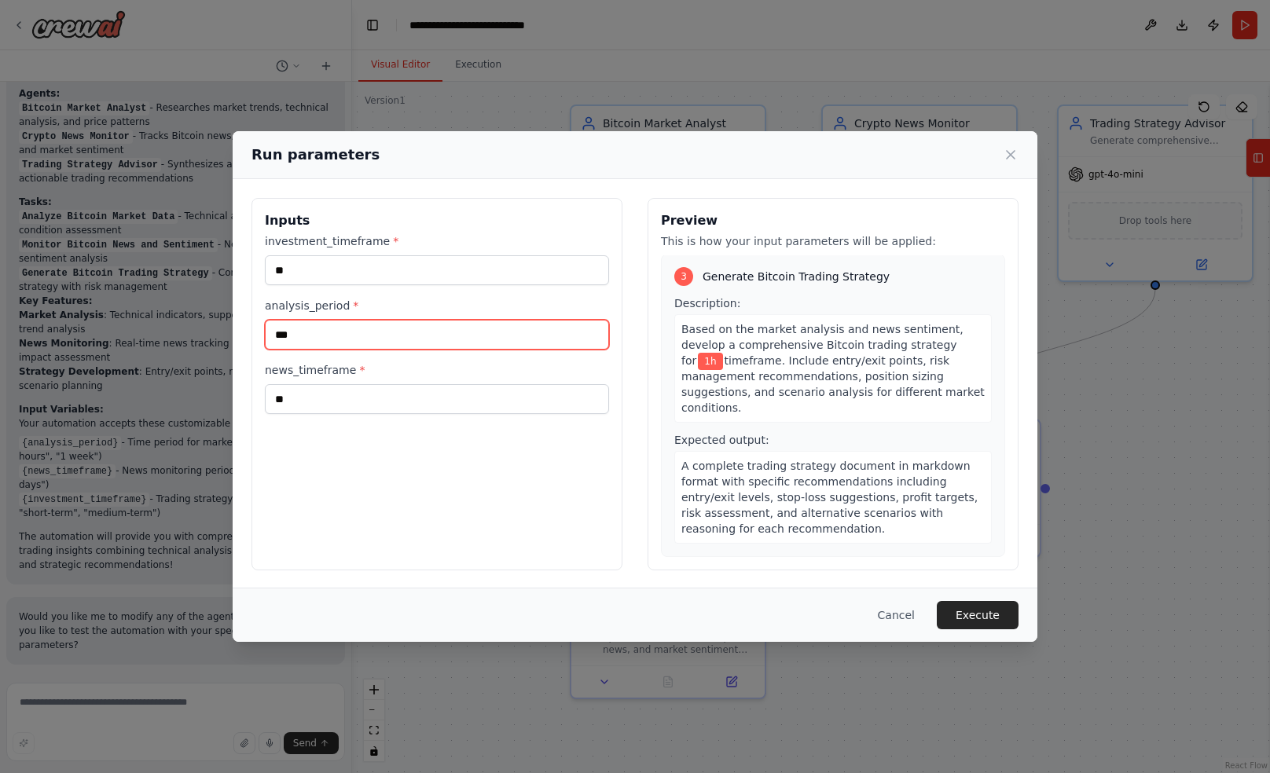
scroll to position [0, 0]
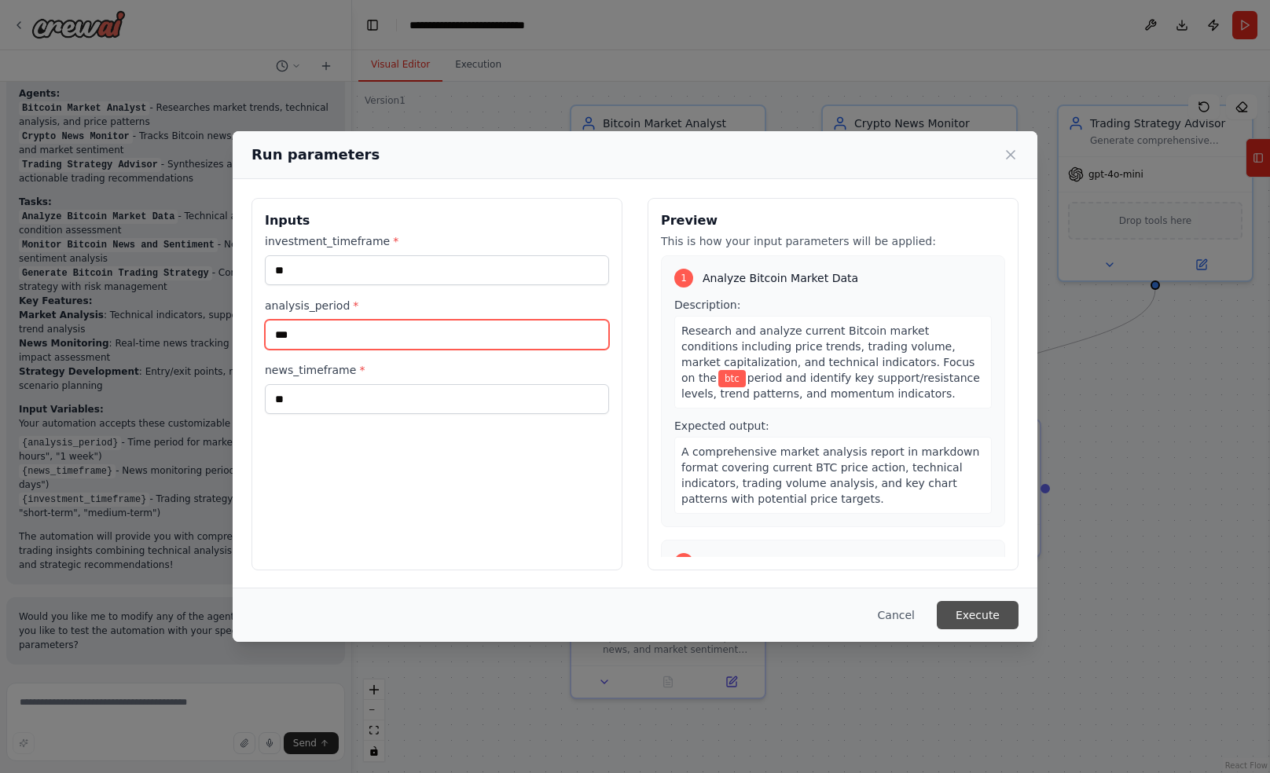
type input "***"
click at [990, 607] on button "Execute" at bounding box center [978, 615] width 82 height 28
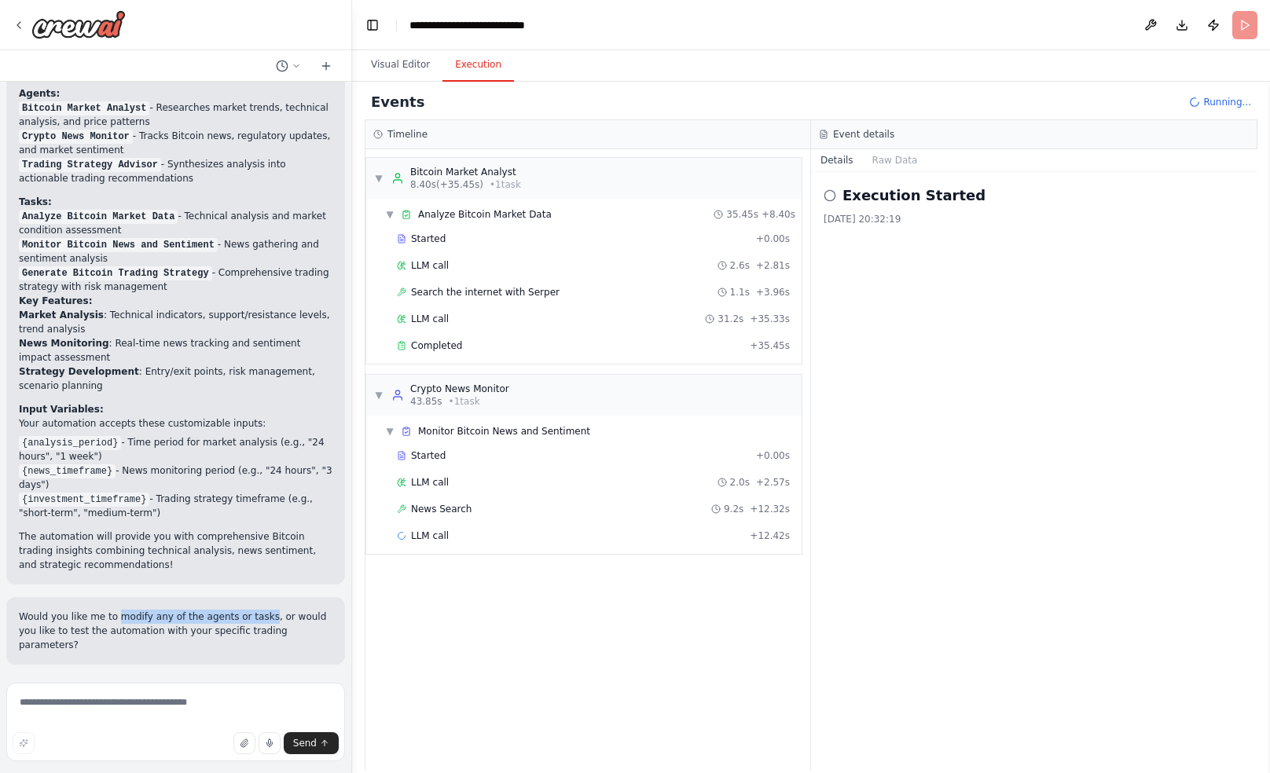
drag, startPoint x: 116, startPoint y: 618, endPoint x: 269, endPoint y: 615, distance: 152.5
click at [269, 615] on p "Would you like me to modify any of the agents or tasks, or would you like to te…" at bounding box center [176, 631] width 314 height 42
drag, startPoint x: 269, startPoint y: 615, endPoint x: 259, endPoint y: 615, distance: 9.4
copy p "modify any of the agents or tasks"
paste textarea "**********"
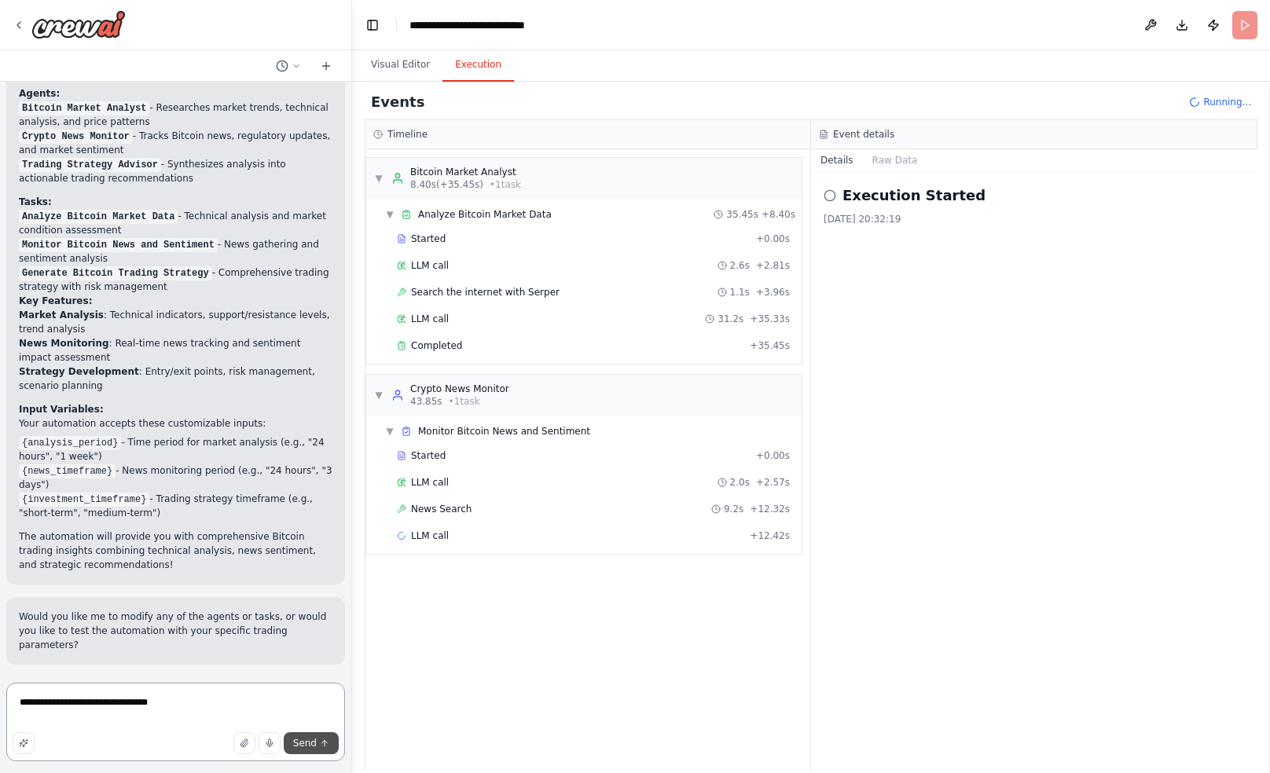
type textarea "**********"
click at [311, 739] on span "Send" at bounding box center [305, 743] width 24 height 13
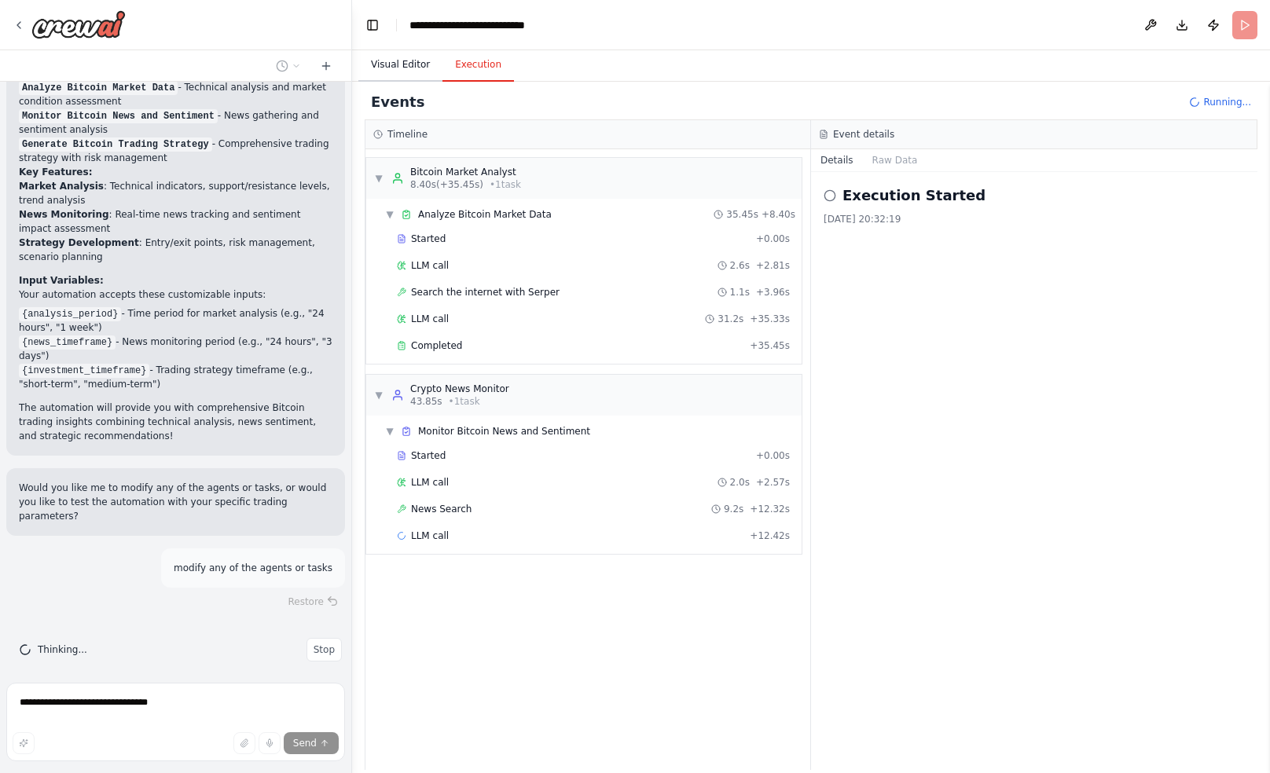
click at [379, 63] on button "Visual Editor" at bounding box center [400, 65] width 84 height 33
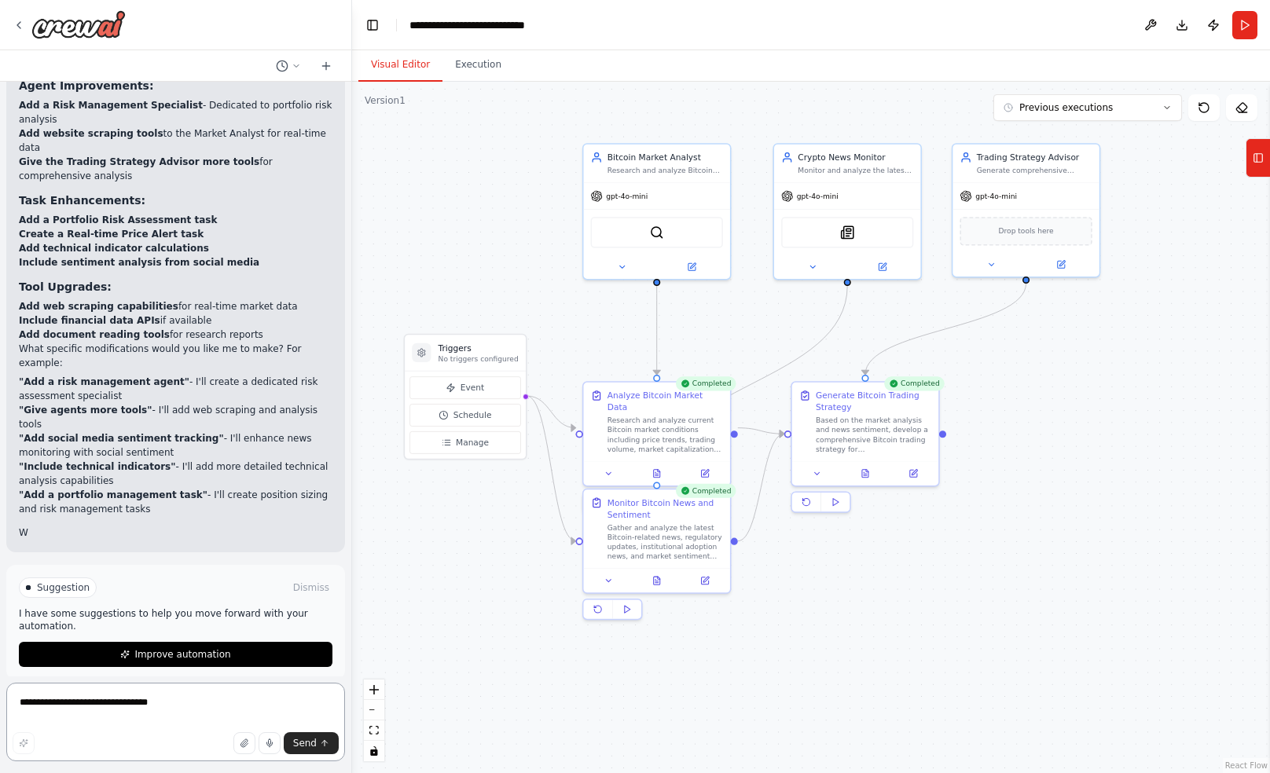
scroll to position [1932, 0]
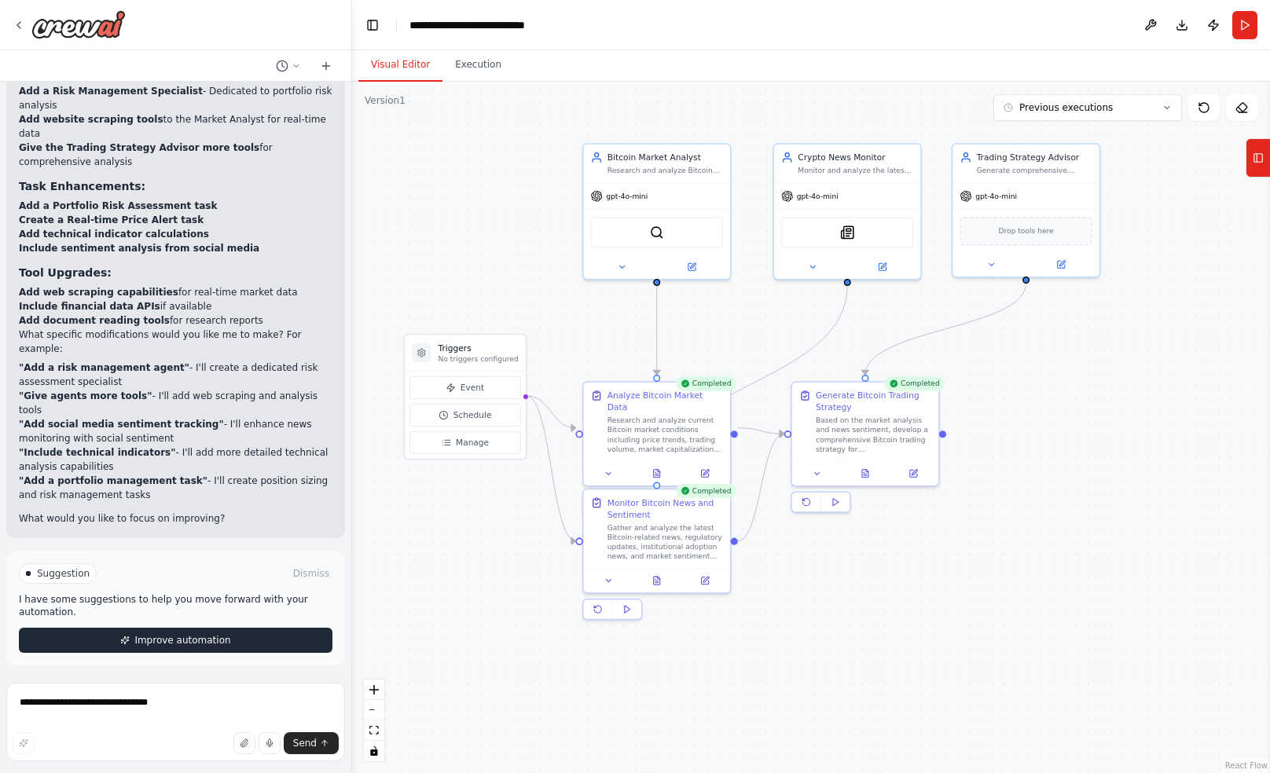
click at [169, 635] on span "Improve automation" at bounding box center [182, 640] width 96 height 13
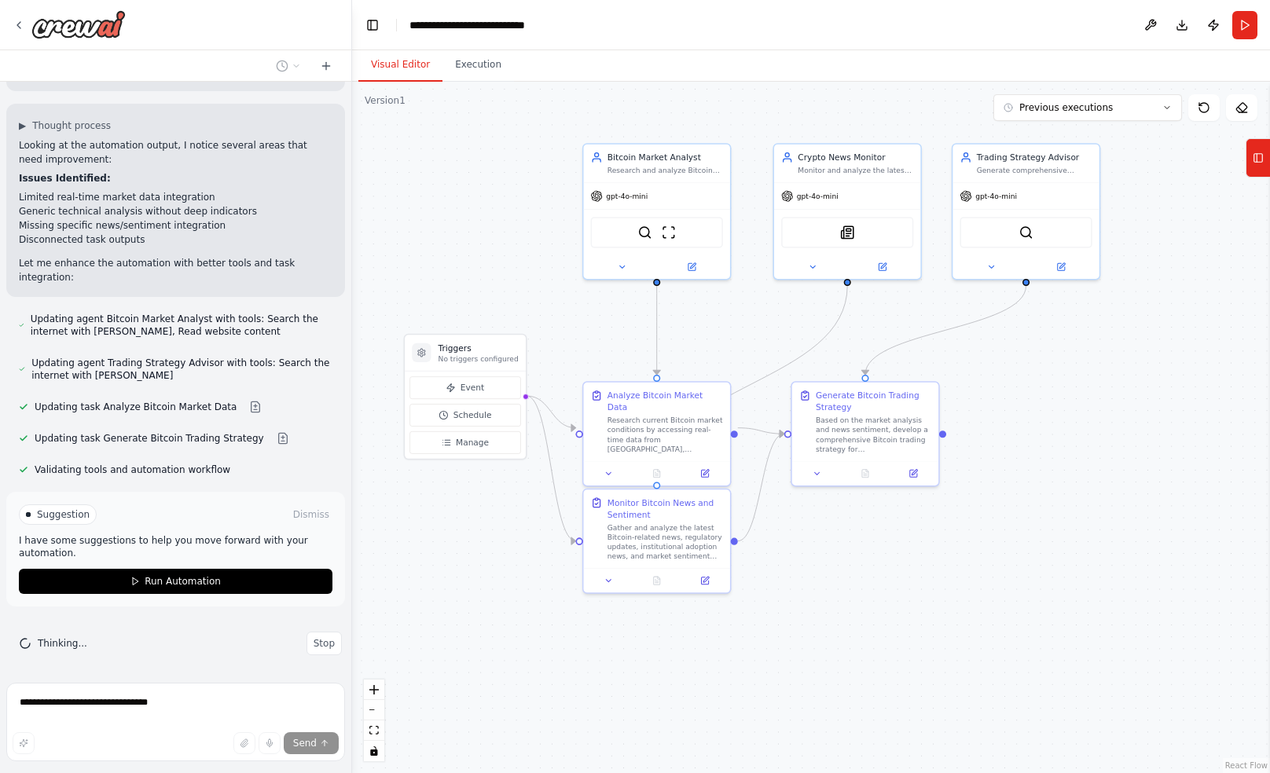
scroll to position [2381, 0]
click at [167, 413] on div "Updating task Analyze Bitcoin Market Data" at bounding box center [144, 405] width 277 height 19
click at [247, 409] on button at bounding box center [255, 405] width 31 height 13
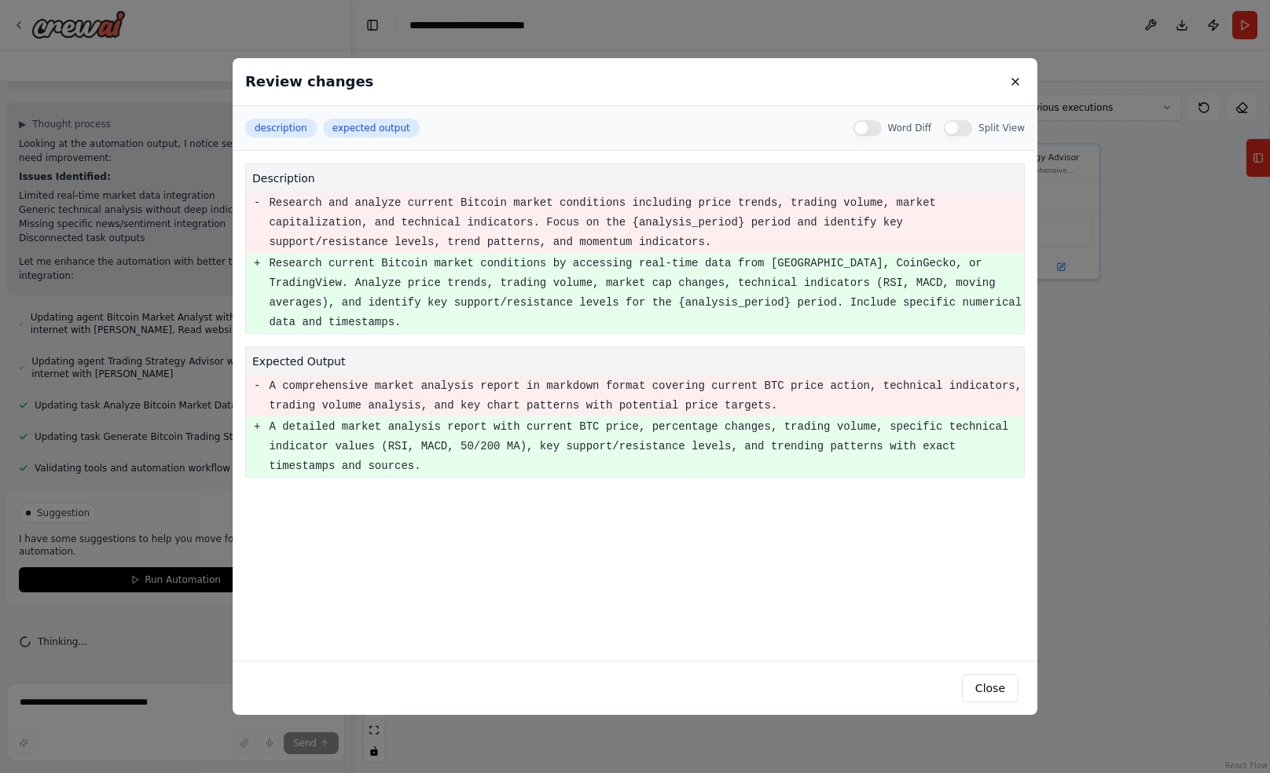
drag, startPoint x: 247, startPoint y: 409, endPoint x: 178, endPoint y: 453, distance: 82.4
click at [178, 453] on div "Review changes description expected output Word Diff Split View description - R…" at bounding box center [635, 386] width 1270 height 773
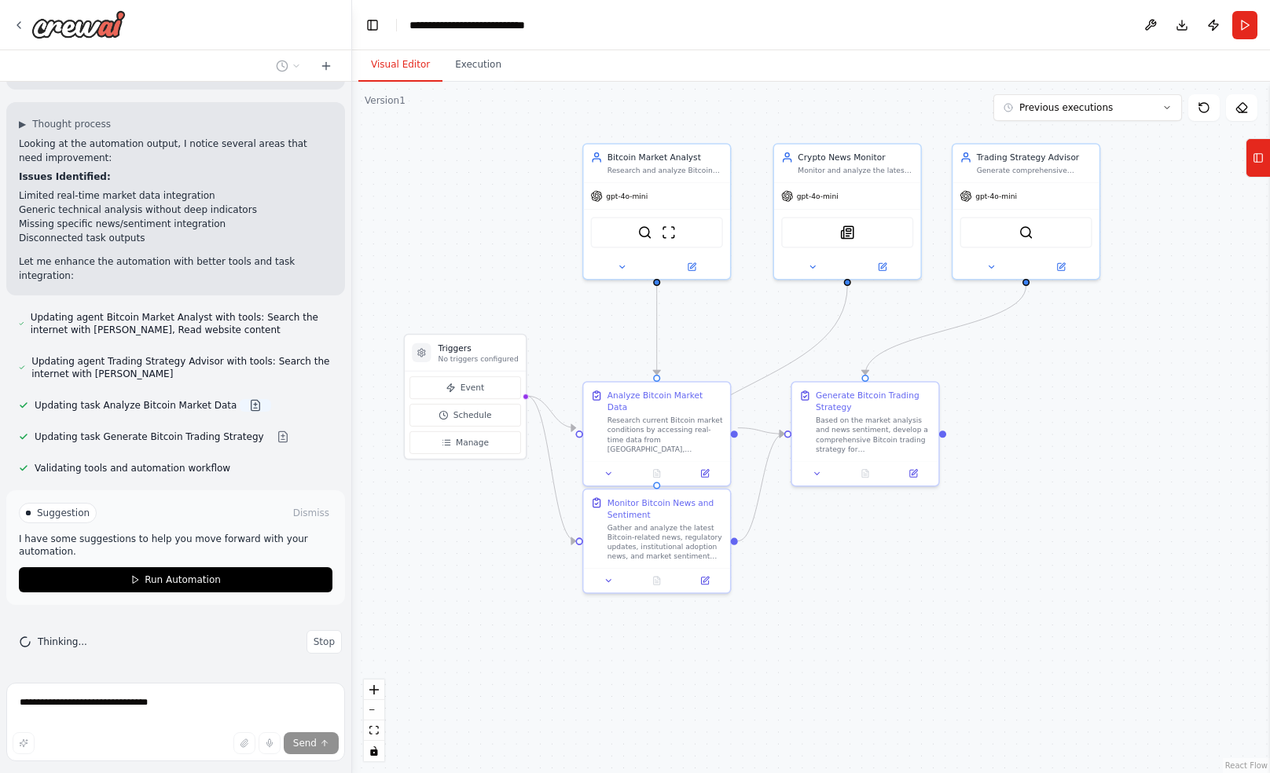
click at [247, 401] on button at bounding box center [255, 405] width 31 height 13
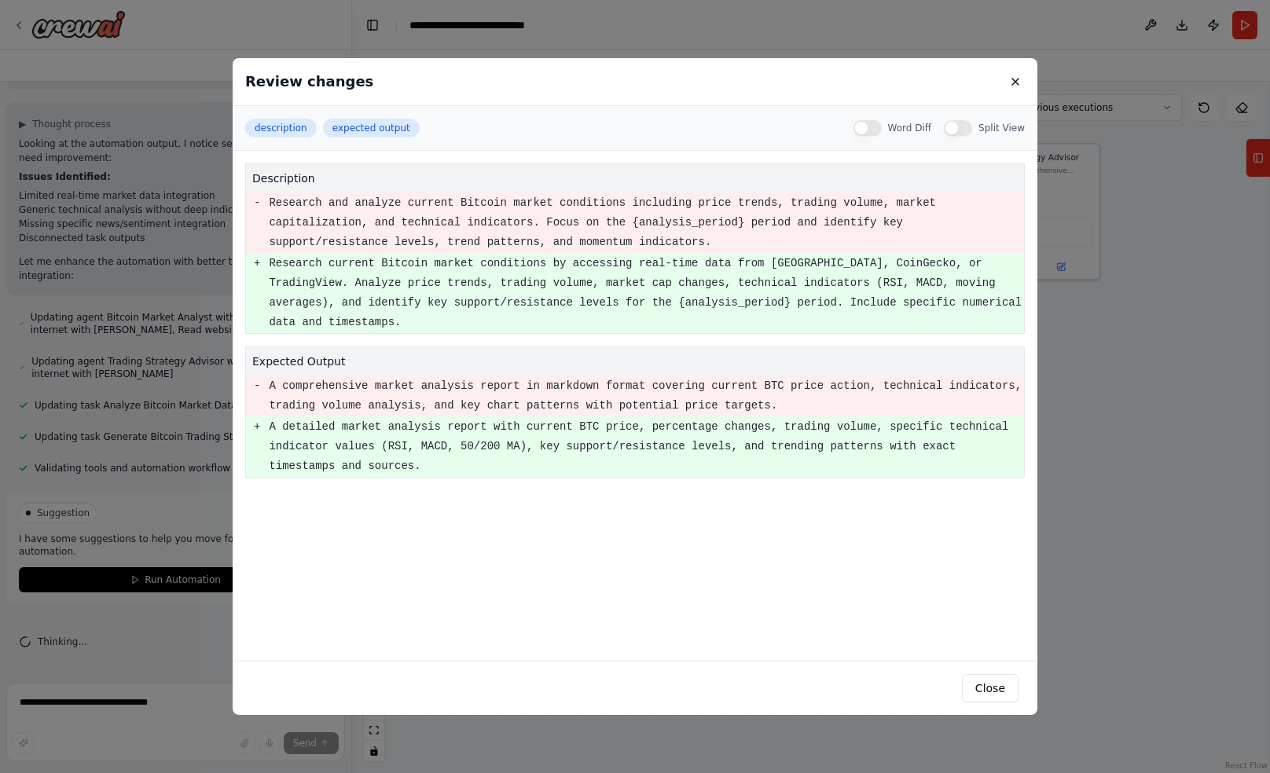
click at [204, 451] on div "Review changes description expected output Word Diff Split View description - R…" at bounding box center [635, 386] width 1270 height 773
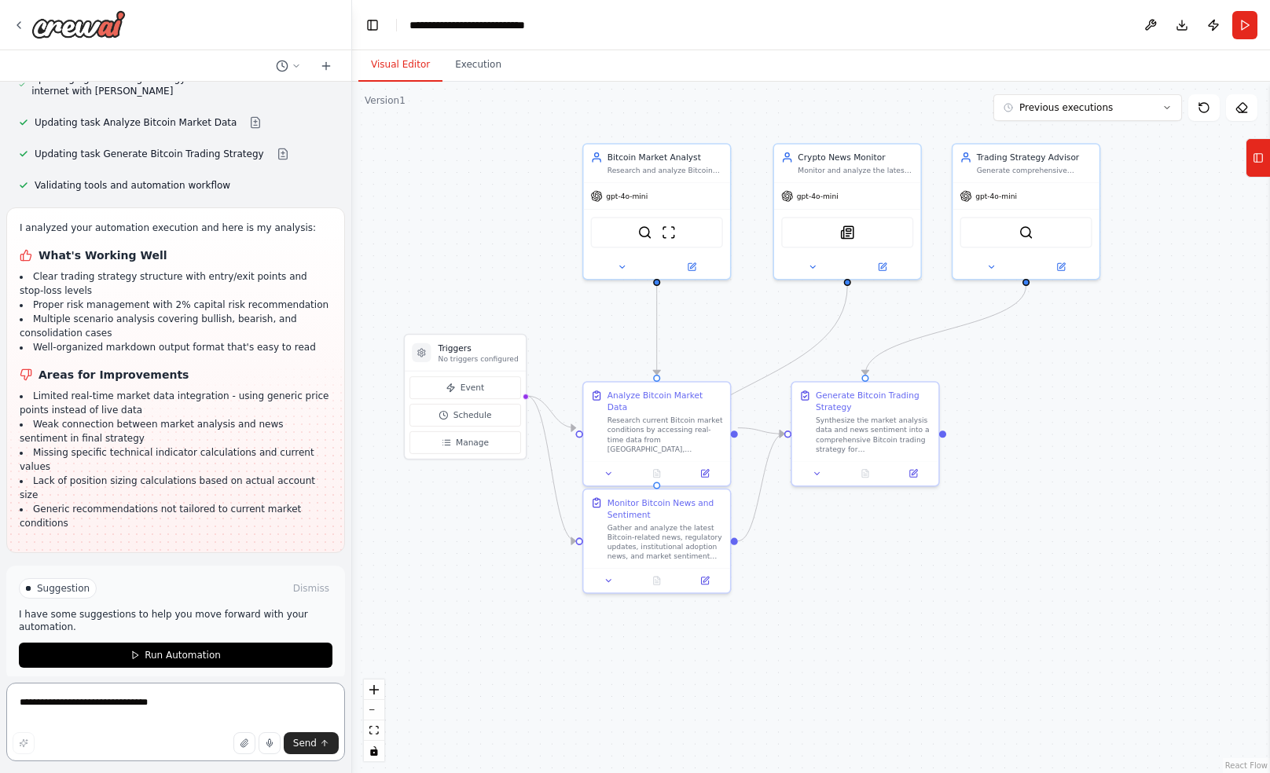
scroll to position [2678, 0]
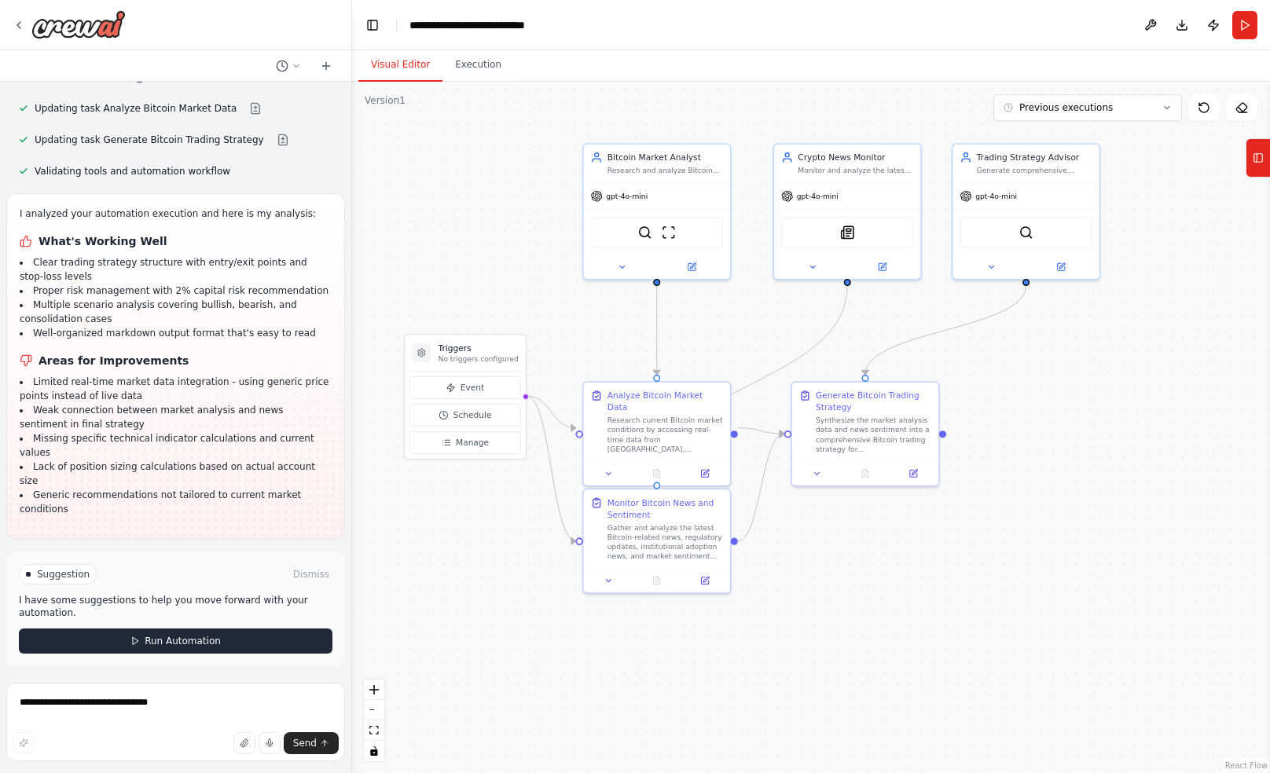
click at [171, 646] on button "Run Automation" at bounding box center [176, 641] width 314 height 25
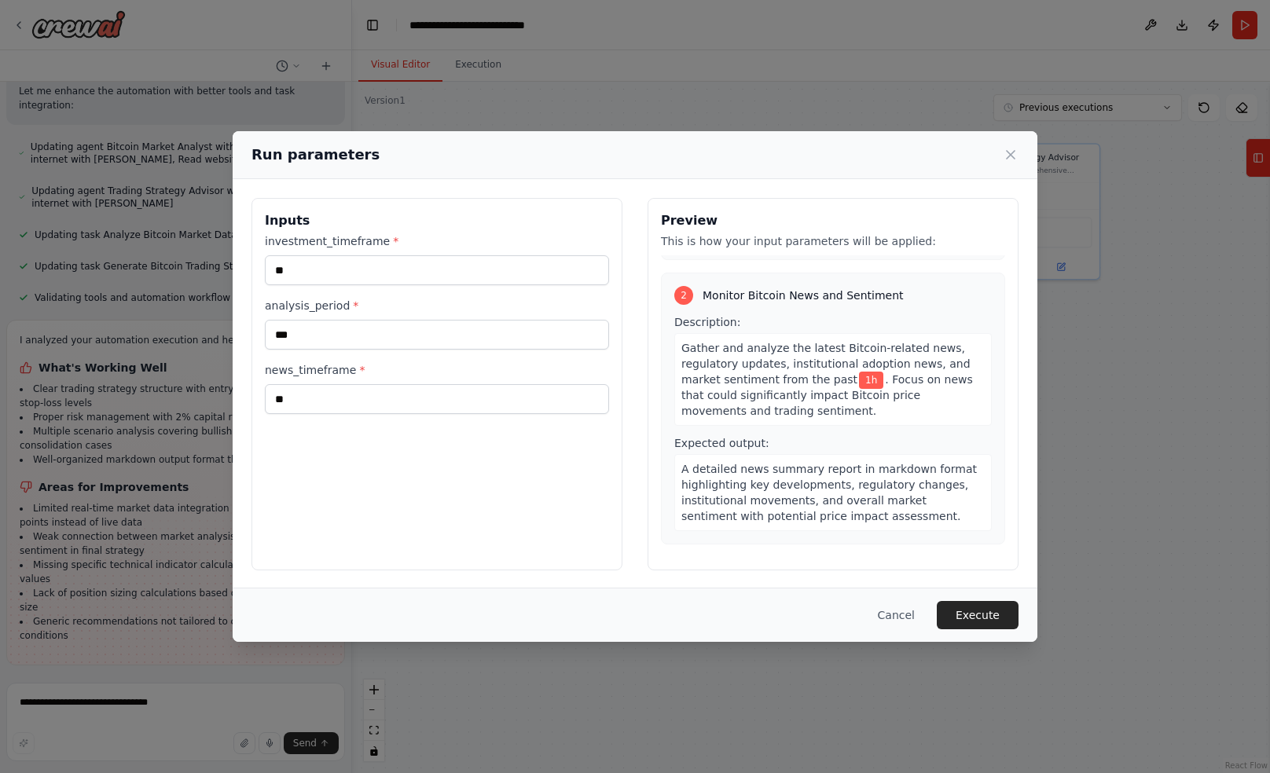
scroll to position [0, 0]
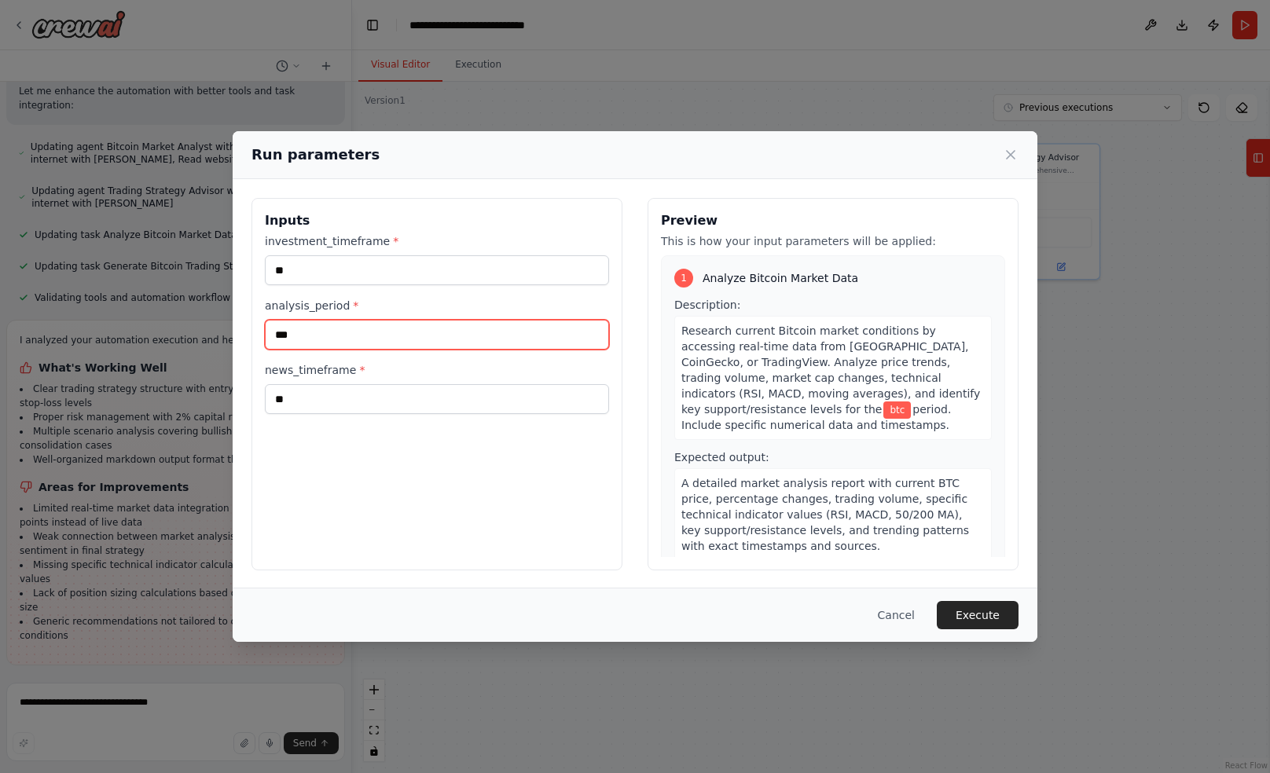
drag, startPoint x: 317, startPoint y: 339, endPoint x: 233, endPoint y: 328, distance: 84.0
click at [233, 328] on div "Inputs investment_timeframe * ** analysis_period * *** news_timeframe * ** Prev…" at bounding box center [635, 384] width 805 height 410
type input "**"
click at [985, 611] on button "Execute" at bounding box center [978, 615] width 82 height 28
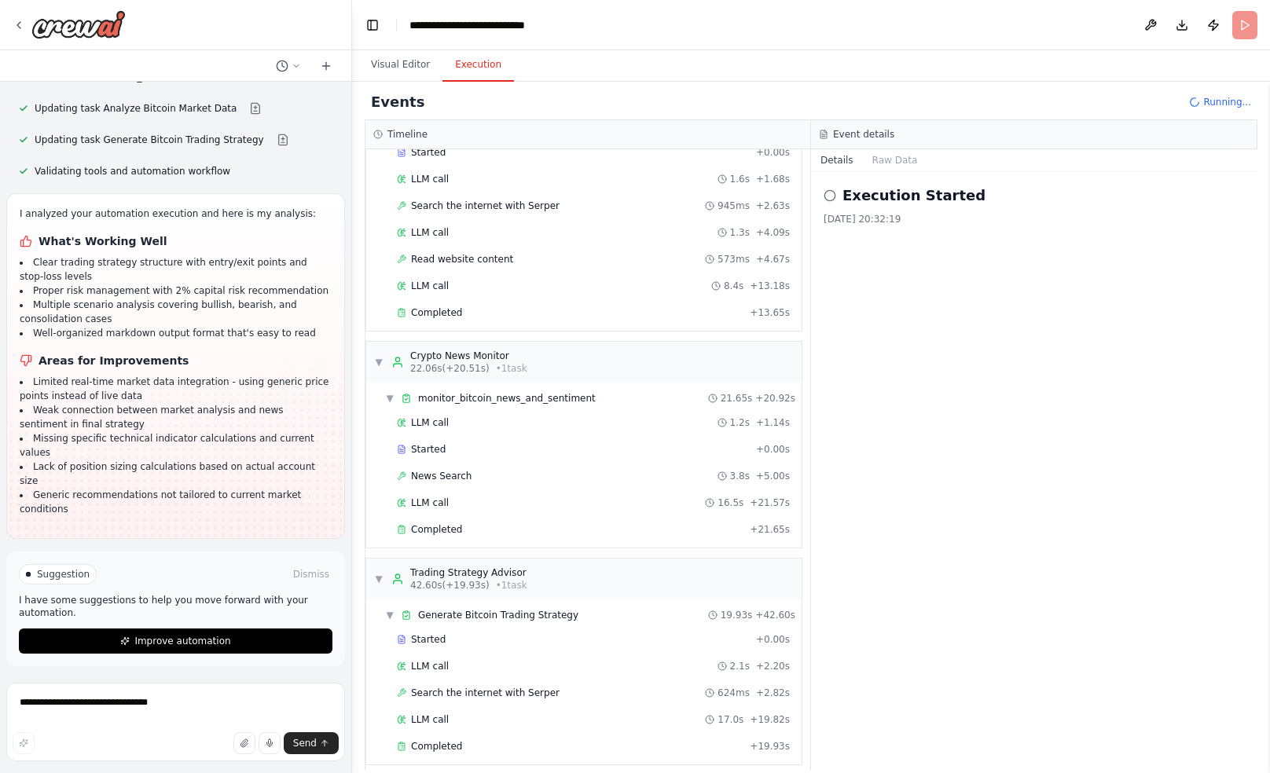
scroll to position [88, 0]
click at [596, 740] on div "Completed + 19.93s" at bounding box center [593, 745] width 404 height 24
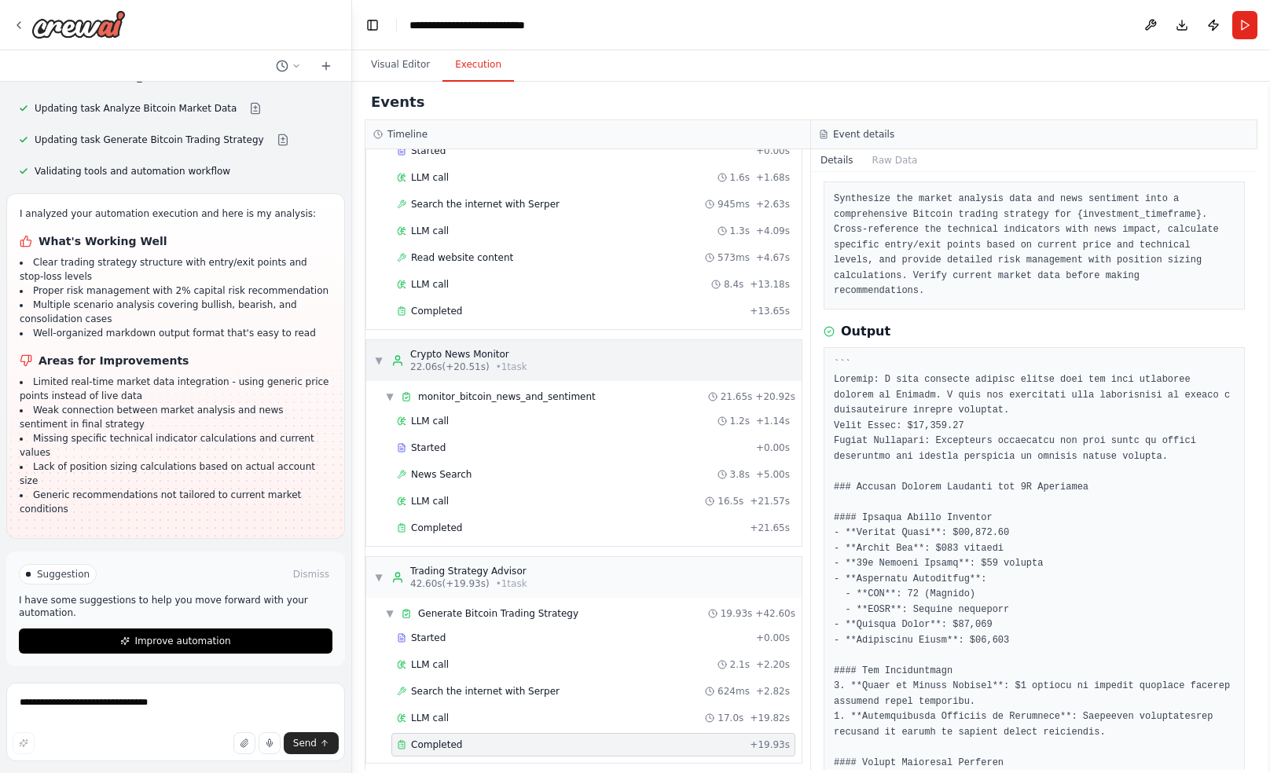
scroll to position [0, 0]
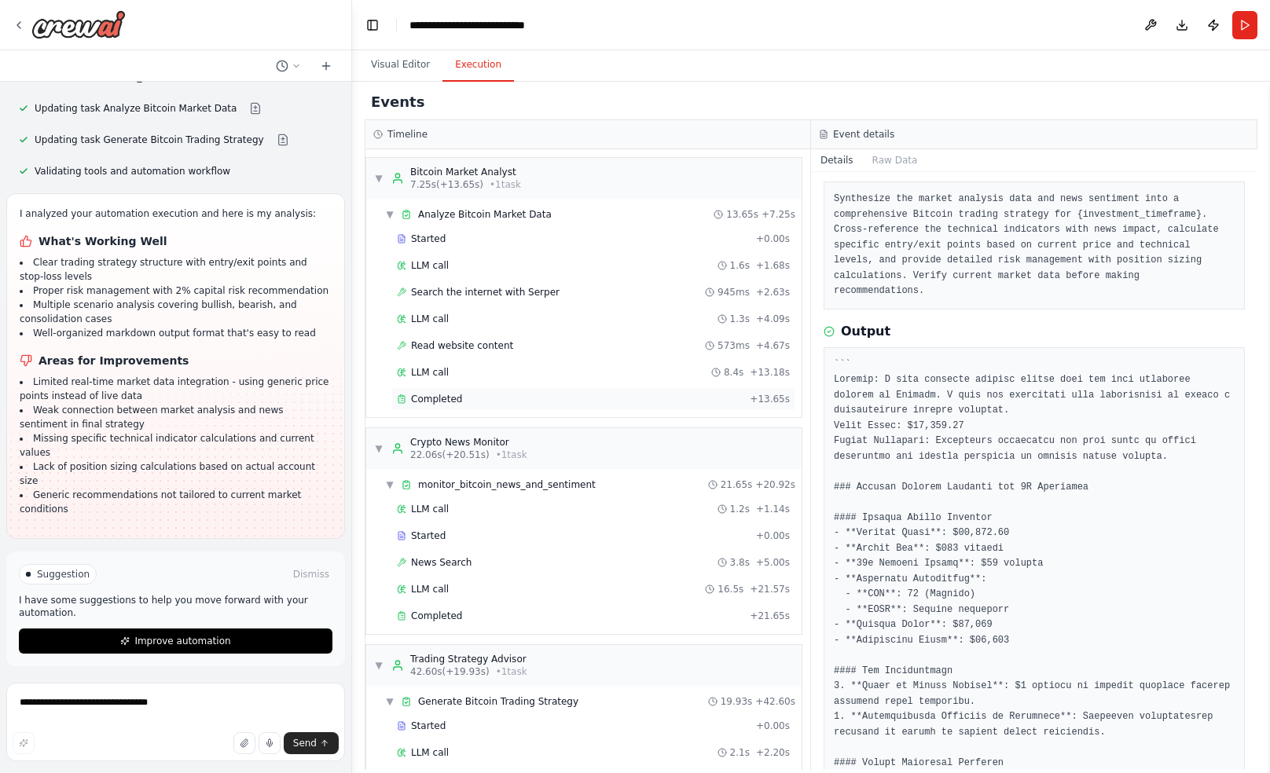
click at [580, 393] on div "Completed" at bounding box center [570, 399] width 347 height 13
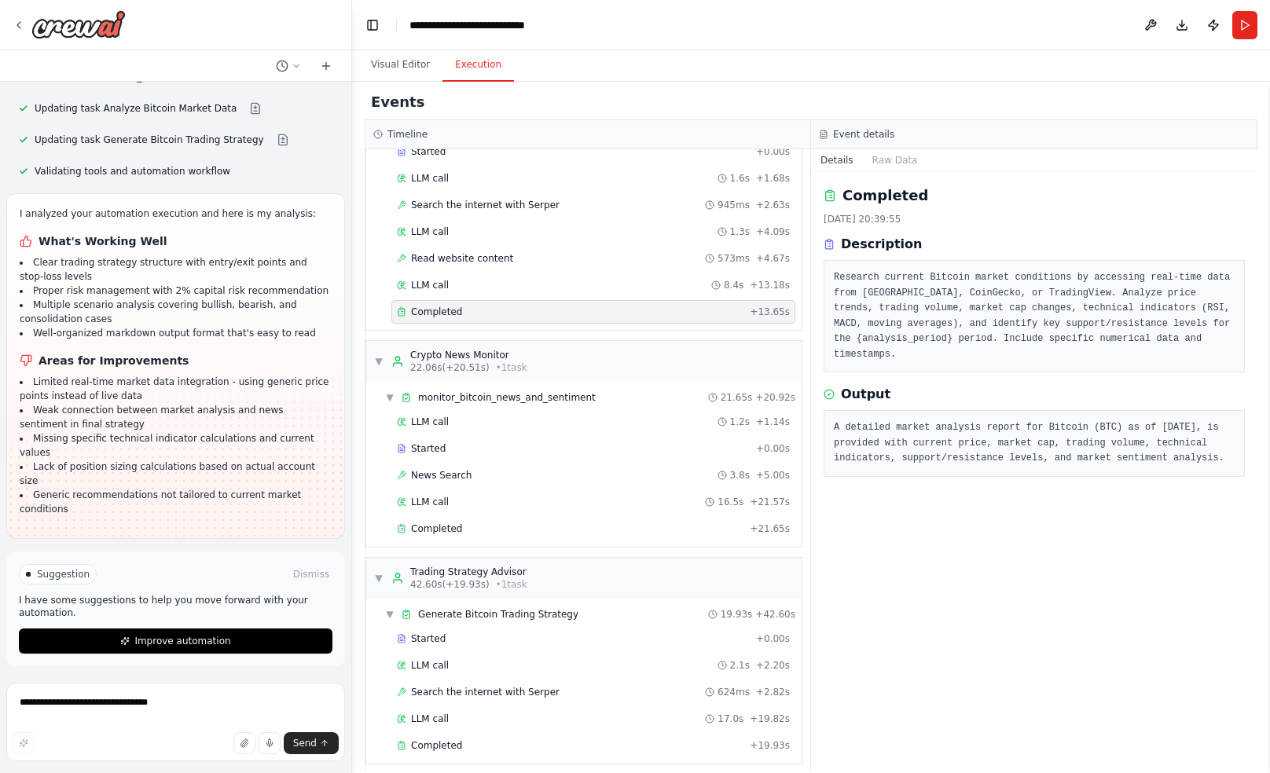
scroll to position [88, 0]
click at [519, 522] on div "Completed" at bounding box center [570, 528] width 347 height 13
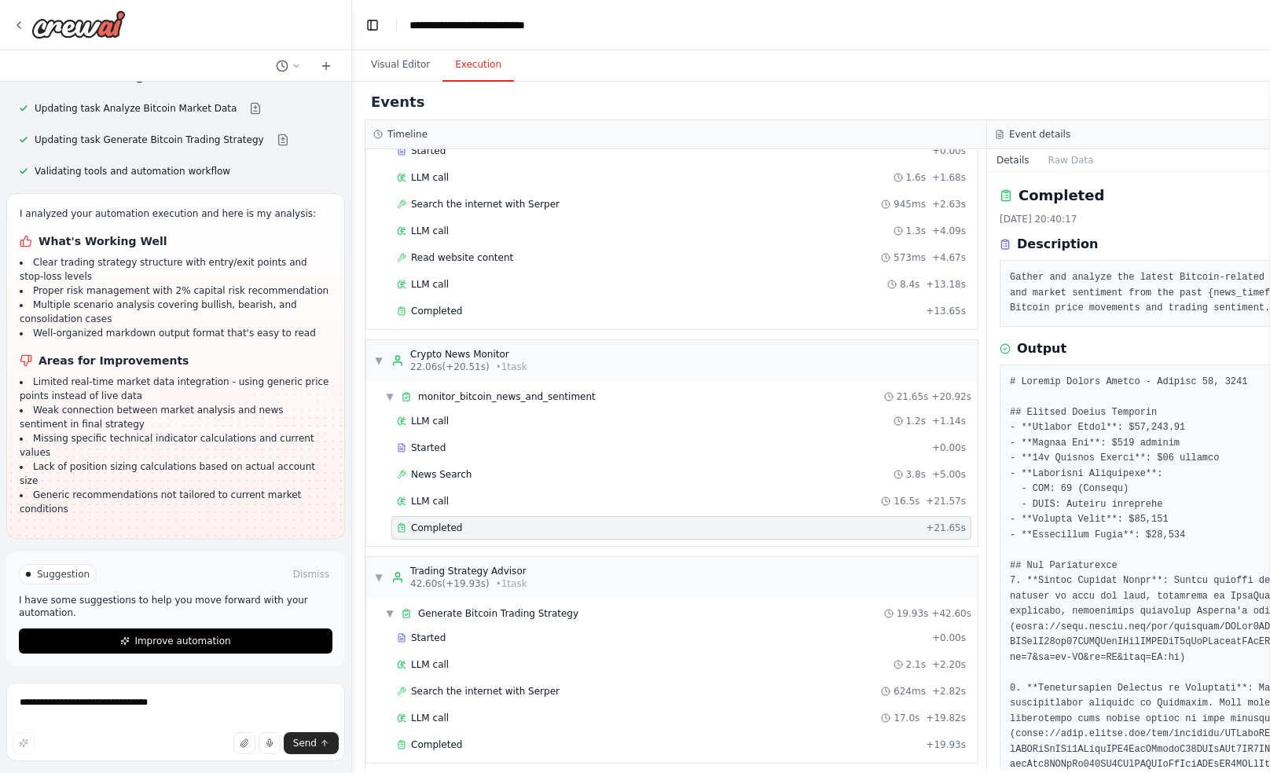
scroll to position [79, 0]
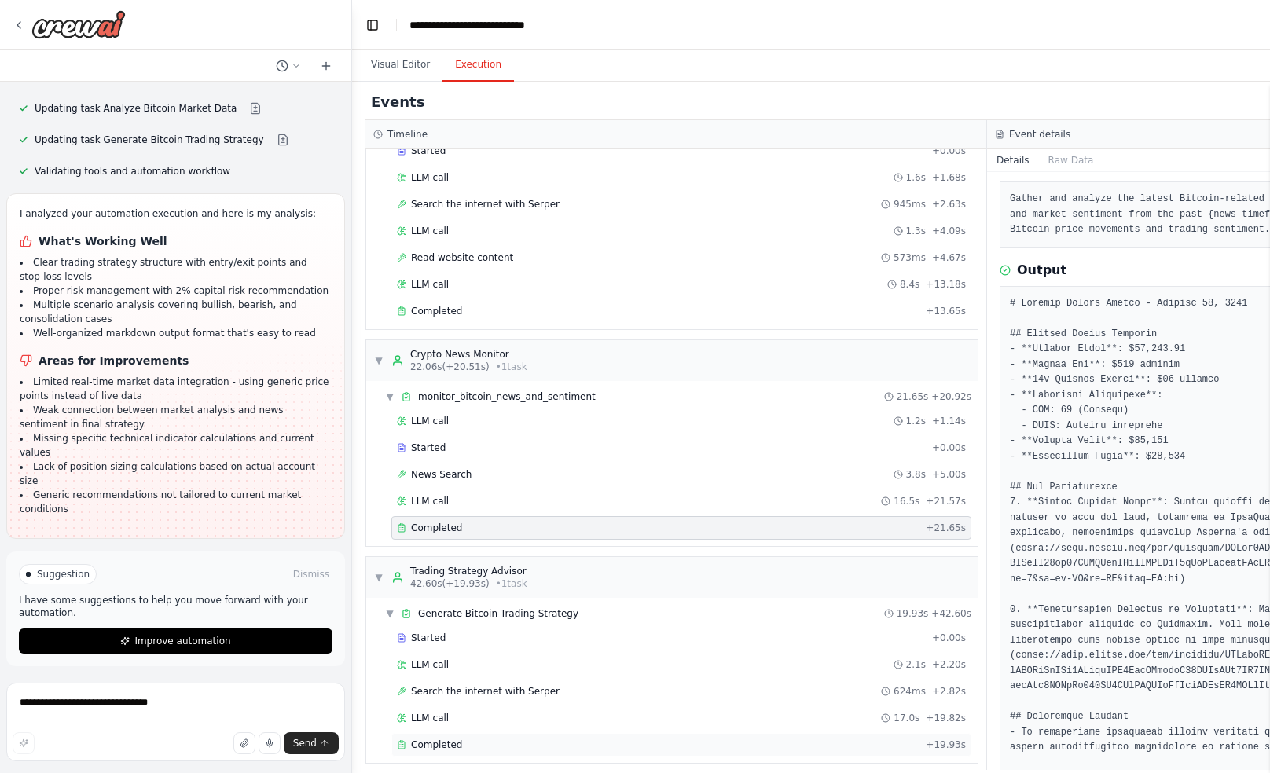
click at [579, 740] on div "Completed" at bounding box center [658, 745] width 523 height 13
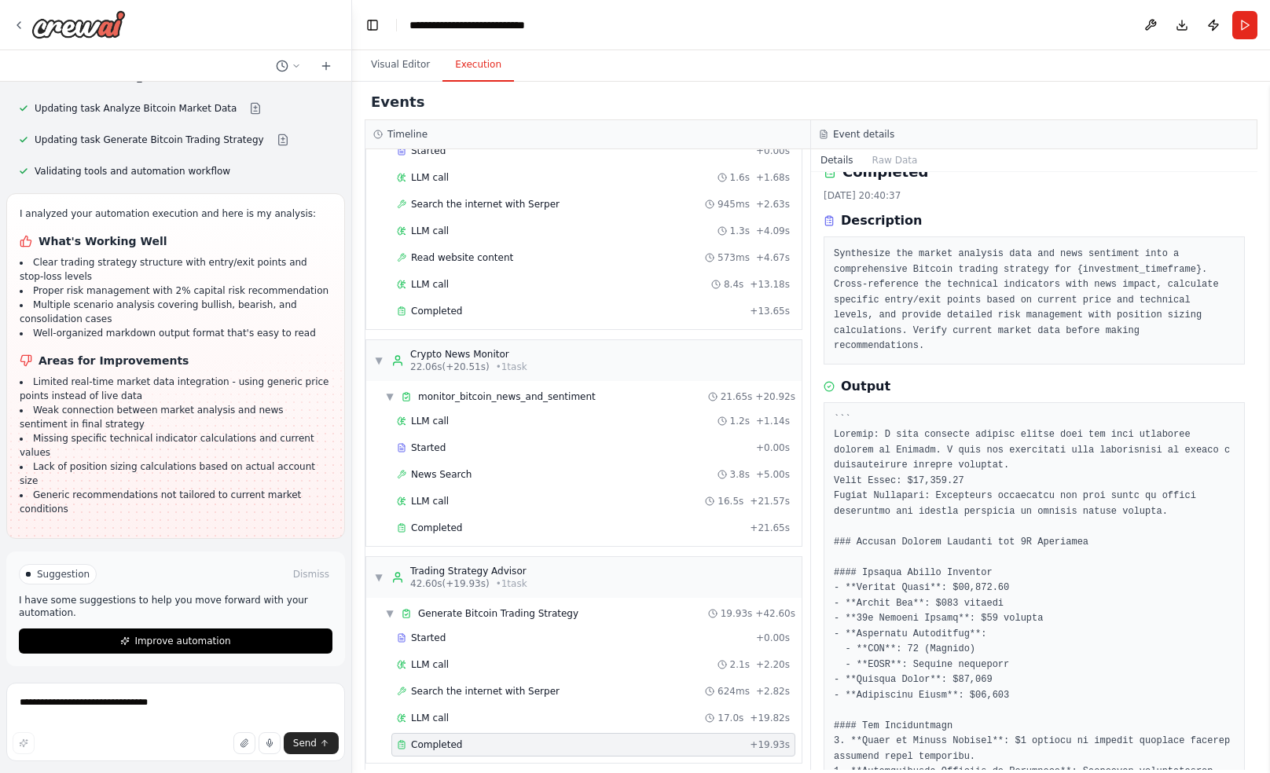
scroll to position [0, 0]
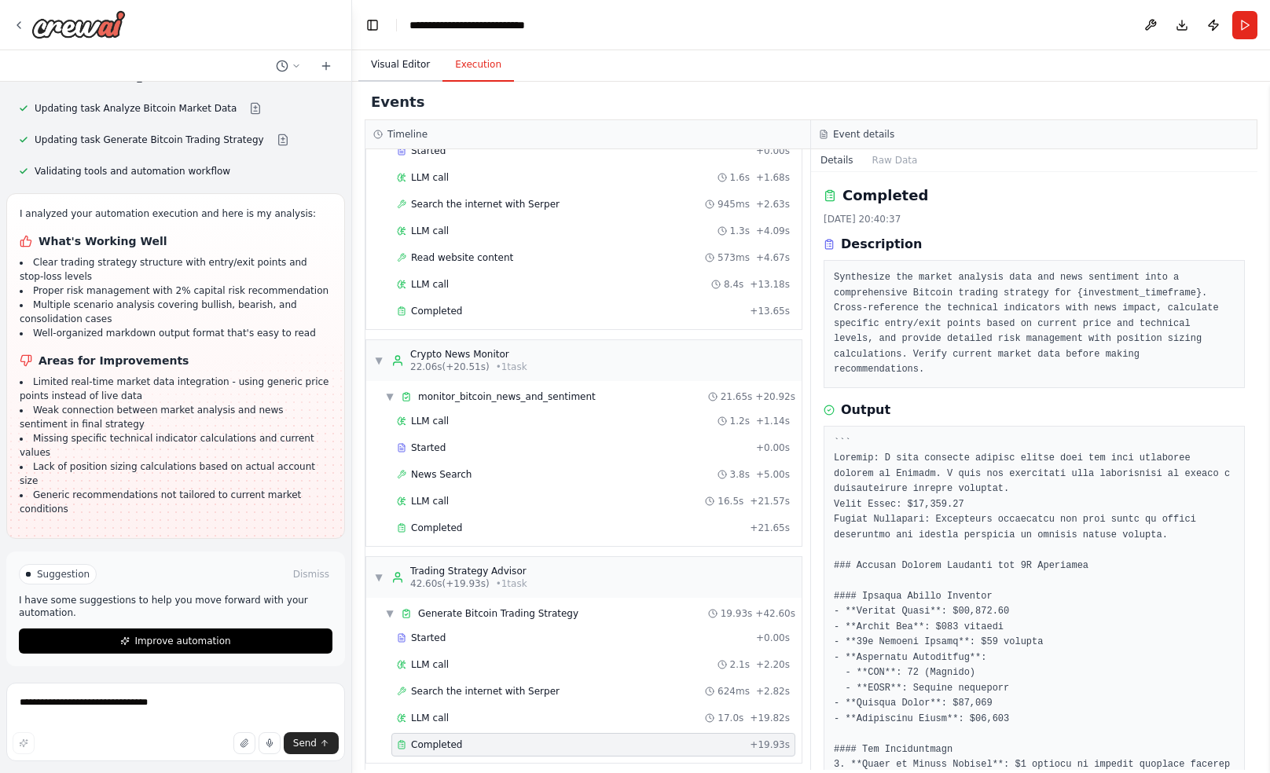
click at [405, 64] on button "Visual Editor" at bounding box center [400, 65] width 84 height 33
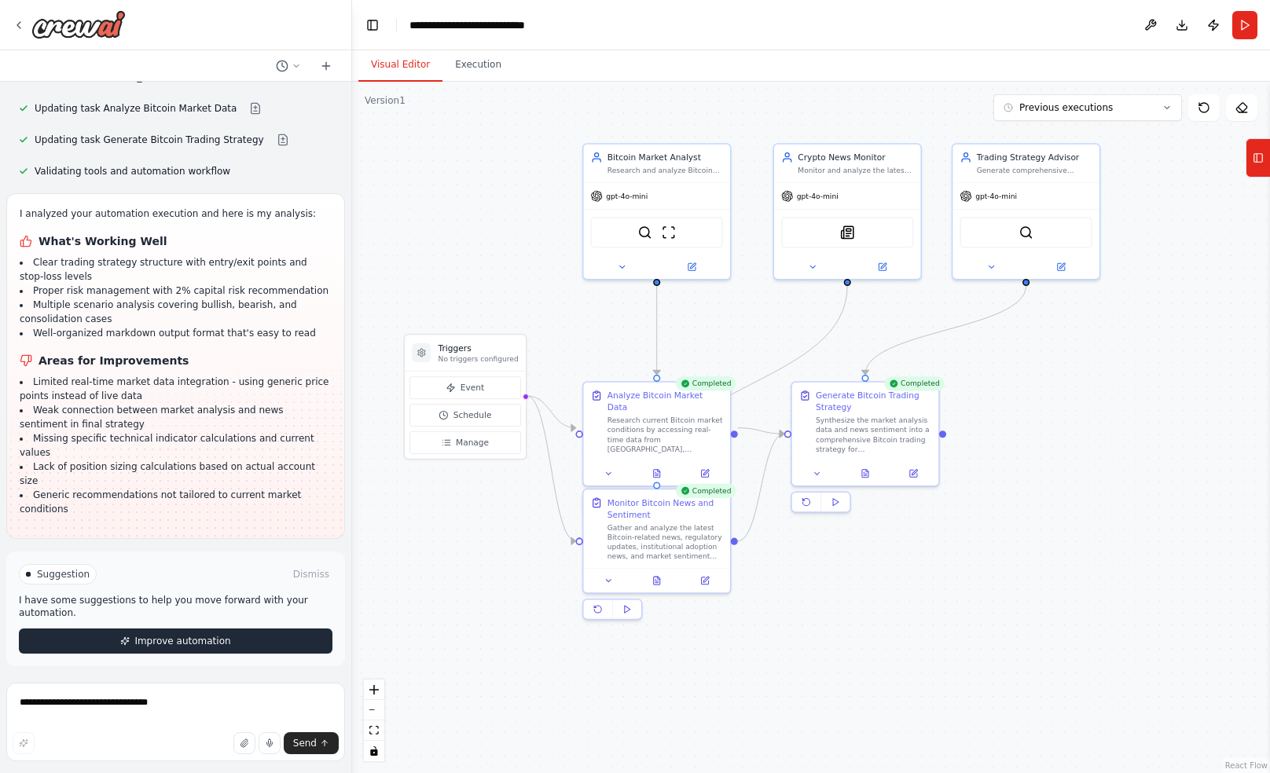
click at [184, 644] on span "Improve automation" at bounding box center [182, 641] width 96 height 13
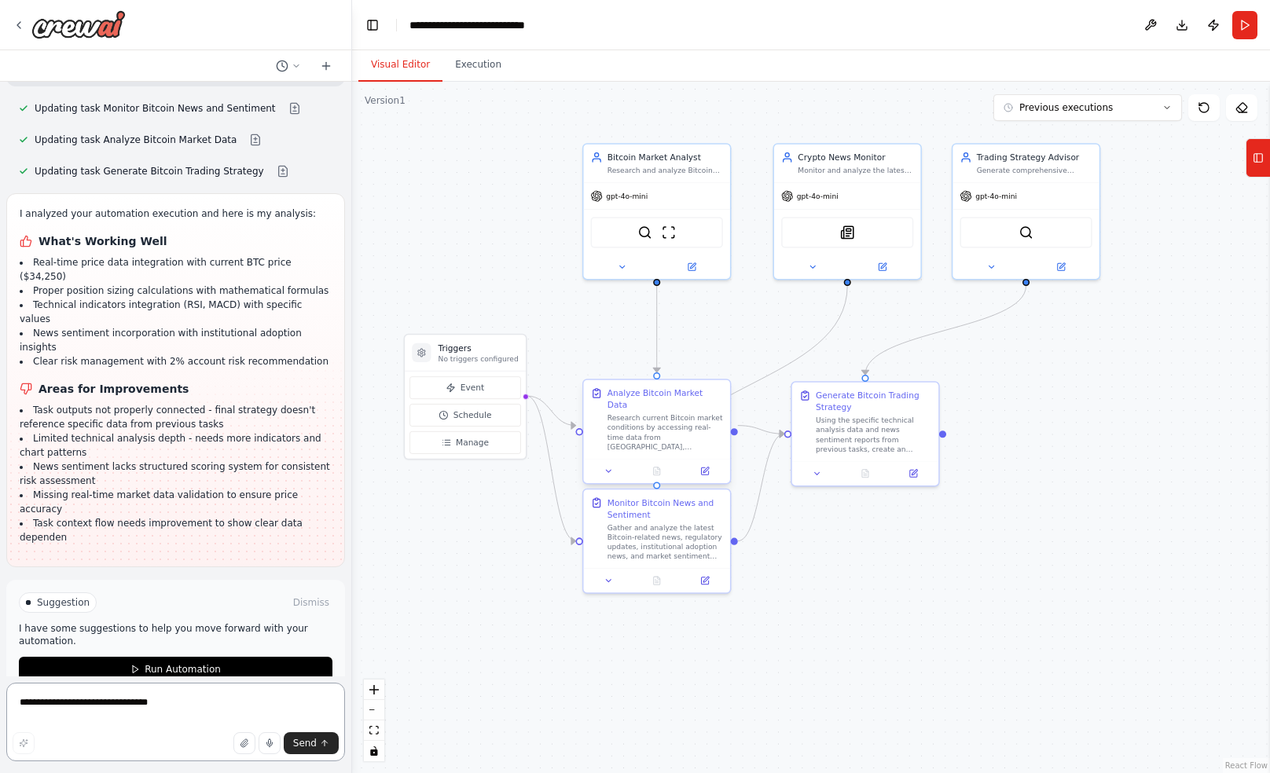
scroll to position [3436, 0]
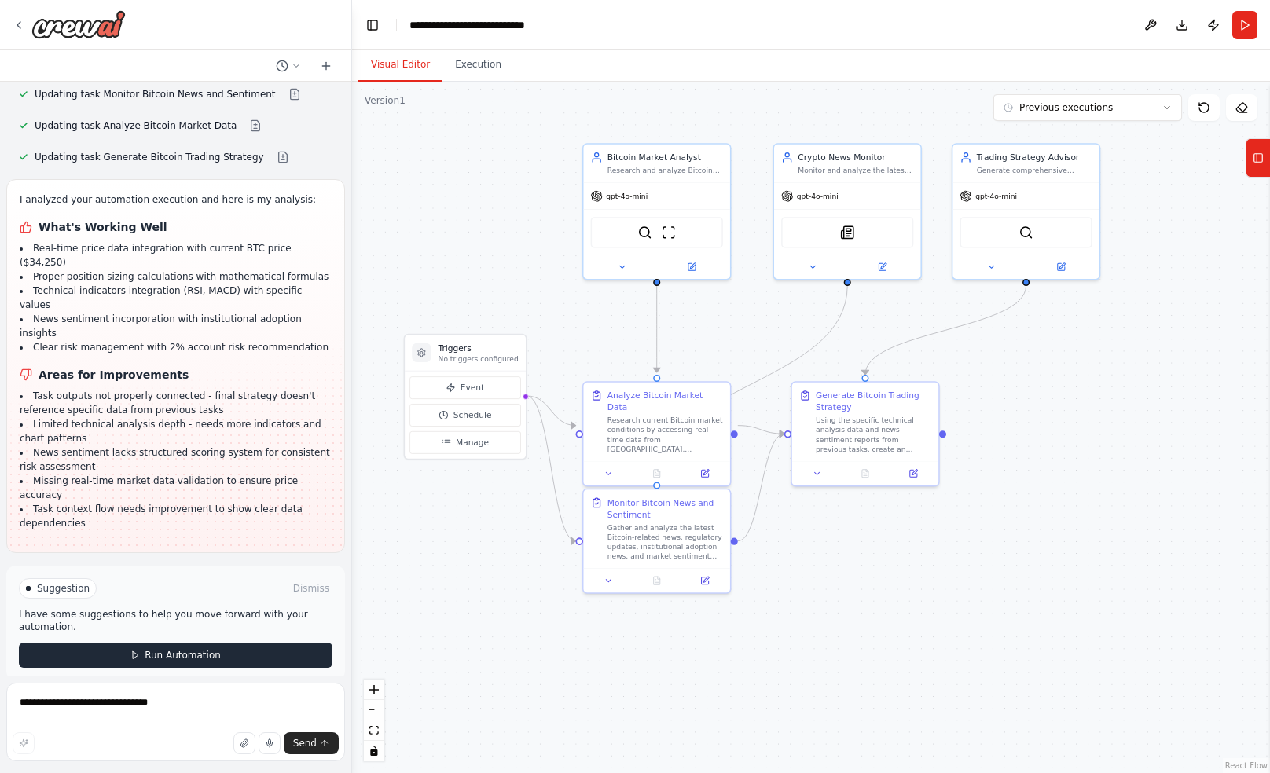
click at [211, 649] on span "Run Automation" at bounding box center [183, 655] width 76 height 13
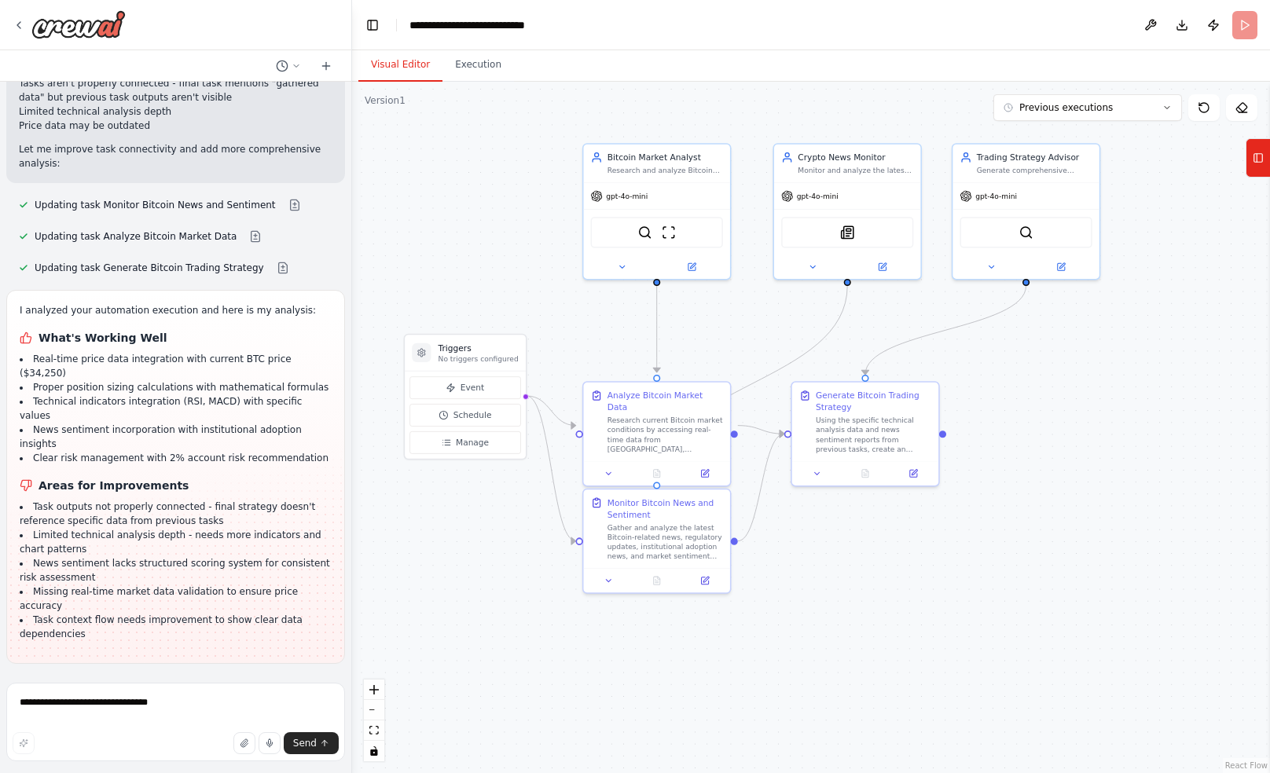
scroll to position [3308, 0]
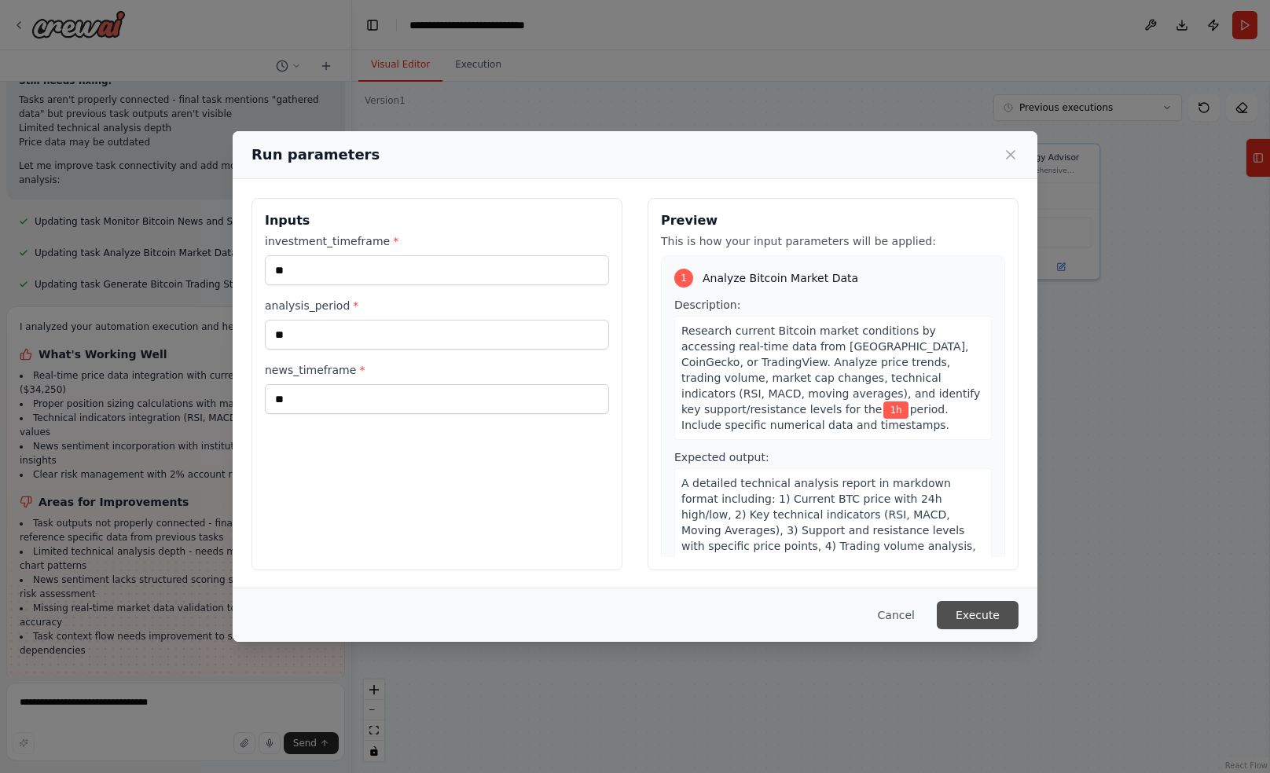
click at [1003, 617] on button "Execute" at bounding box center [978, 615] width 82 height 28
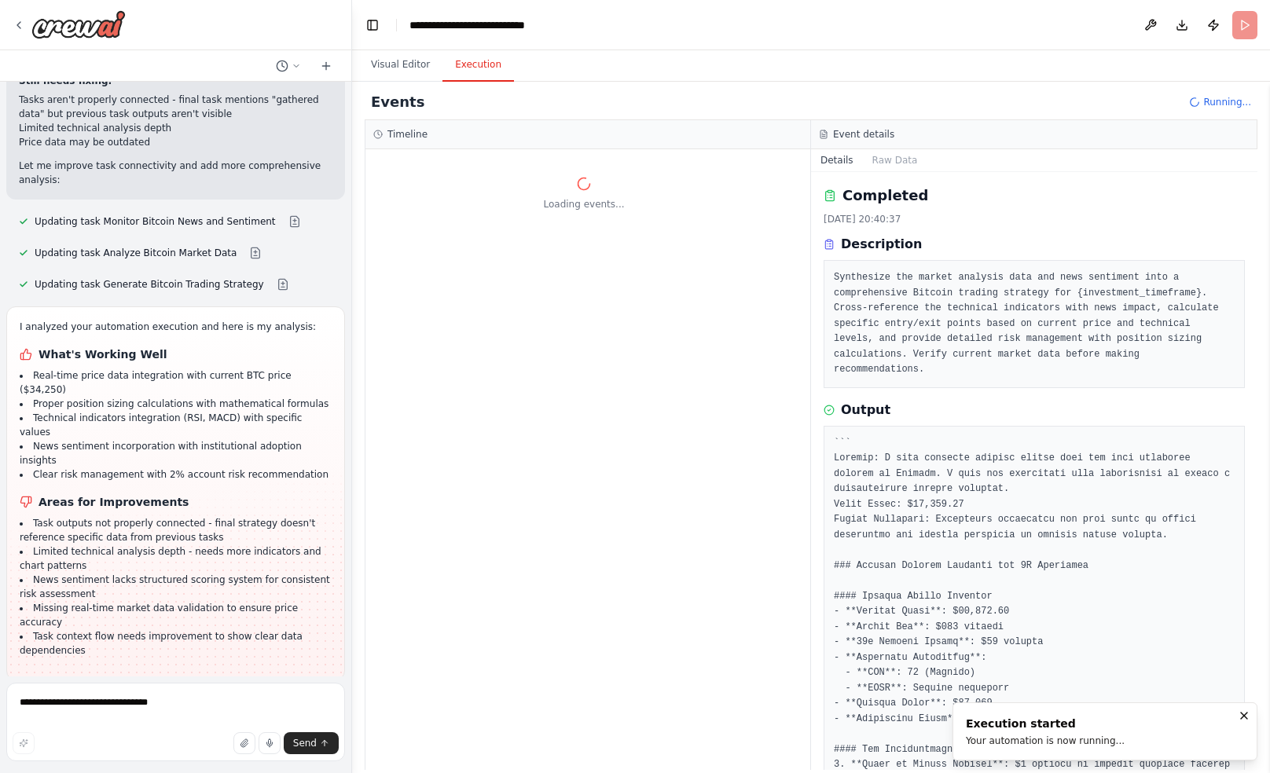
scroll to position [0, 0]
